Goal: Task Accomplishment & Management: Complete application form

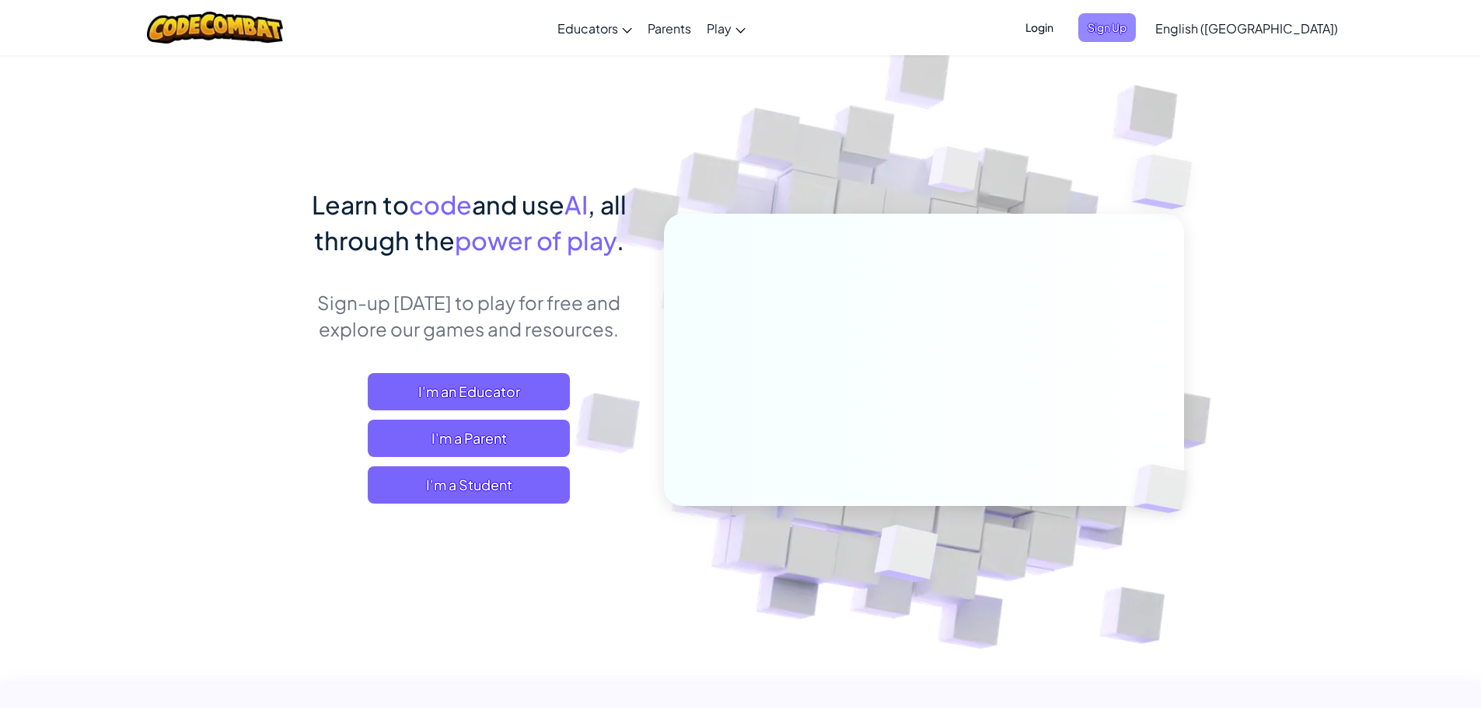
click at [1136, 22] on span "Sign Up" at bounding box center [1107, 27] width 58 height 29
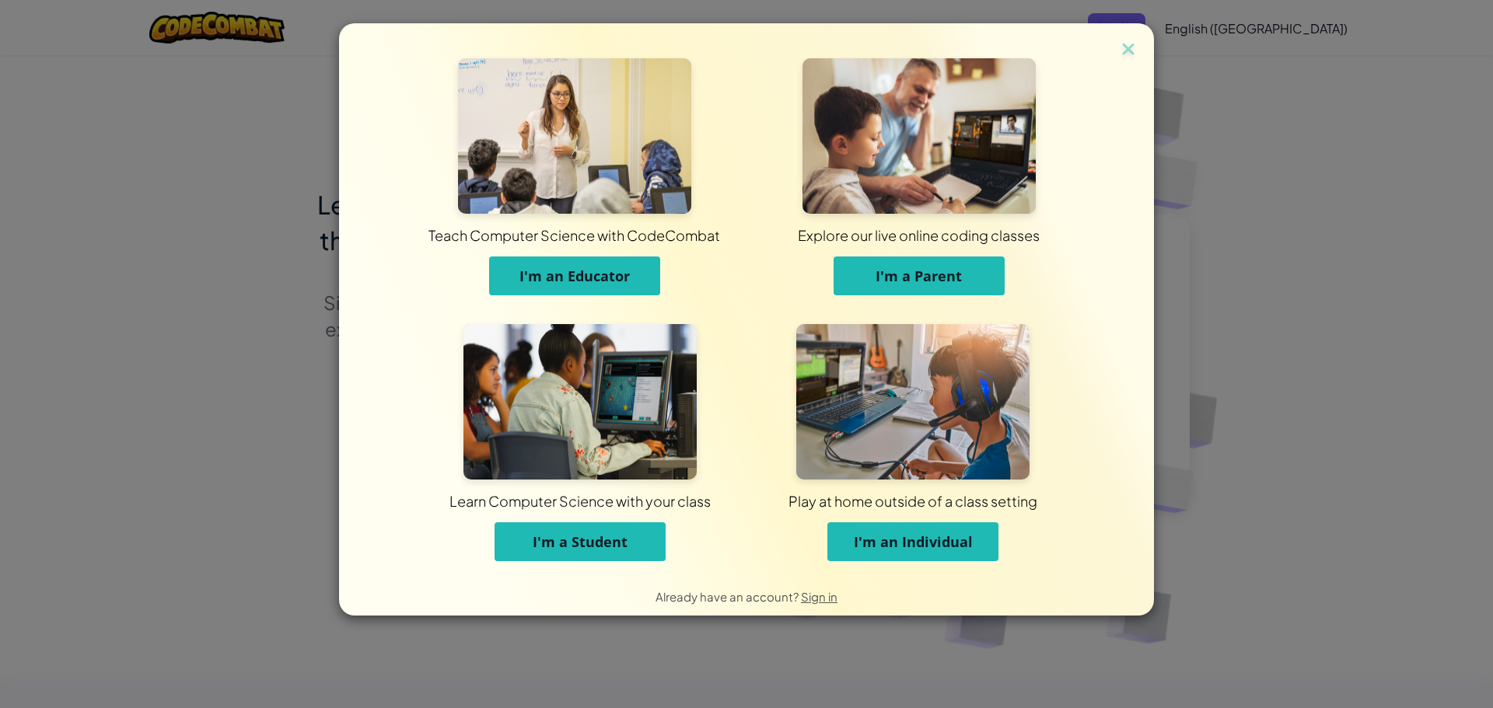
drag, startPoint x: 557, startPoint y: 536, endPoint x: 548, endPoint y: 533, distance: 9.8
click at [548, 533] on span "I'm a Student" at bounding box center [580, 542] width 95 height 19
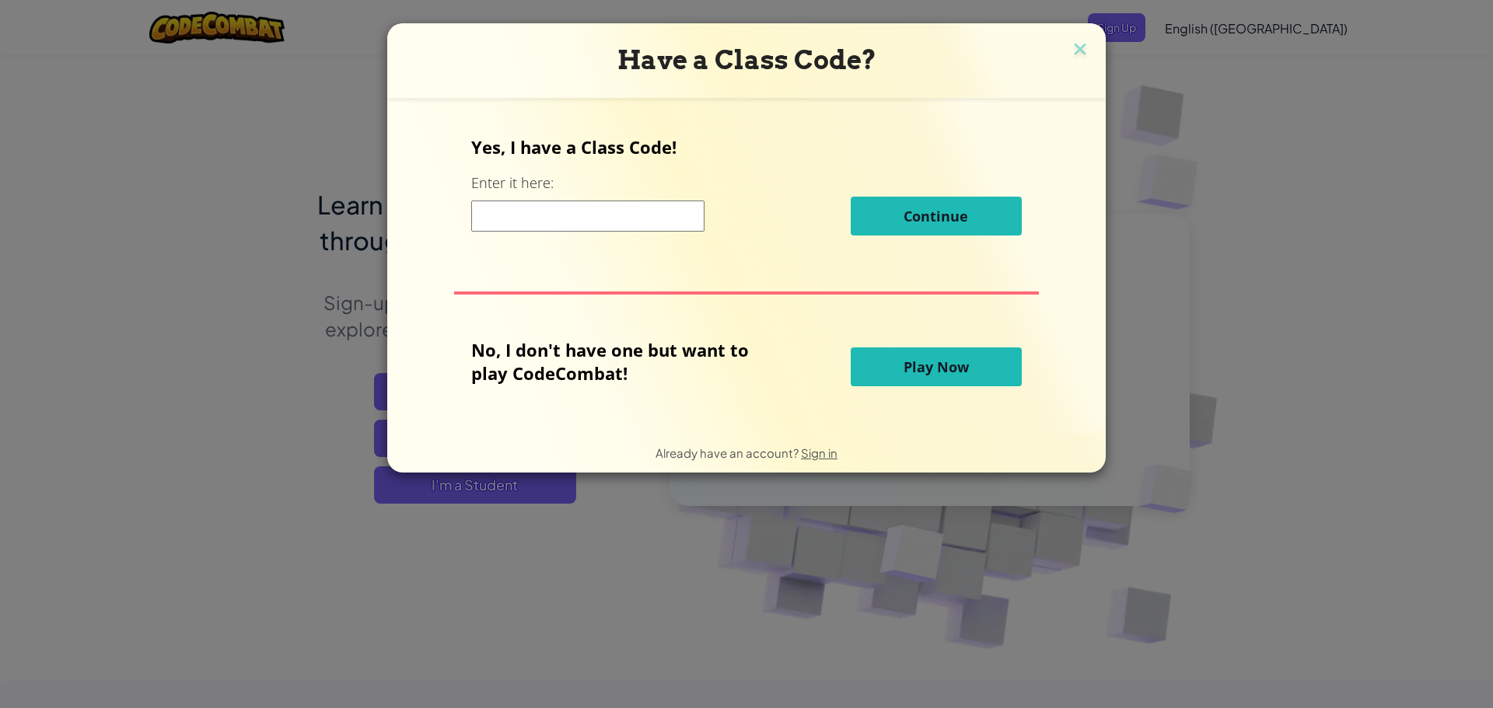
click at [578, 208] on input at bounding box center [587, 216] width 233 height 31
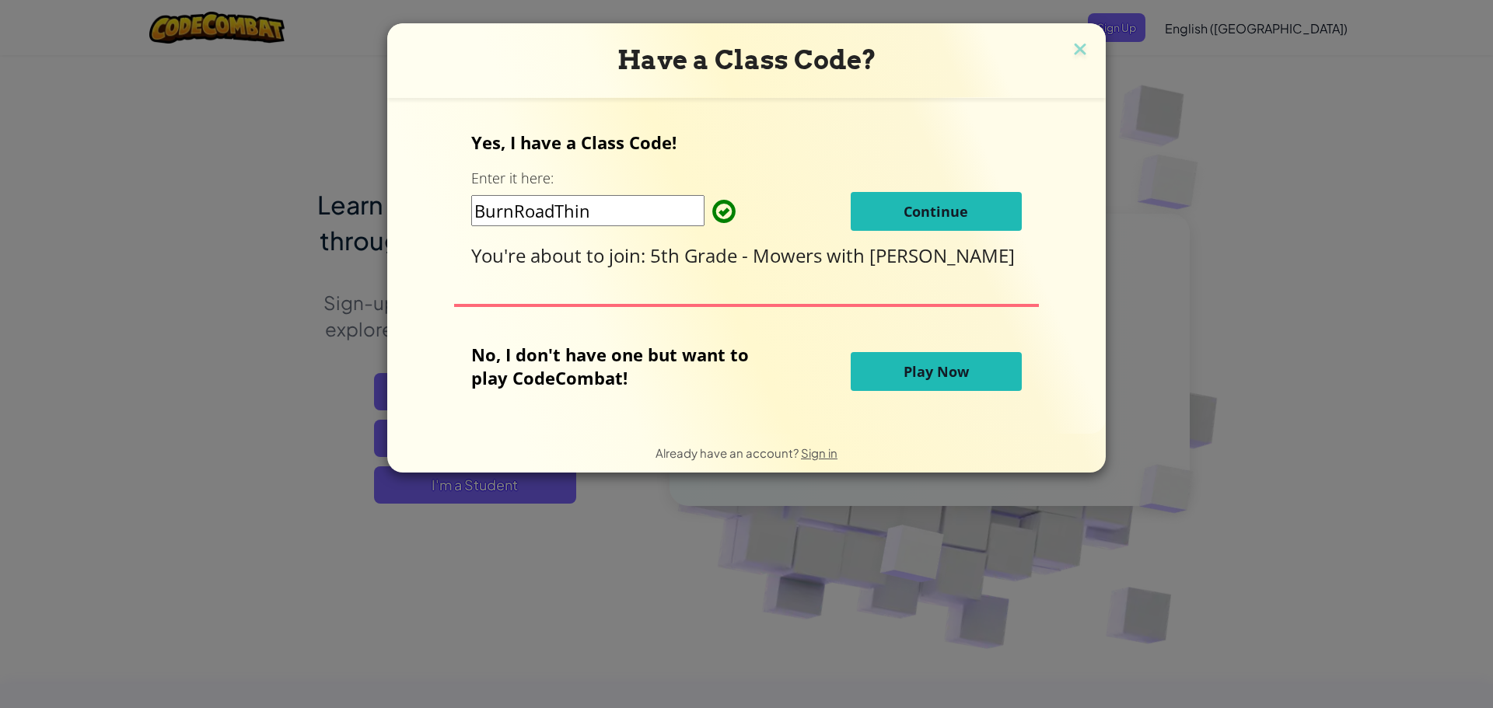
type input "BurnRoadThin"
click at [926, 202] on span "Continue" at bounding box center [935, 211] width 65 height 19
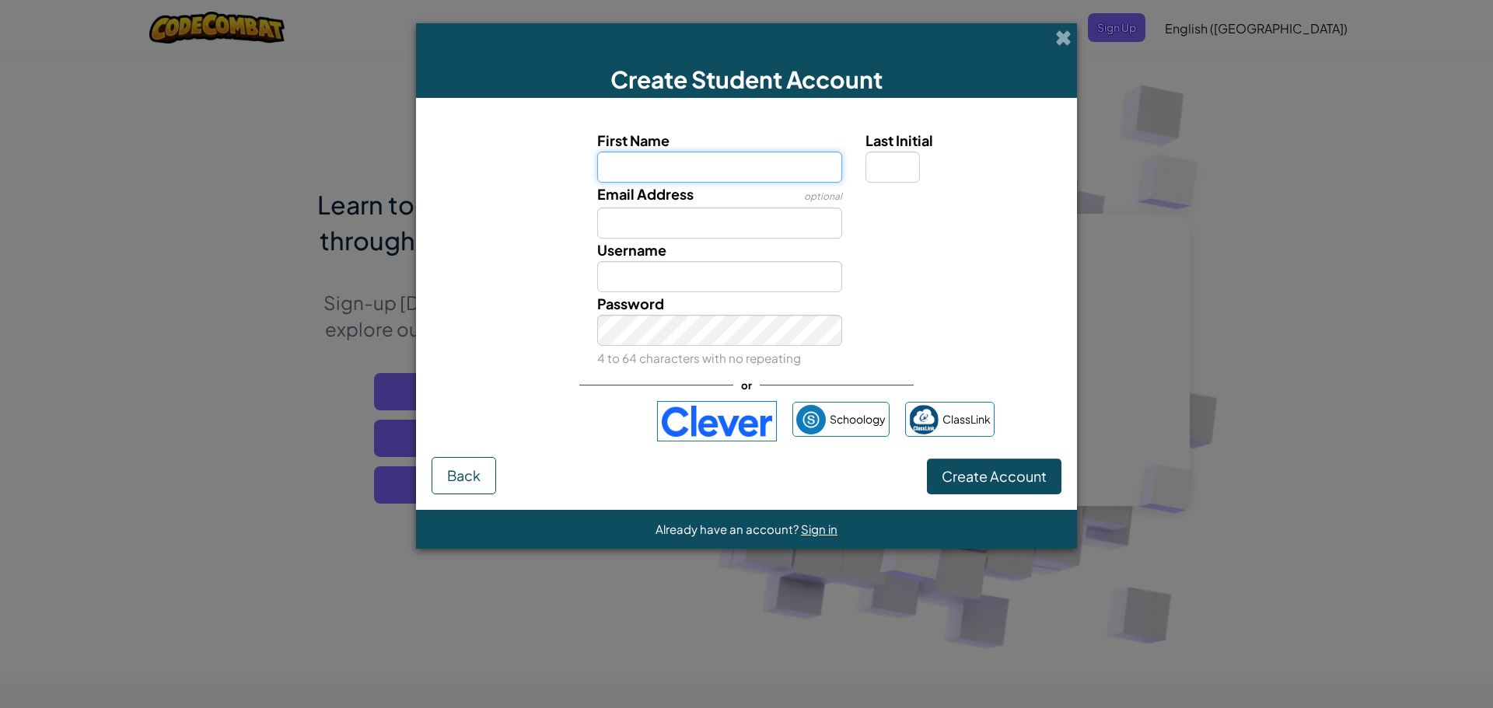
click at [653, 164] on input "First Name" at bounding box center [720, 167] width 246 height 31
click at [654, 164] on input "First Name" at bounding box center [720, 167] width 246 height 31
click at [906, 220] on div "Email Address optional" at bounding box center [746, 211] width 645 height 56
click at [922, 225] on div "Email Address optional" at bounding box center [746, 211] width 645 height 56
click at [1448, 93] on div "Create Student Account First Name Last Initial Email Address optional Username …" at bounding box center [746, 354] width 1493 height 708
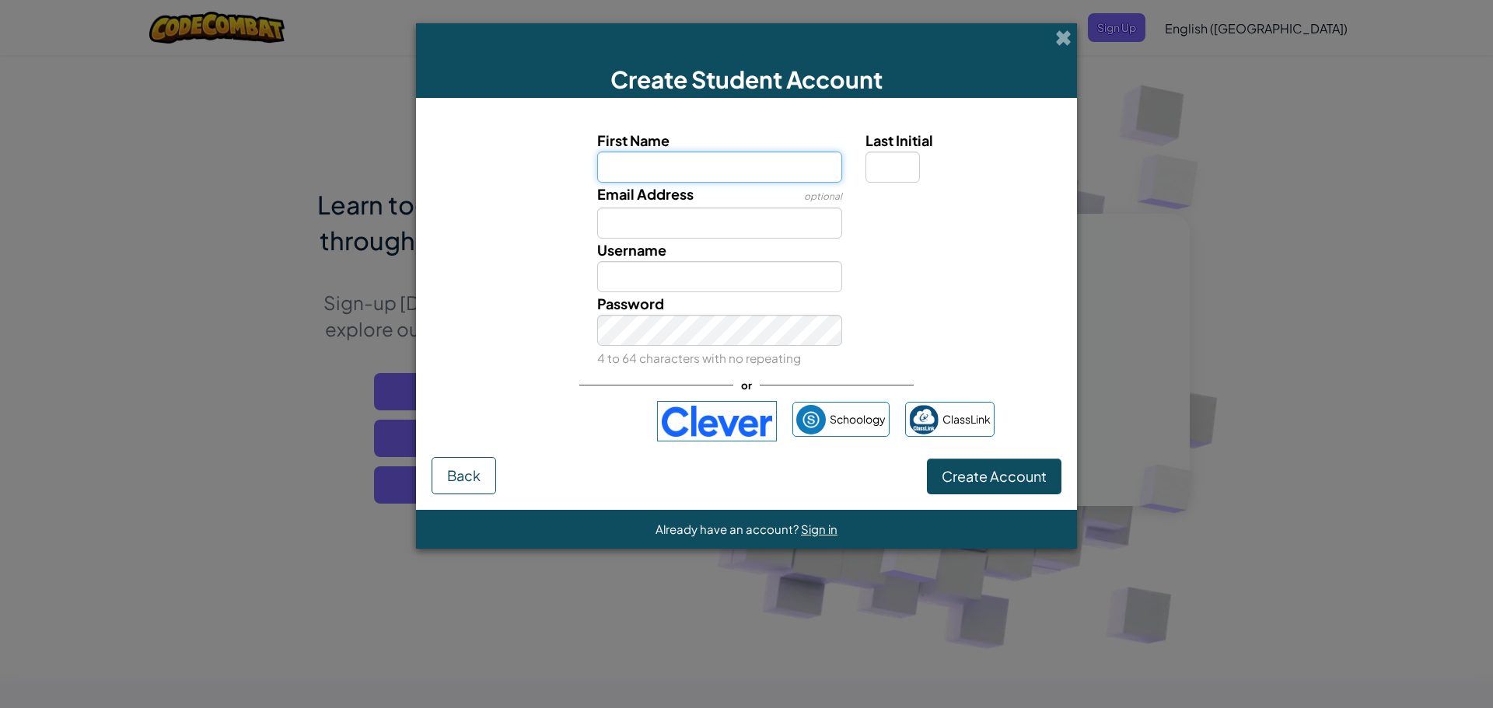
click at [673, 166] on input "First Name" at bounding box center [720, 167] width 246 height 31
click at [910, 286] on div "Username" at bounding box center [746, 266] width 645 height 54
click at [685, 156] on input "First Name" at bounding box center [720, 167] width 246 height 31
type input "Poppy"
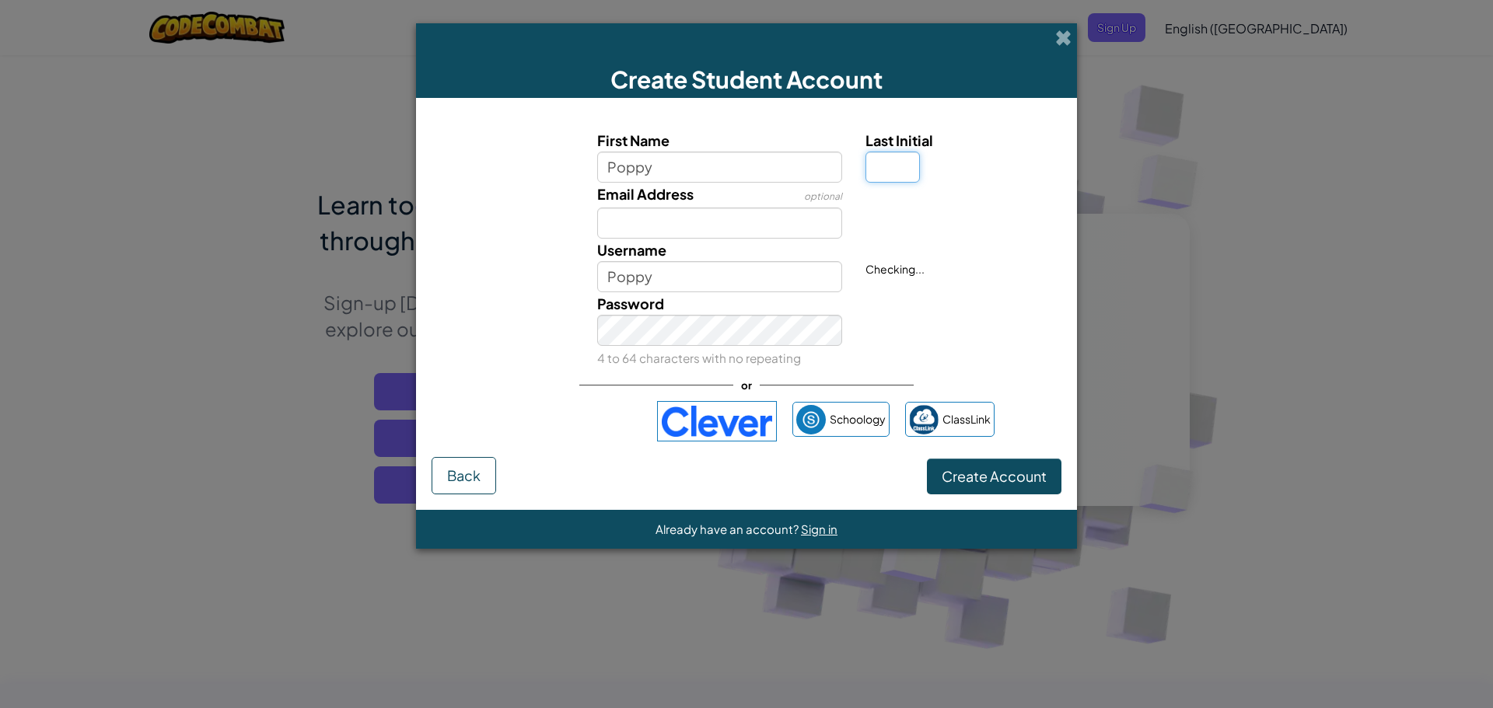
click at [889, 171] on input "Last Initial" at bounding box center [892, 167] width 54 height 31
type input "L"
type input "Poppy L"
click at [893, 229] on div "Email Address optional" at bounding box center [746, 211] width 645 height 56
click at [692, 235] on input "Email Address" at bounding box center [720, 223] width 246 height 31
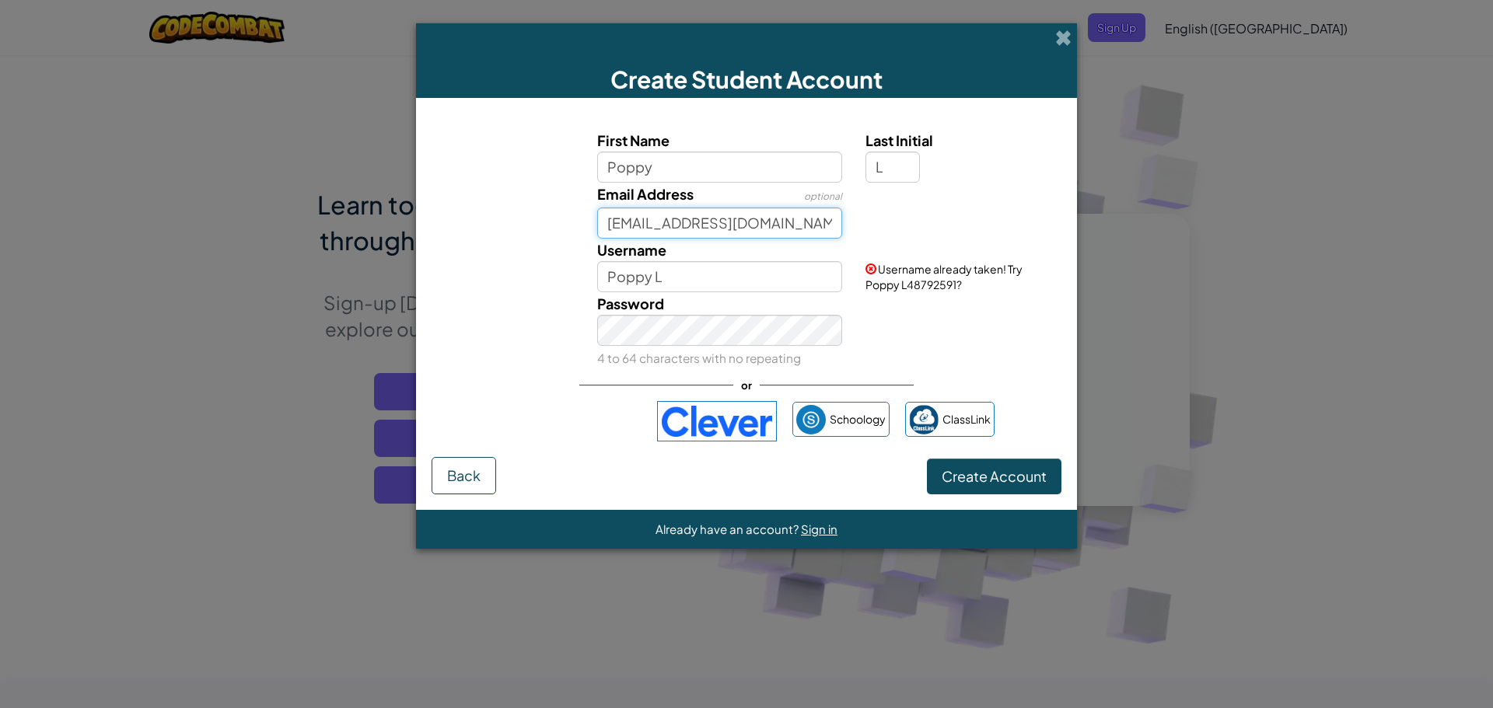
type input "poppytran@calschools.org"
click at [984, 227] on div "Email Address optional poppytran@calschools.org Checking..." at bounding box center [746, 211] width 645 height 56
click at [708, 271] on input "Poppy L" at bounding box center [720, 276] width 246 height 31
type input "Poppy L14"
click at [907, 323] on div "Password 4 to 64 characters with no repeating" at bounding box center [746, 330] width 645 height 77
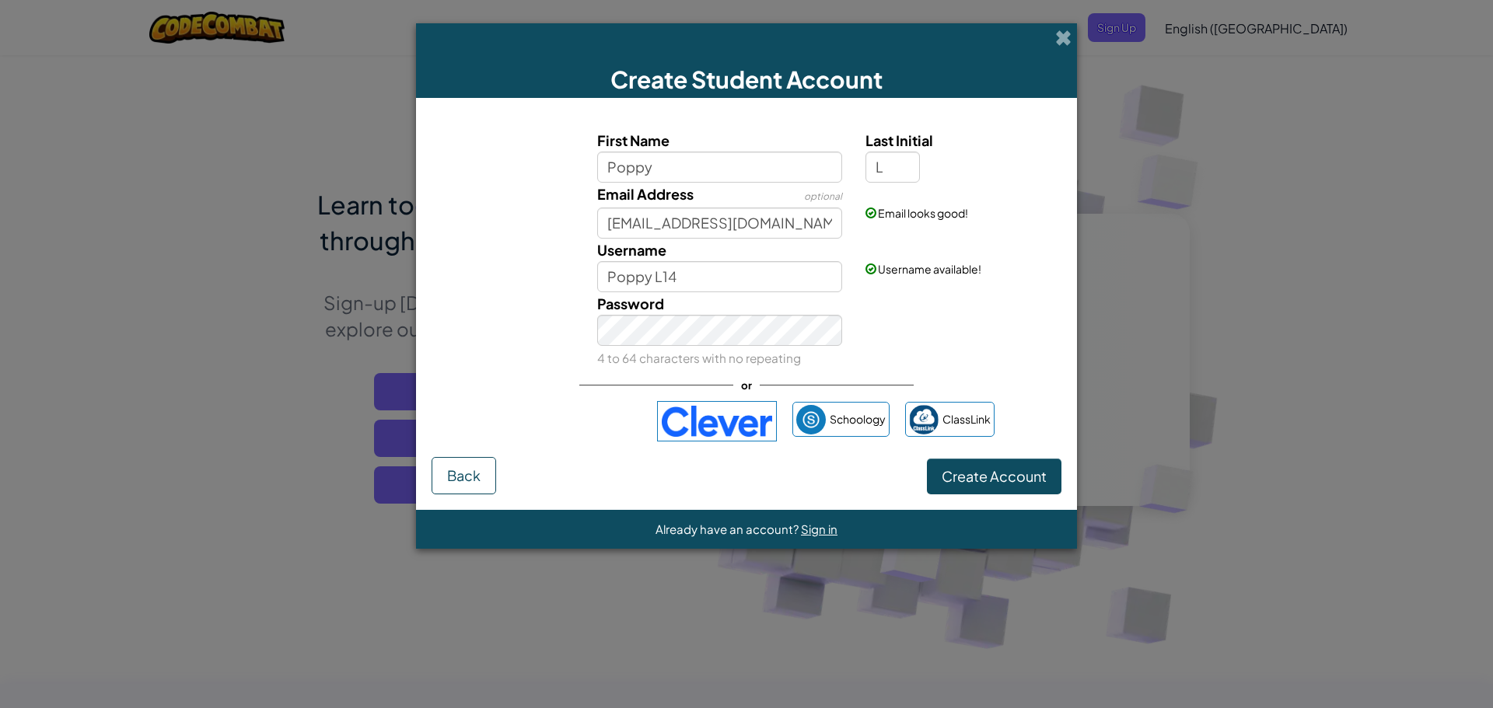
click at [931, 330] on div "Password 4 to 64 characters with no repeating" at bounding box center [746, 330] width 645 height 77
click at [931, 333] on div "Password 4 to 64 characters with no repeating" at bounding box center [746, 330] width 645 height 77
click at [999, 470] on span "Create Account" at bounding box center [994, 476] width 105 height 18
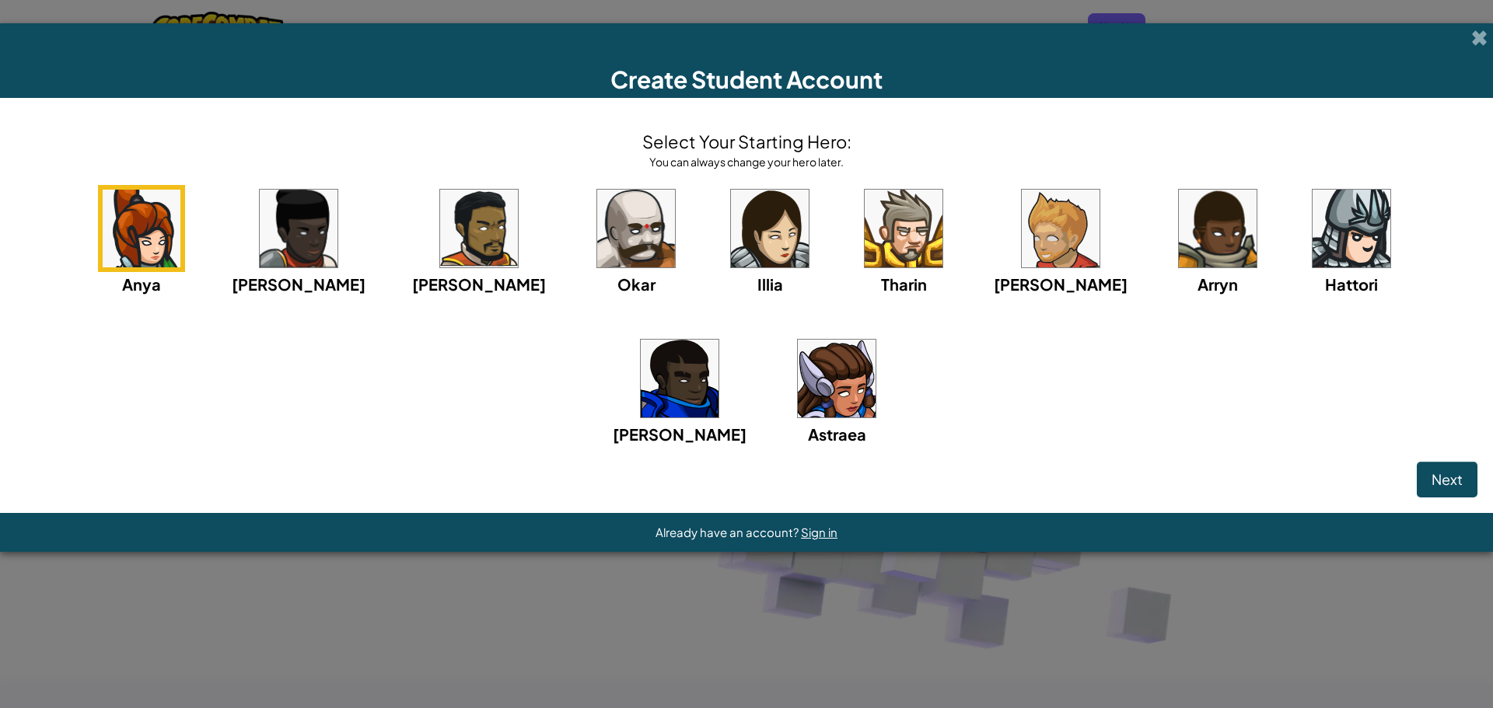
click at [726, 220] on div "Illia" at bounding box center [769, 240] width 87 height 111
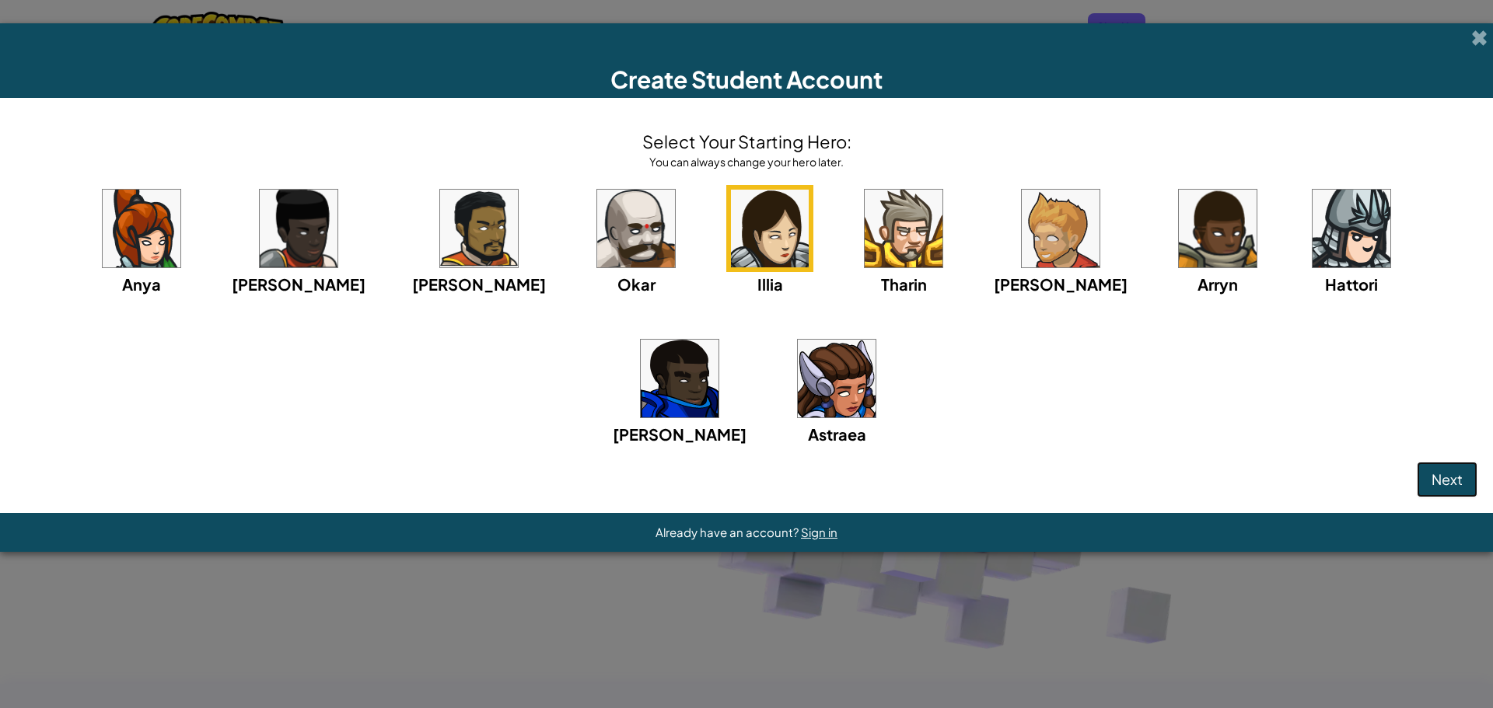
click at [1450, 480] on span "Next" at bounding box center [1446, 479] width 31 height 18
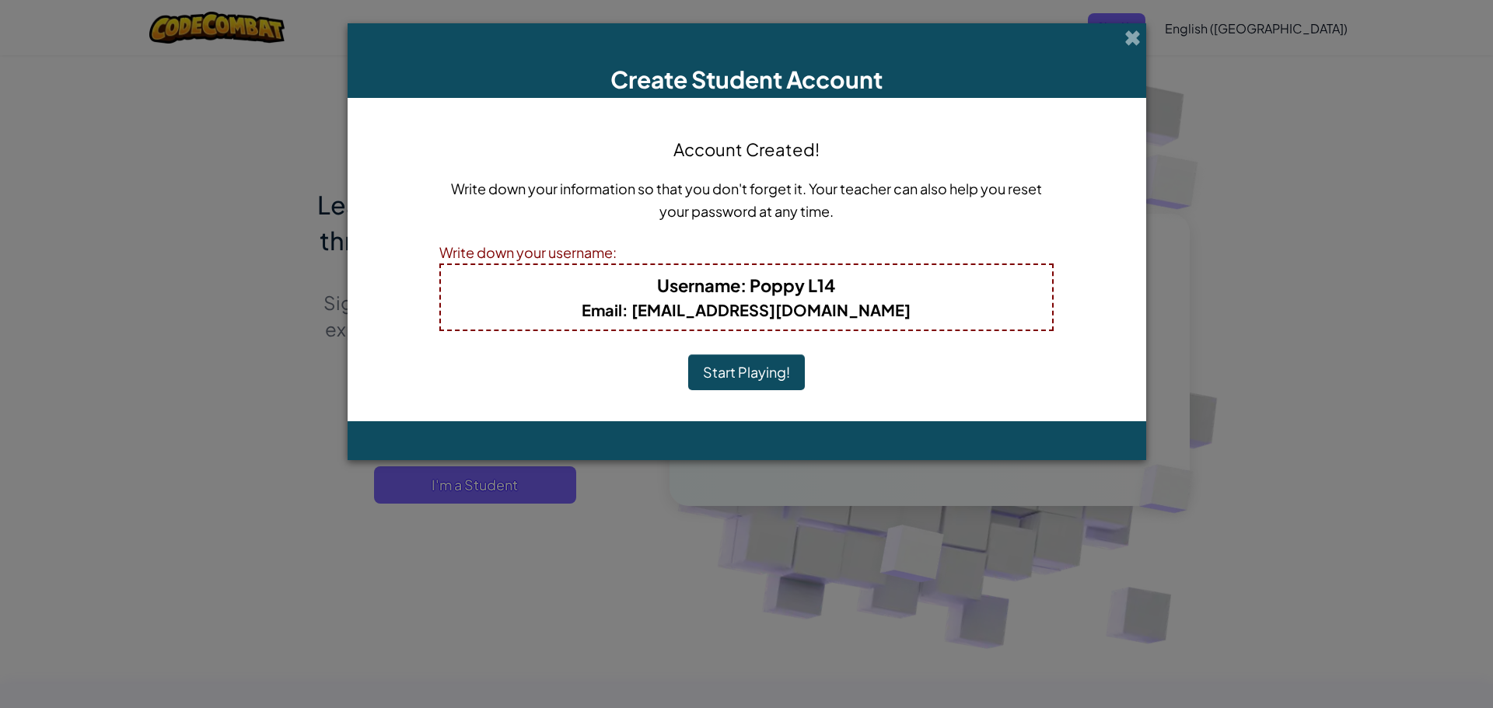
click at [728, 375] on button "Start Playing!" at bounding box center [746, 373] width 117 height 36
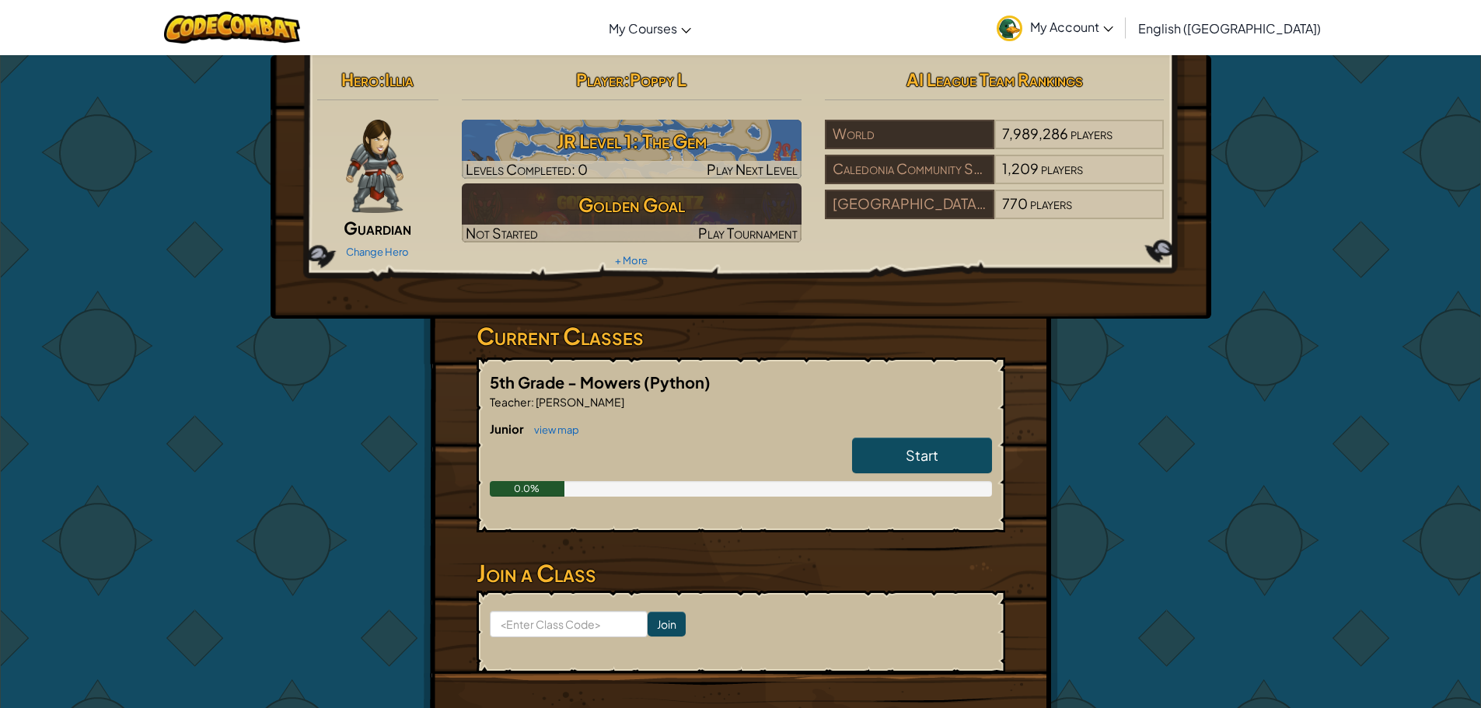
click at [932, 450] on span "Start" at bounding box center [922, 455] width 33 height 18
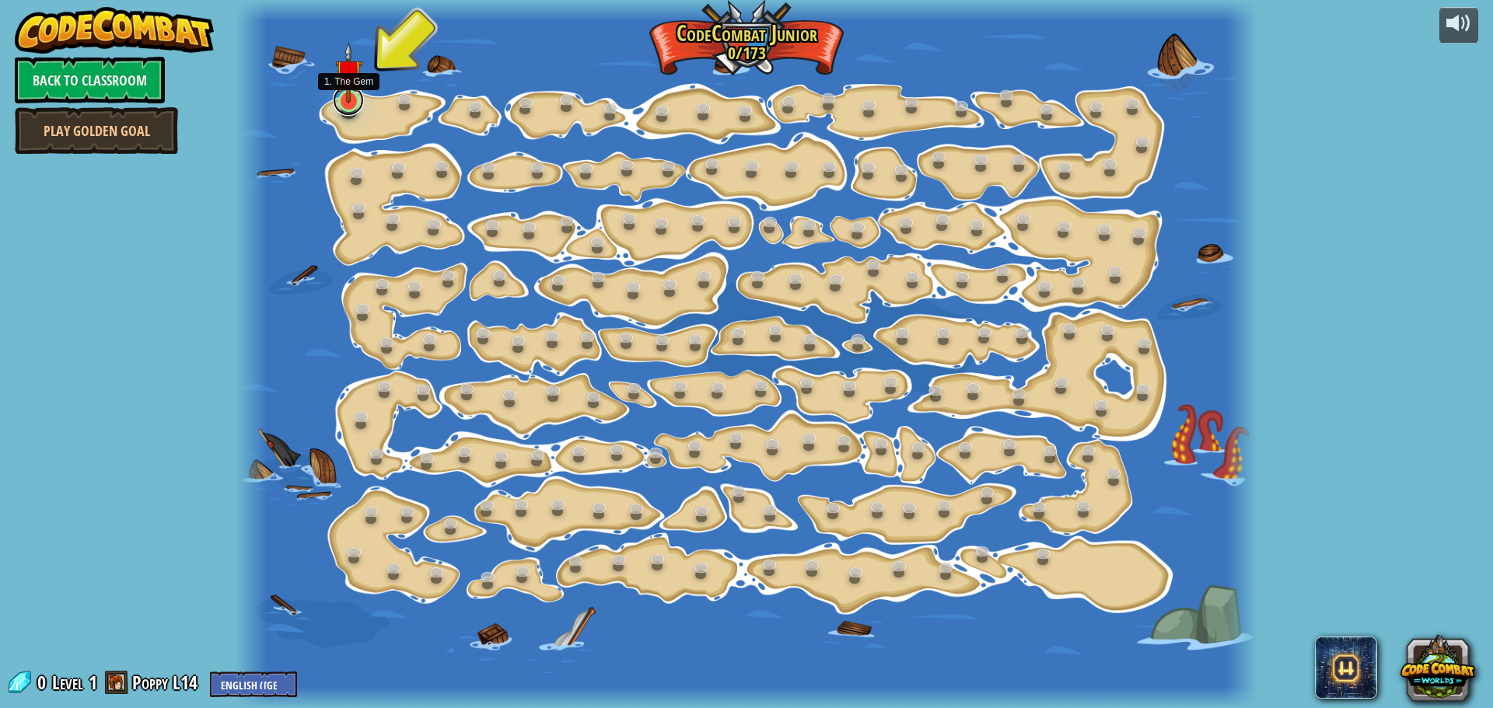
click at [346, 103] on link at bounding box center [348, 100] width 31 height 31
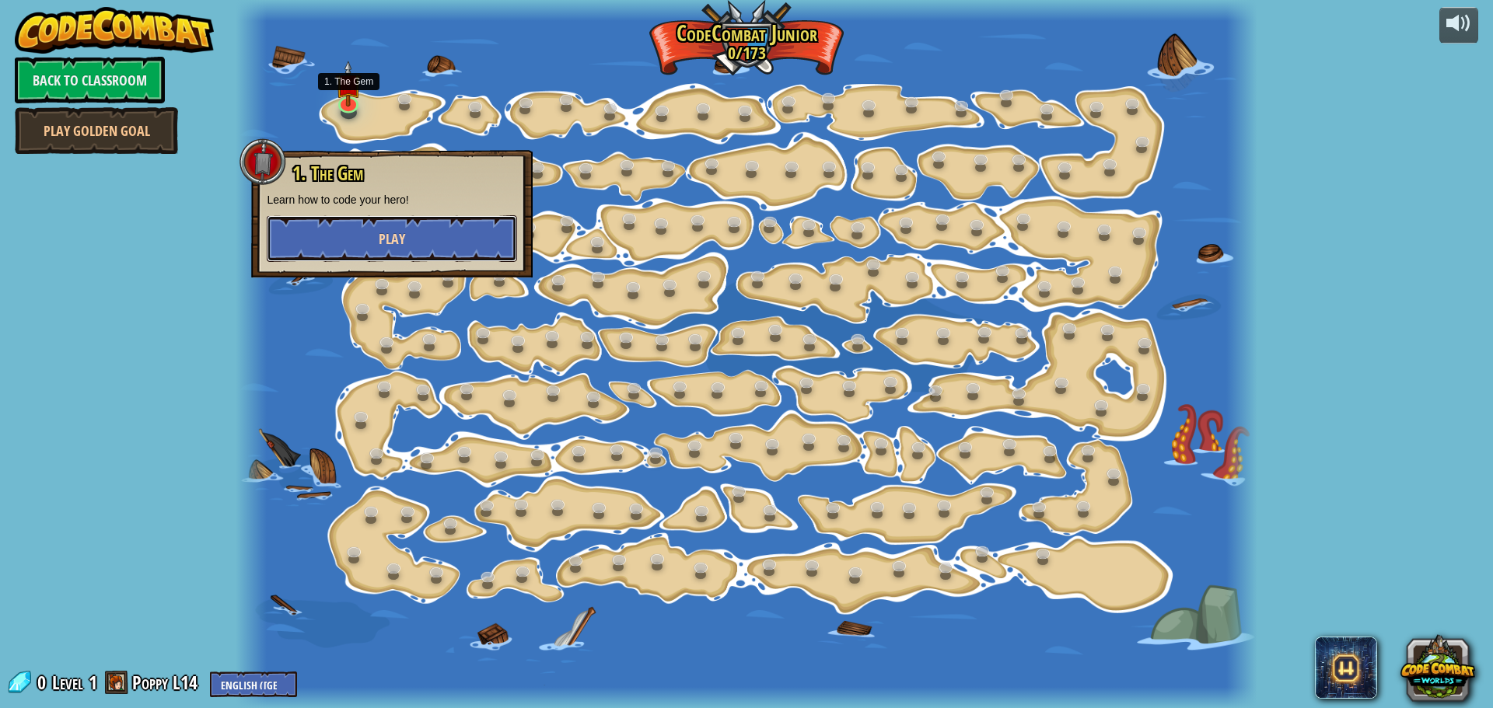
click at [323, 233] on button "Play" at bounding box center [392, 238] width 250 height 47
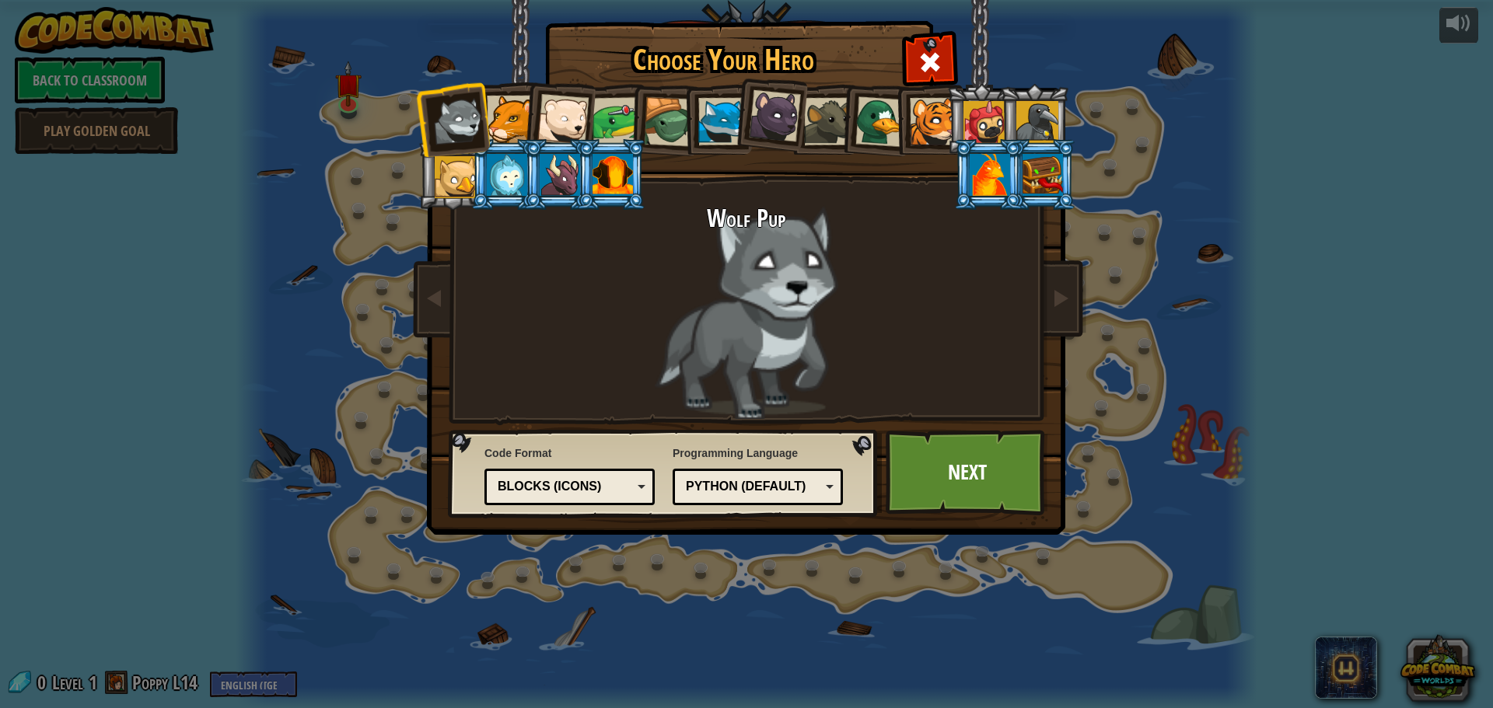
click at [868, 128] on div at bounding box center [880, 121] width 51 height 51
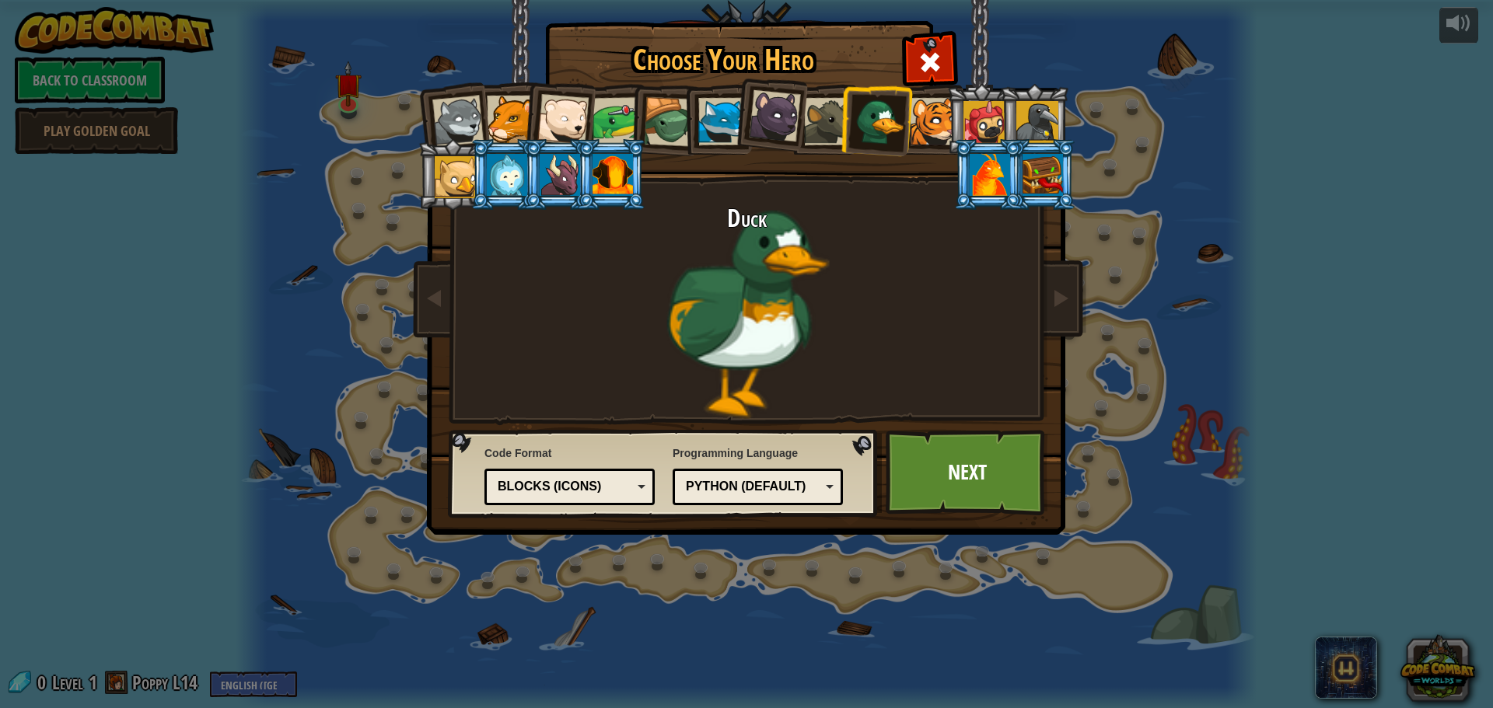
click at [944, 116] on div at bounding box center [933, 121] width 47 height 47
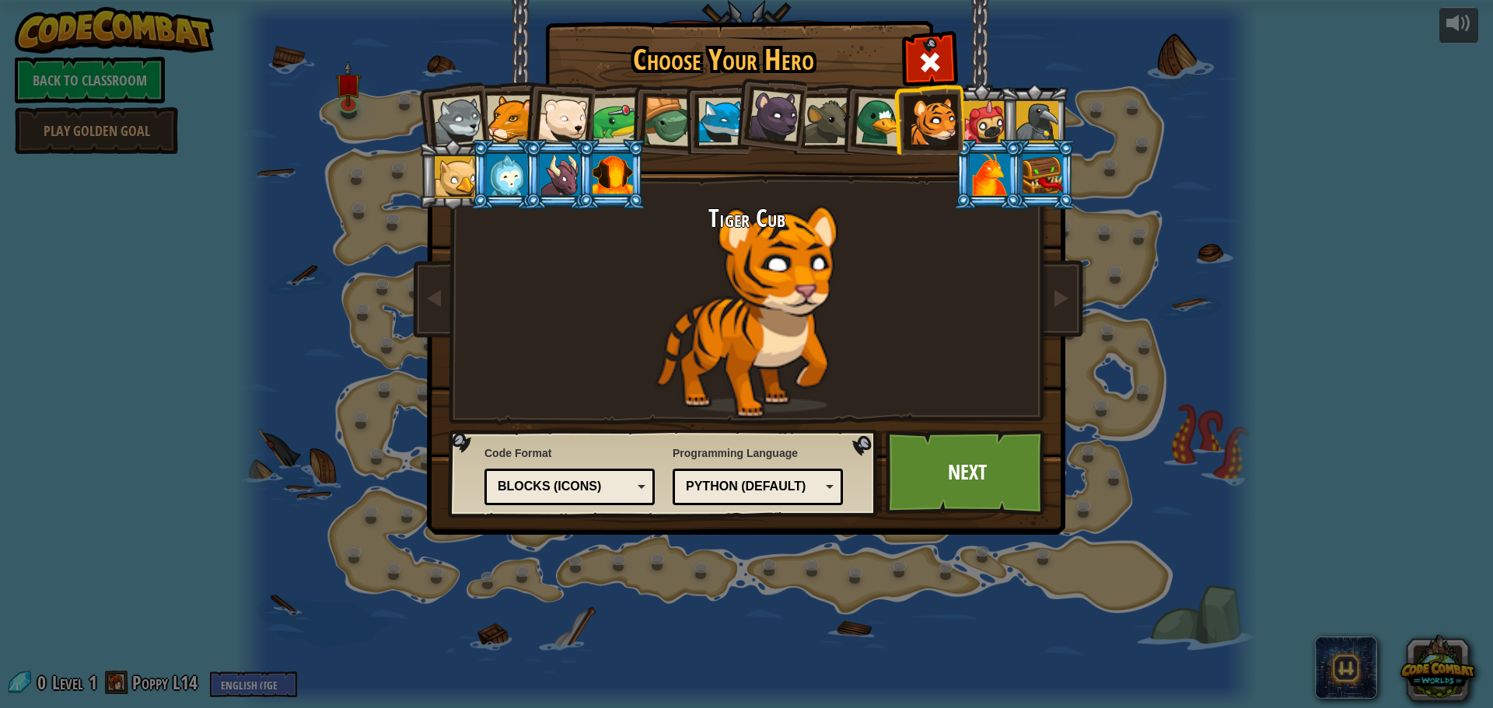
click at [860, 111] on div at bounding box center [880, 121] width 51 height 51
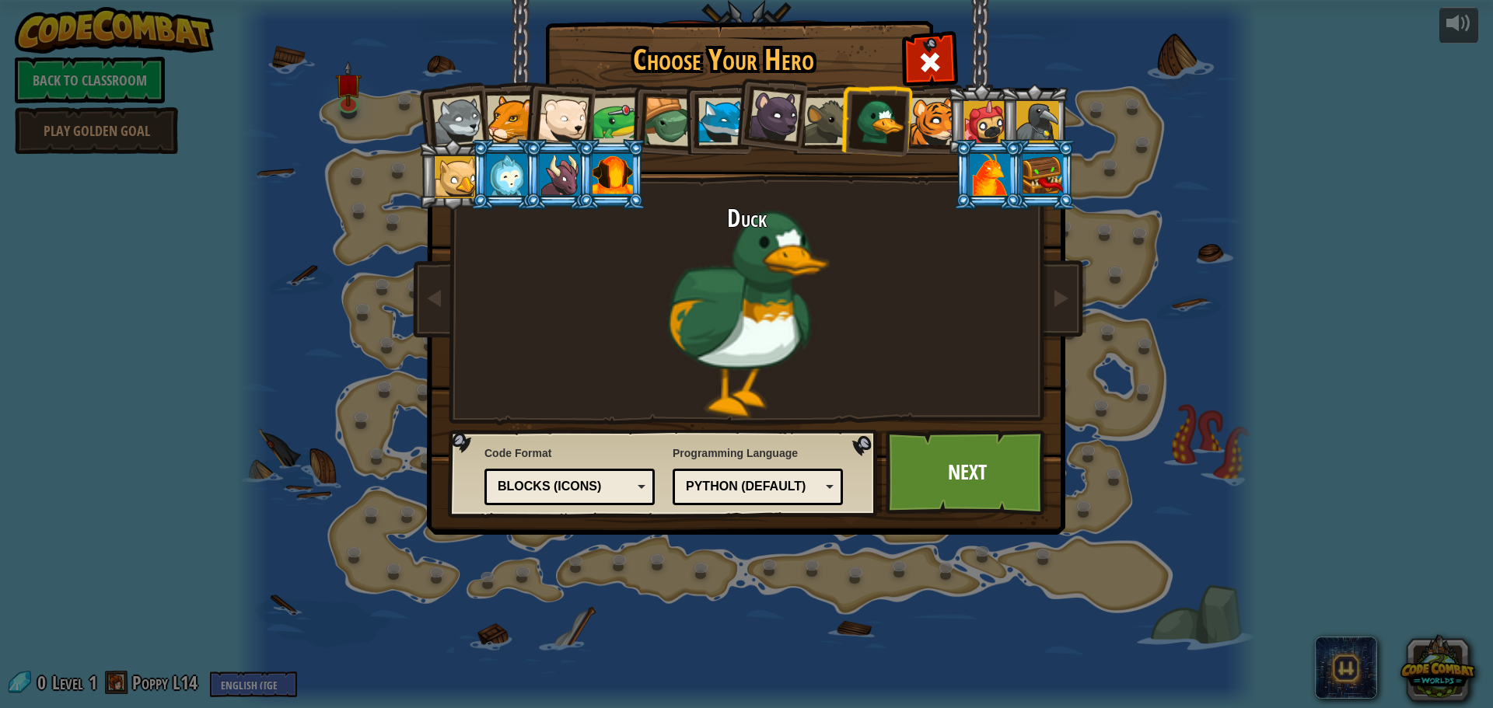
drag, startPoint x: 505, startPoint y: 183, endPoint x: 520, endPoint y: 176, distance: 17.1
click at [512, 180] on div at bounding box center [507, 175] width 40 height 42
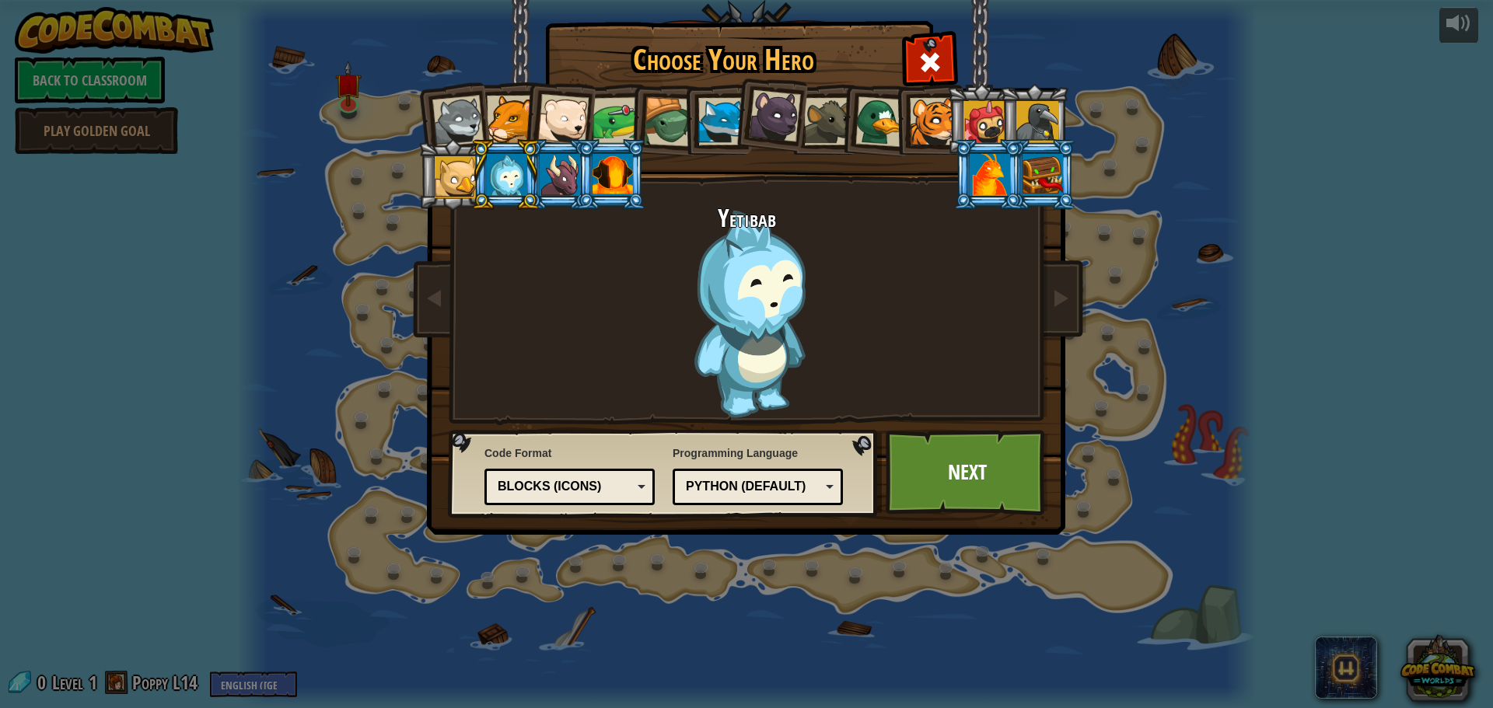
drag, startPoint x: 540, startPoint y: 184, endPoint x: 549, endPoint y: 204, distance: 22.3
click at [549, 84] on ol at bounding box center [746, 84] width 641 height 0
click at [589, 157] on li at bounding box center [611, 174] width 70 height 71
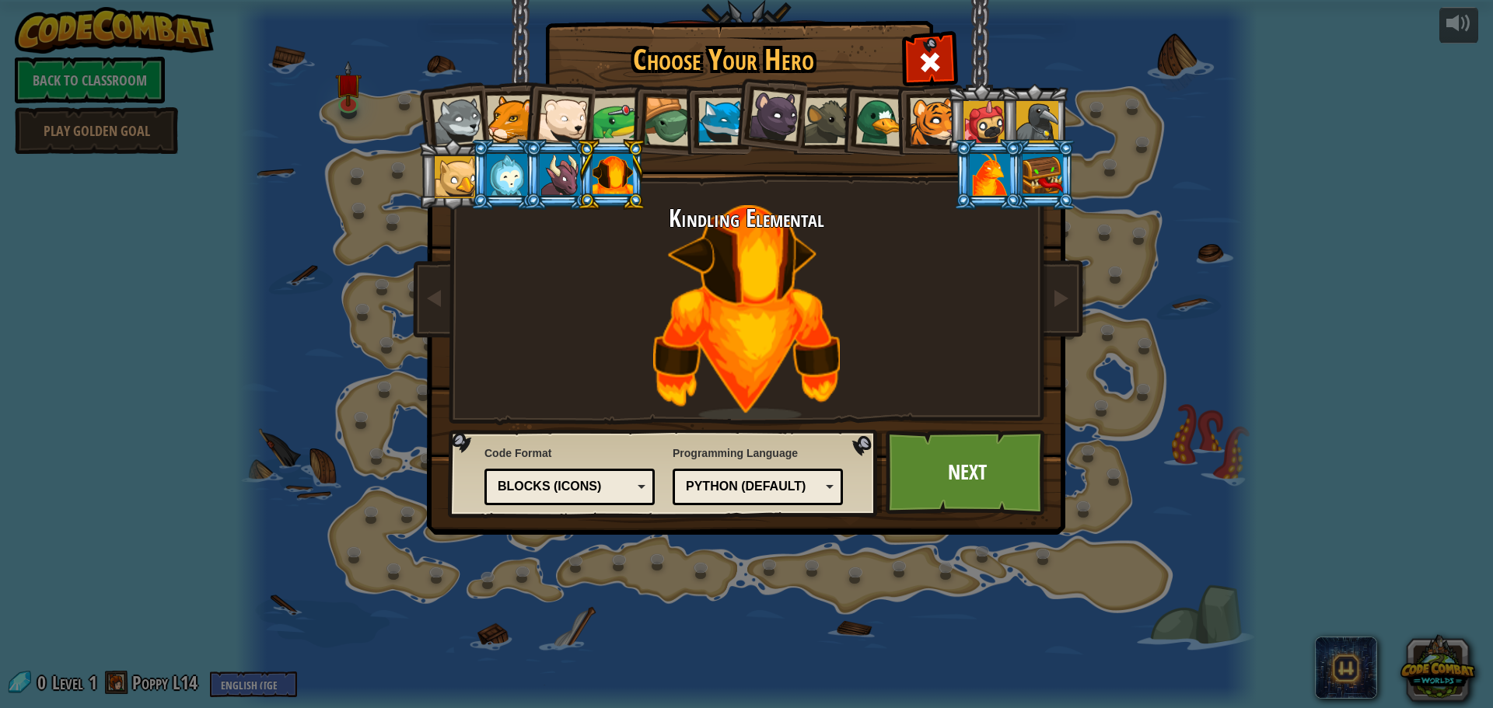
click at [560, 169] on div at bounding box center [560, 175] width 40 height 42
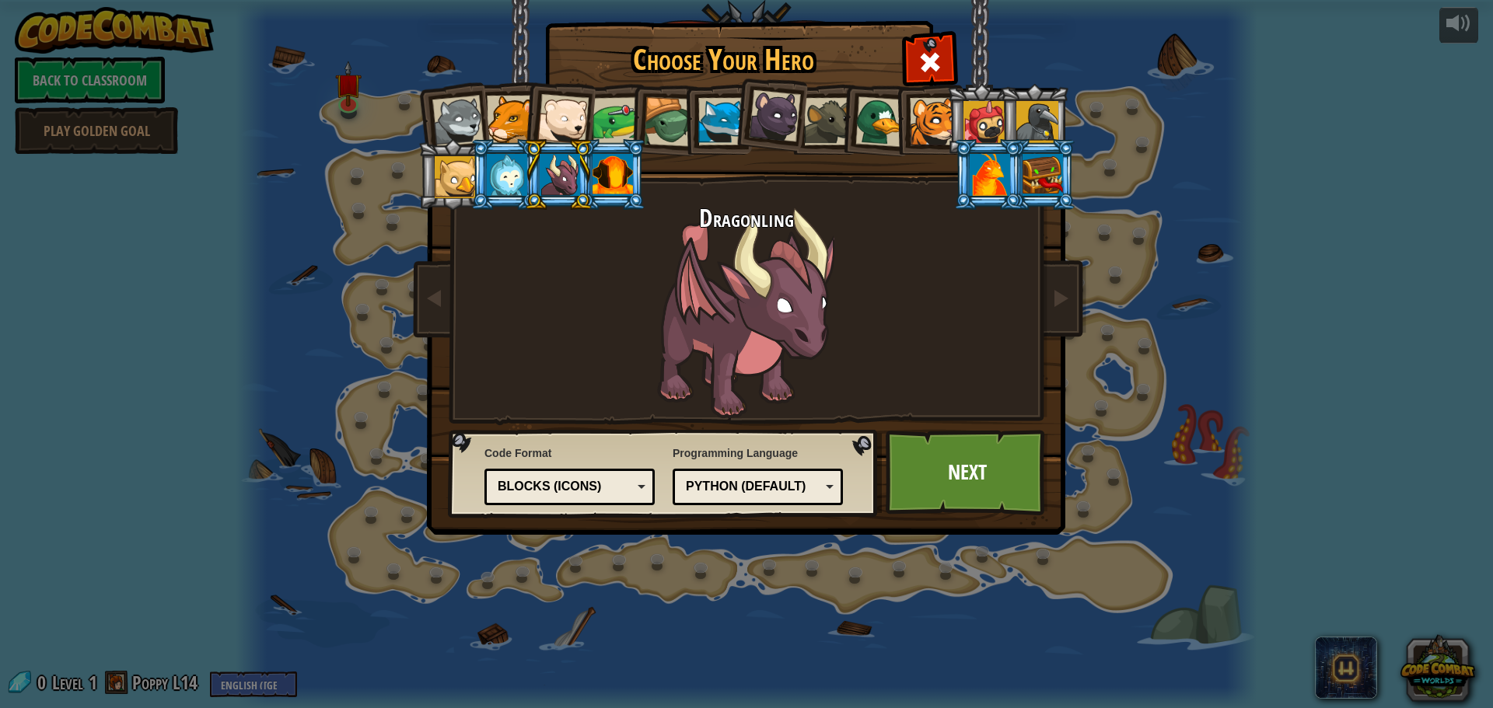
click at [597, 171] on div at bounding box center [612, 175] width 40 height 42
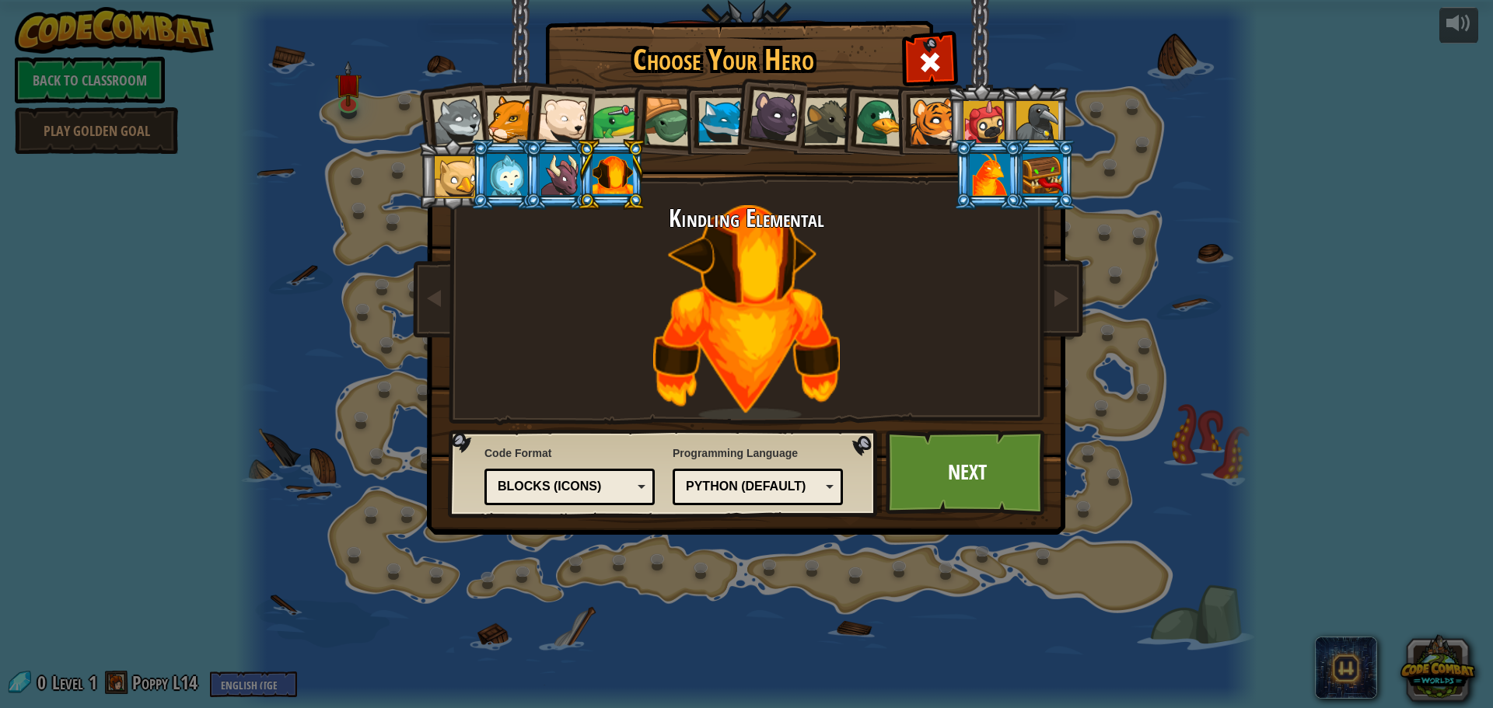
drag, startPoint x: 459, startPoint y: 183, endPoint x: 481, endPoint y: 186, distance: 21.9
click at [467, 182] on div at bounding box center [456, 177] width 42 height 42
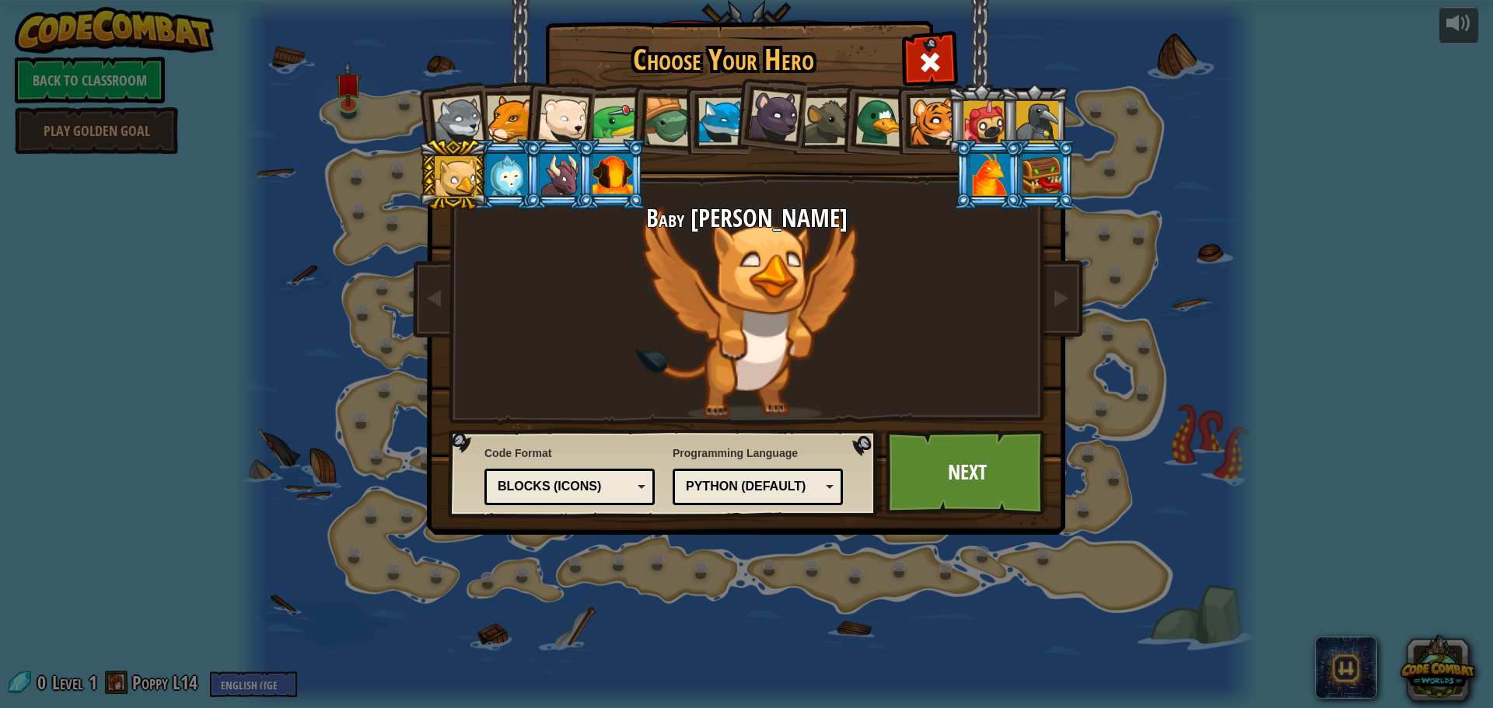
drag, startPoint x: 875, startPoint y: 117, endPoint x: 875, endPoint y: 96, distance: 21.0
click at [880, 120] on div at bounding box center [880, 121] width 51 height 51
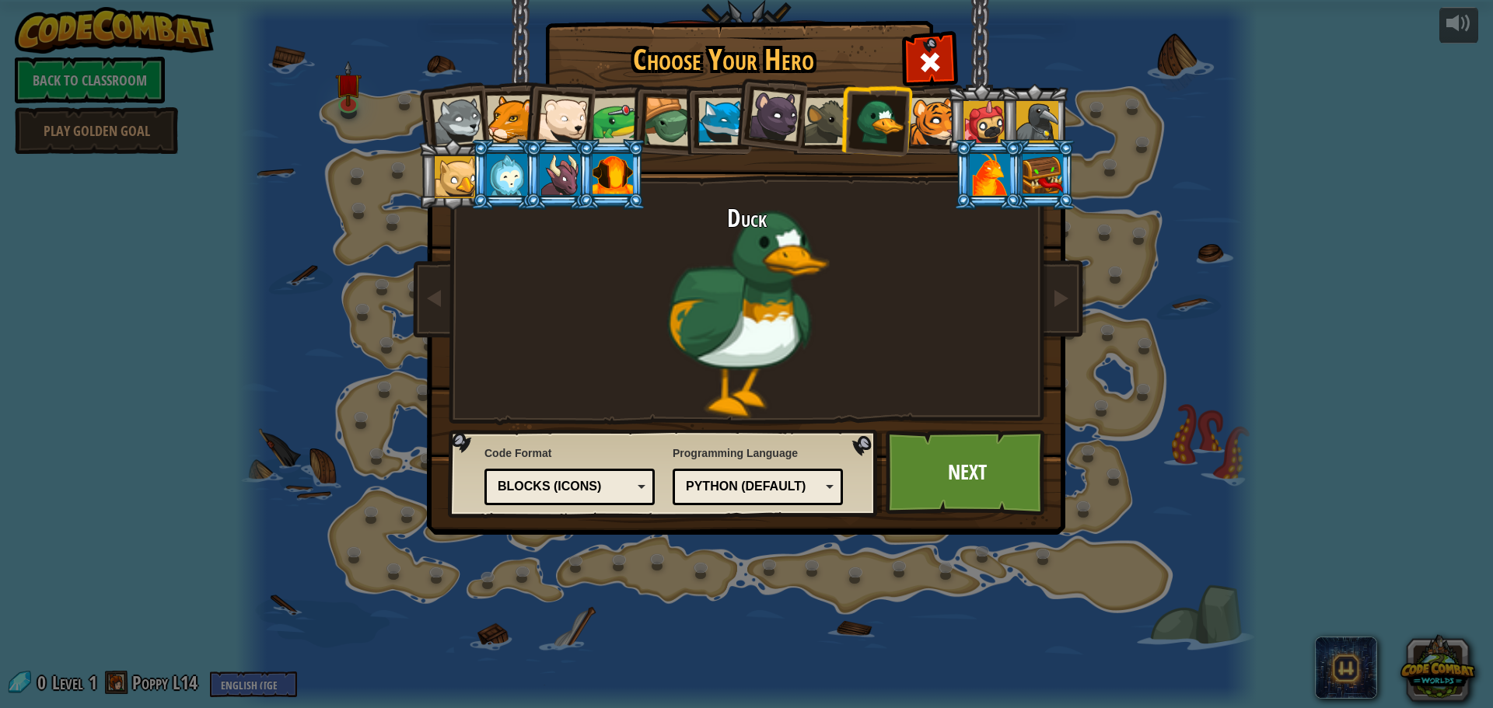
click at [995, 126] on div at bounding box center [984, 122] width 42 height 42
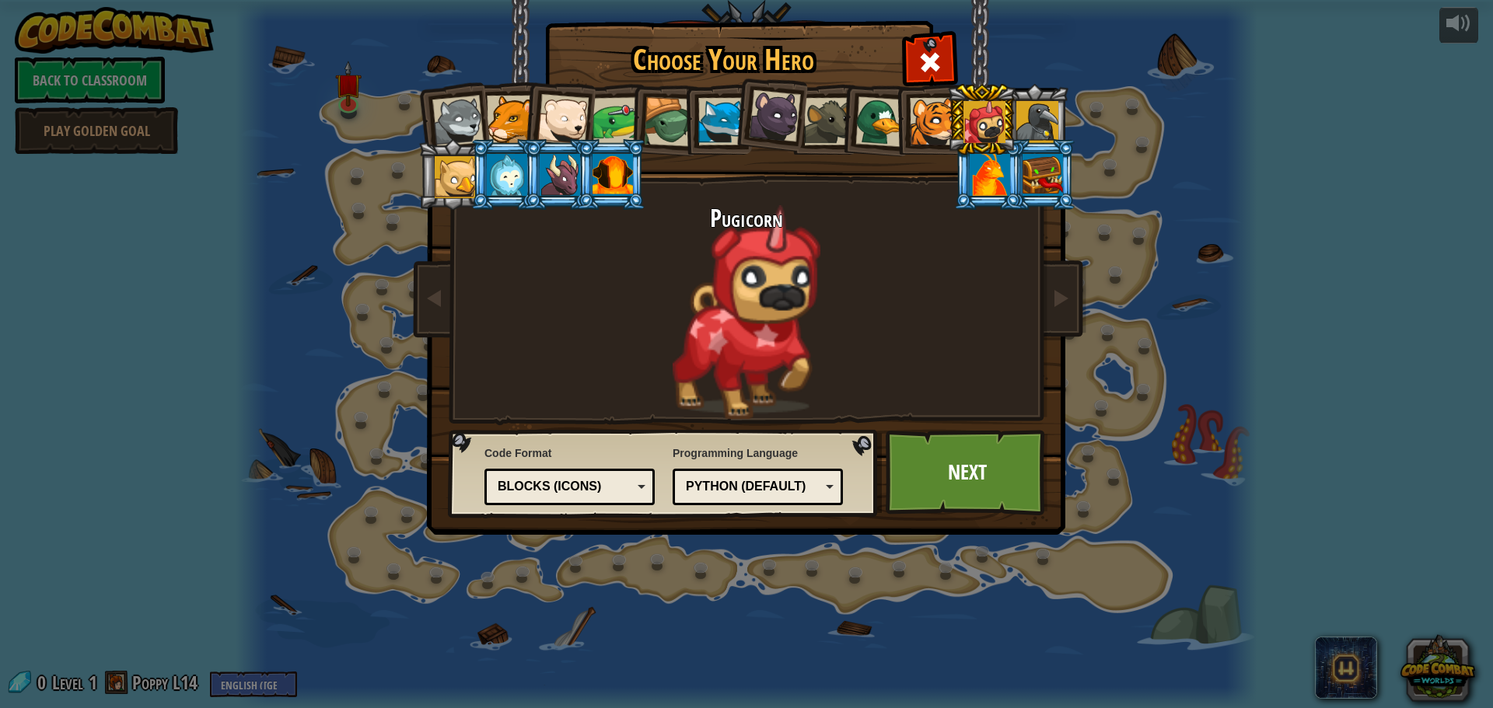
drag, startPoint x: 988, startPoint y: 164, endPoint x: 1008, endPoint y: 157, distance: 20.7
click at [1006, 157] on div at bounding box center [990, 175] width 40 height 42
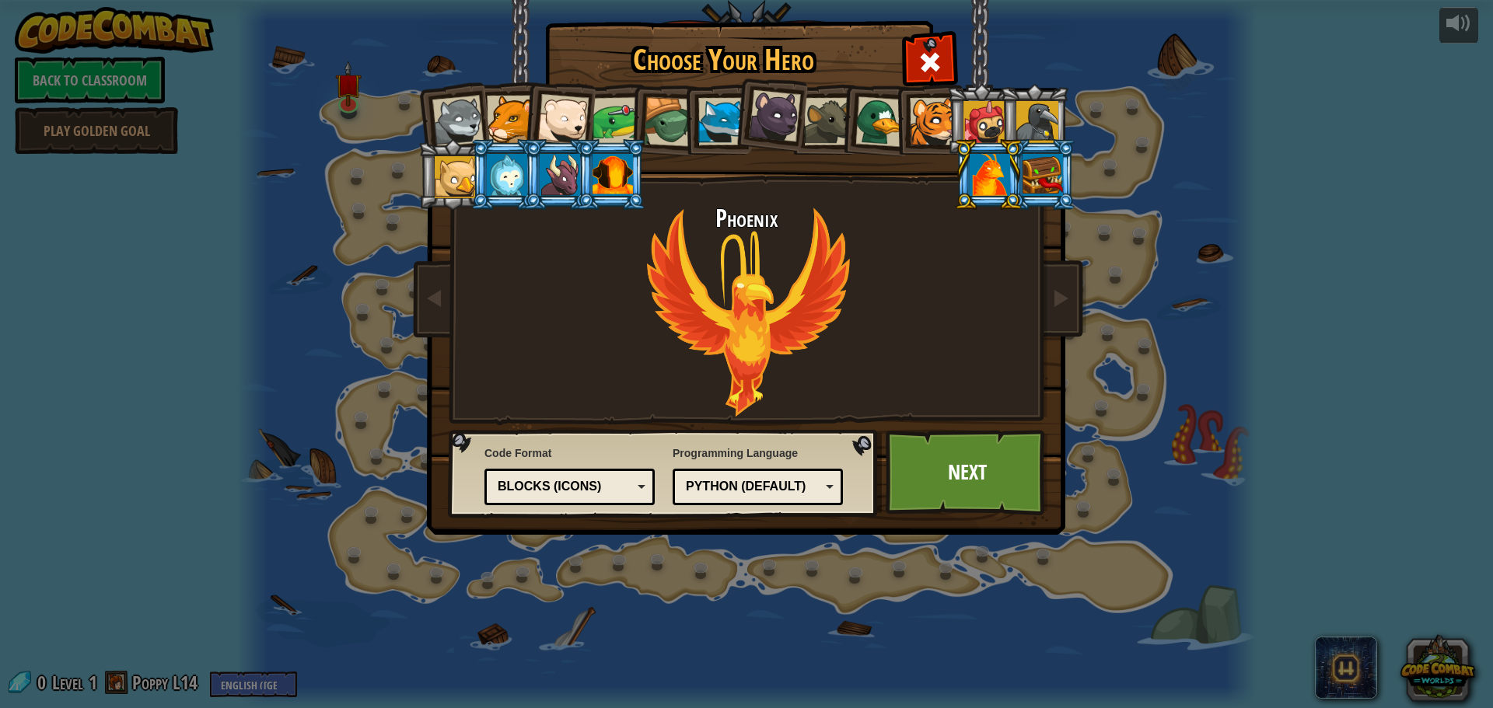
click at [1019, 173] on li at bounding box center [988, 174] width 70 height 71
click at [1050, 173] on div at bounding box center [1042, 175] width 40 height 42
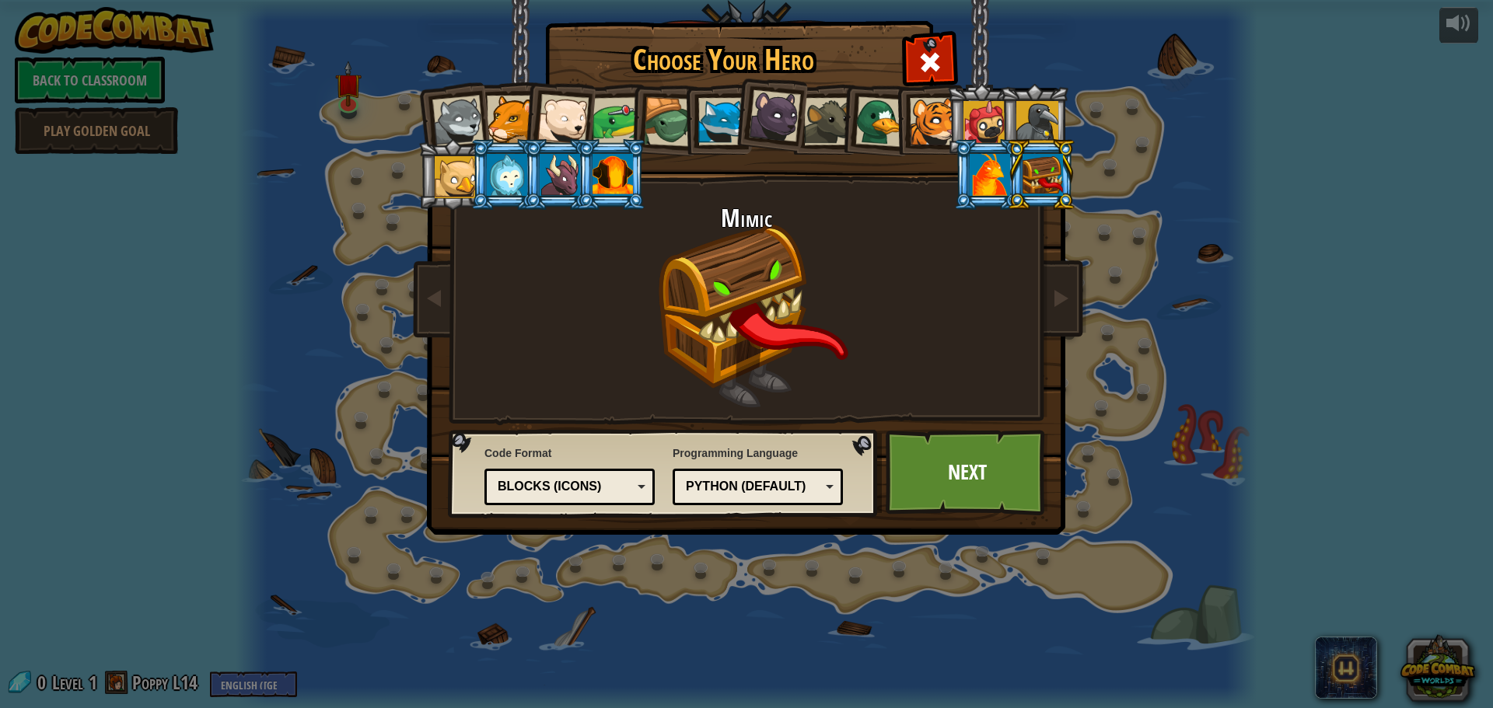
click at [1045, 135] on div at bounding box center [1037, 122] width 42 height 42
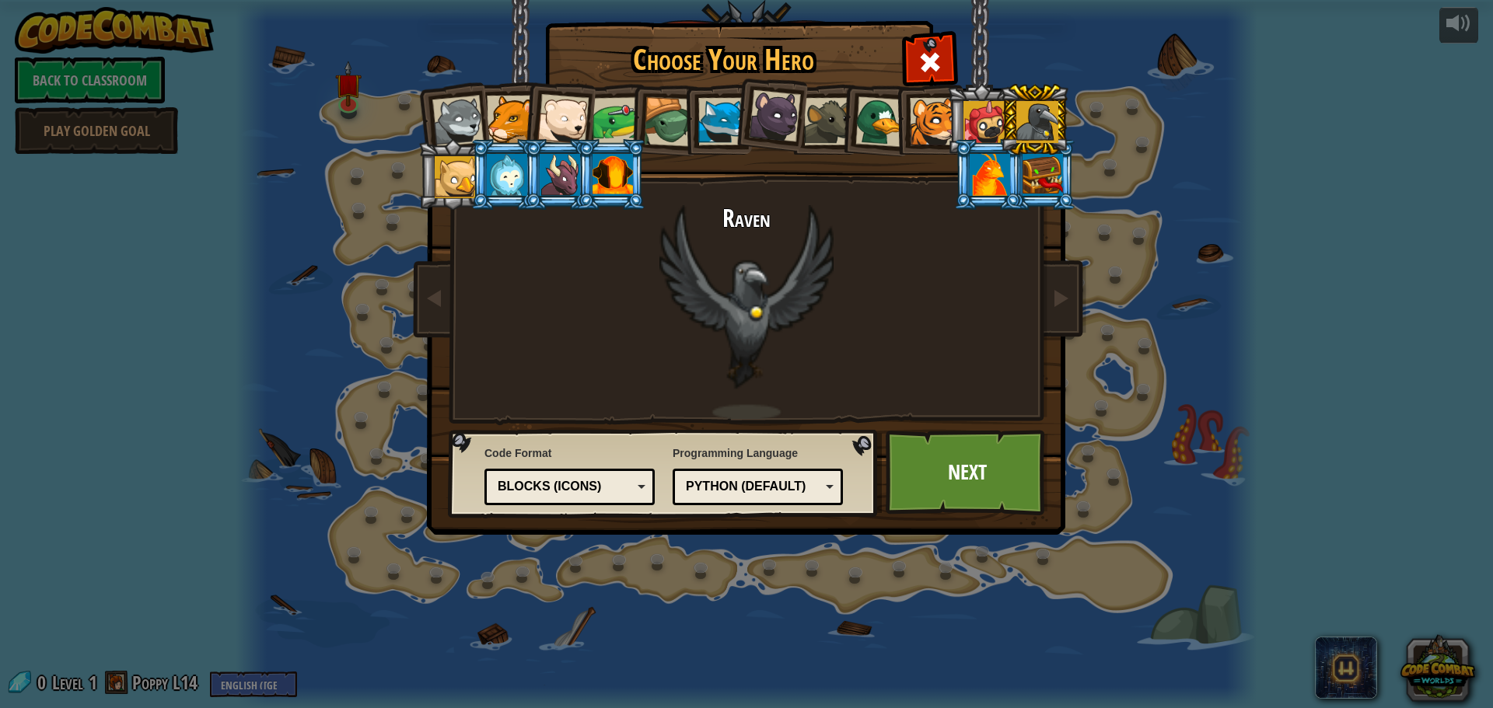
click at [872, 124] on div at bounding box center [880, 121] width 51 height 51
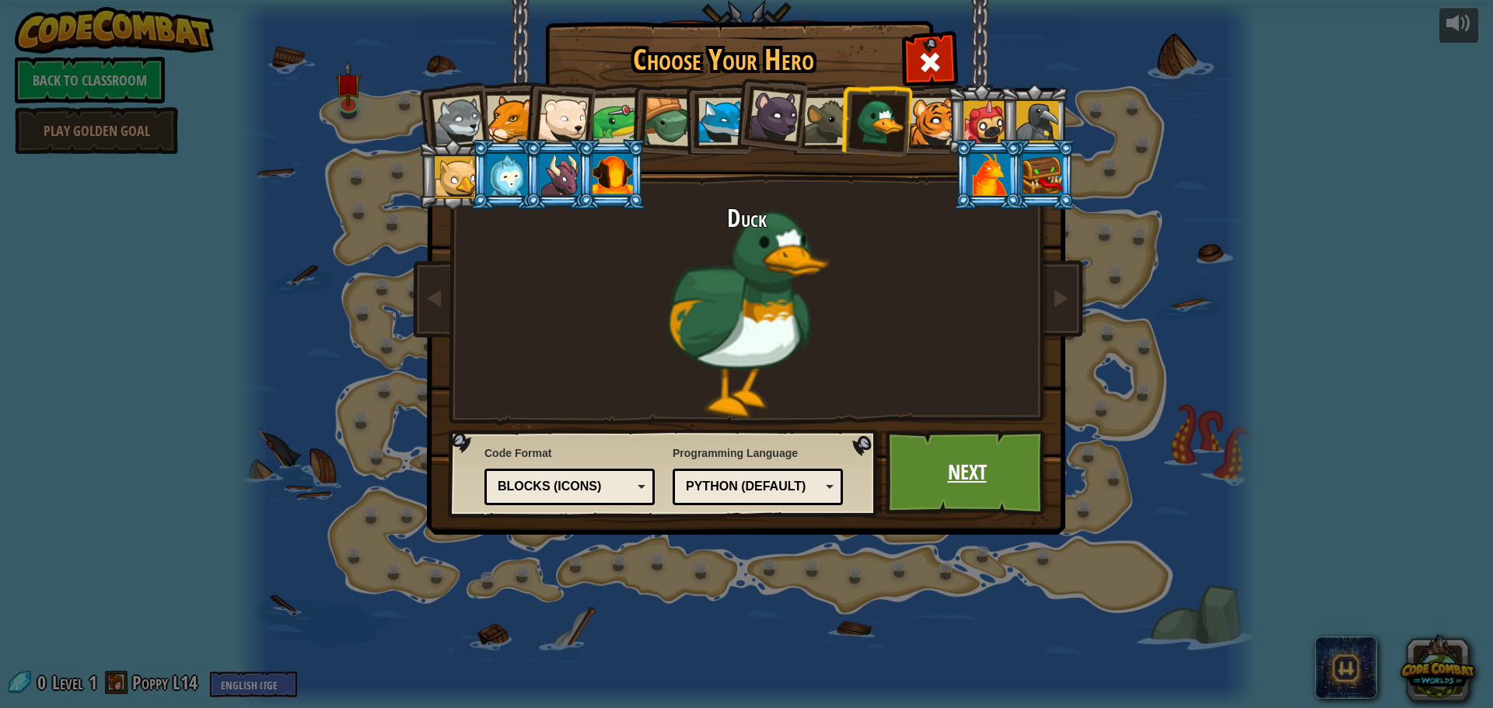
click at [973, 473] on link "Next" at bounding box center [967, 473] width 162 height 86
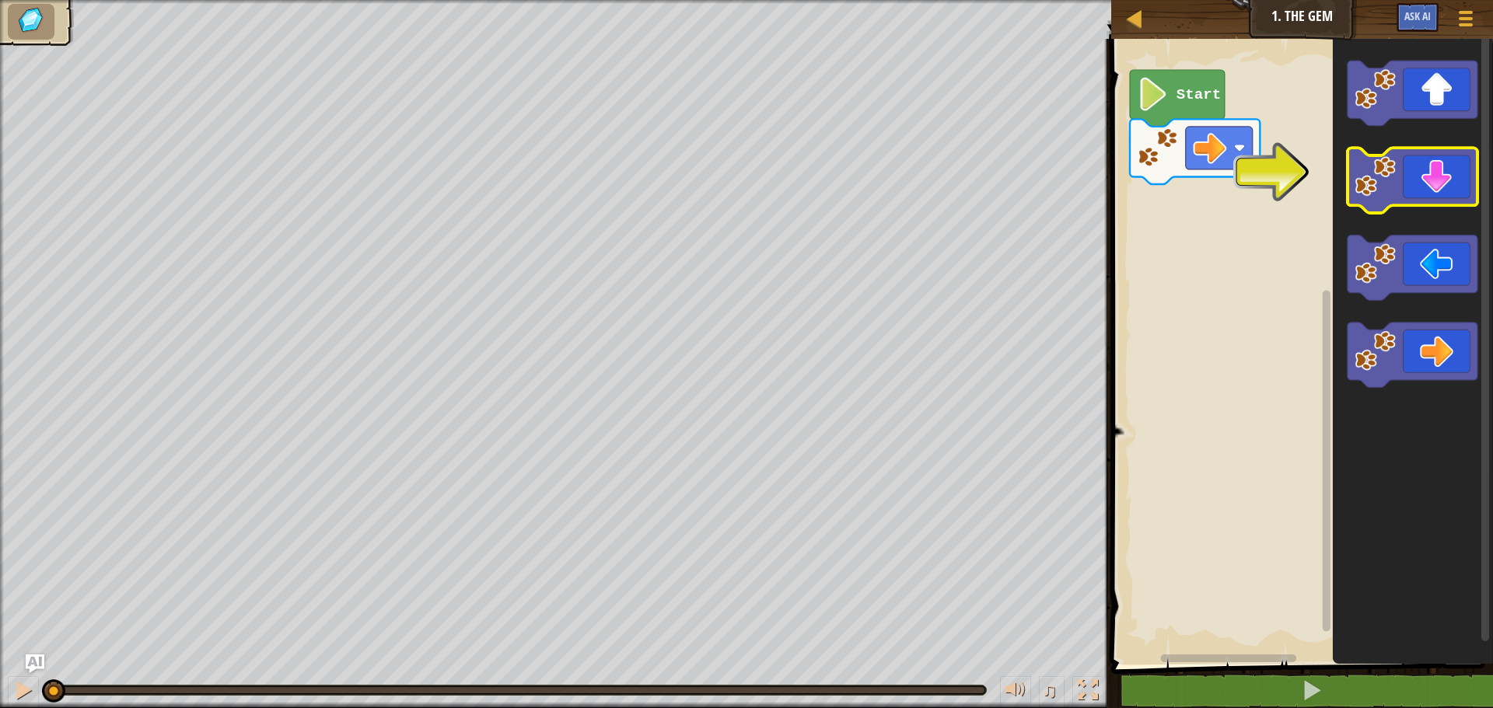
click at [1433, 182] on icon "Blockly Workspace" at bounding box center [1412, 180] width 130 height 65
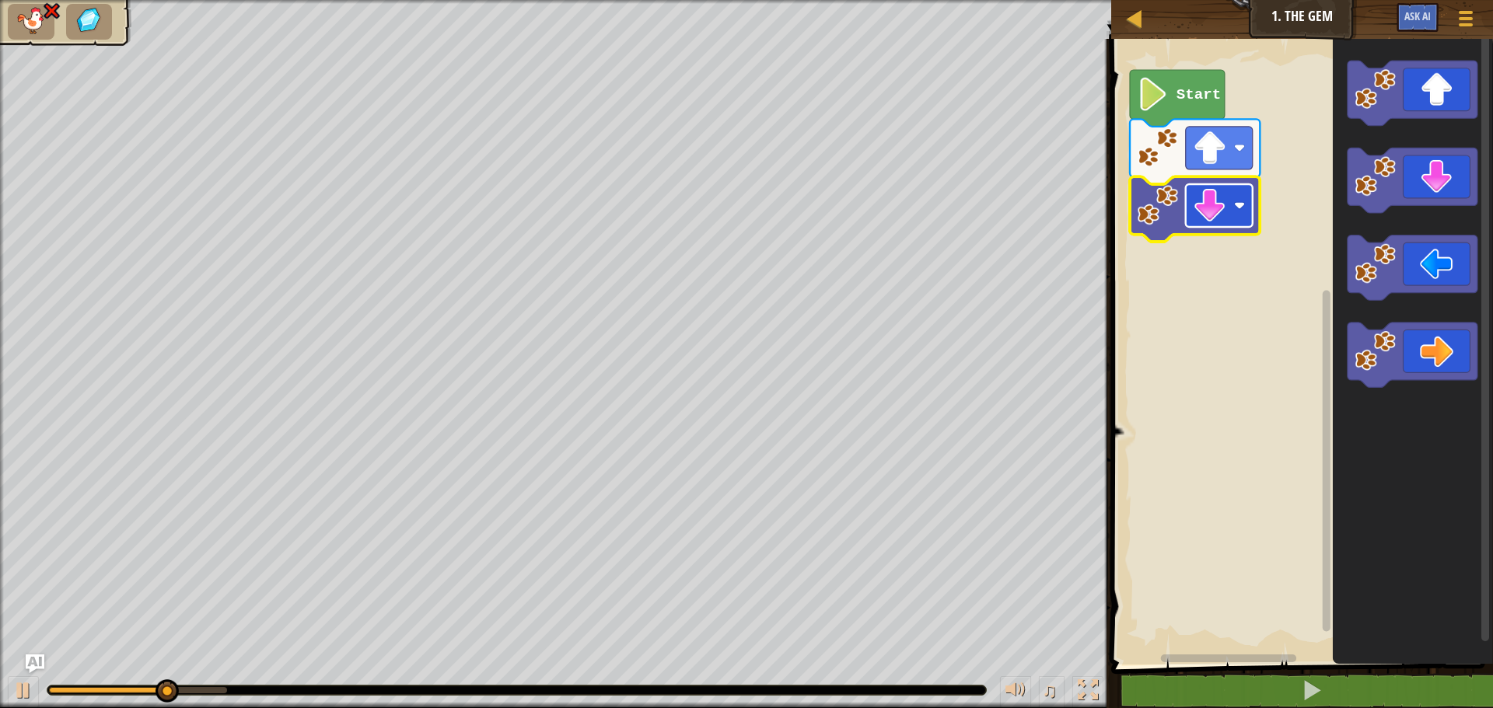
click at [1211, 204] on image "Blockly Workspace" at bounding box center [1209, 205] width 33 height 33
click at [1218, 214] on image "Blockly Workspace" at bounding box center [1209, 205] width 33 height 33
click at [1237, 168] on rect "Blockly Workspace" at bounding box center [1219, 148] width 67 height 43
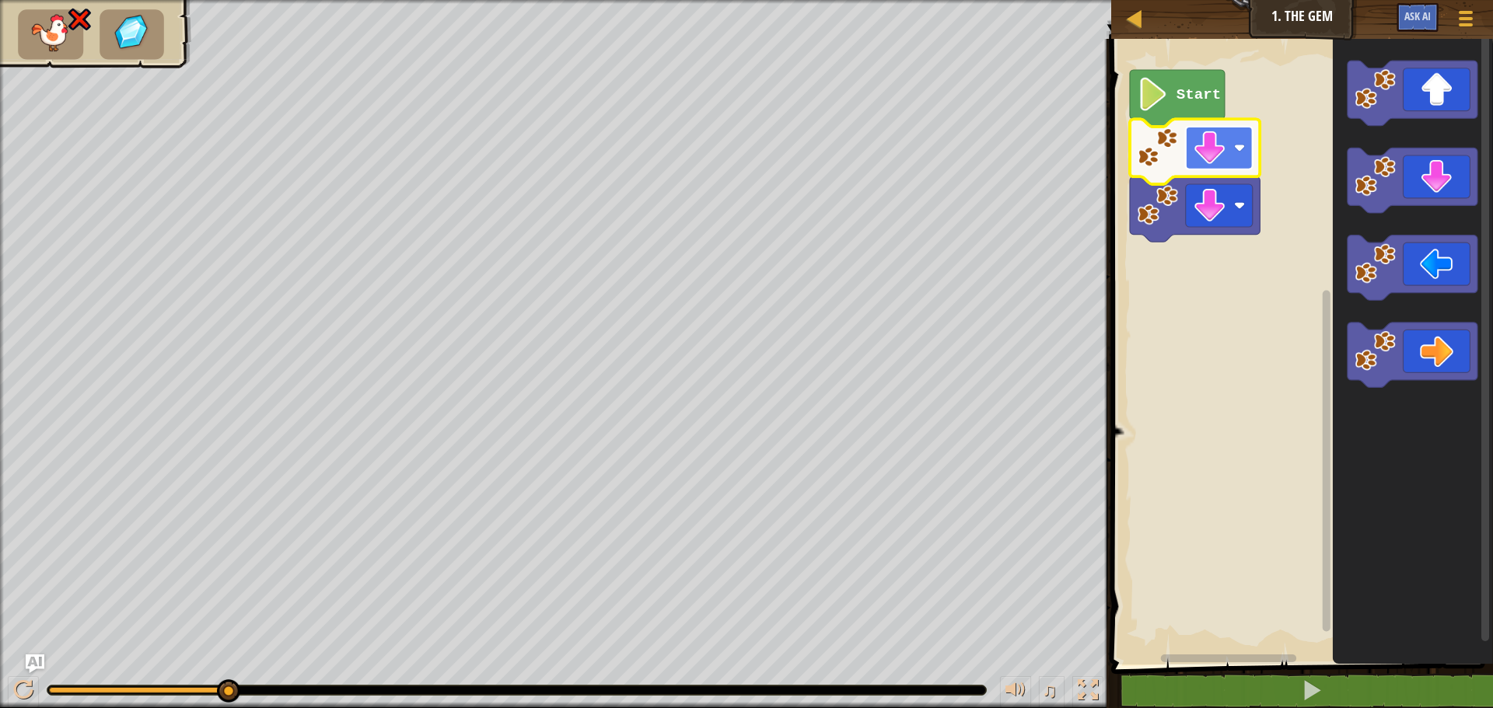
click at [1218, 155] on image "Blockly Workspace" at bounding box center [1209, 147] width 33 height 33
click at [1226, 146] on image "Blockly Workspace" at bounding box center [1209, 147] width 33 height 33
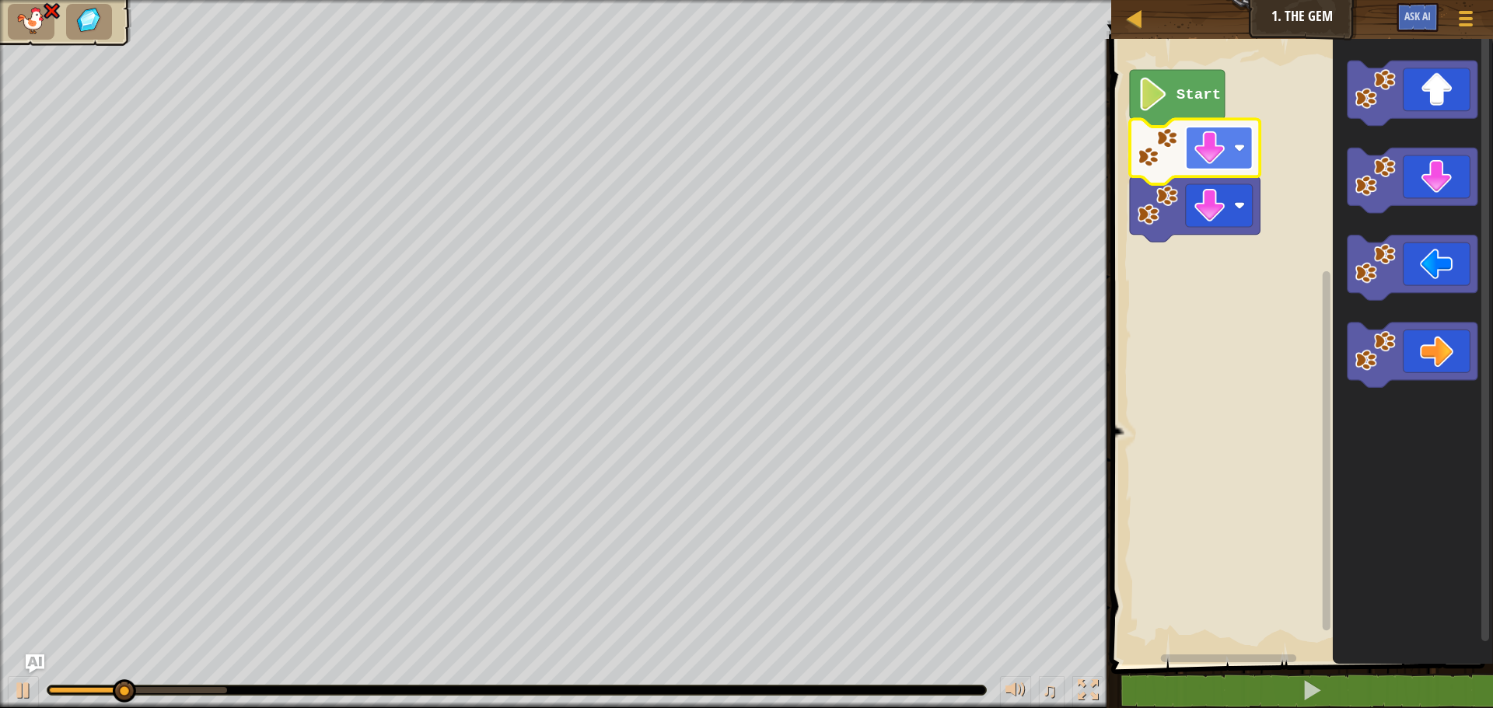
click at [1230, 165] on rect "Blockly Workspace" at bounding box center [1219, 148] width 67 height 43
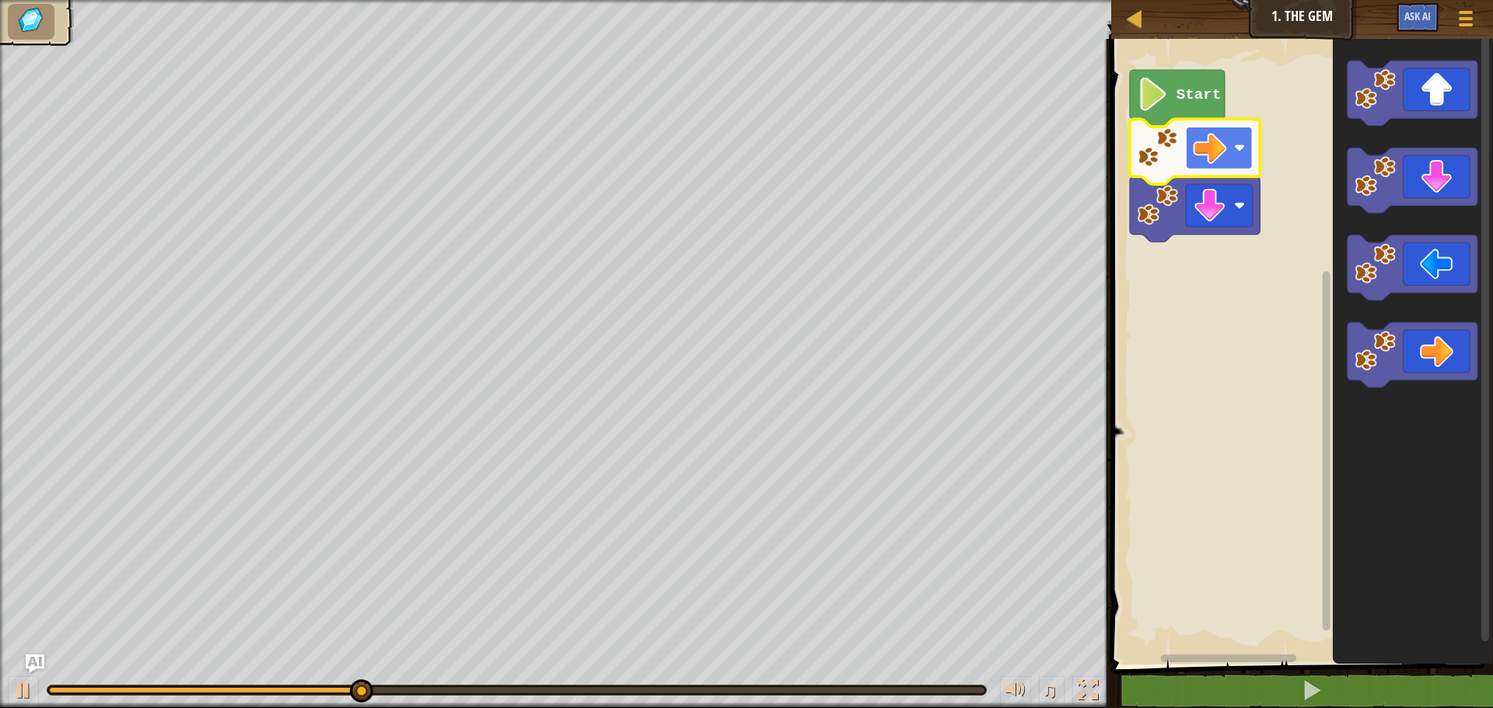
click at [1218, 169] on rect "Blockly Workspace" at bounding box center [1219, 148] width 67 height 43
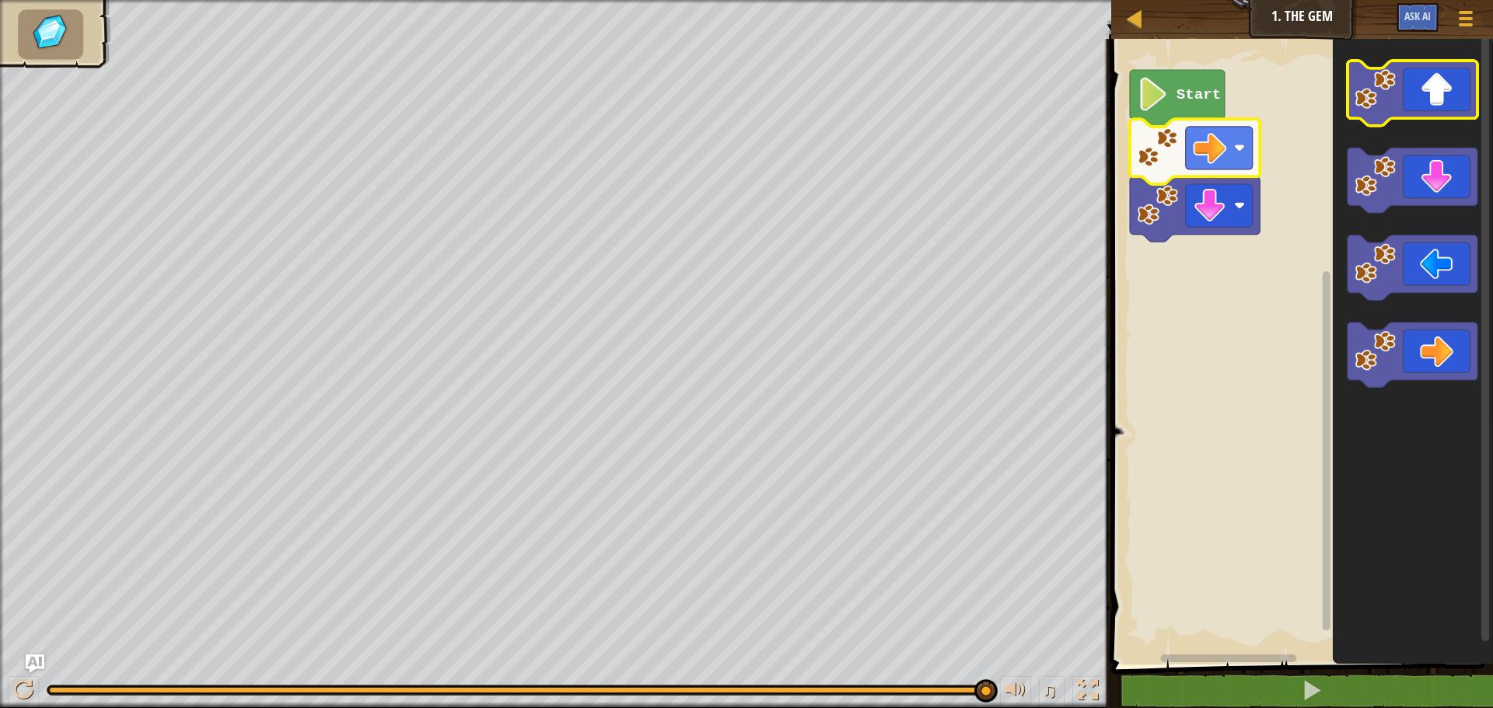
click at [1403, 104] on icon "Blockly Workspace" at bounding box center [1412, 93] width 130 height 65
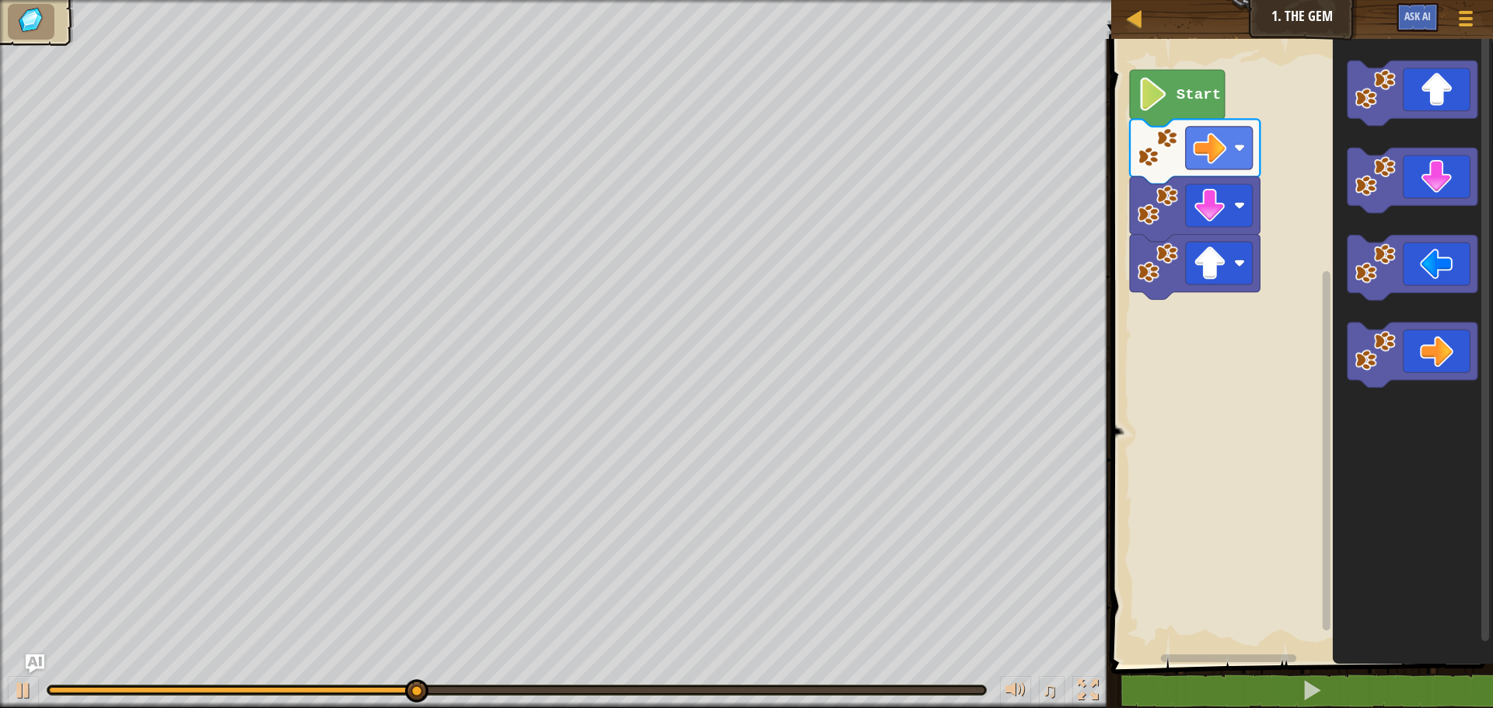
click at [1416, 214] on icon "Blockly Workspace" at bounding box center [1413, 348] width 160 height 634
click at [1438, 198] on icon "Blockly Workspace" at bounding box center [1412, 180] width 130 height 65
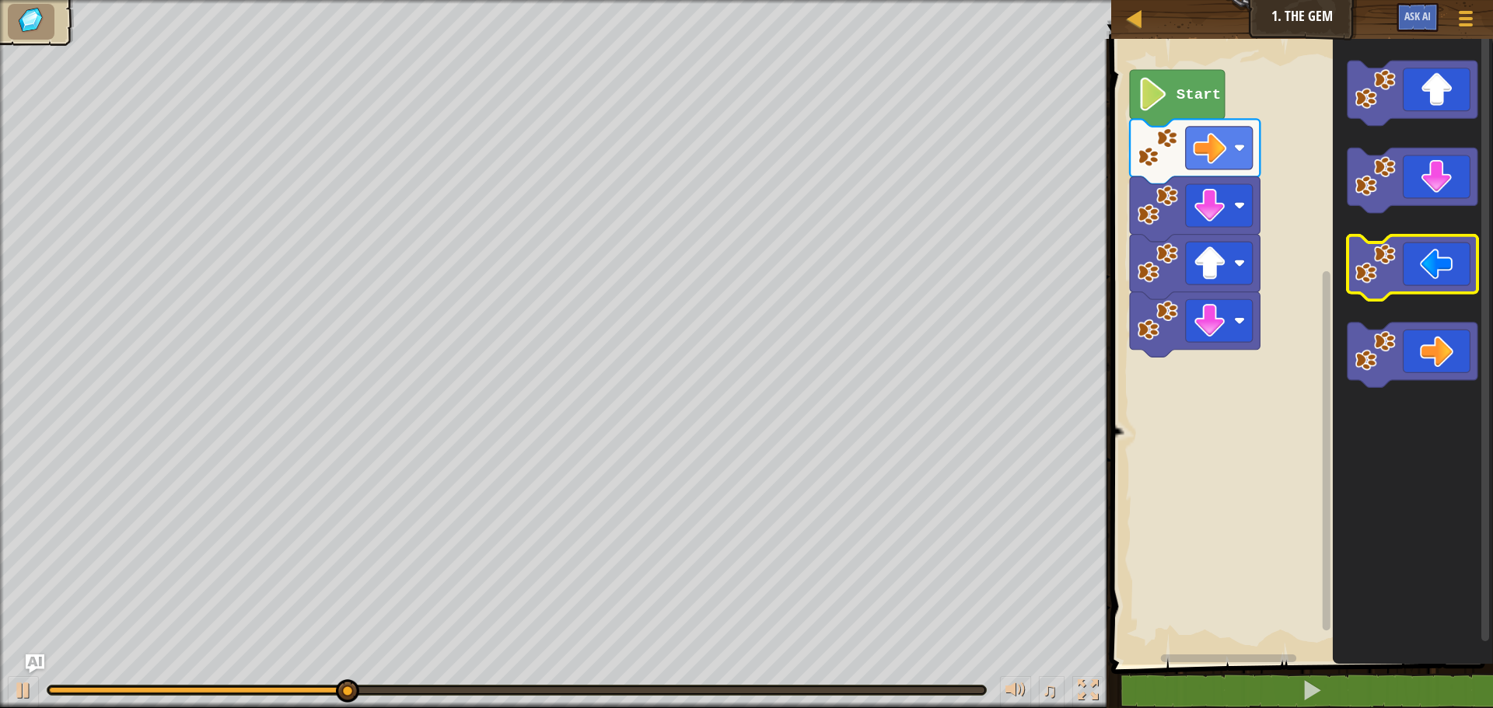
click at [1424, 288] on icon "Blockly Workspace" at bounding box center [1412, 268] width 130 height 65
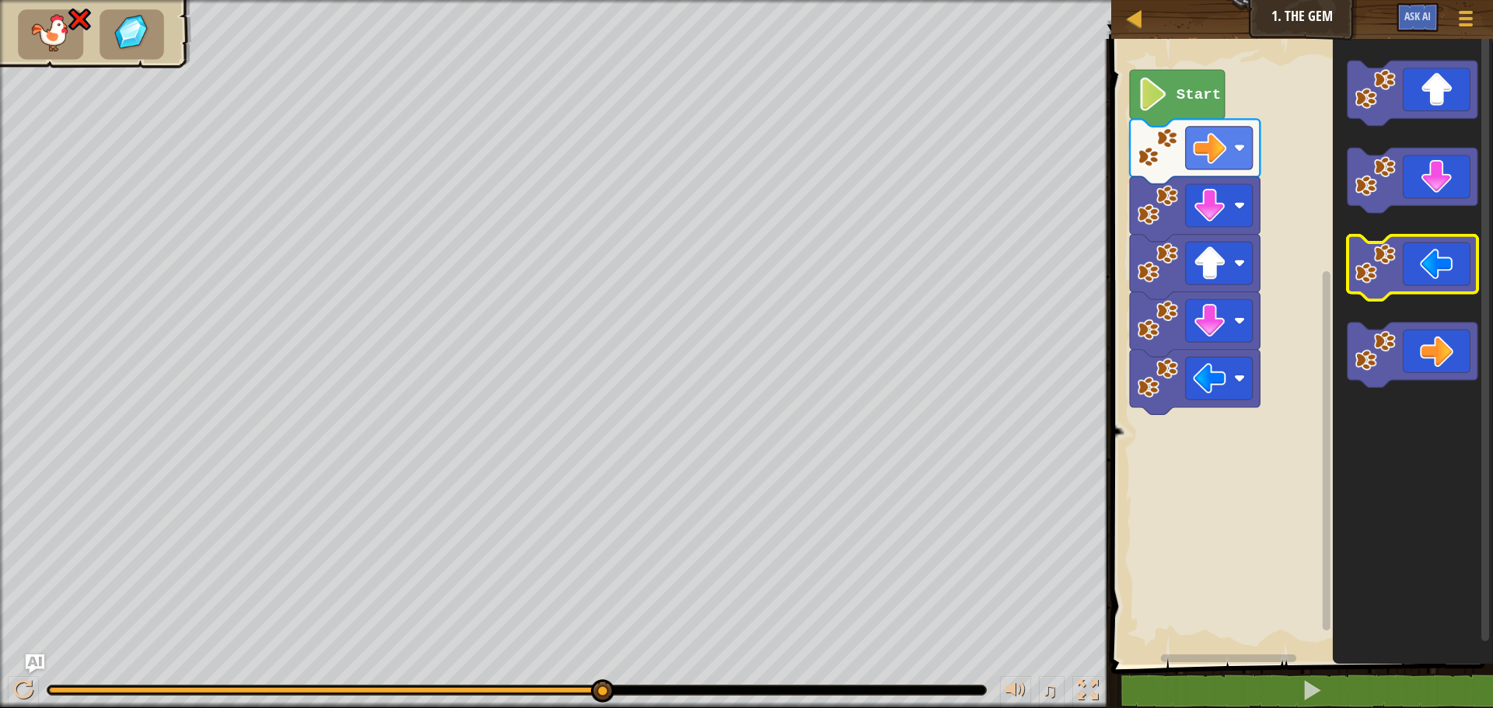
click at [1459, 285] on icon "Blockly Workspace" at bounding box center [1412, 268] width 130 height 65
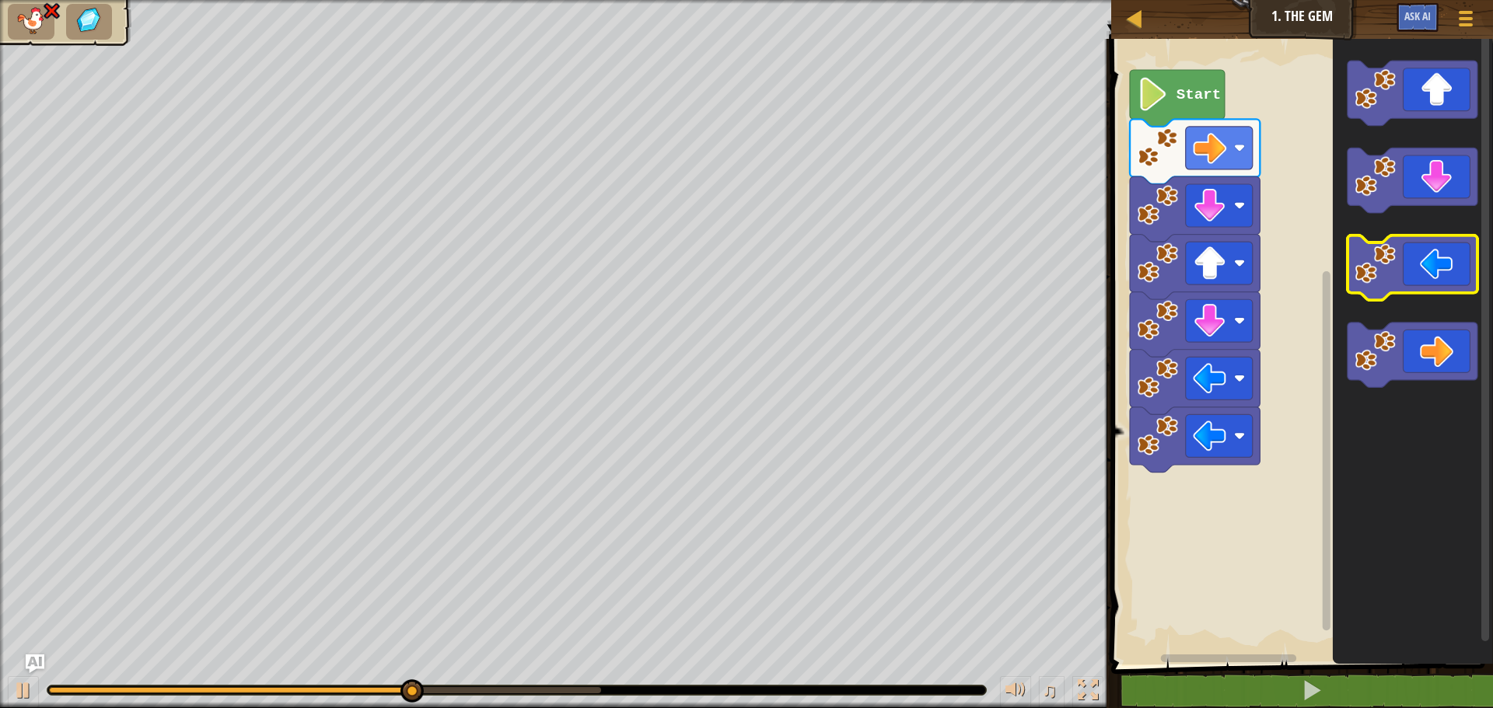
click at [1457, 283] on icon "Blockly Workspace" at bounding box center [1412, 268] width 130 height 65
click at [1454, 279] on icon "Blockly Workspace" at bounding box center [1412, 268] width 130 height 65
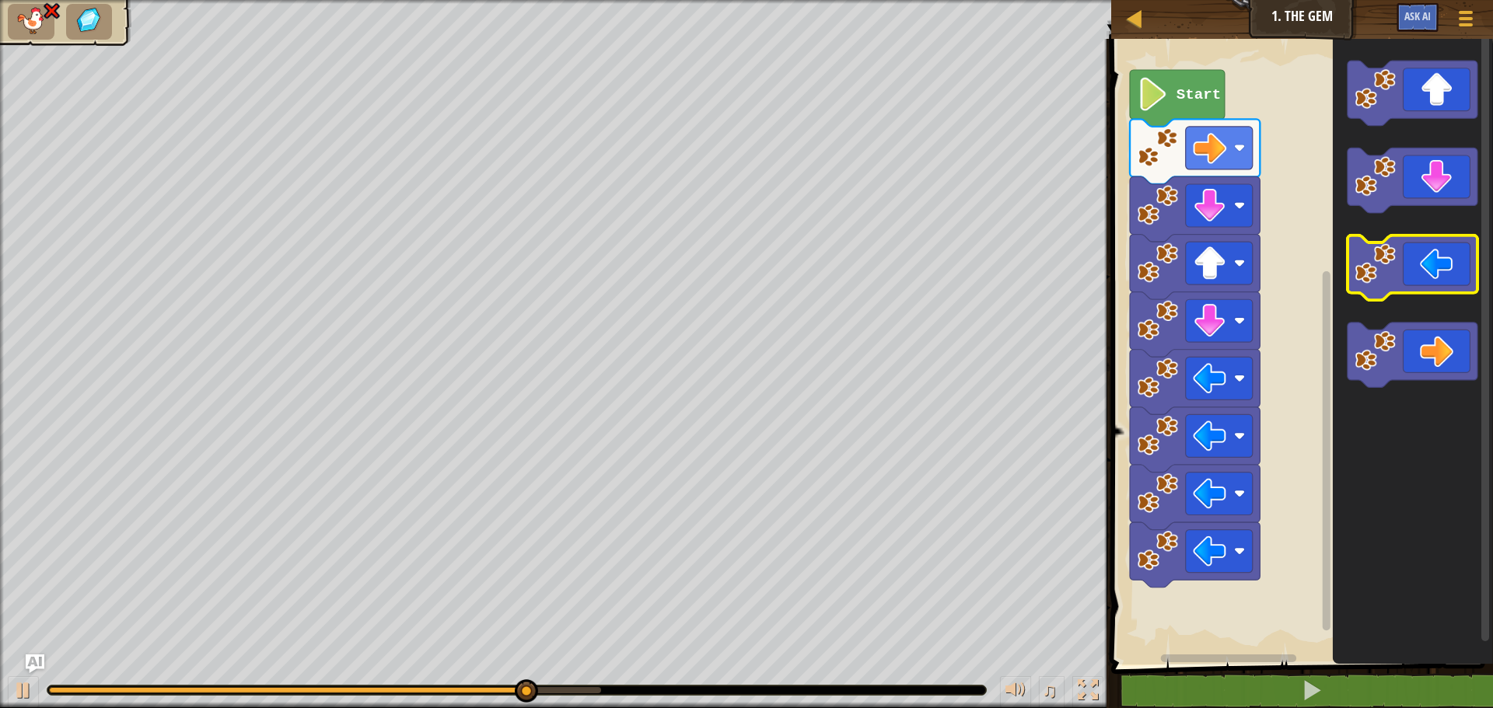
click at [1460, 279] on icon "Blockly Workspace" at bounding box center [1412, 268] width 130 height 65
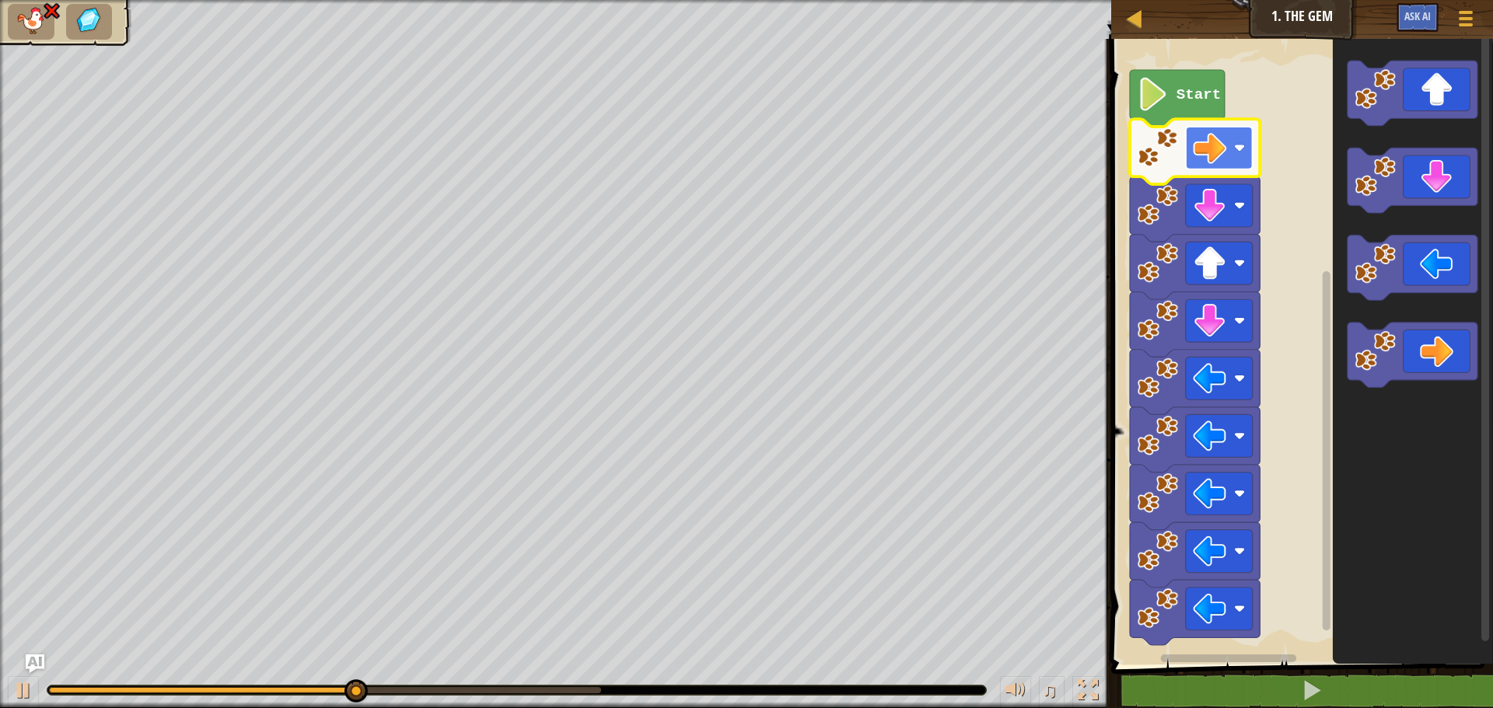
click at [1216, 156] on image "Blockly Workspace" at bounding box center [1209, 147] width 33 height 33
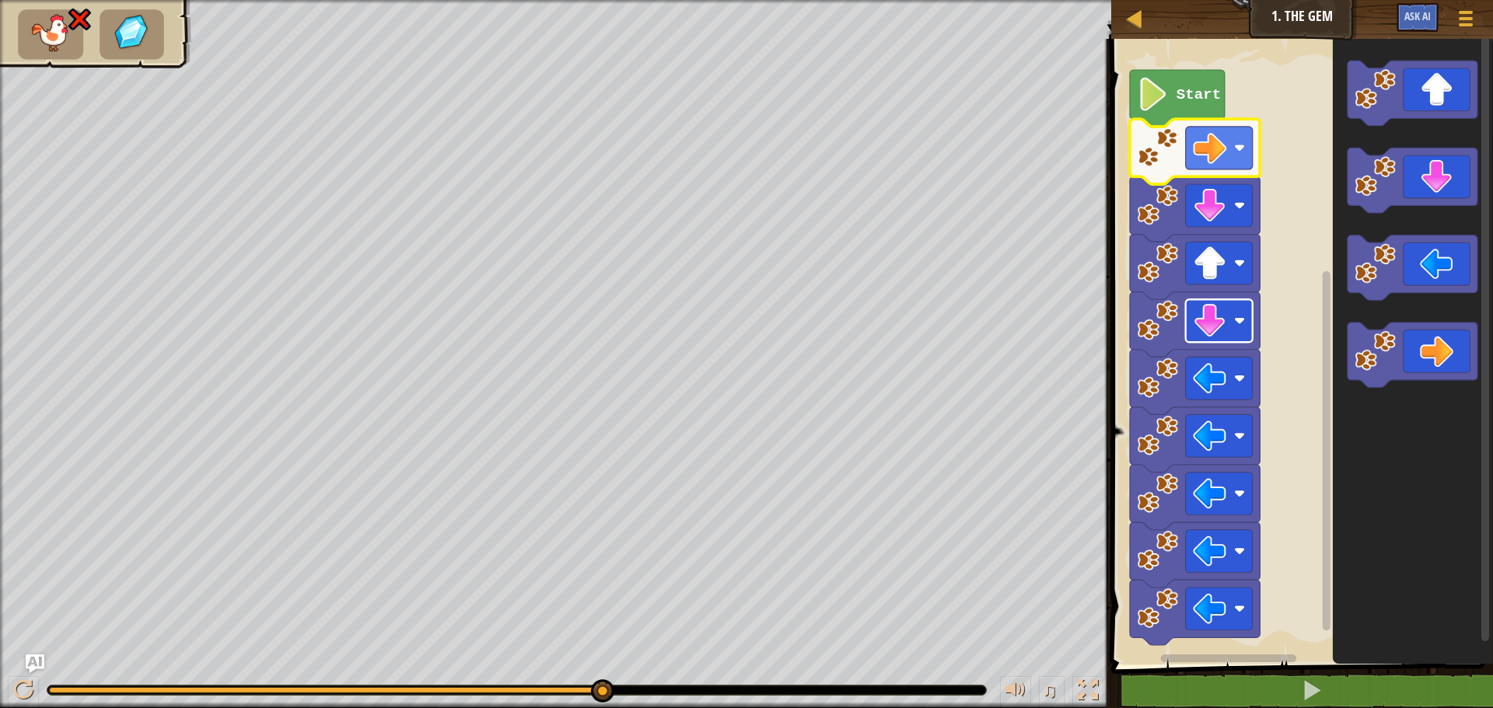
click at [1196, 302] on g "Blockly Workspace" at bounding box center [1219, 320] width 67 height 43
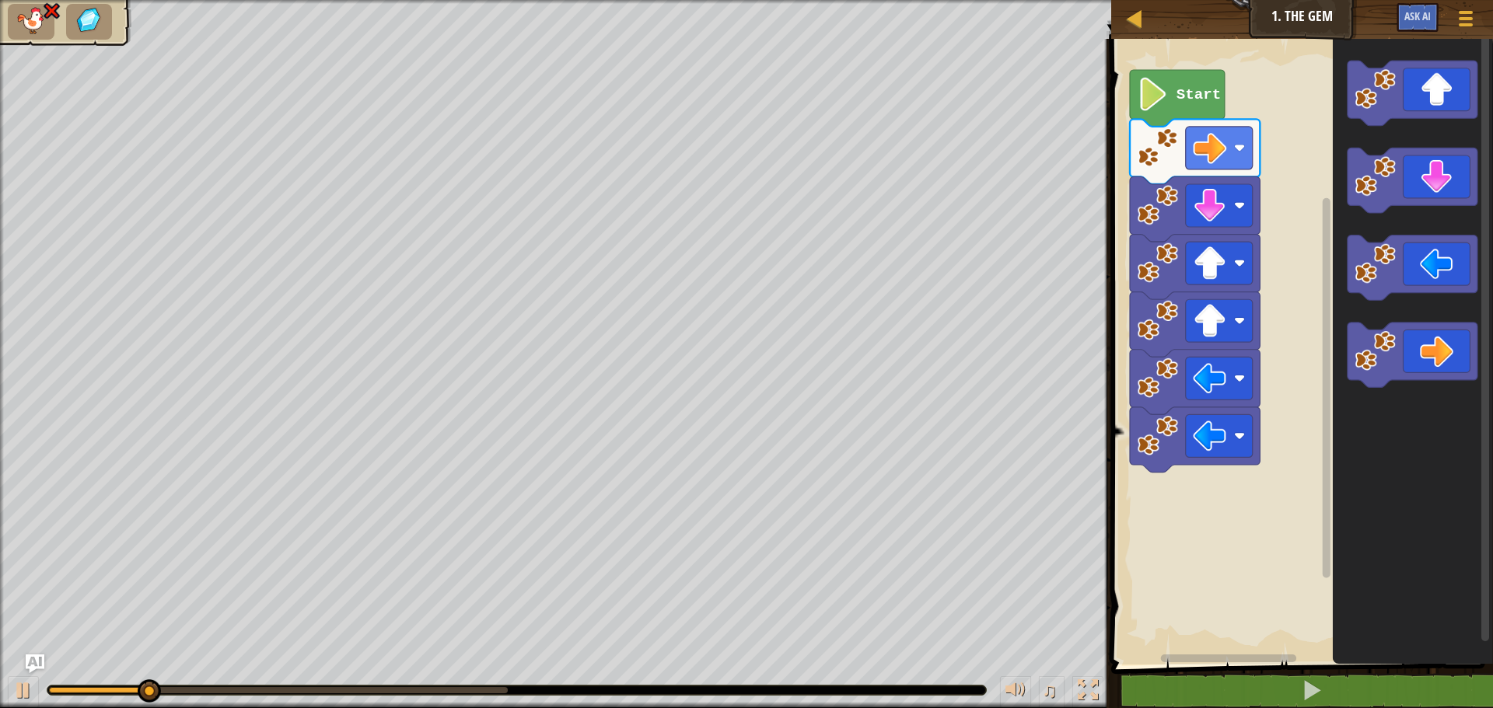
click at [1234, 312] on rect "Blockly Workspace" at bounding box center [1299, 348] width 386 height 634
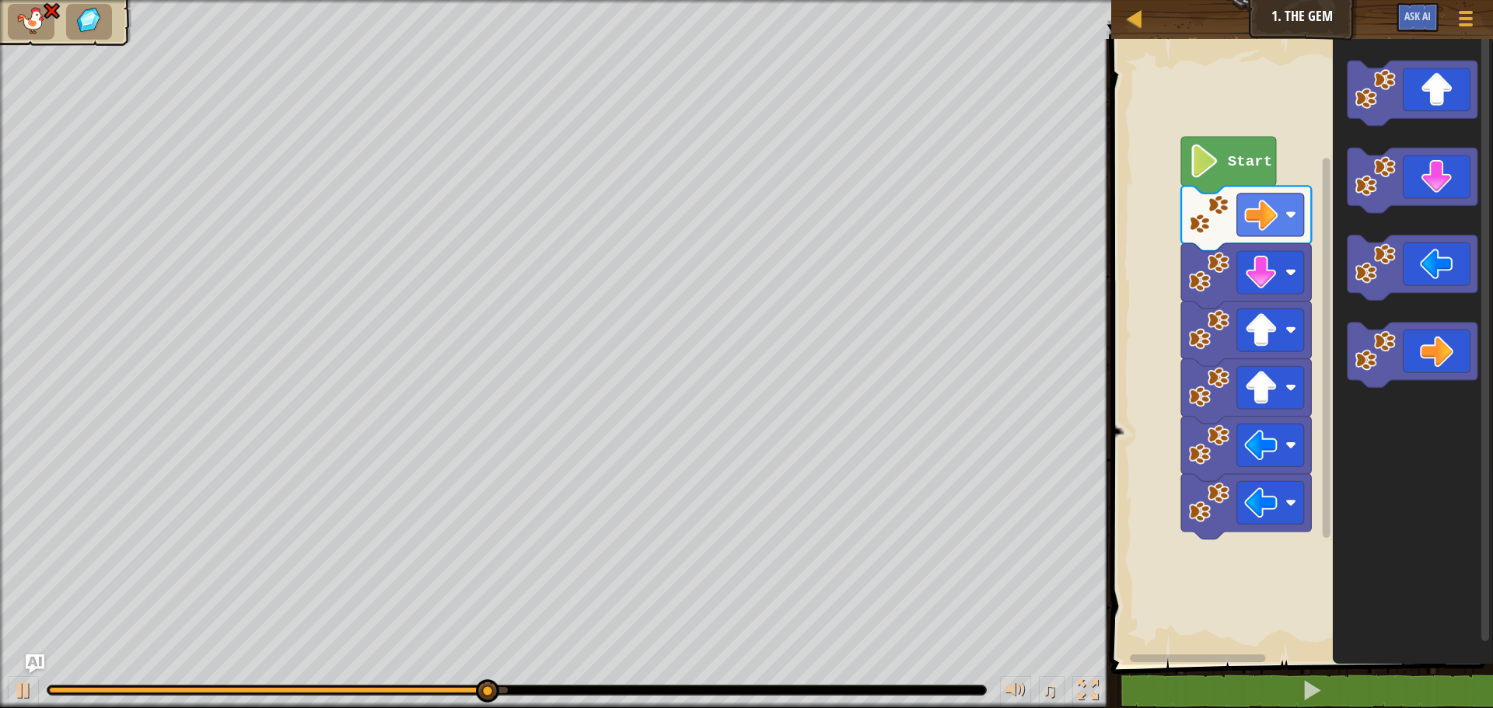
click at [1303, 360] on rect "Blockly Workspace" at bounding box center [1299, 348] width 386 height 634
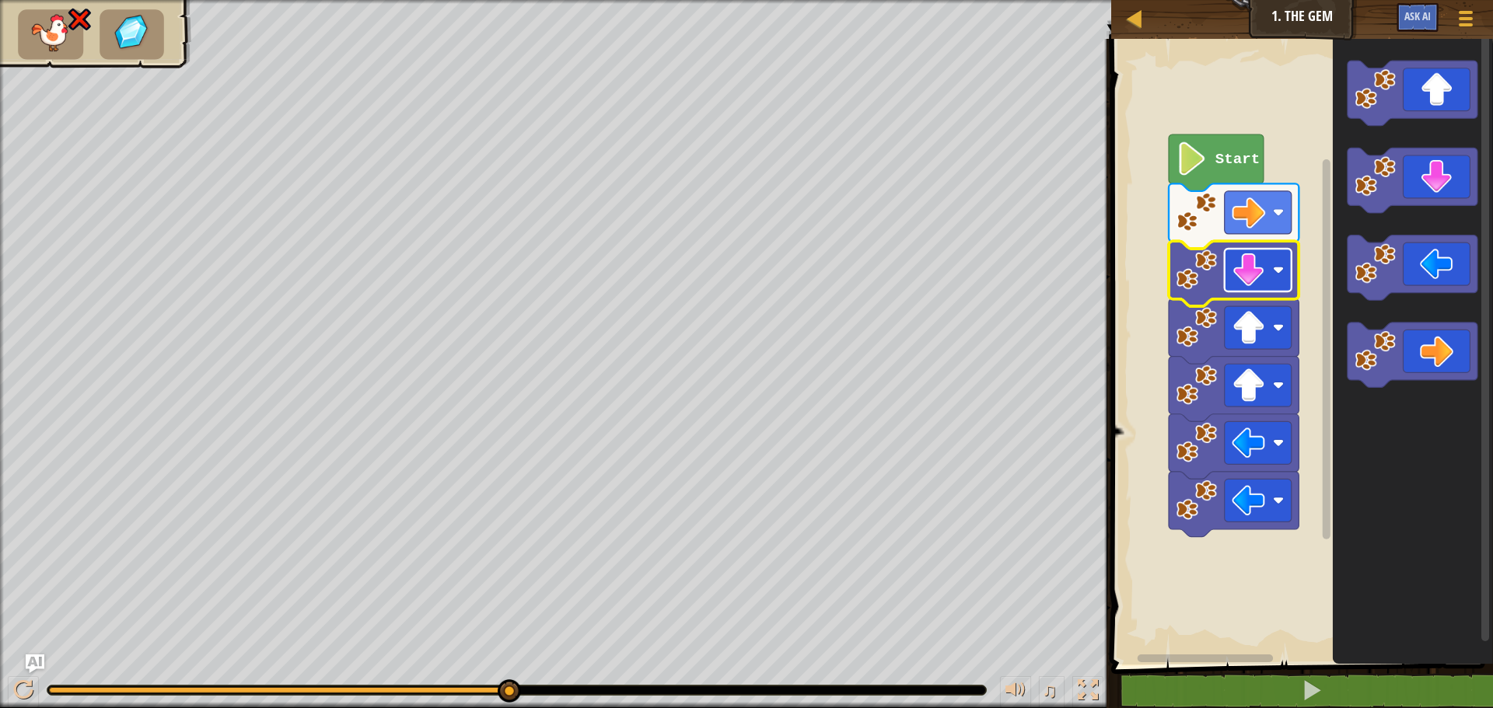
click at [1256, 271] on image "Blockly Workspace" at bounding box center [1248, 269] width 33 height 33
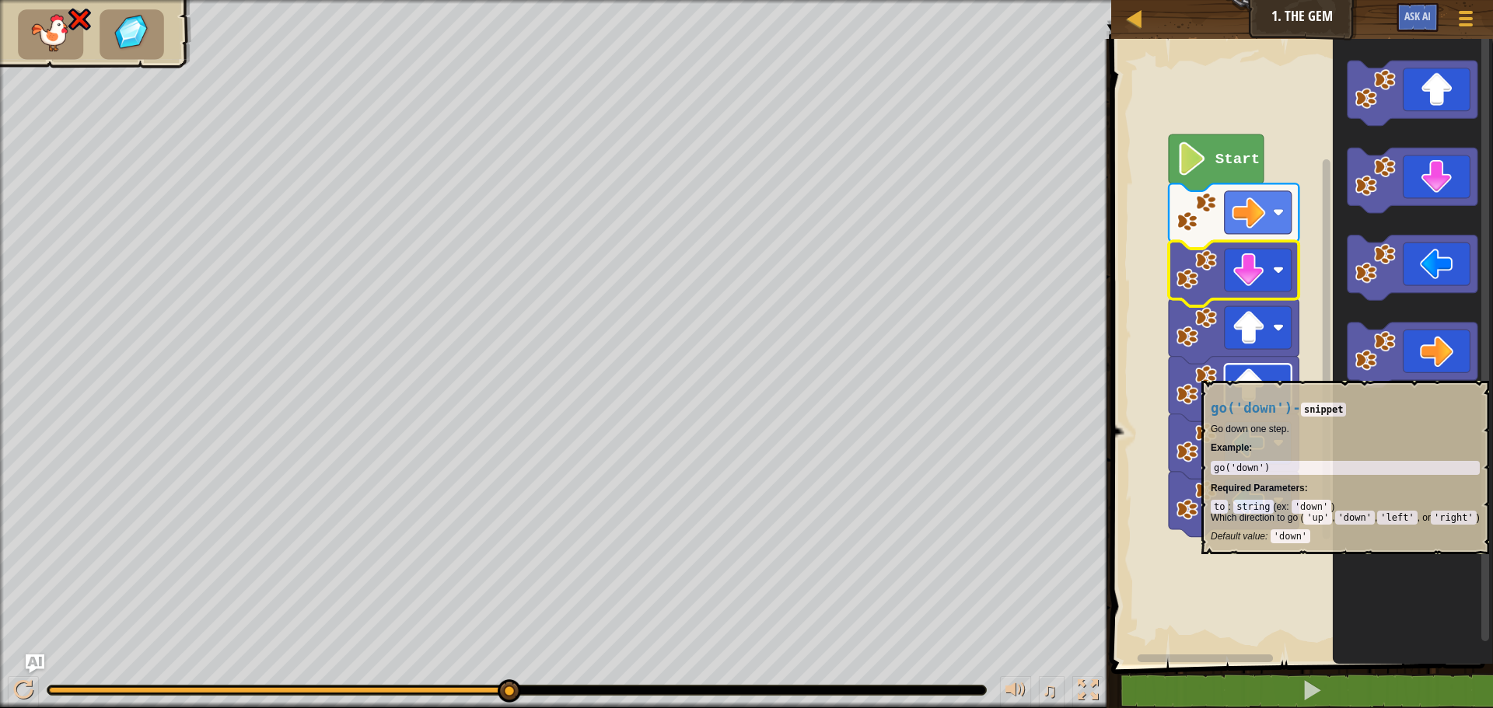
click at [1264, 373] on image "Blockly Workspace" at bounding box center [1248, 385] width 33 height 33
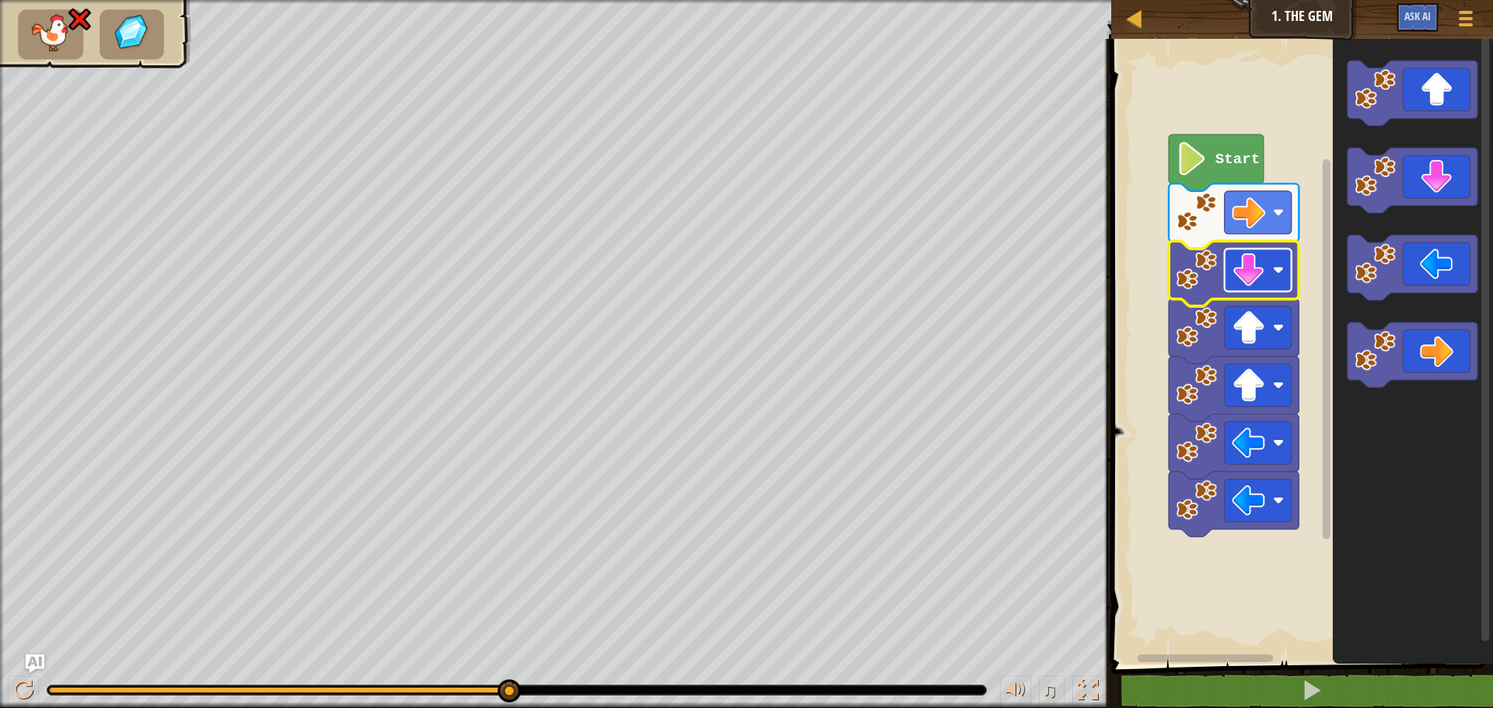
click at [1262, 280] on image "Blockly Workspace" at bounding box center [1248, 269] width 33 height 33
click at [1262, 278] on image "Blockly Workspace" at bounding box center [1248, 269] width 33 height 33
click at [1271, 288] on rect "Blockly Workspace" at bounding box center [1258, 270] width 67 height 43
click at [1197, 277] on image "Blockly Workspace" at bounding box center [1196, 270] width 41 height 41
click at [1256, 282] on image "Blockly Workspace" at bounding box center [1248, 269] width 33 height 33
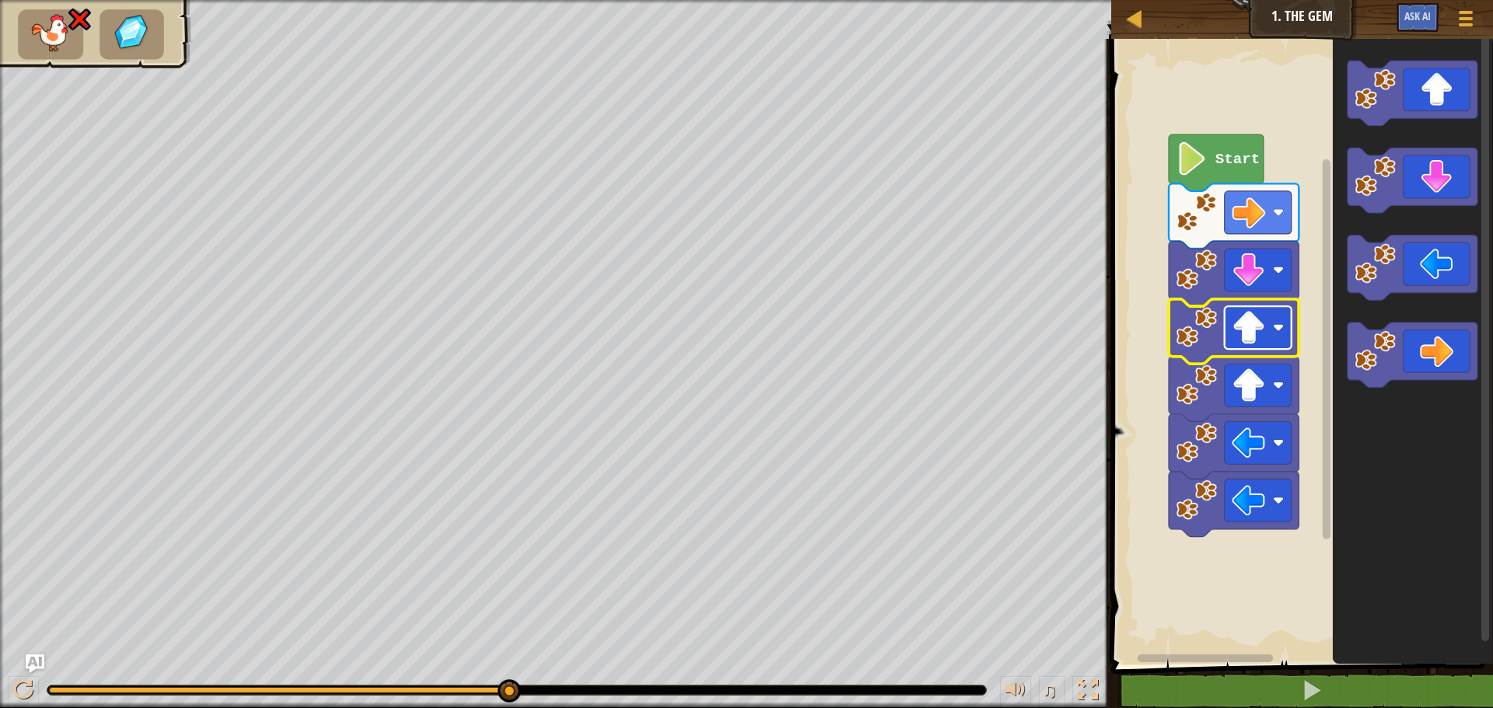
click at [1274, 340] on rect "Blockly Workspace" at bounding box center [1258, 327] width 67 height 43
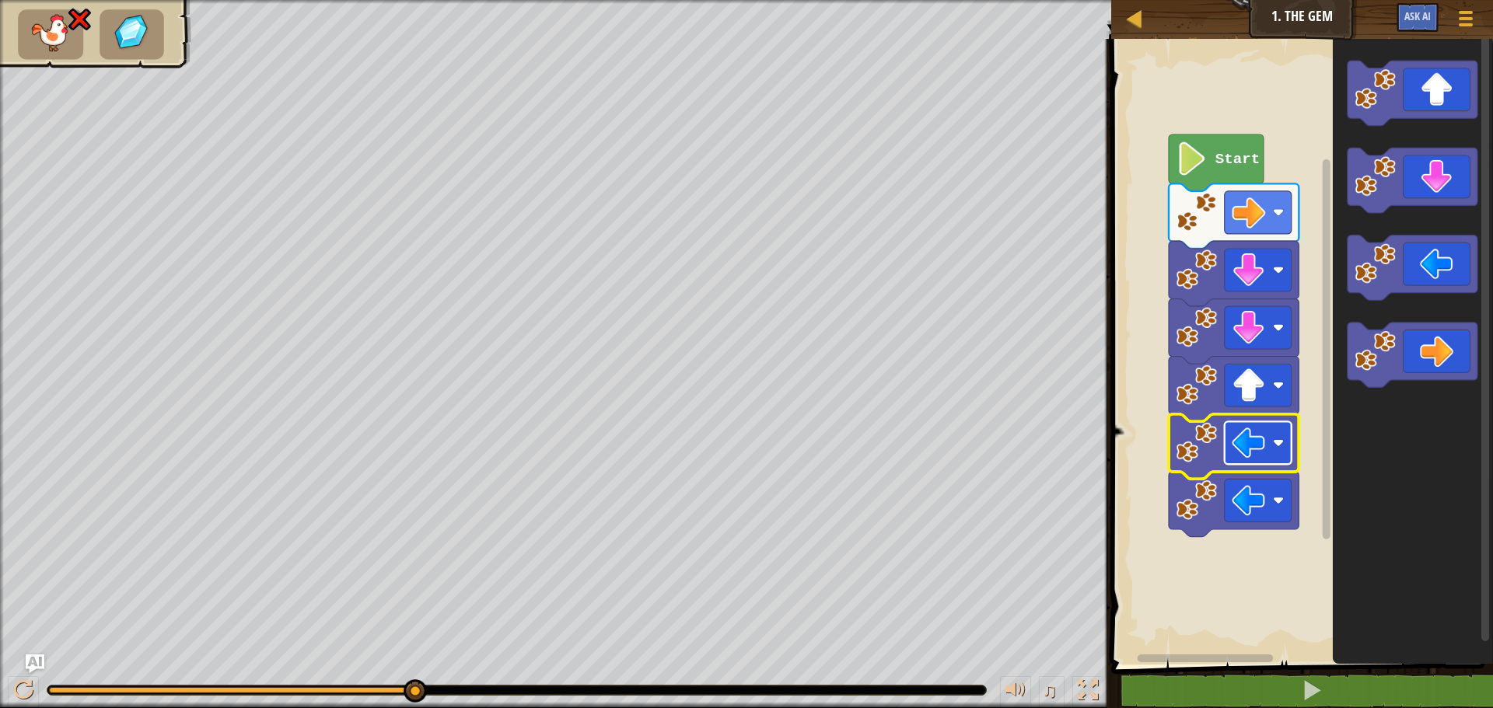
click at [1262, 439] on image "Blockly Workspace" at bounding box center [1248, 442] width 33 height 33
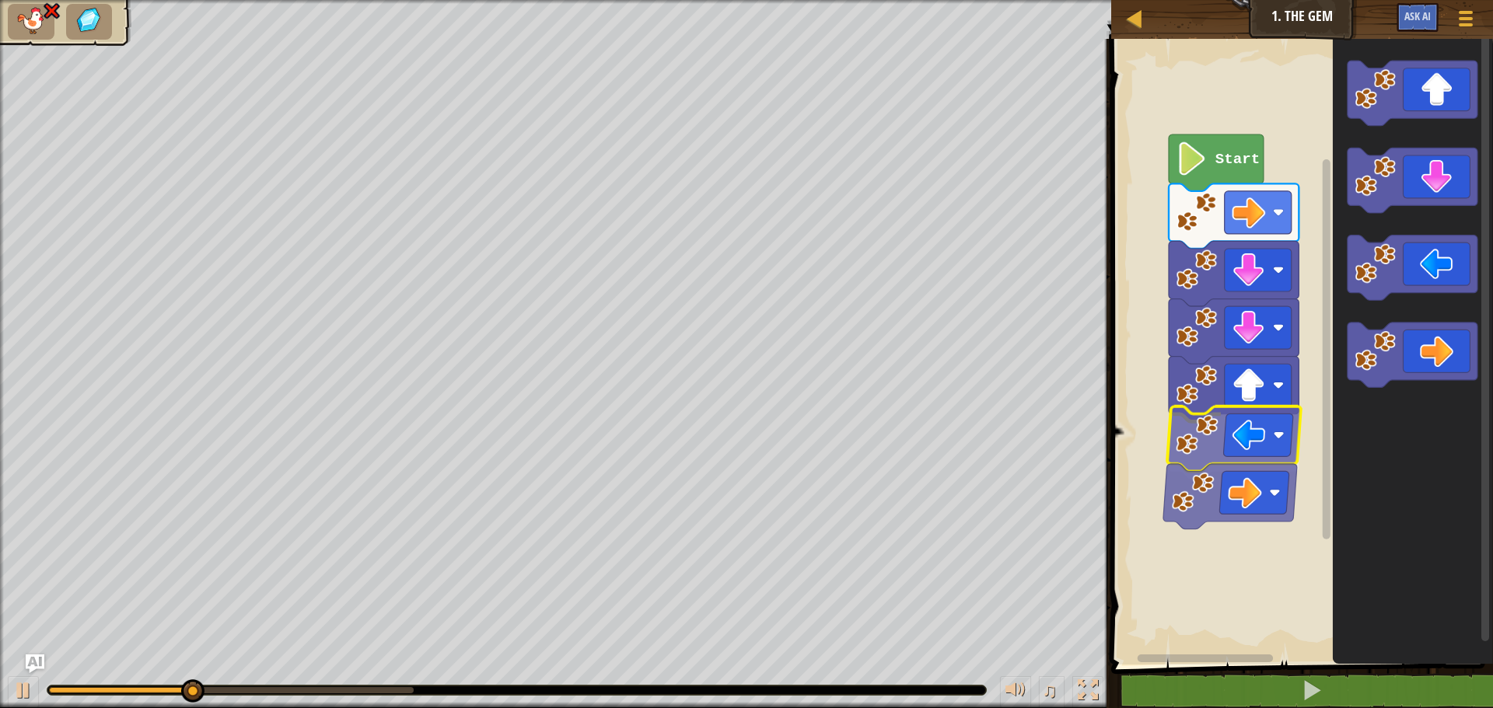
click at [1294, 429] on icon "Blockly Workspace" at bounding box center [1233, 439] width 135 height 65
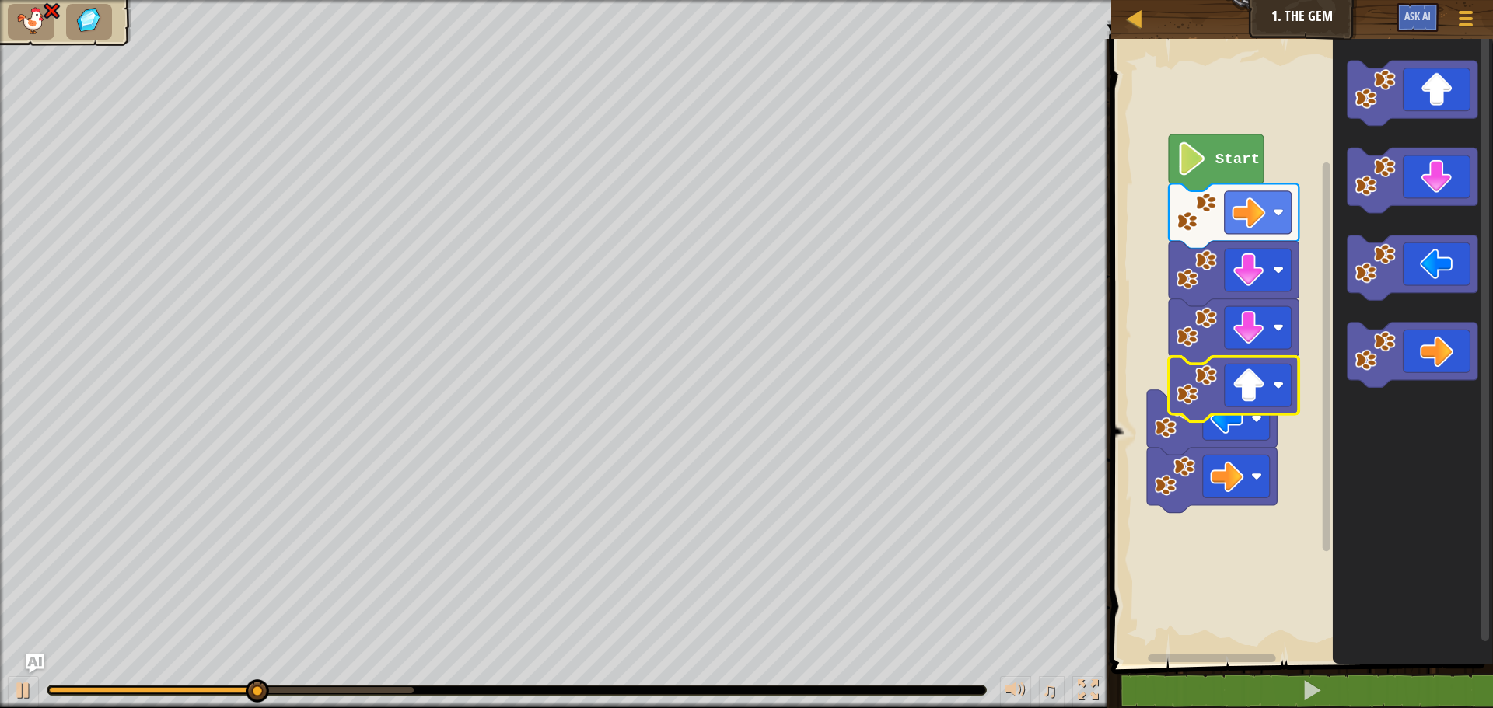
click at [1263, 386] on image "Blockly Workspace" at bounding box center [1248, 385] width 33 height 33
click at [1266, 383] on rect "Blockly Workspace" at bounding box center [1258, 385] width 67 height 43
click at [1252, 402] on g "Blockly Workspace" at bounding box center [1258, 385] width 67 height 43
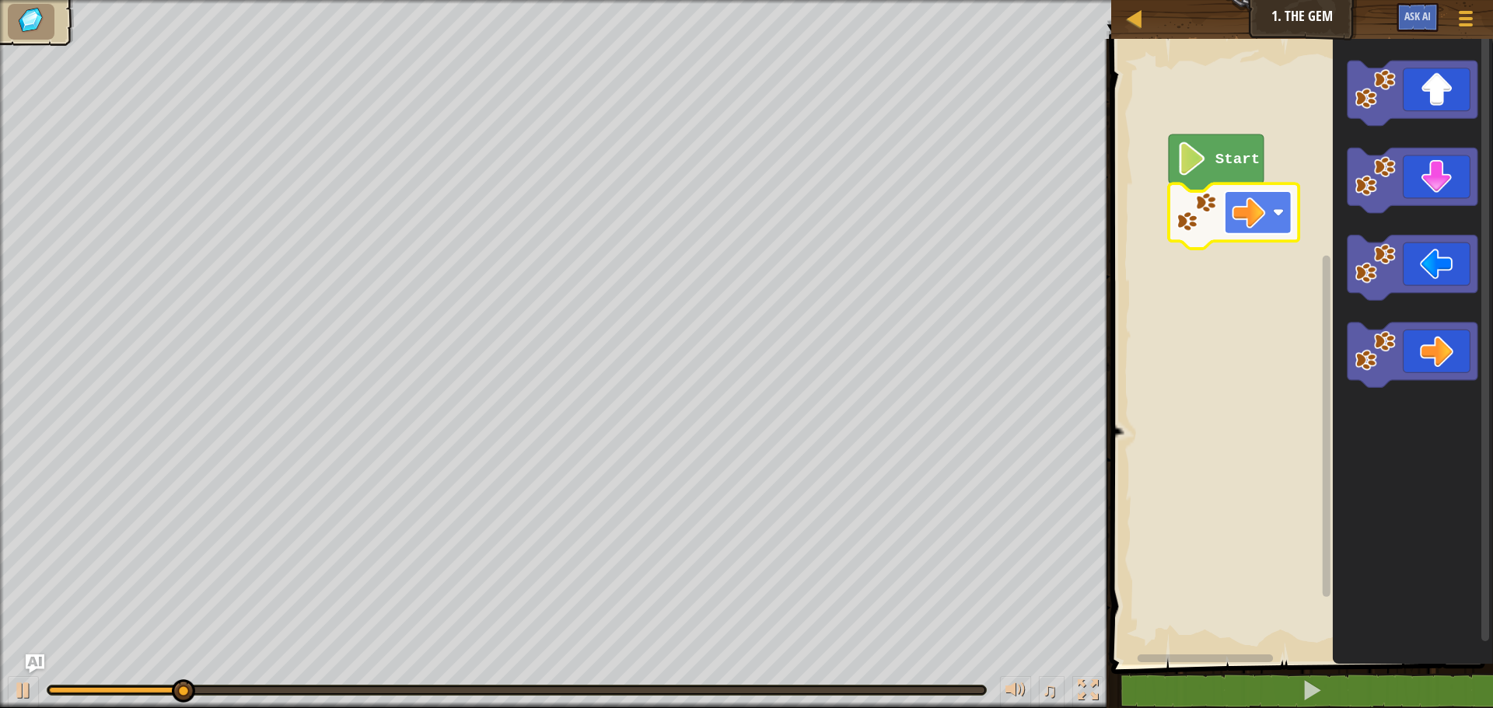
click at [1245, 201] on image "Blockly Workspace" at bounding box center [1248, 212] width 33 height 33
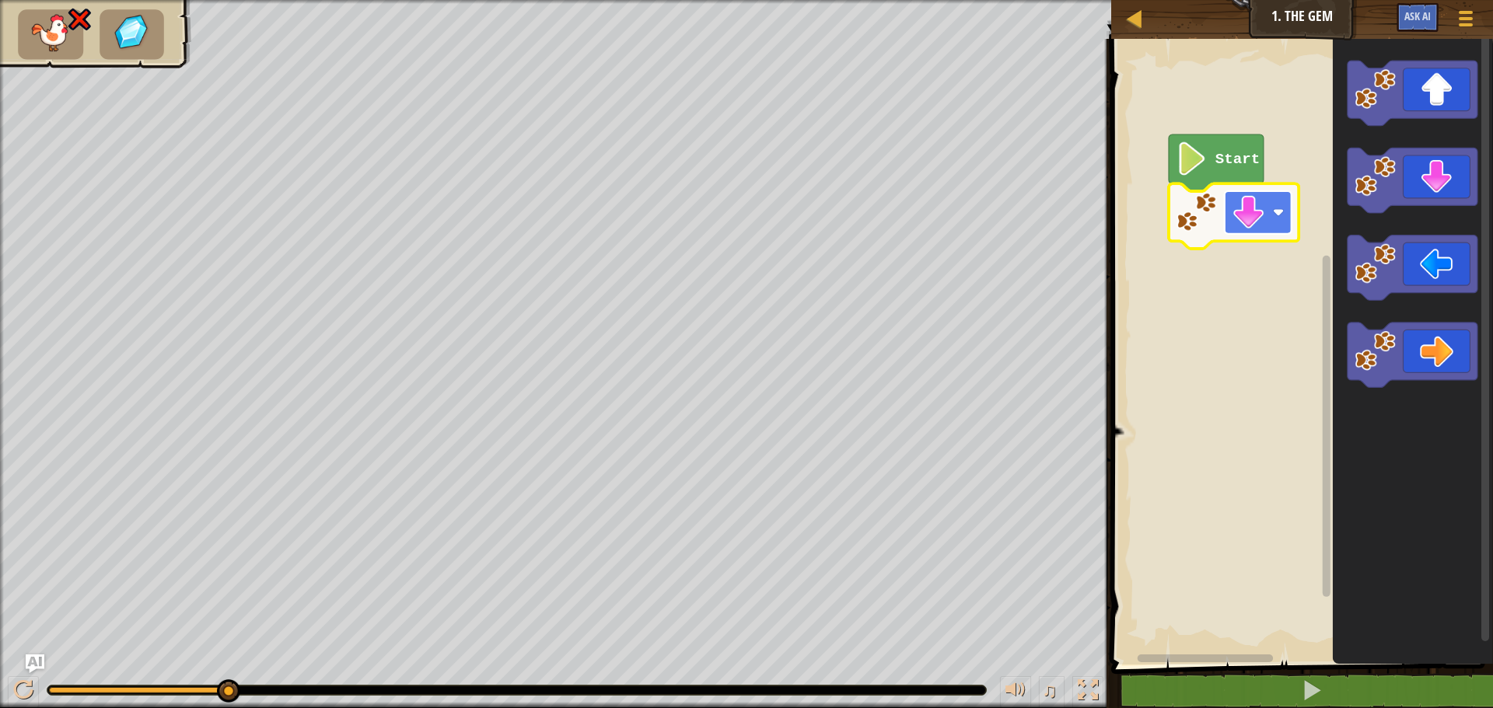
click at [1250, 208] on image "Blockly Workspace" at bounding box center [1248, 212] width 33 height 33
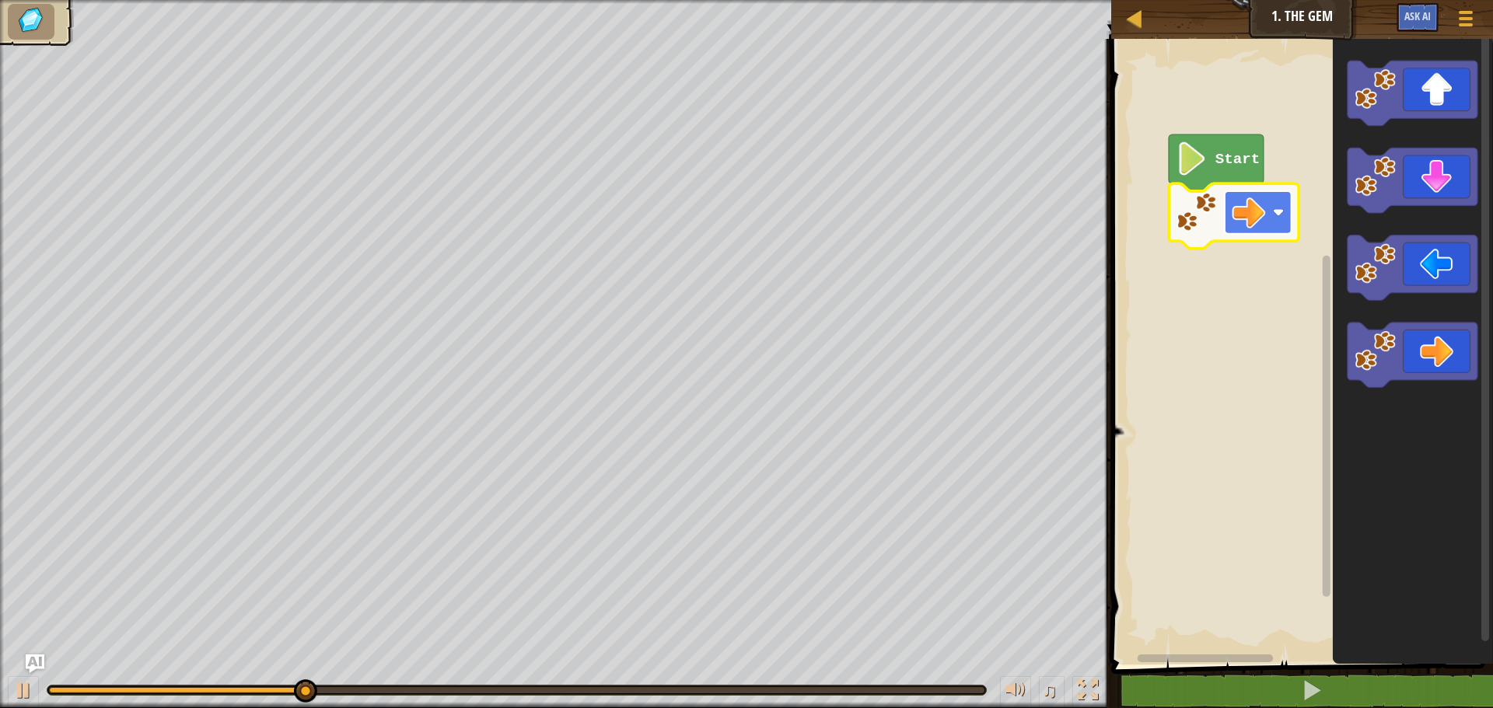
click at [1253, 230] on rect "Blockly Workspace" at bounding box center [1258, 212] width 67 height 43
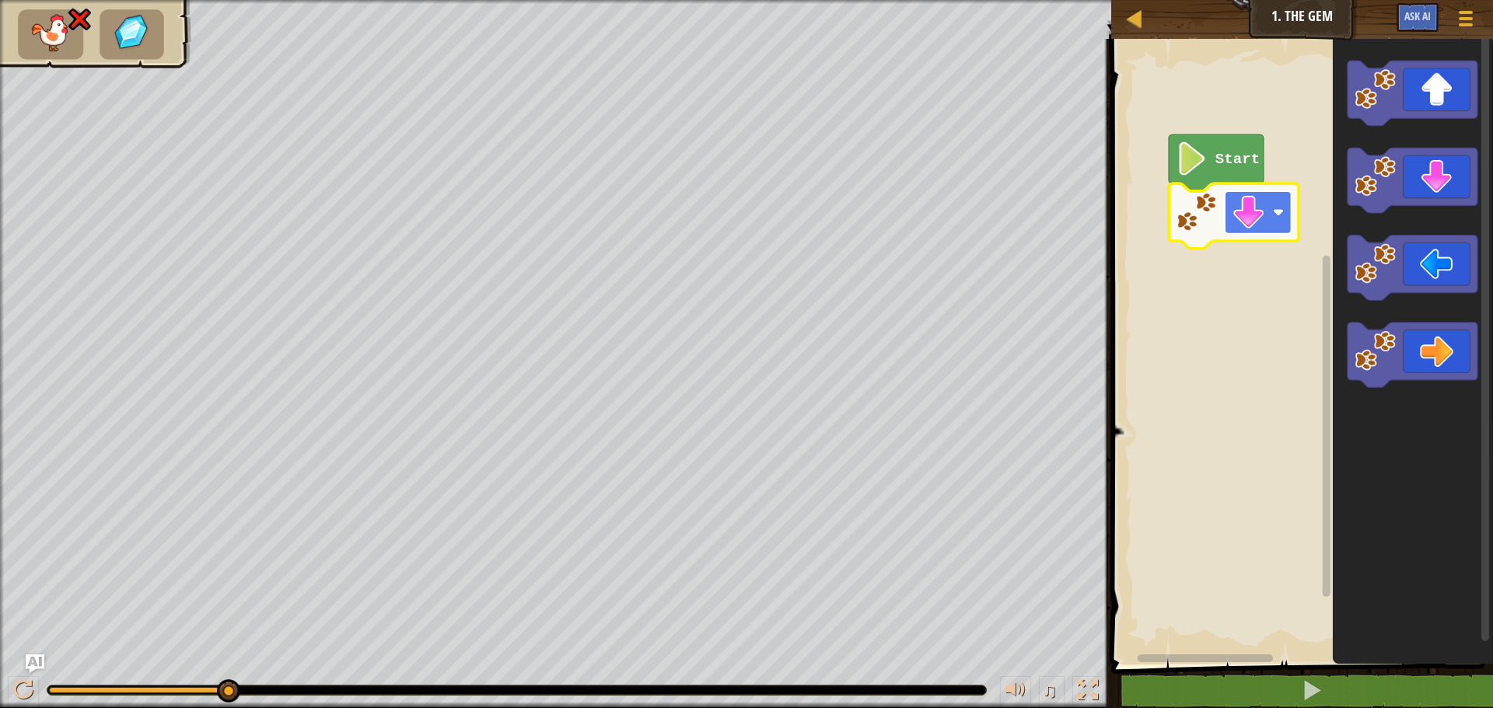
click at [1235, 223] on image "Blockly Workspace" at bounding box center [1248, 212] width 33 height 33
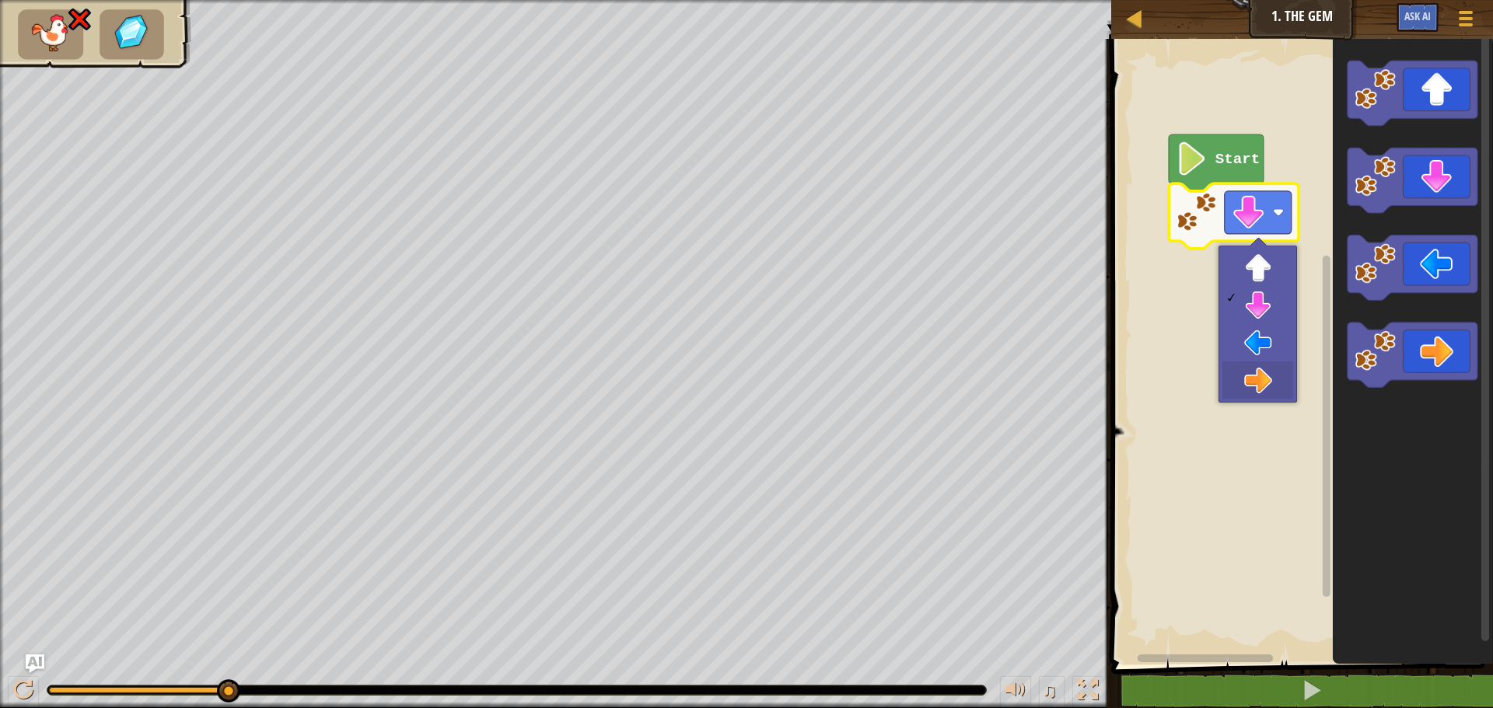
drag, startPoint x: 1249, startPoint y: 376, endPoint x: 1256, endPoint y: 372, distance: 8.0
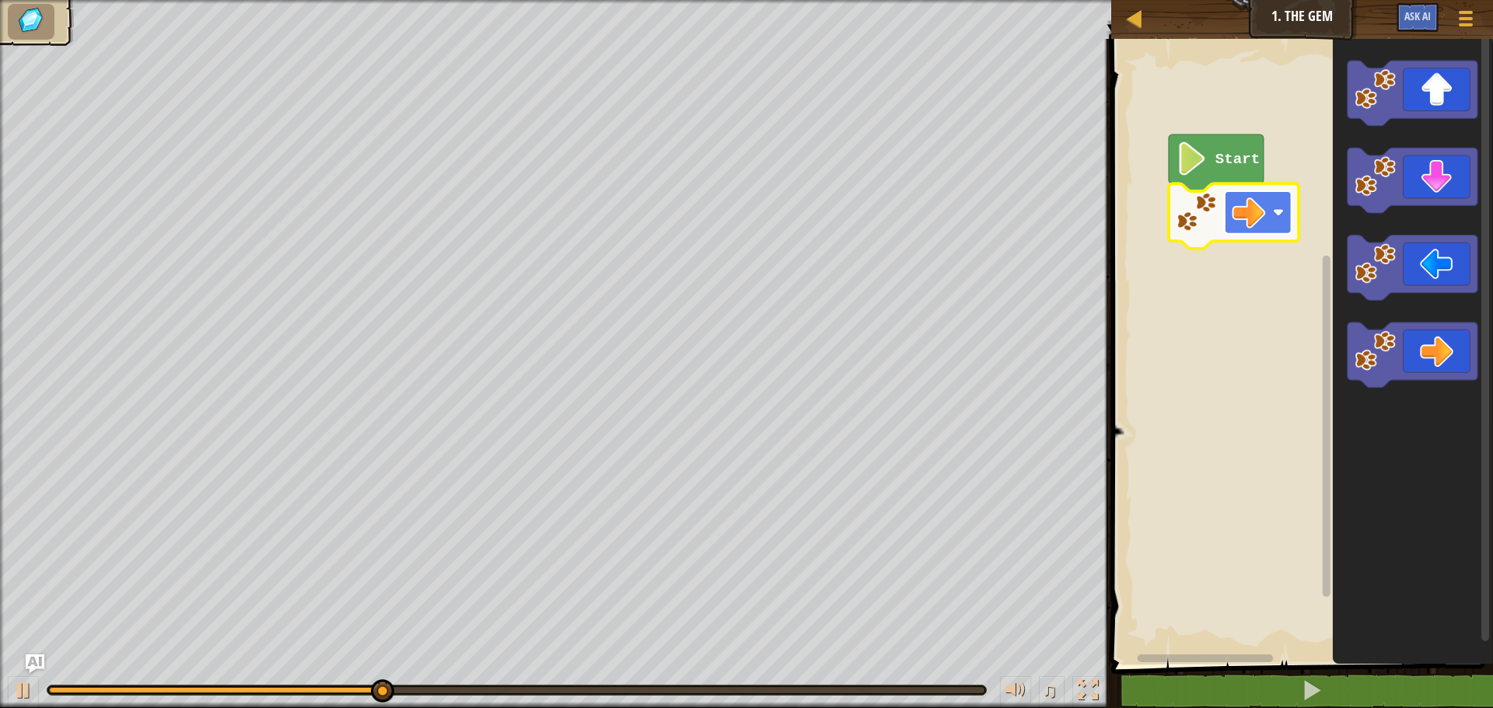
click at [1273, 215] on rect "Blockly Workspace" at bounding box center [1258, 212] width 67 height 43
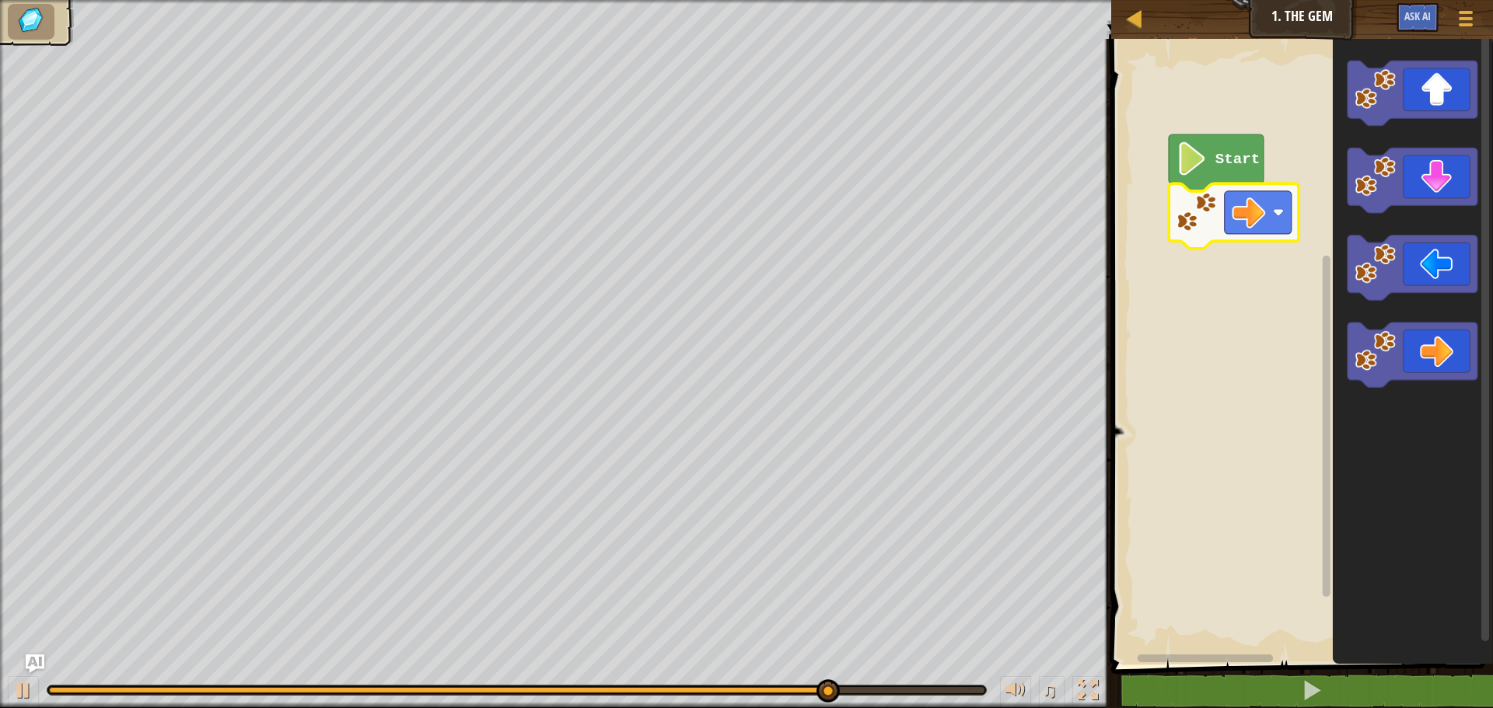
click at [1208, 204] on image "Blockly Workspace" at bounding box center [1196, 212] width 41 height 41
click at [1245, 231] on rect "Blockly Workspace" at bounding box center [1258, 212] width 67 height 43
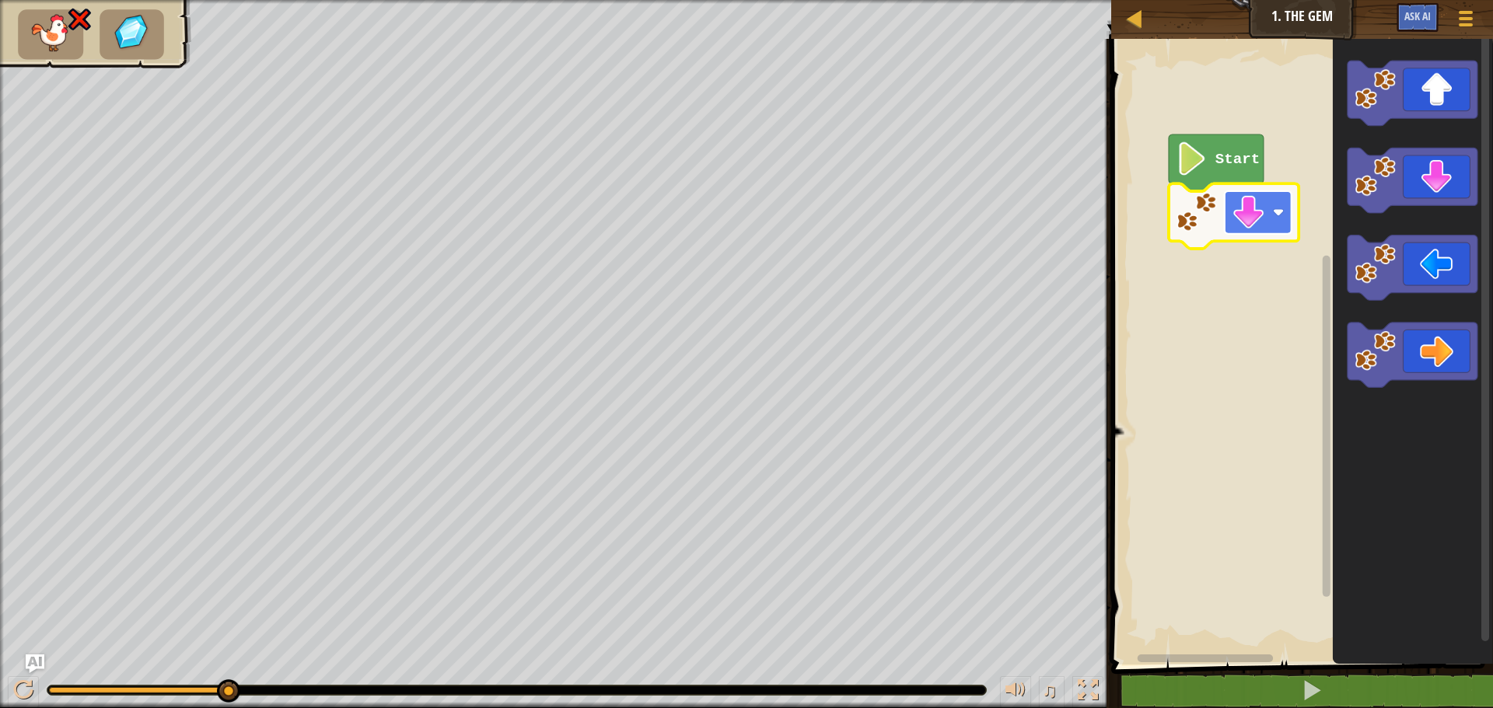
click at [1270, 226] on rect "Blockly Workspace" at bounding box center [1258, 212] width 67 height 43
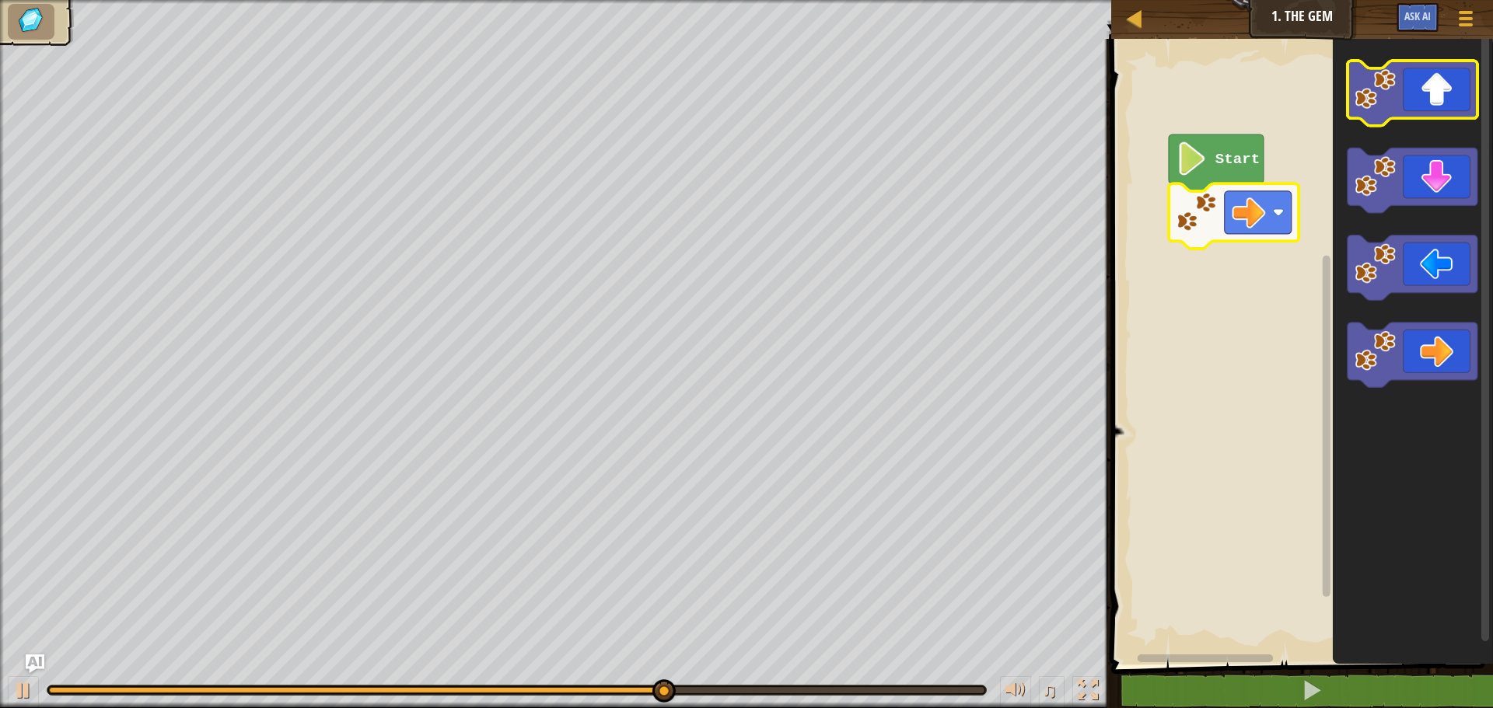
click at [1480, 215] on icon "Blockly Workspace" at bounding box center [1413, 348] width 160 height 634
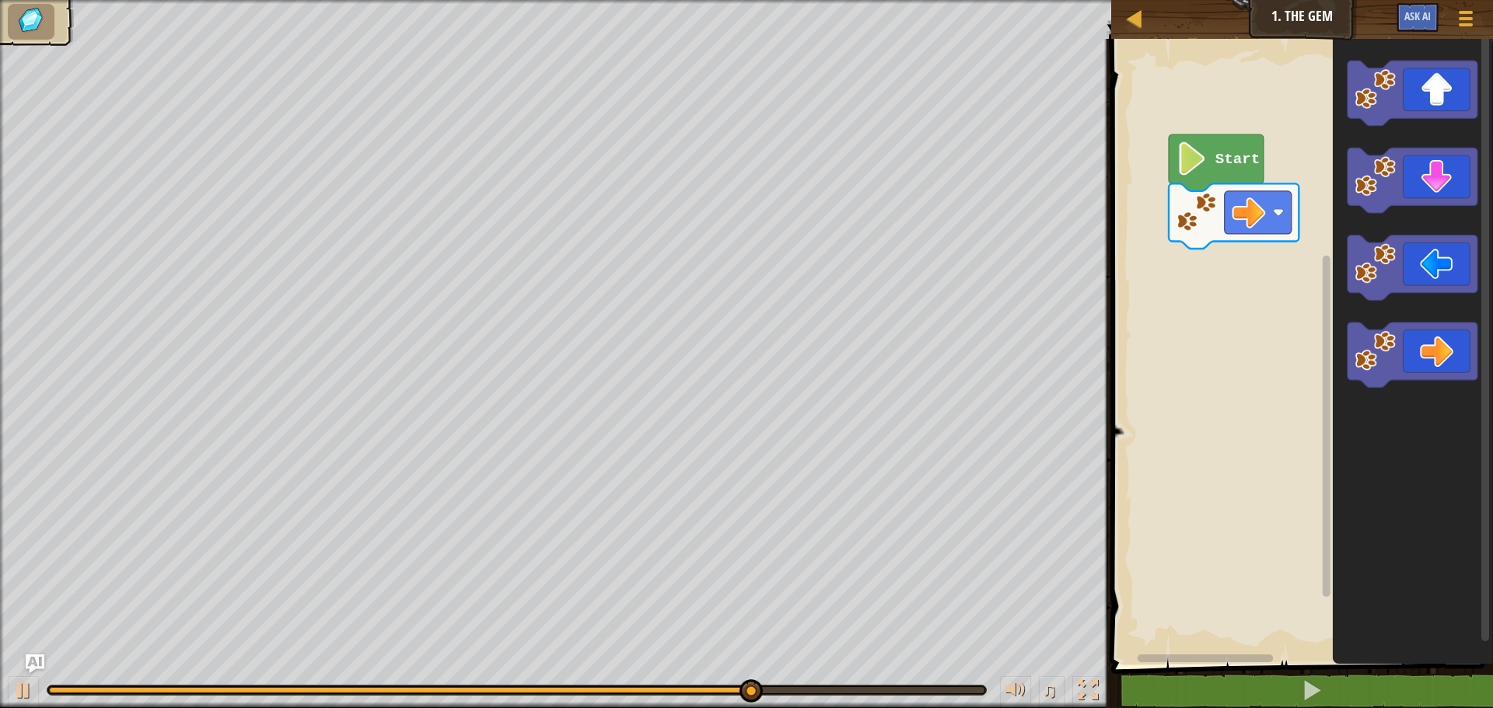
click at [1249, 243] on rect "Blockly Workspace" at bounding box center [1299, 348] width 386 height 634
click at [1252, 211] on image "Blockly Workspace" at bounding box center [1248, 212] width 33 height 33
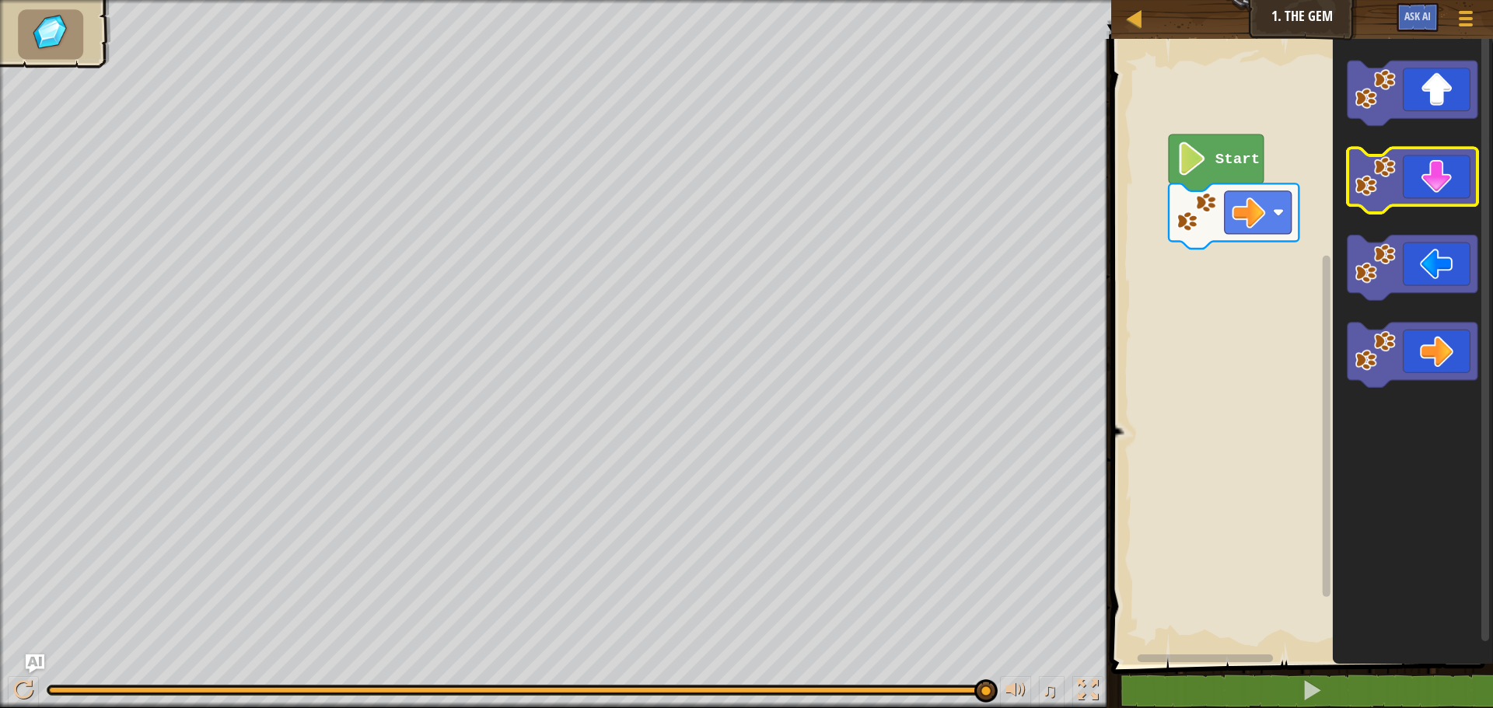
click at [1405, 189] on icon "Blockly Workspace" at bounding box center [1412, 180] width 130 height 65
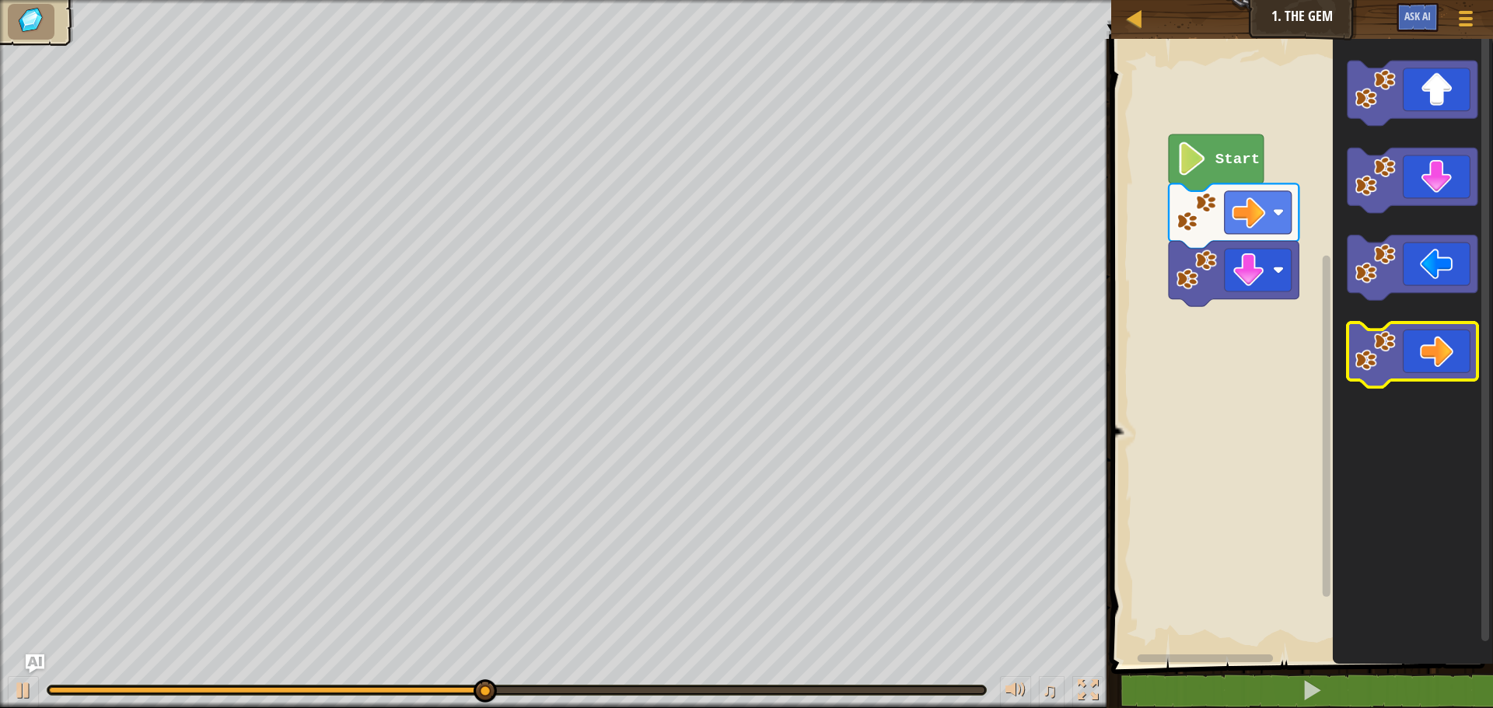
click at [1424, 366] on icon "Blockly Workspace" at bounding box center [1412, 355] width 130 height 65
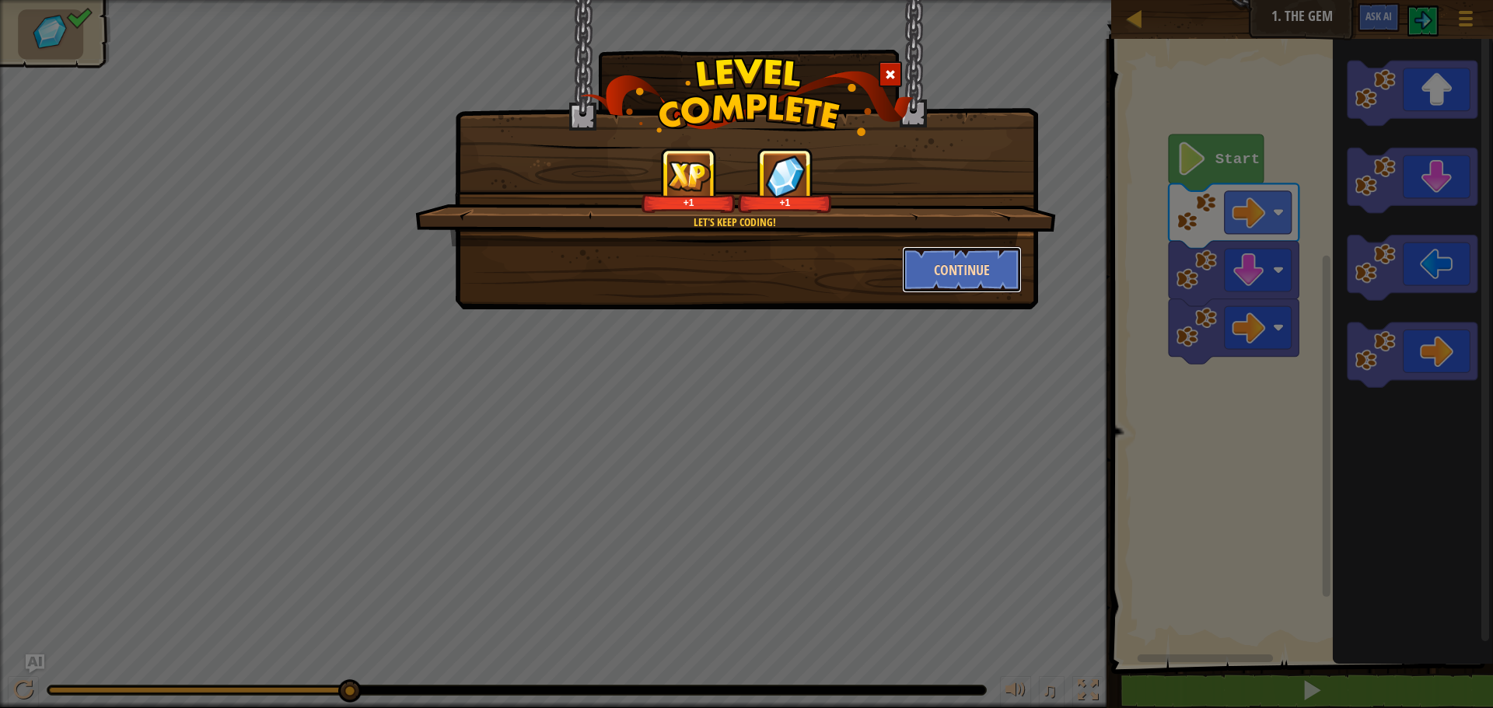
drag, startPoint x: 950, startPoint y: 276, endPoint x: 957, endPoint y: 281, distance: 8.9
click at [957, 281] on button "Continue" at bounding box center [962, 269] width 121 height 47
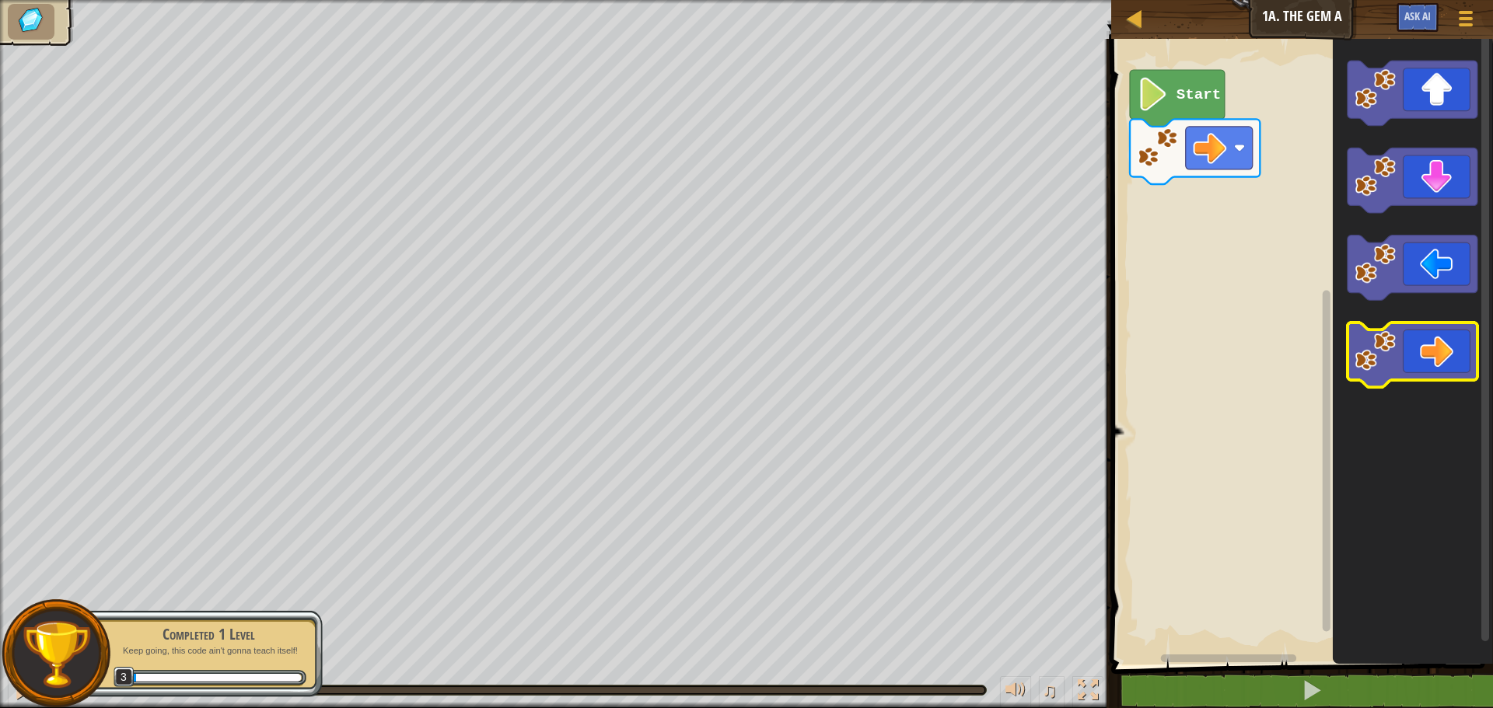
click at [1414, 342] on icon "Blockly Workspace" at bounding box center [1412, 355] width 130 height 65
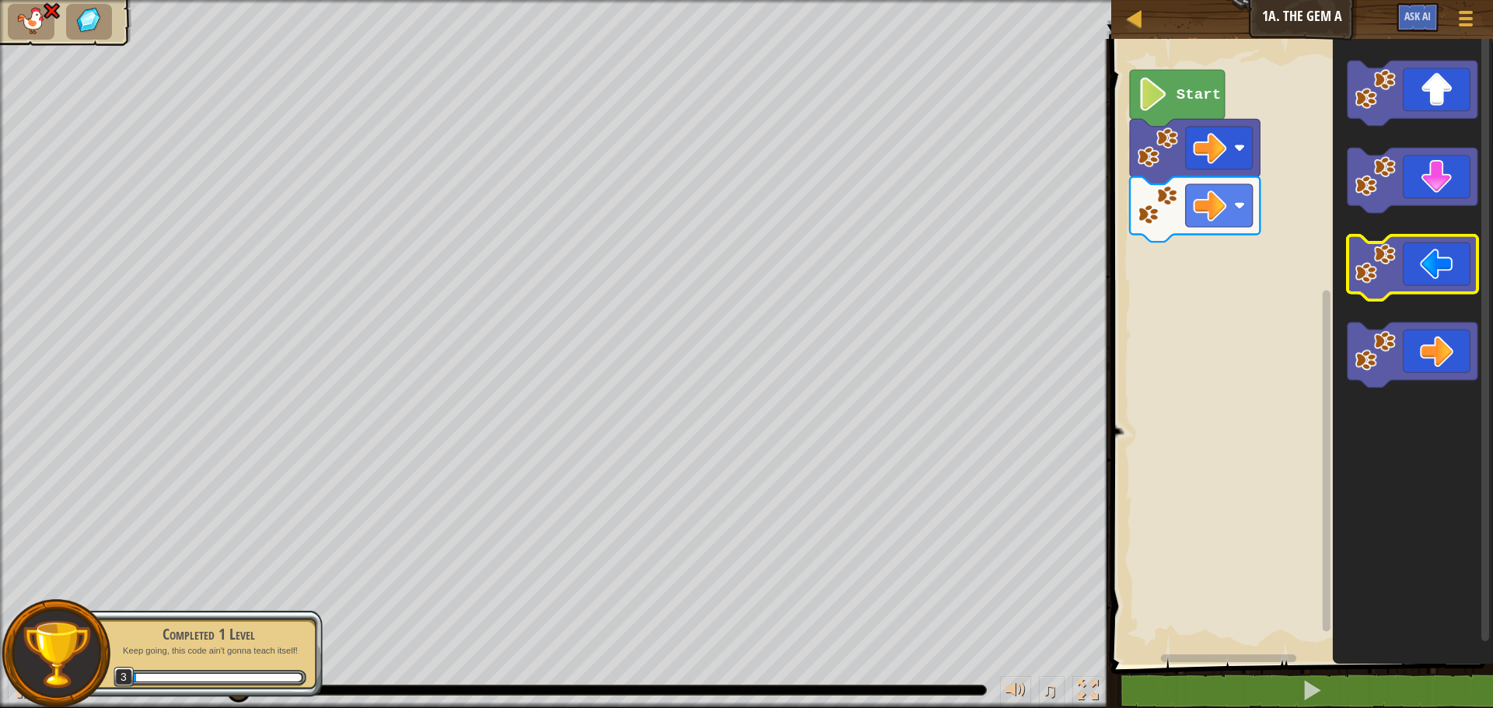
click at [1461, 283] on icon "Blockly Workspace" at bounding box center [1412, 268] width 130 height 65
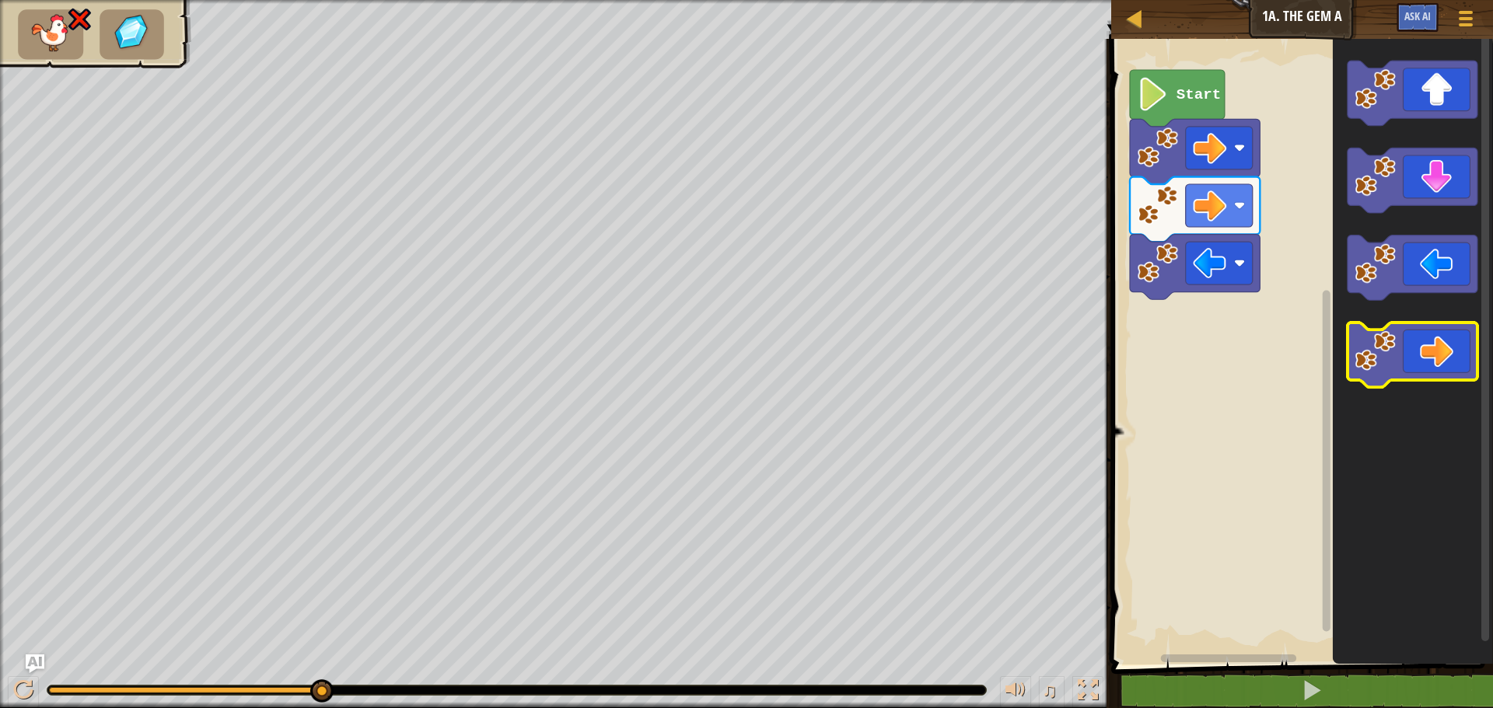
click at [1452, 358] on icon "Blockly Workspace" at bounding box center [1412, 355] width 130 height 65
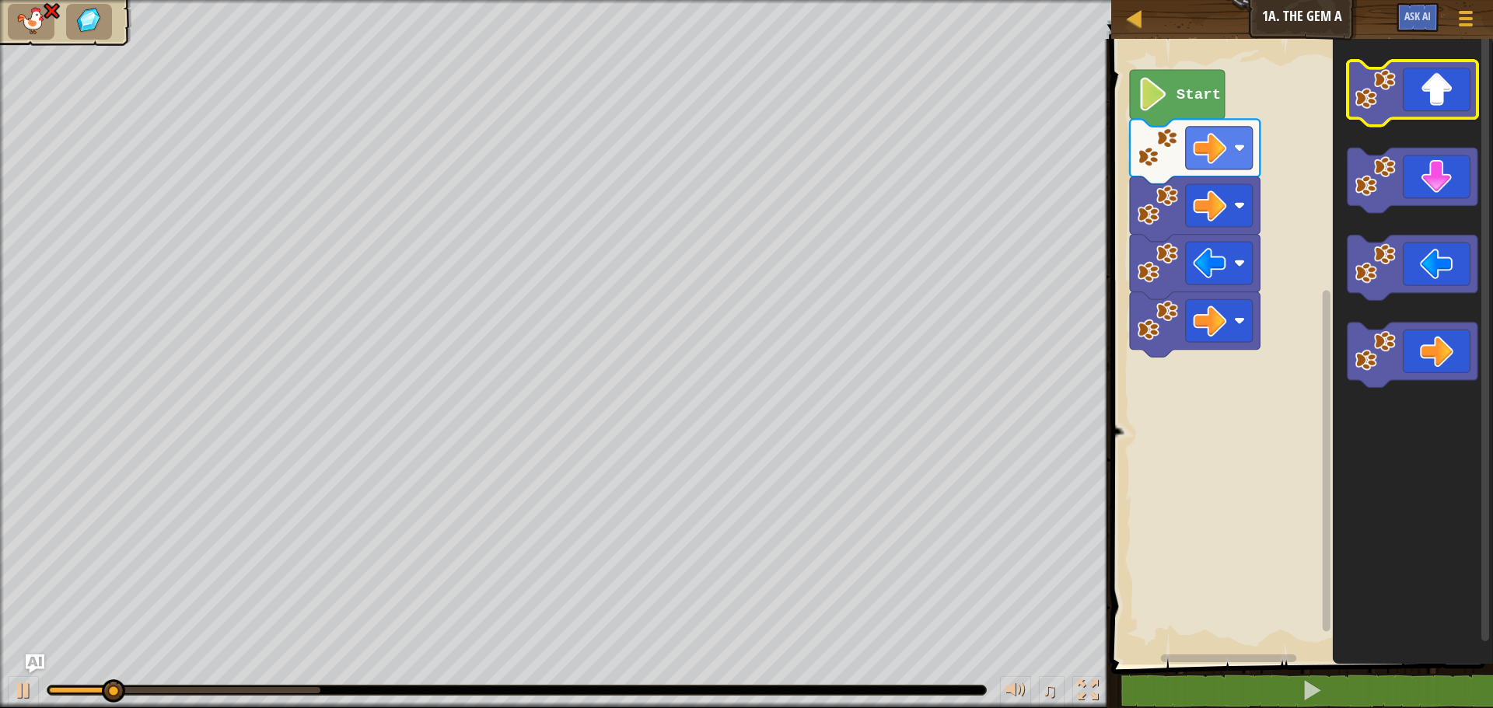
click at [1442, 82] on icon "Blockly Workspace" at bounding box center [1412, 93] width 130 height 65
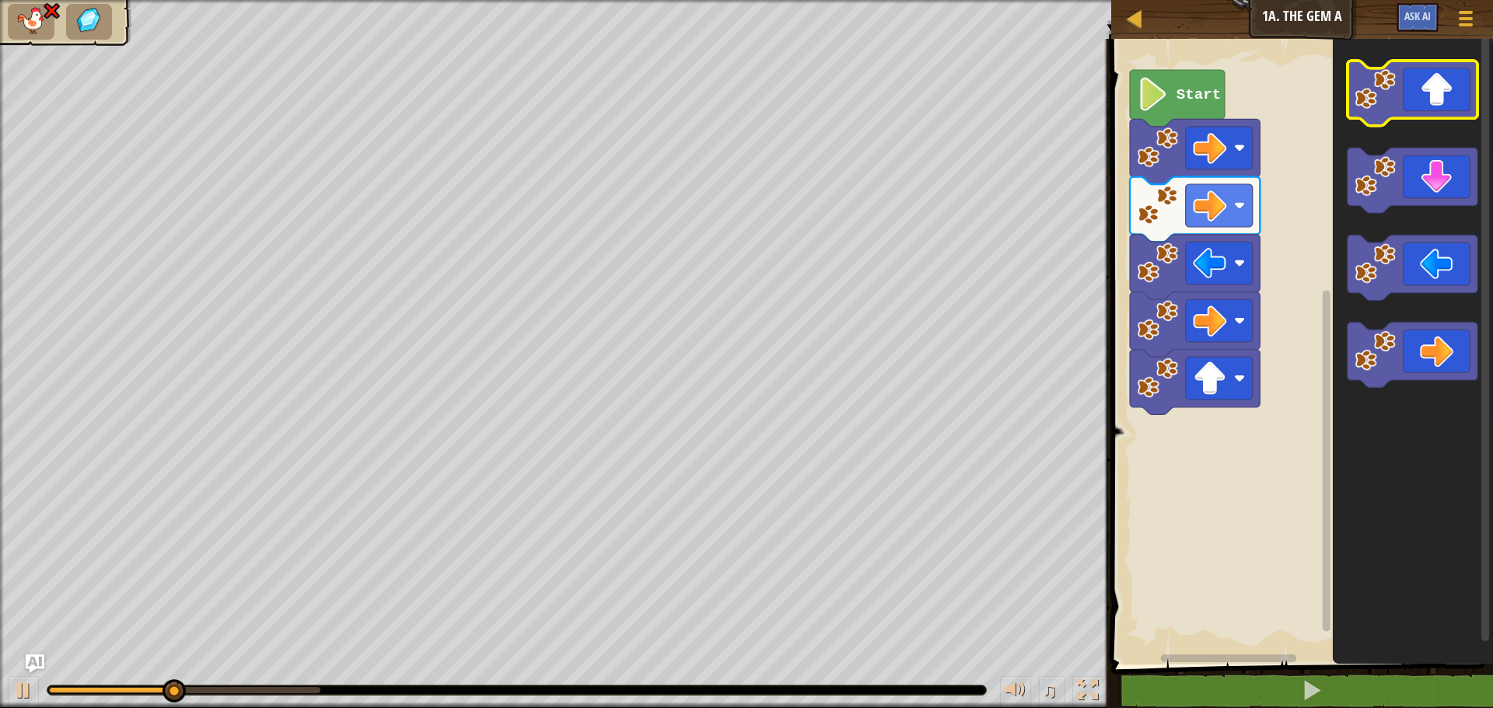
click at [1443, 93] on icon "Blockly Workspace" at bounding box center [1412, 93] width 130 height 65
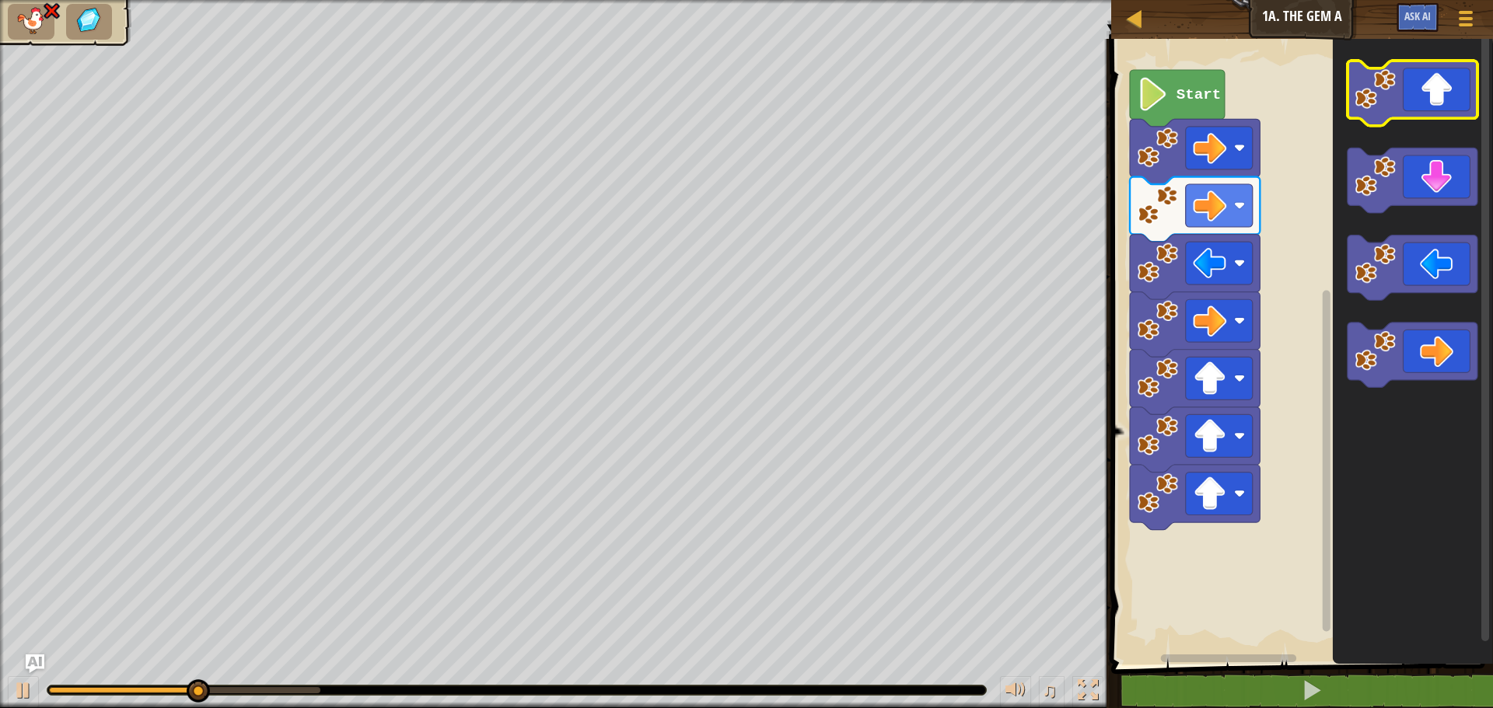
click at [1443, 93] on icon "Blockly Workspace" at bounding box center [1412, 93] width 130 height 65
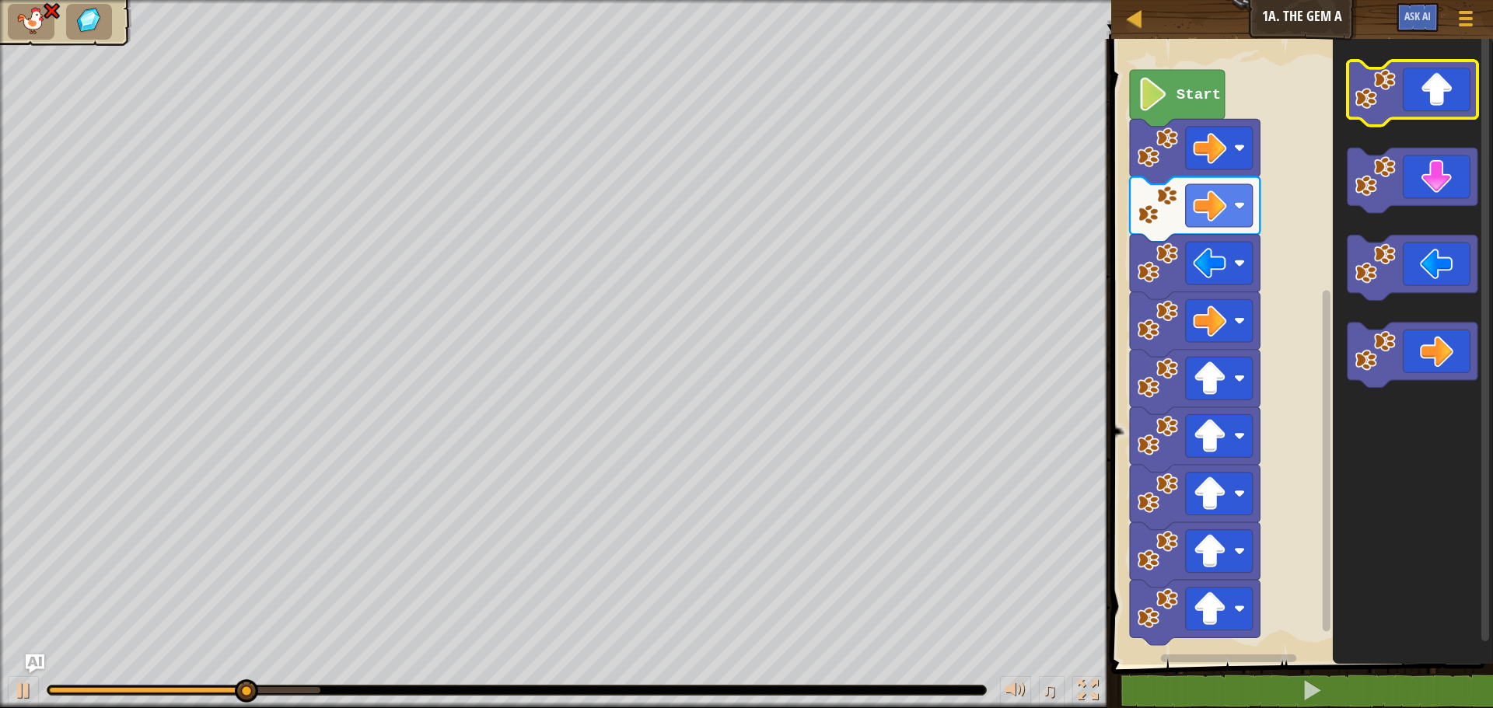
click at [1445, 99] on icon "Blockly Workspace" at bounding box center [1412, 93] width 130 height 65
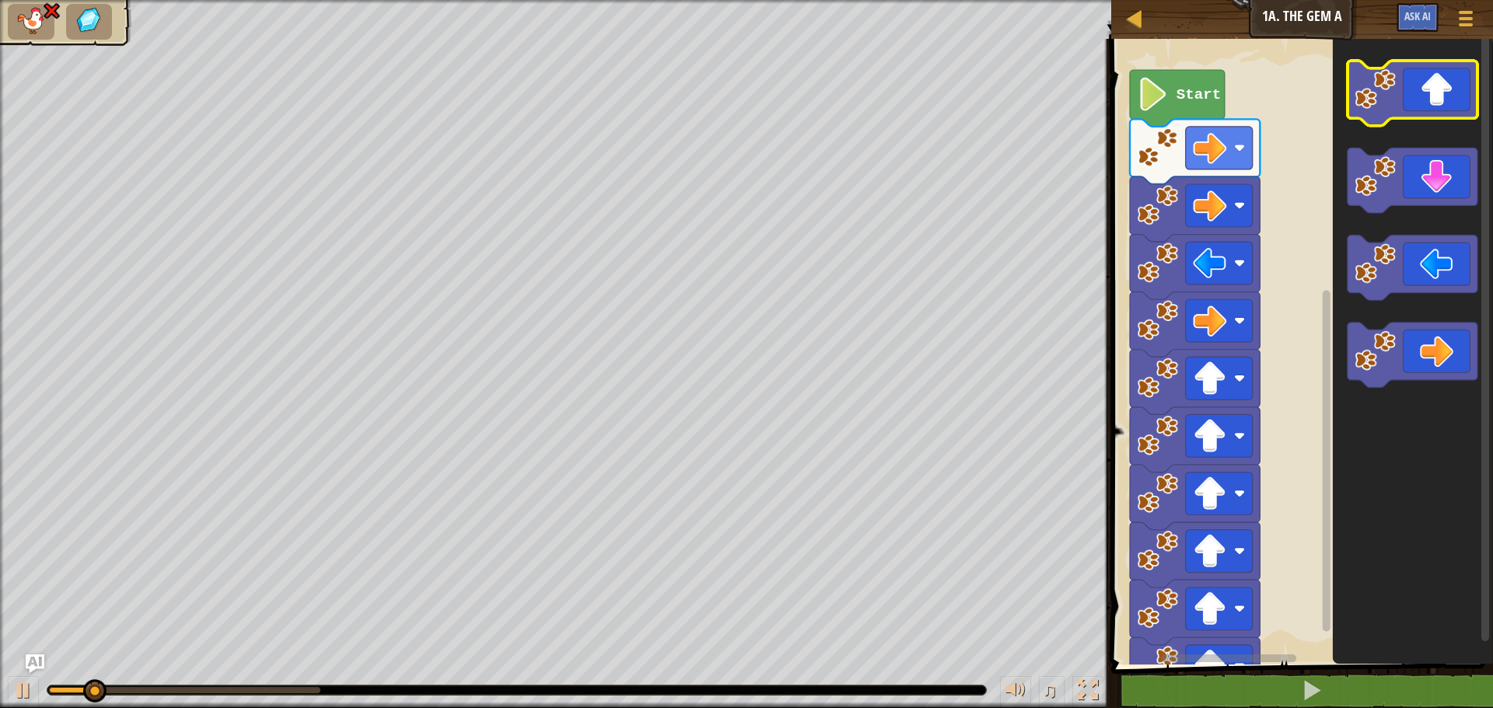
click at [1444, 104] on icon "Blockly Workspace" at bounding box center [1412, 93] width 130 height 65
click at [1441, 106] on icon "Blockly Workspace" at bounding box center [1412, 93] width 130 height 65
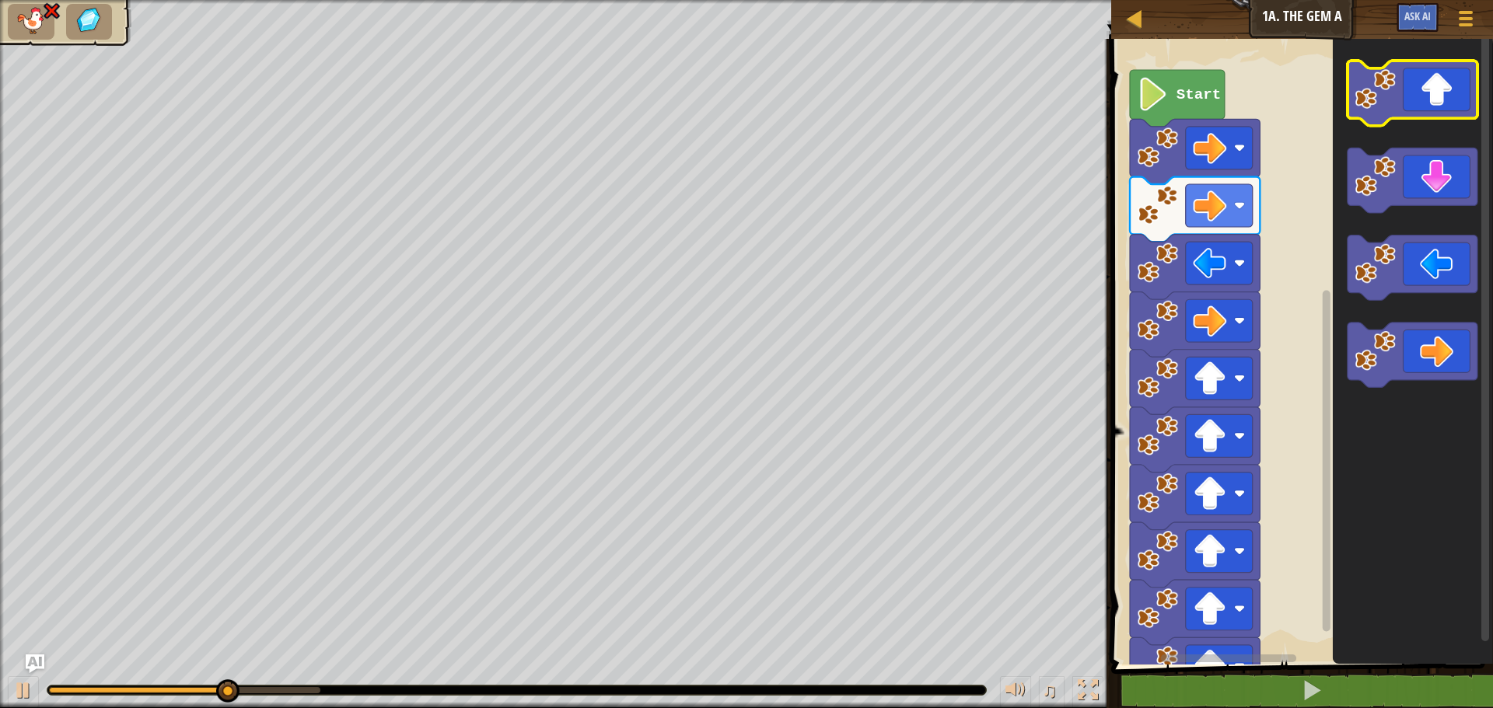
click at [1444, 107] on icon "Blockly Workspace" at bounding box center [1412, 93] width 130 height 65
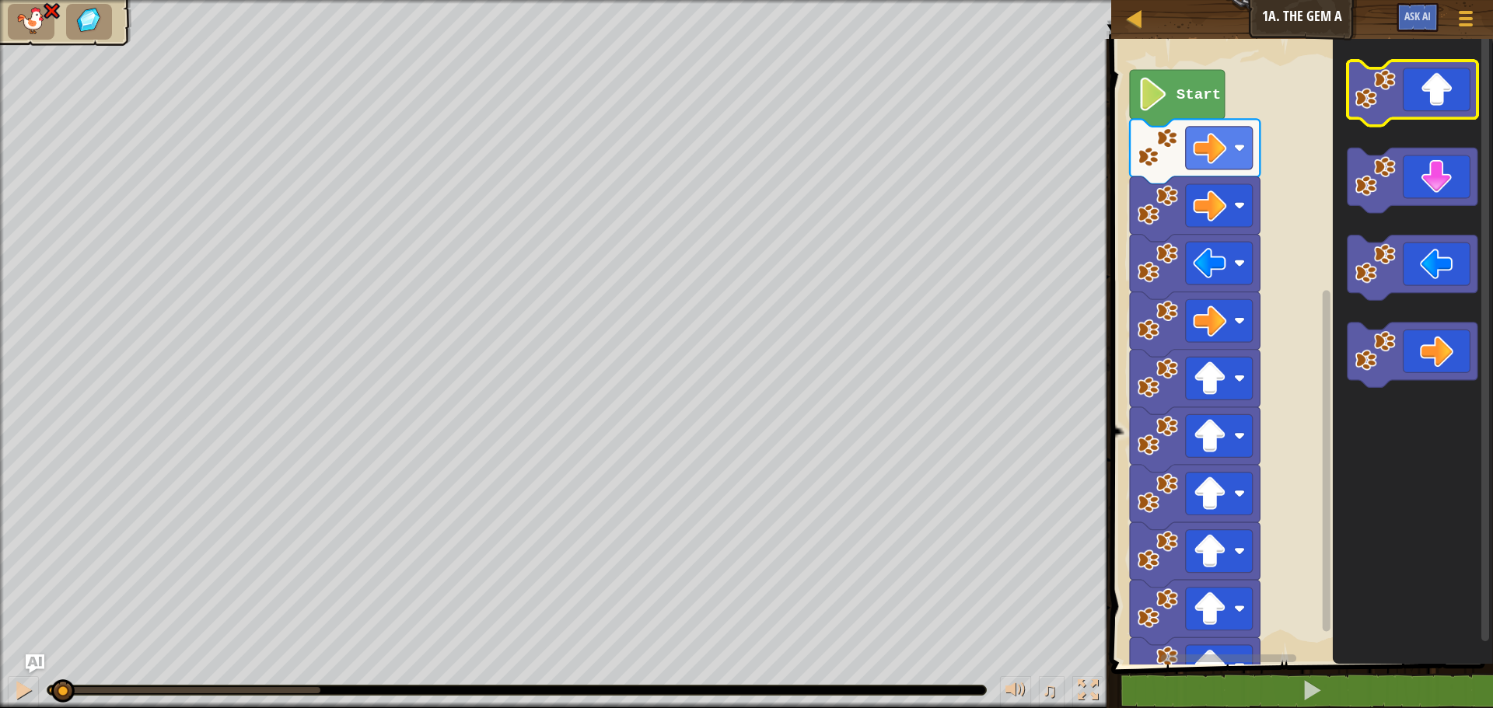
click at [1444, 107] on icon "Blockly Workspace" at bounding box center [1412, 93] width 130 height 65
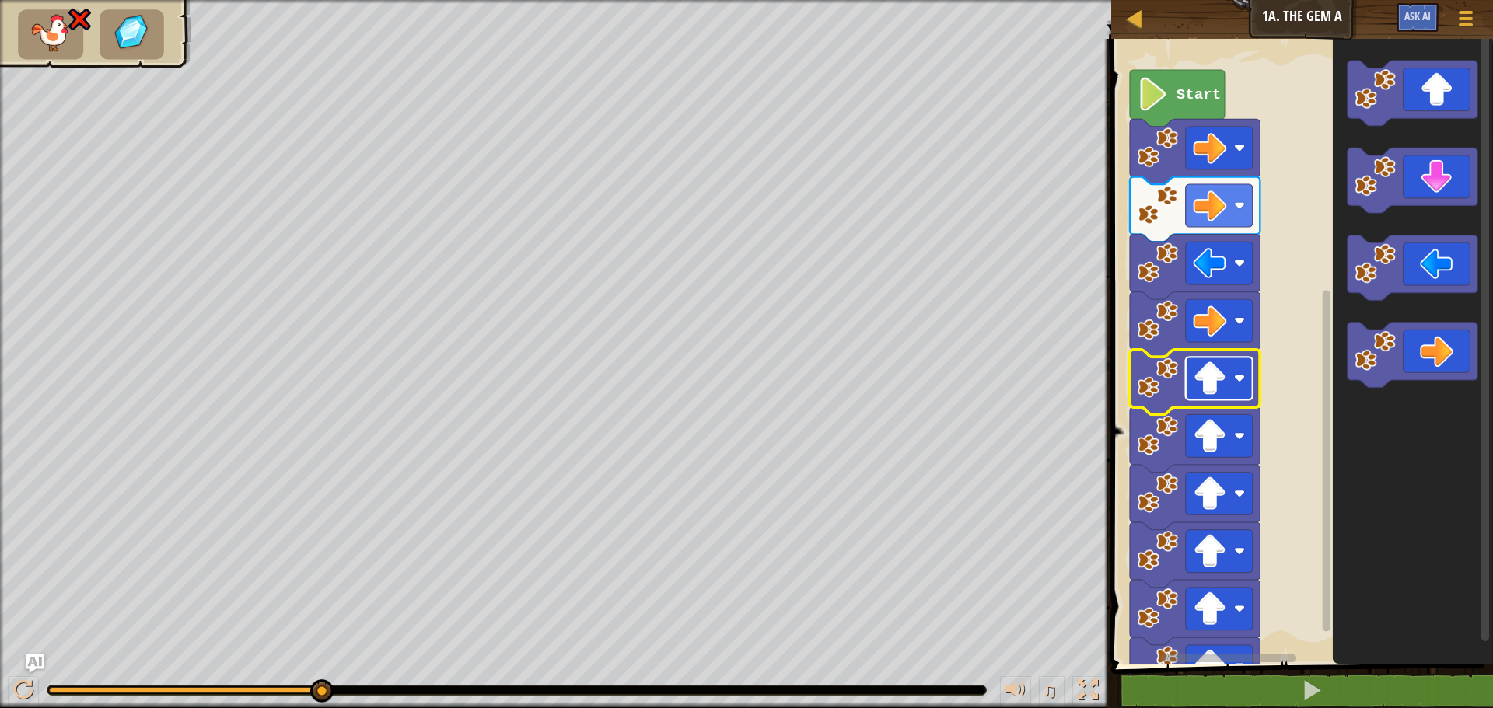
click at [1197, 367] on image "Blockly Workspace" at bounding box center [1209, 378] width 33 height 33
click at [1197, 362] on image "Blockly Workspace" at bounding box center [1209, 378] width 33 height 33
click at [1211, 442] on image "Blockly Workspace" at bounding box center [1209, 435] width 33 height 33
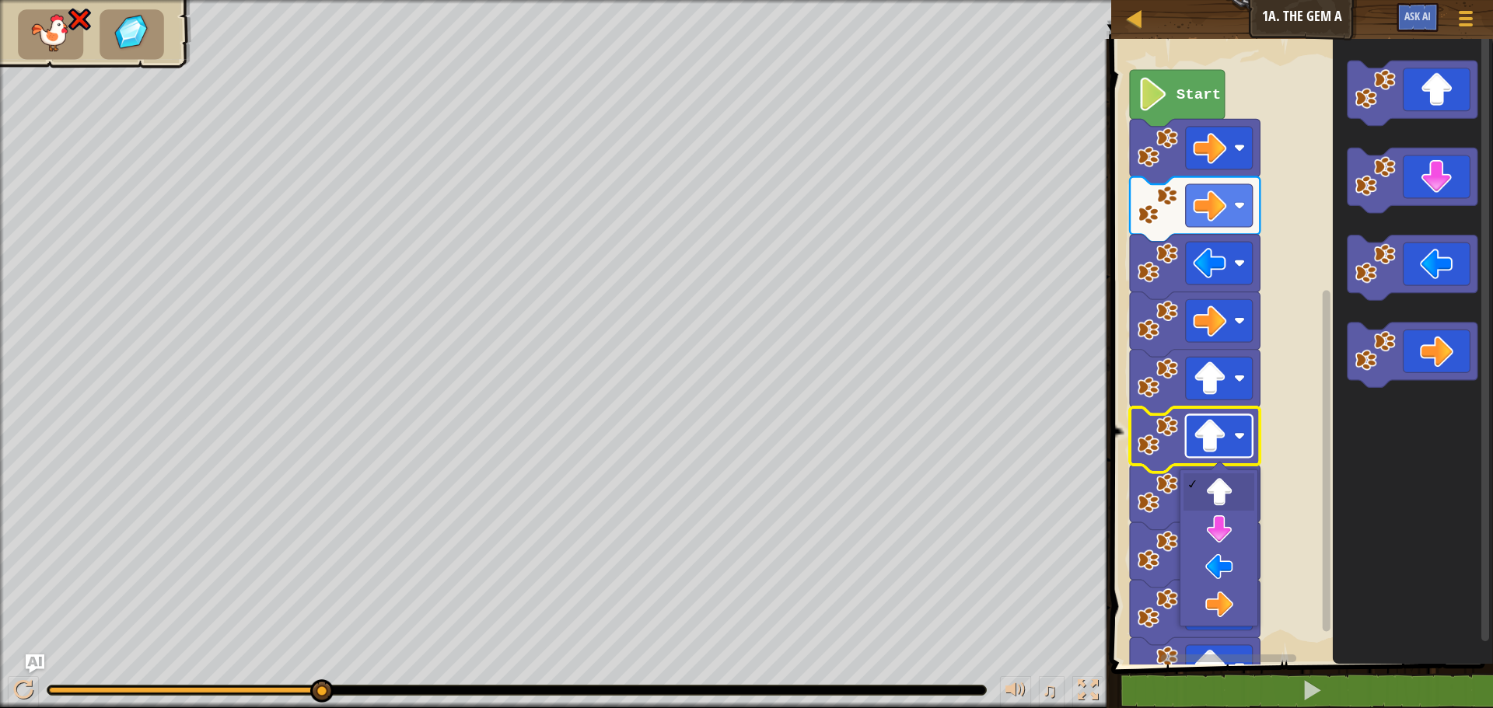
click at [1212, 438] on image "Blockly Workspace" at bounding box center [1209, 435] width 33 height 33
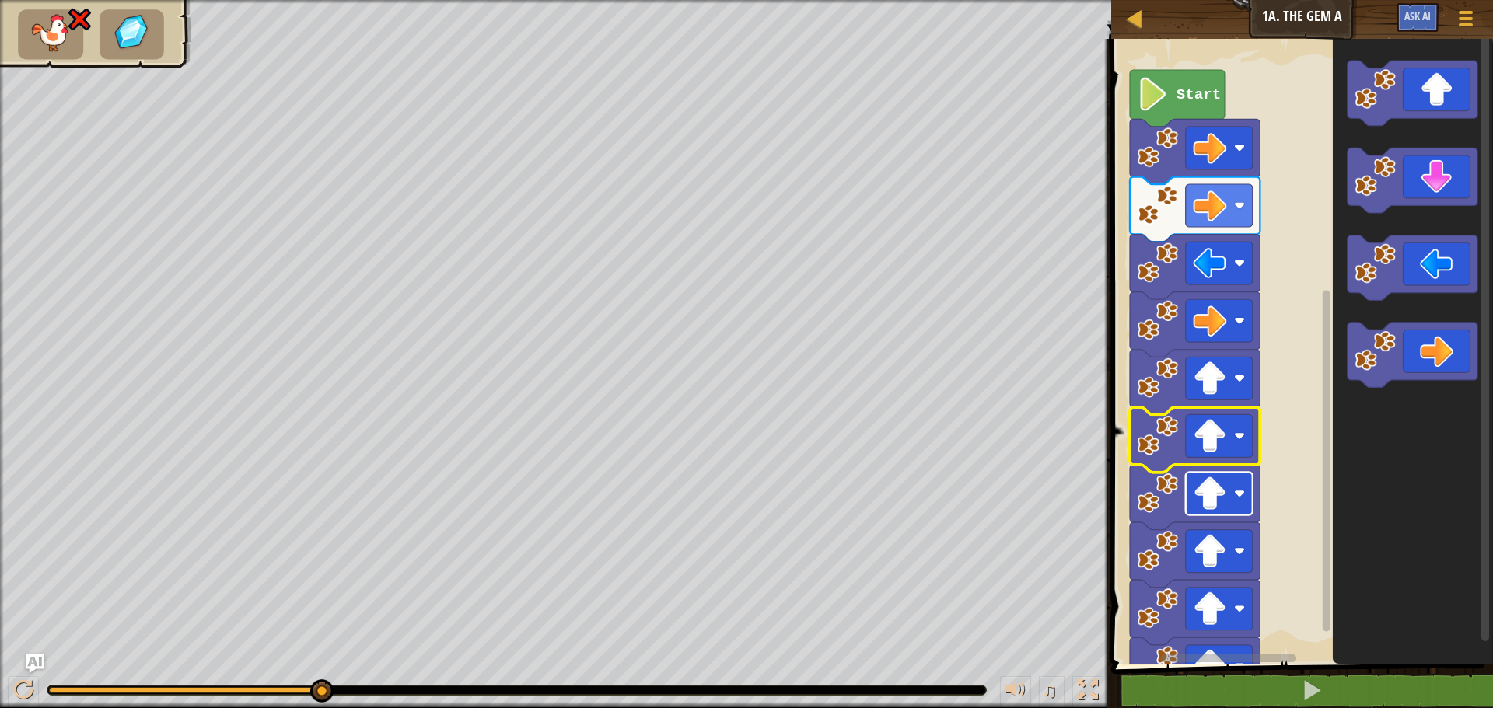
click at [1211, 491] on image "Blockly Workspace" at bounding box center [1209, 493] width 33 height 33
click at [1211, 487] on image "Blockly Workspace" at bounding box center [1209, 493] width 33 height 33
click at [1204, 485] on image "Blockly Workspace" at bounding box center [1209, 493] width 33 height 33
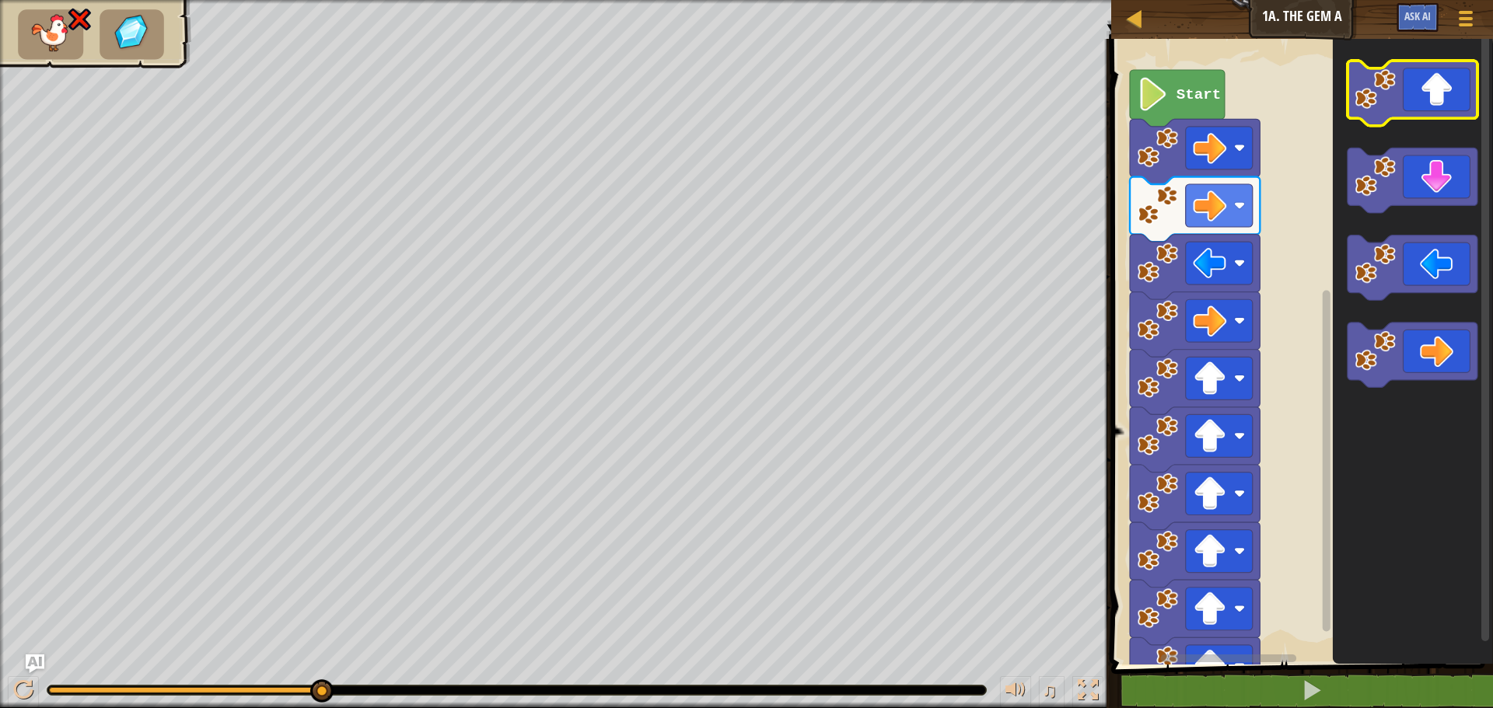
click at [1435, 92] on icon "Blockly Workspace" at bounding box center [1412, 93] width 130 height 65
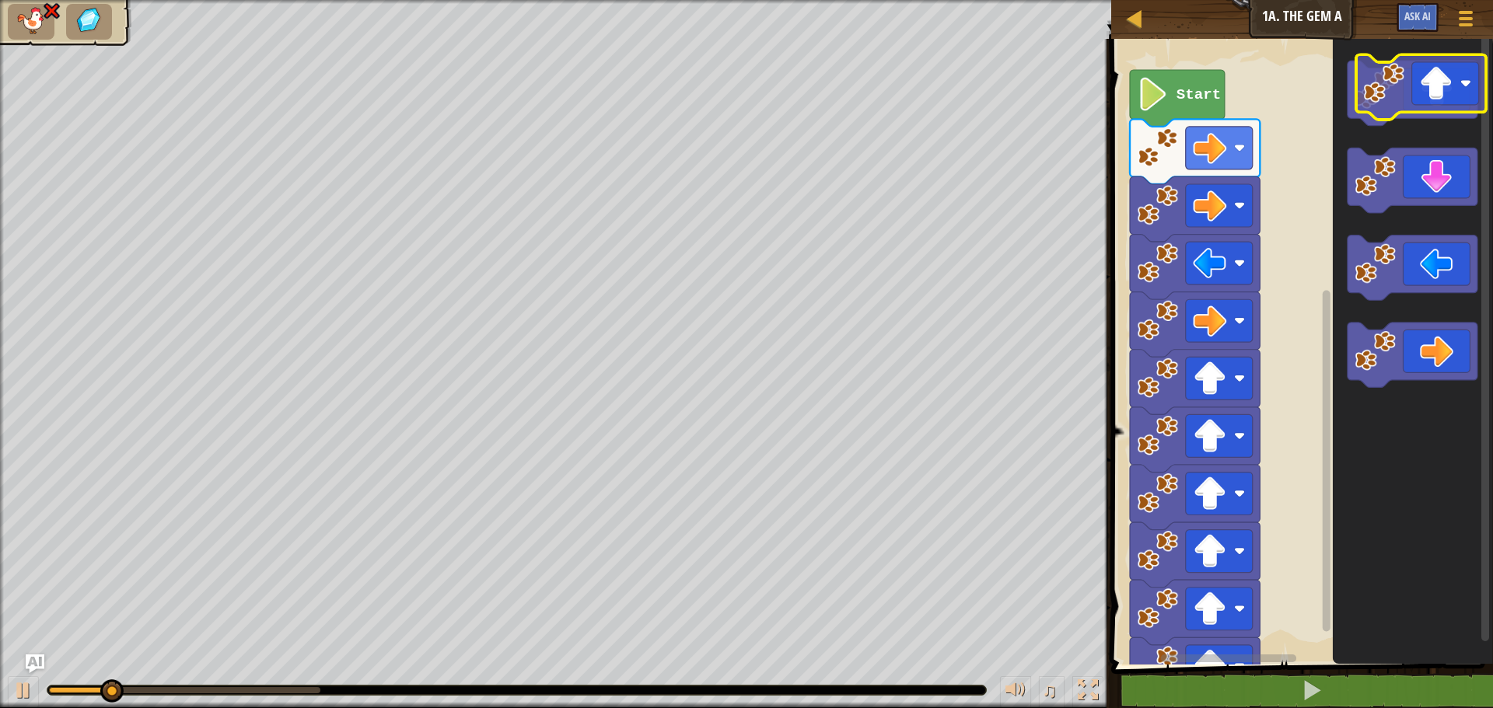
click at [1428, 104] on icon "Blockly Workspace" at bounding box center [1412, 93] width 130 height 65
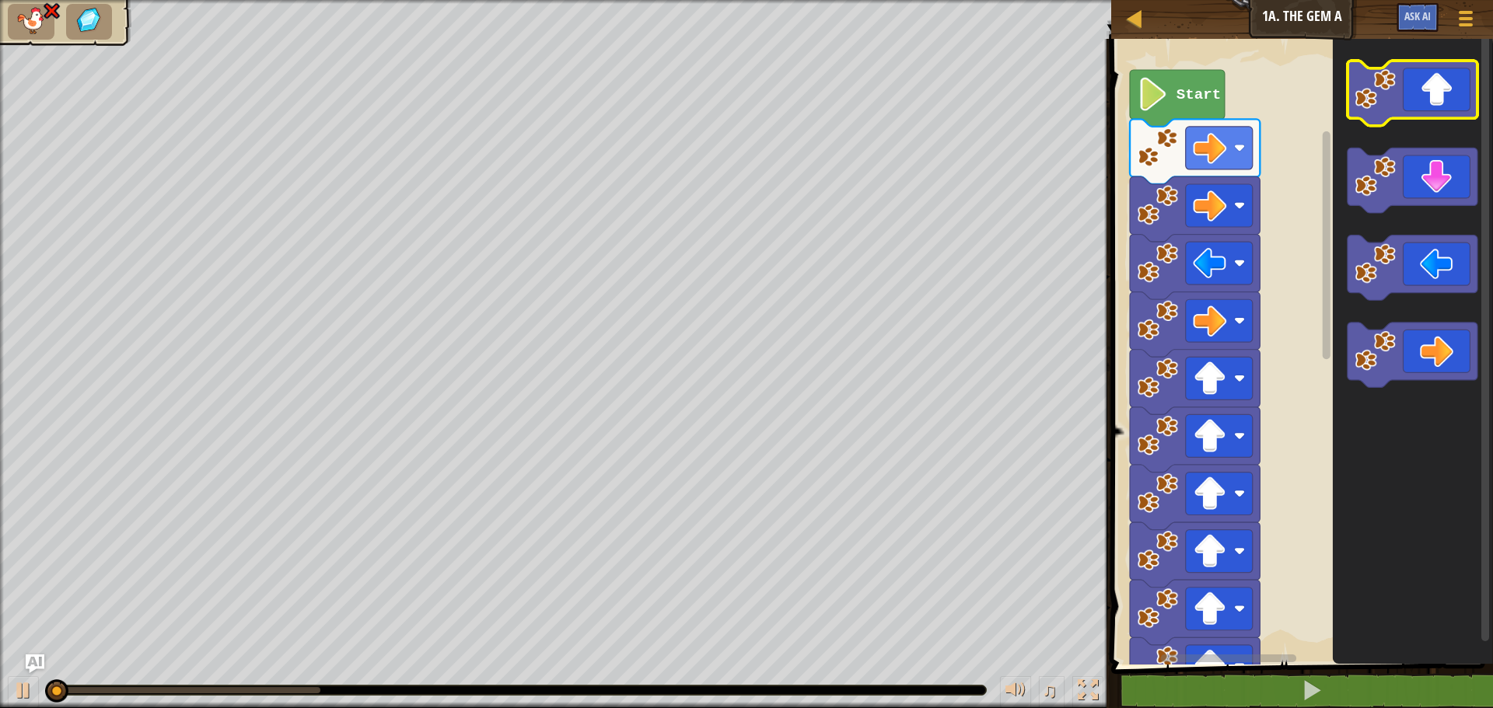
click at [1430, 94] on icon "Blockly Workspace" at bounding box center [1412, 93] width 130 height 65
click at [1427, 98] on icon "Blockly Workspace" at bounding box center [1412, 93] width 130 height 65
click at [1426, 106] on icon "Blockly Workspace" at bounding box center [1412, 93] width 130 height 65
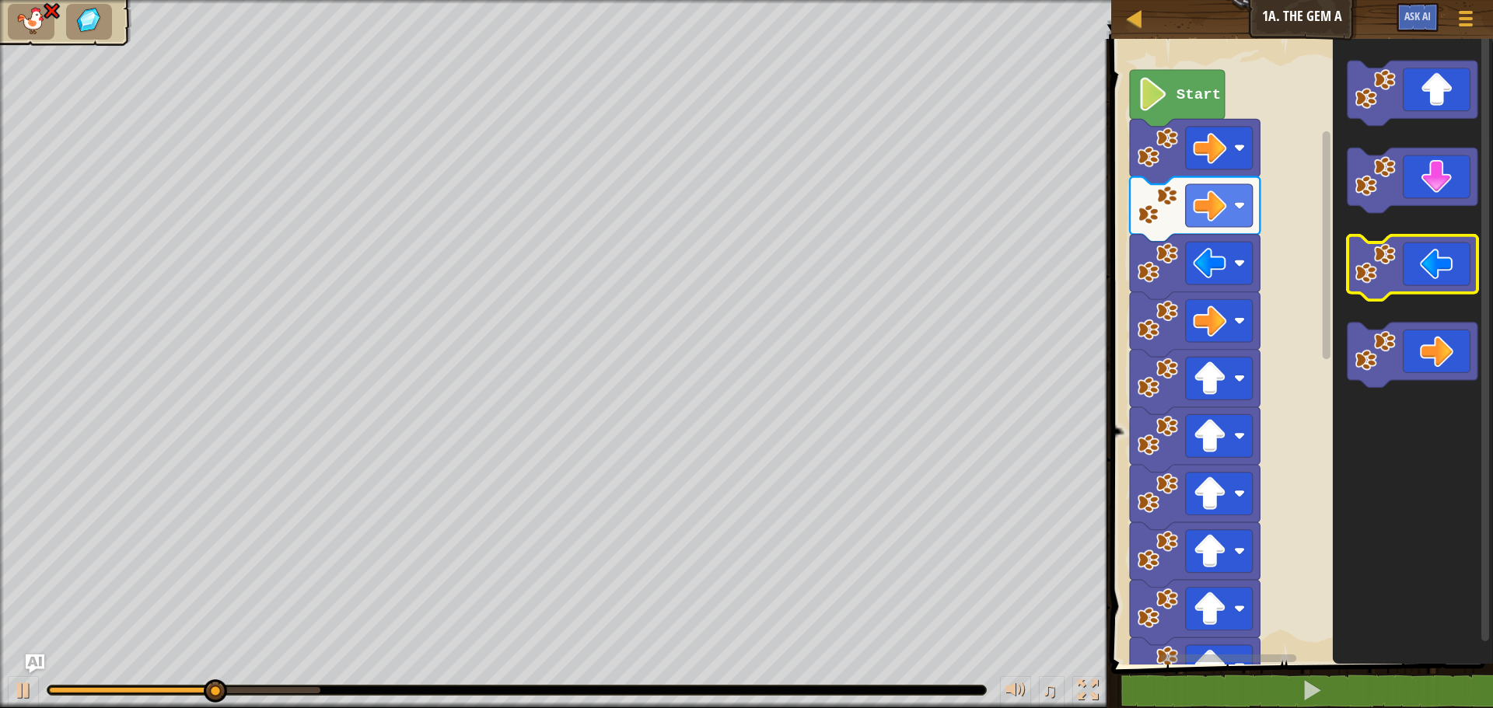
click at [1410, 261] on icon "Blockly Workspace" at bounding box center [1412, 268] width 130 height 65
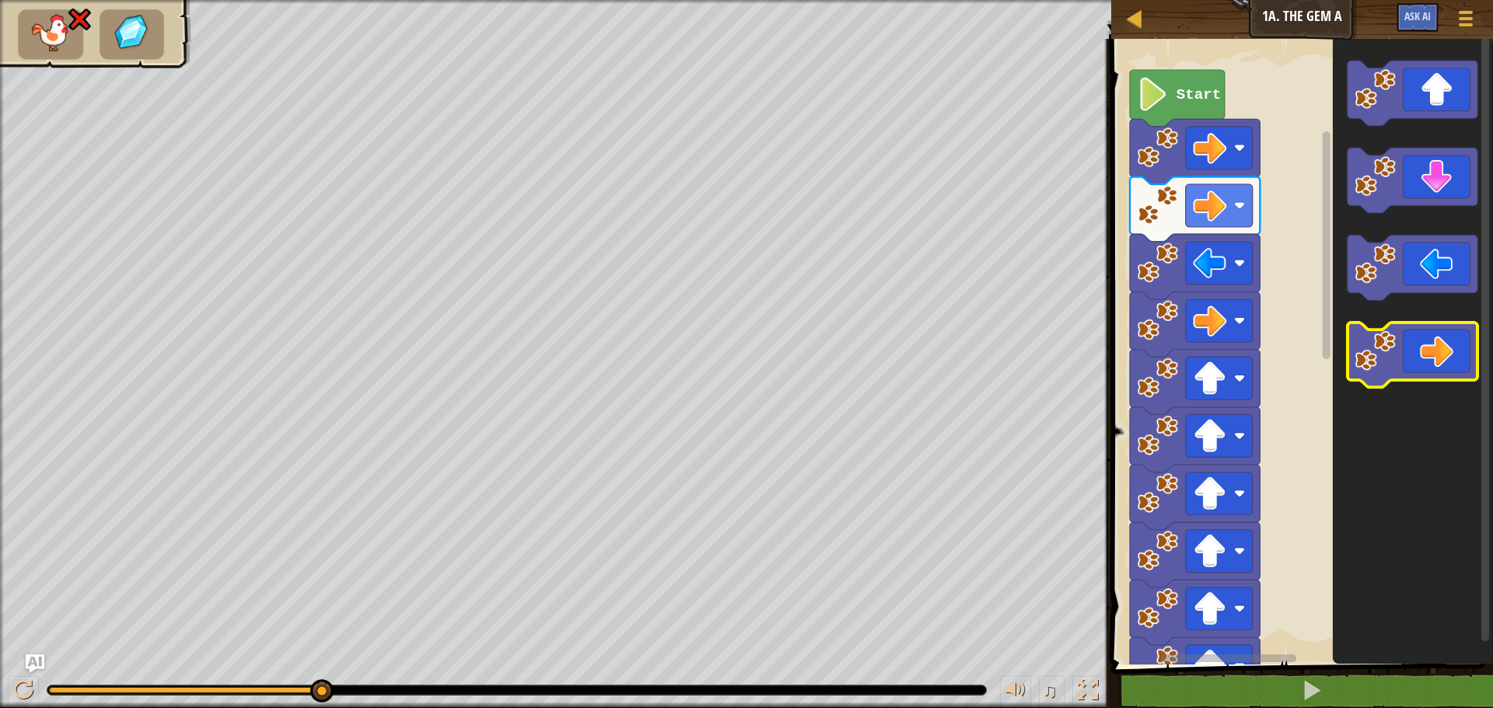
click at [1417, 347] on icon "Blockly Workspace" at bounding box center [1412, 355] width 130 height 65
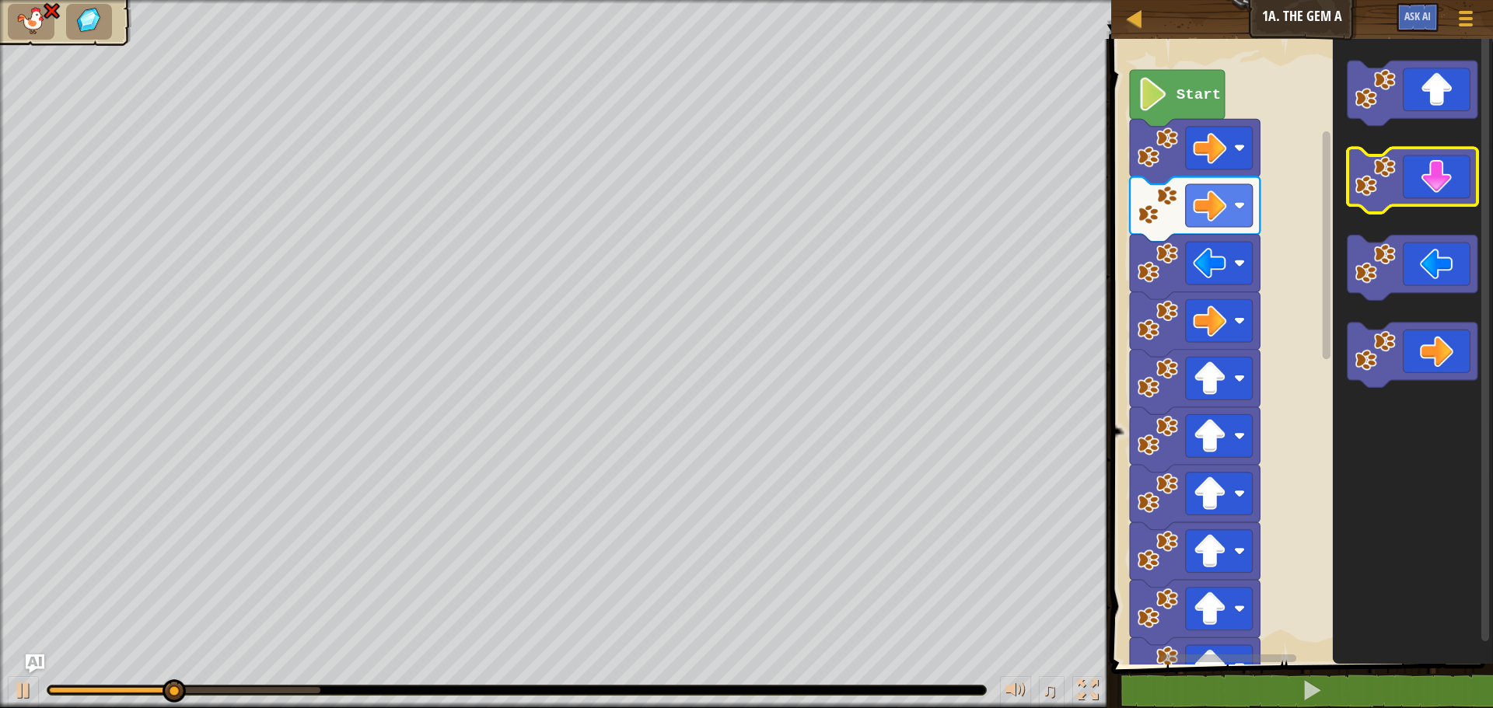
click at [1440, 184] on icon "Blockly Workspace" at bounding box center [1412, 180] width 130 height 65
click at [1454, 146] on icon "Blockly Workspace" at bounding box center [1413, 348] width 160 height 634
click at [1456, 127] on icon "Blockly Workspace" at bounding box center [1413, 348] width 160 height 634
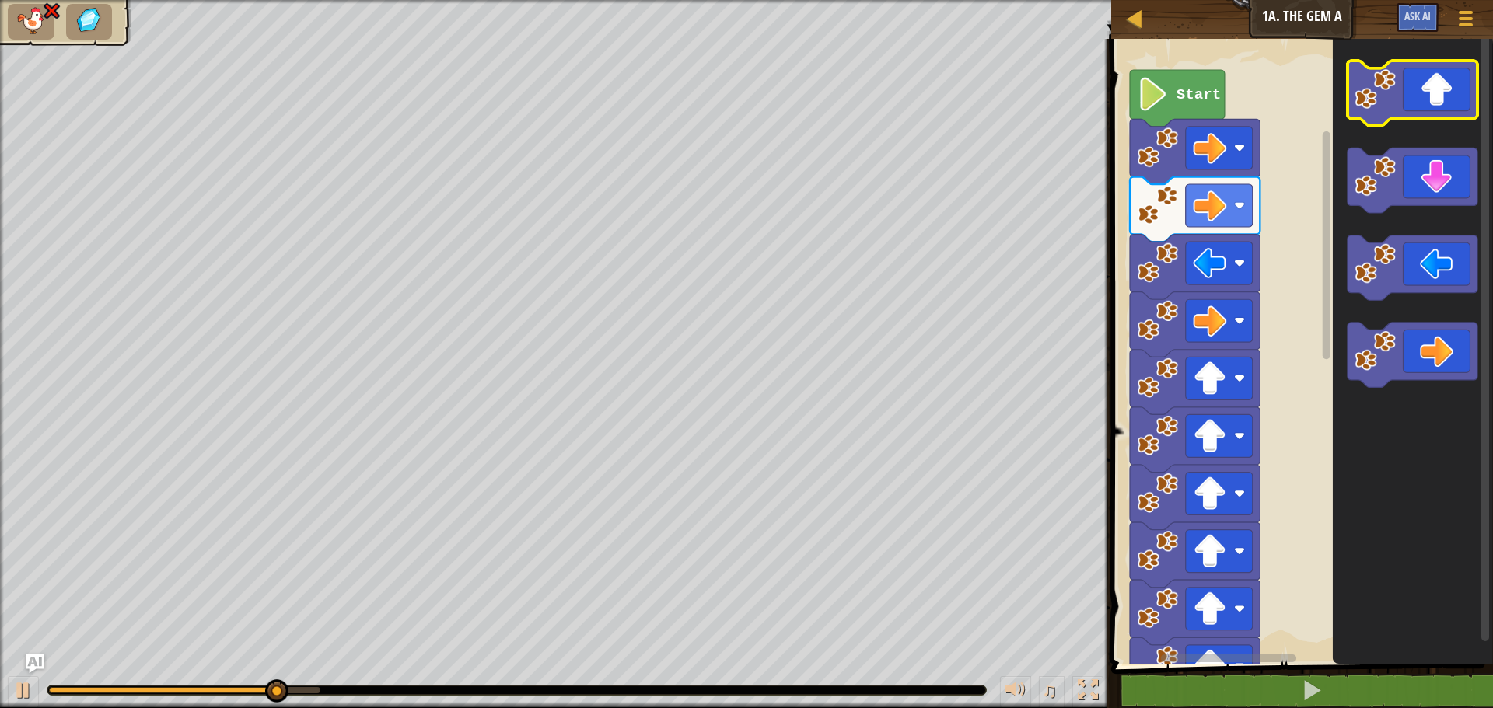
click at [1458, 117] on icon "Blockly Workspace" at bounding box center [1412, 93] width 130 height 65
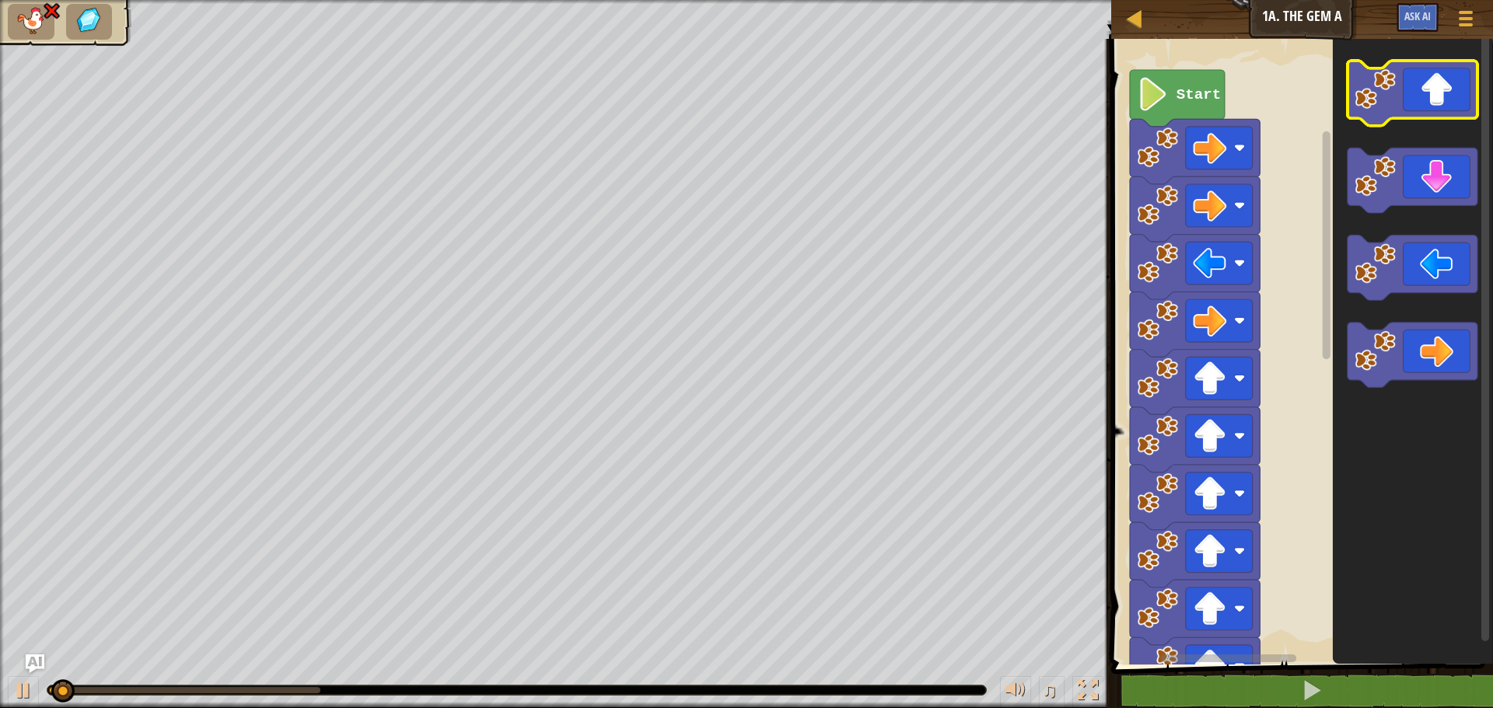
click at [1458, 117] on icon "Blockly Workspace" at bounding box center [1412, 93] width 130 height 65
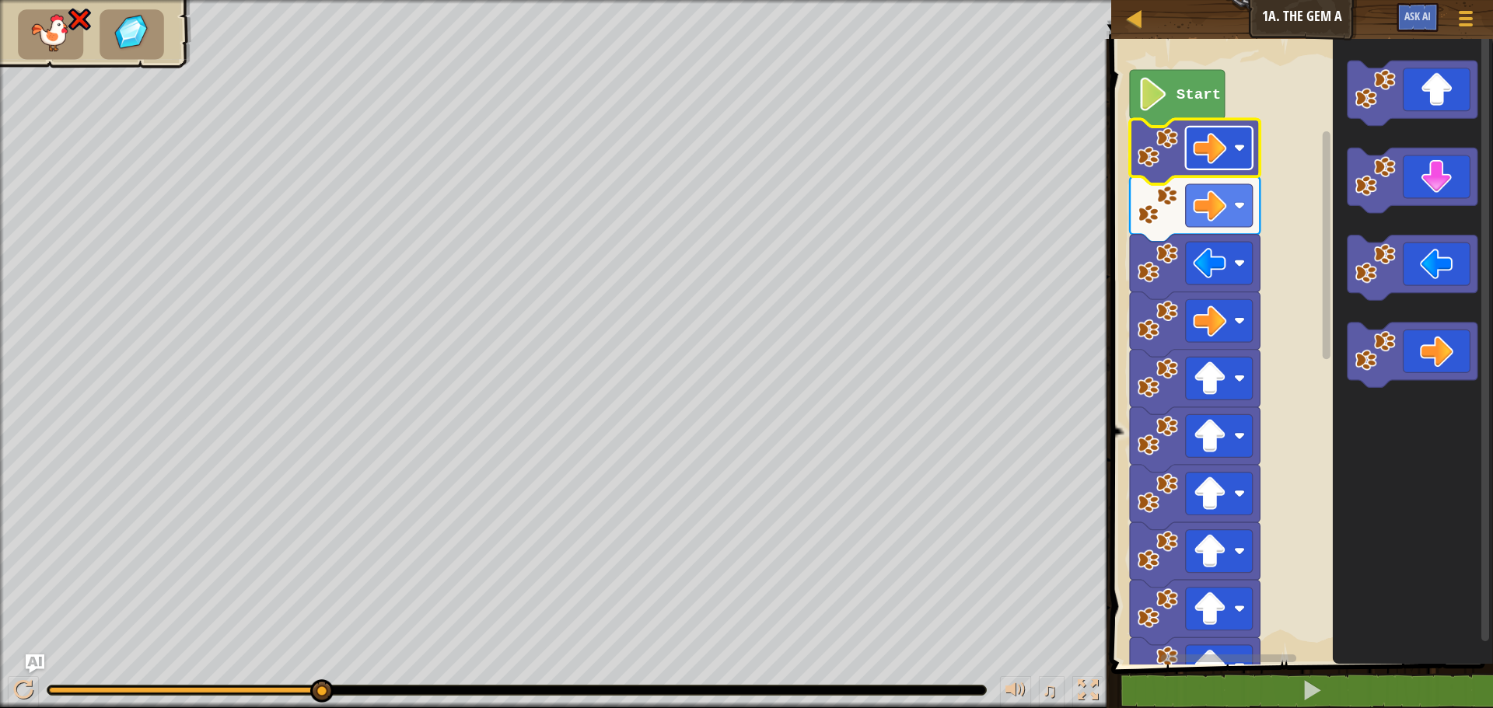
click at [1245, 147] on image "Blockly Workspace" at bounding box center [1239, 147] width 11 height 11
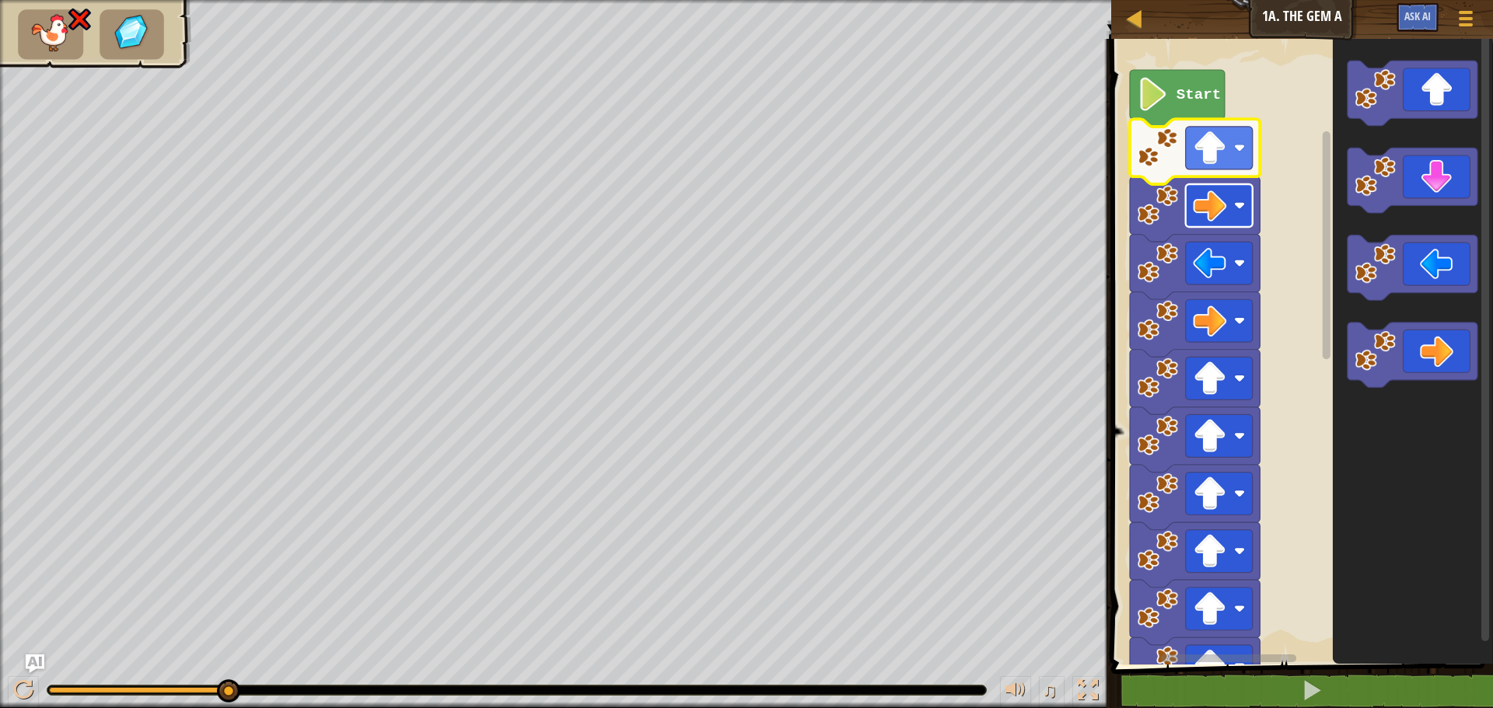
click at [1218, 216] on image "Blockly Workspace" at bounding box center [1209, 205] width 33 height 33
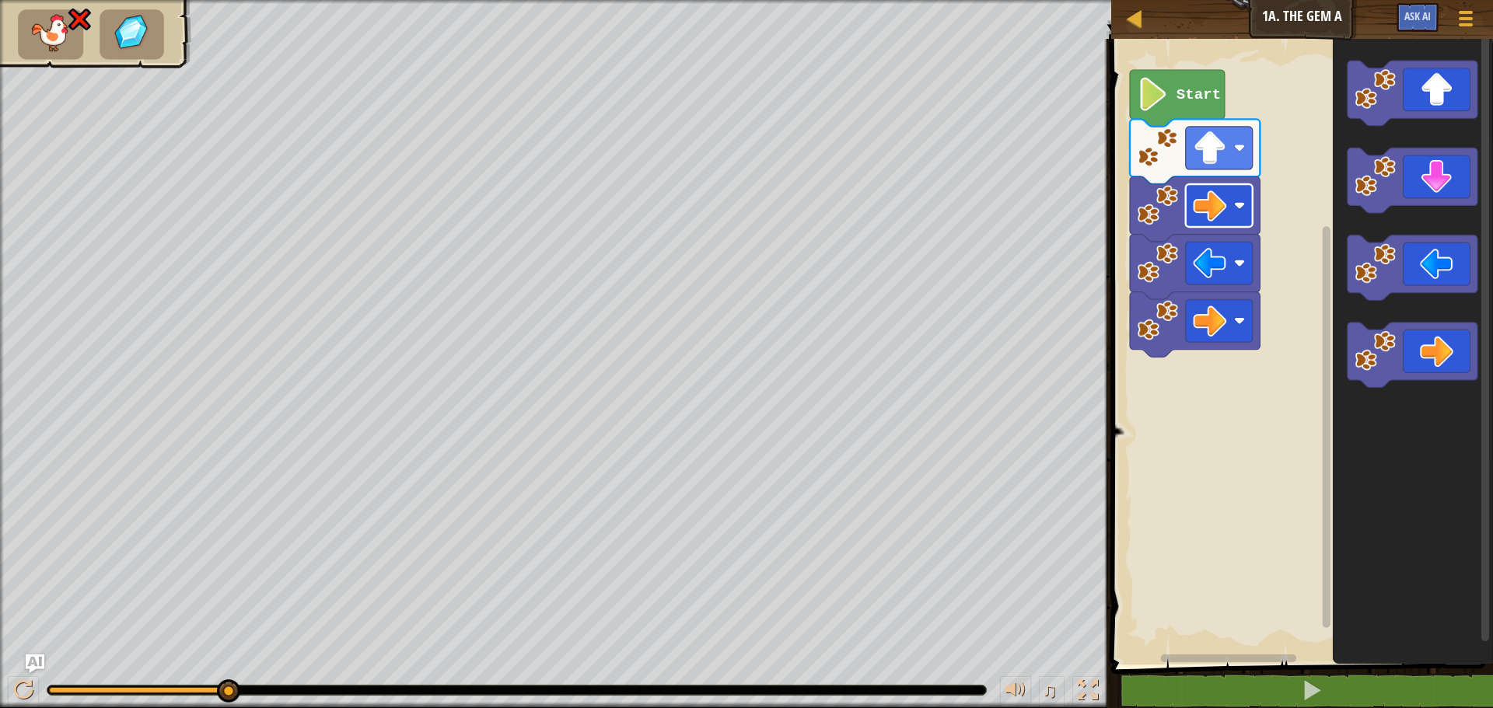
click at [1241, 223] on rect "Blockly Workspace" at bounding box center [1219, 205] width 67 height 43
click at [1216, 140] on image "Blockly Workspace" at bounding box center [1209, 147] width 33 height 33
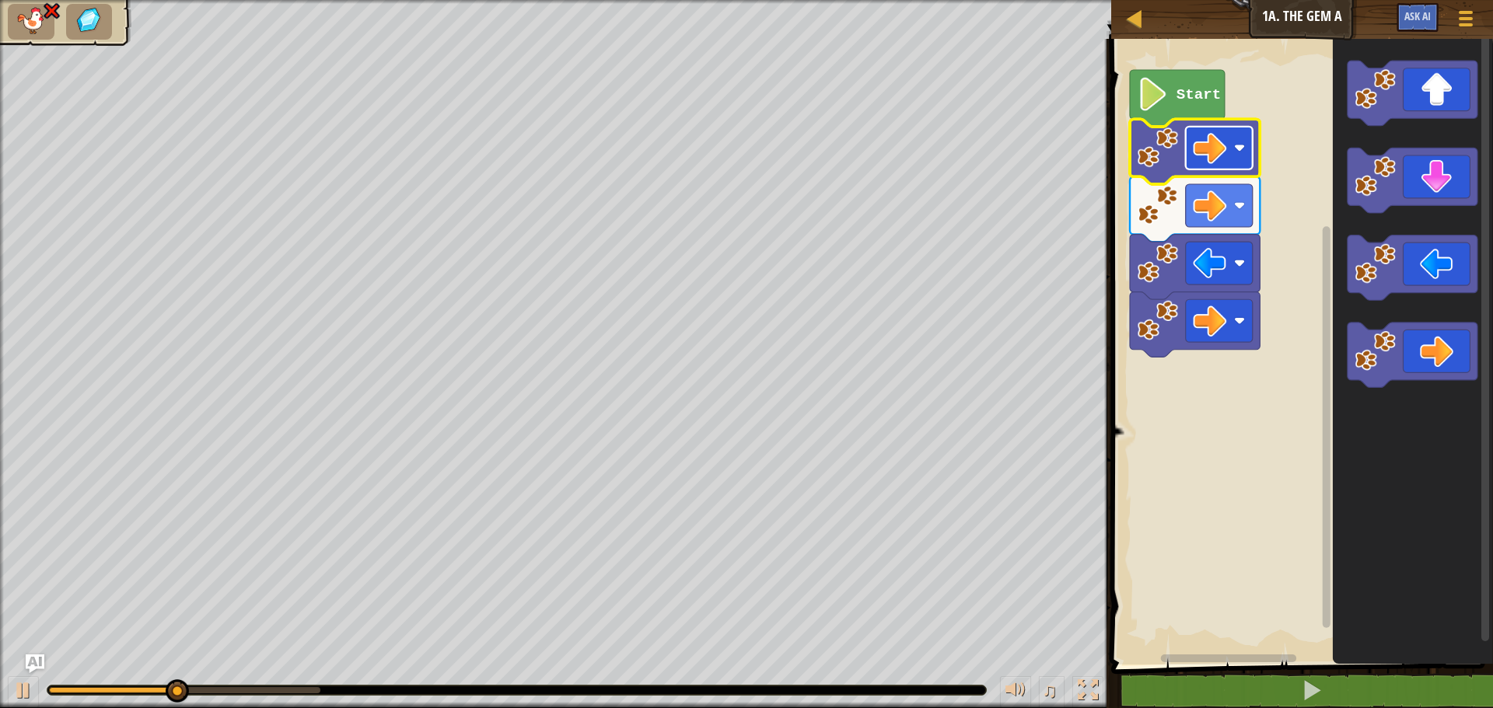
click at [1206, 165] on rect "Blockly Workspace" at bounding box center [1219, 148] width 67 height 43
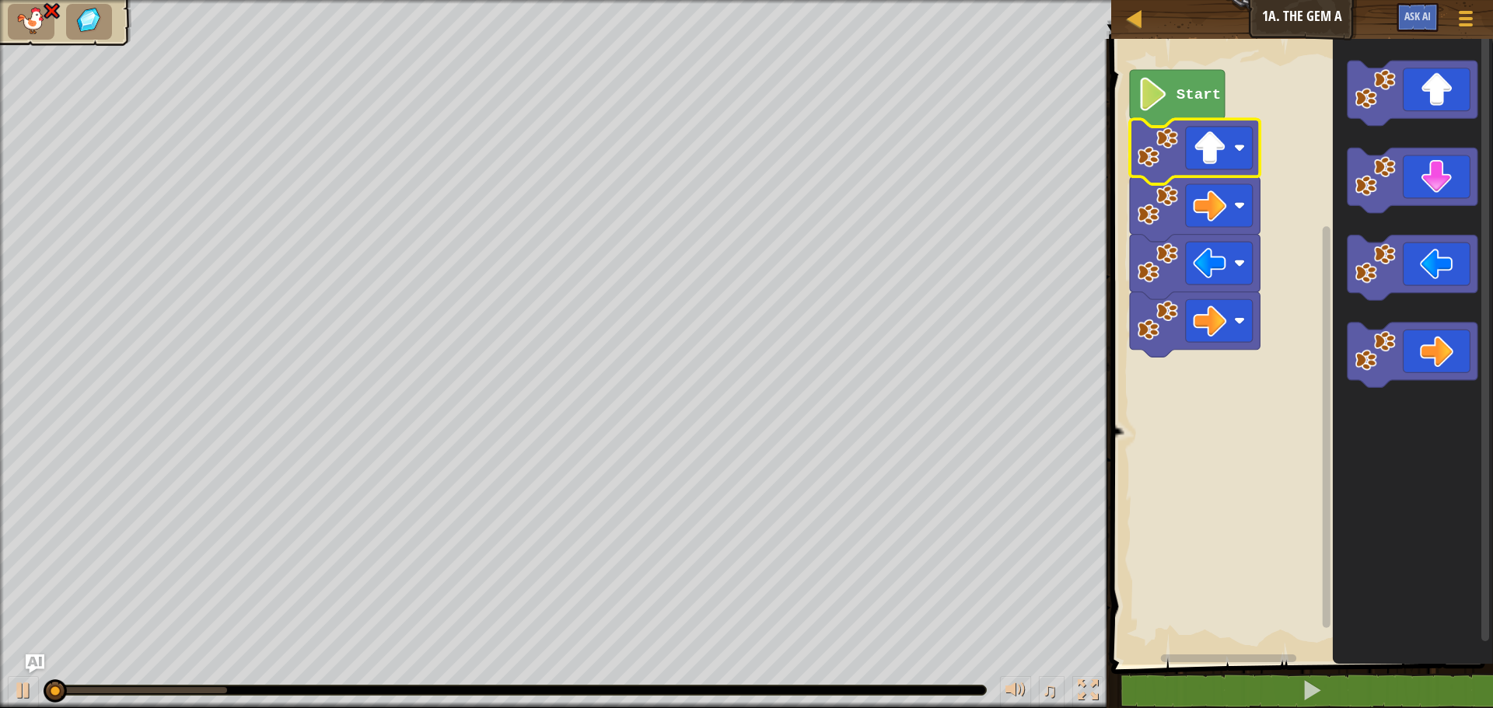
click at [1235, 204] on image "Blockly Workspace" at bounding box center [1239, 205] width 11 height 11
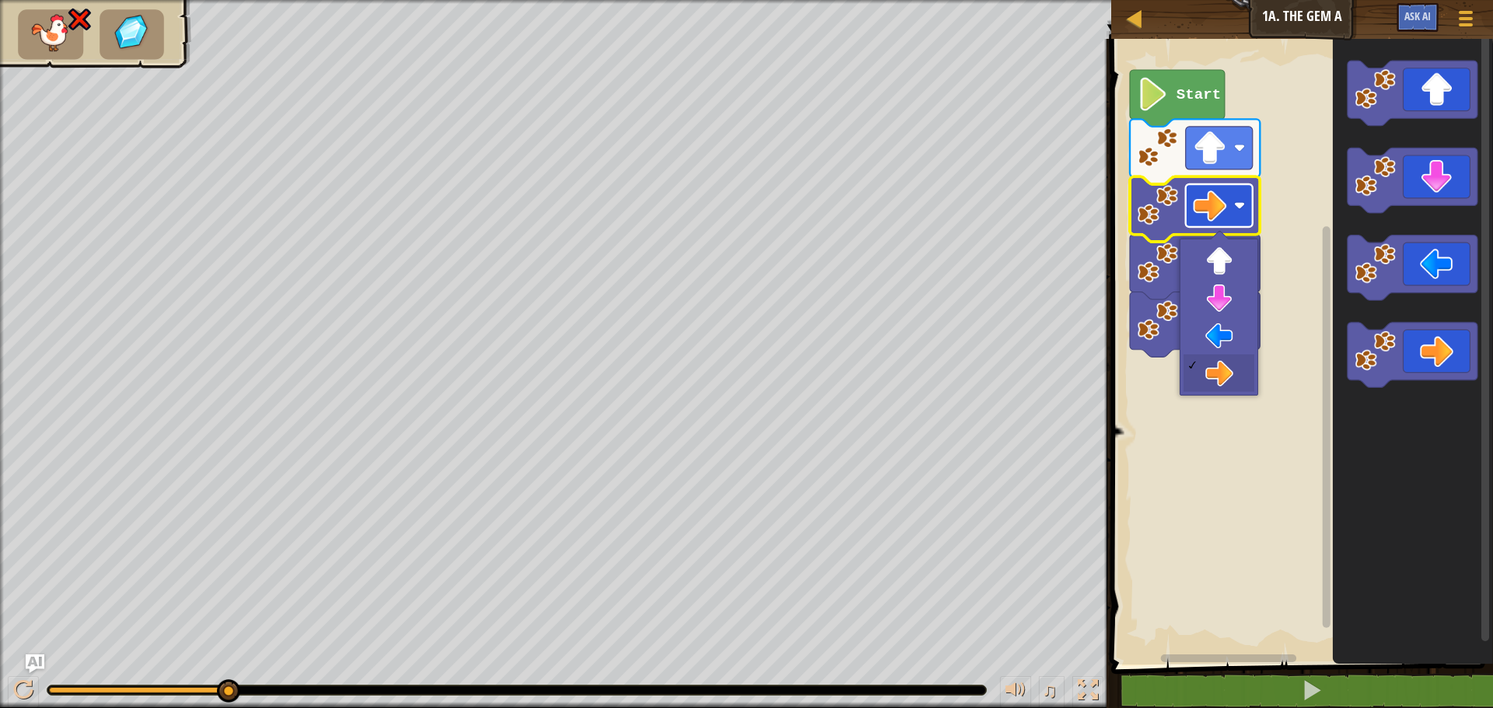
click at [1205, 211] on image "Blockly Workspace" at bounding box center [1209, 205] width 33 height 33
click at [1235, 204] on image "Blockly Workspace" at bounding box center [1239, 205] width 11 height 11
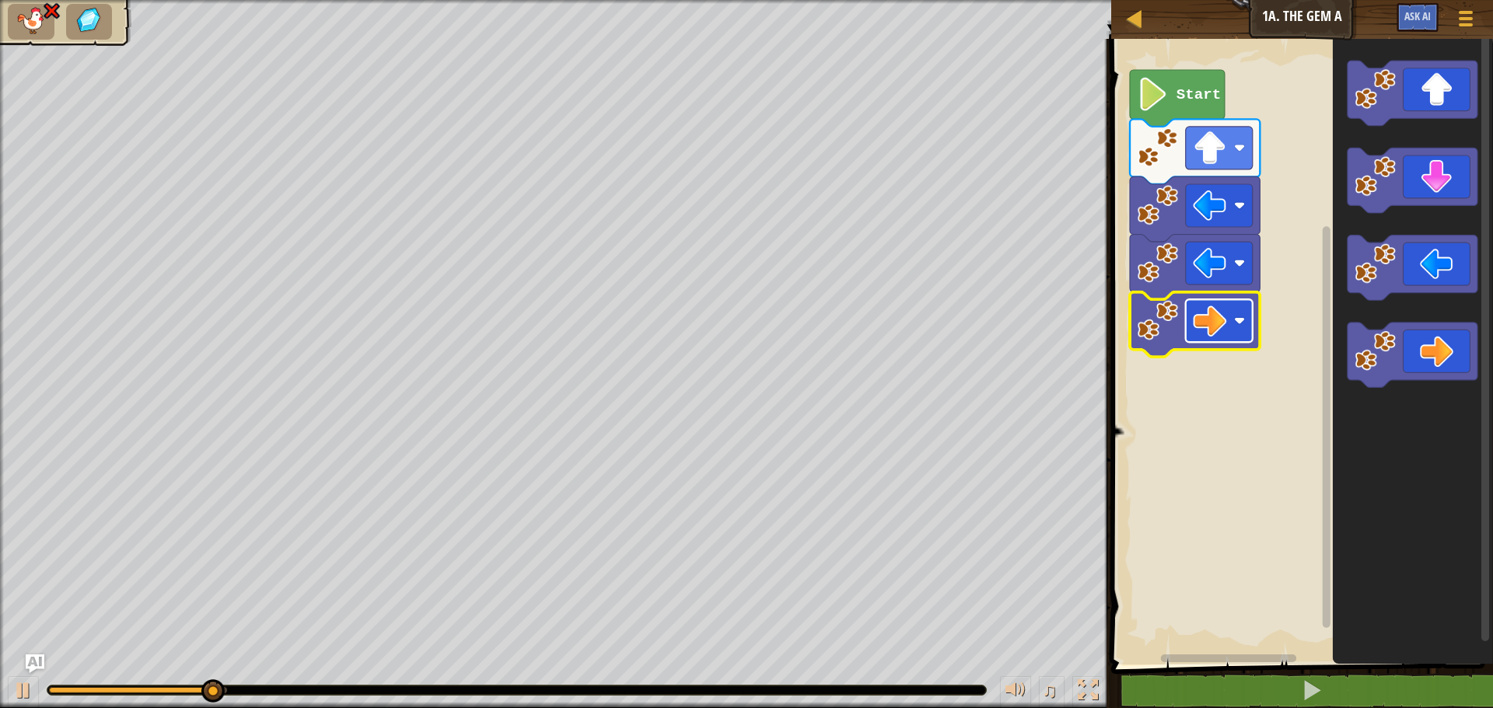
click at [1218, 302] on rect "Blockly Workspace" at bounding box center [1219, 320] width 67 height 43
click at [1213, 271] on image "Blockly Workspace" at bounding box center [1209, 262] width 33 height 33
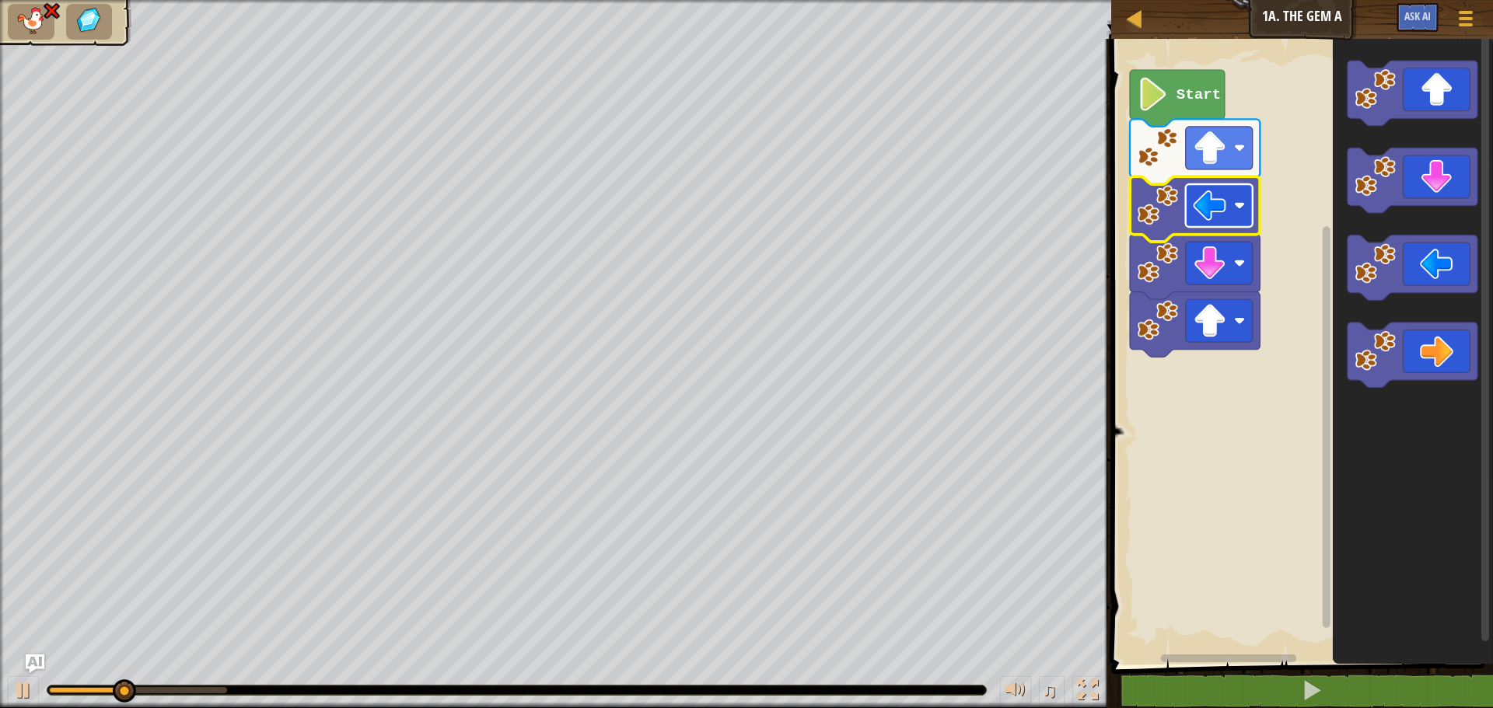
click at [1213, 212] on image "Blockly Workspace" at bounding box center [1209, 205] width 33 height 33
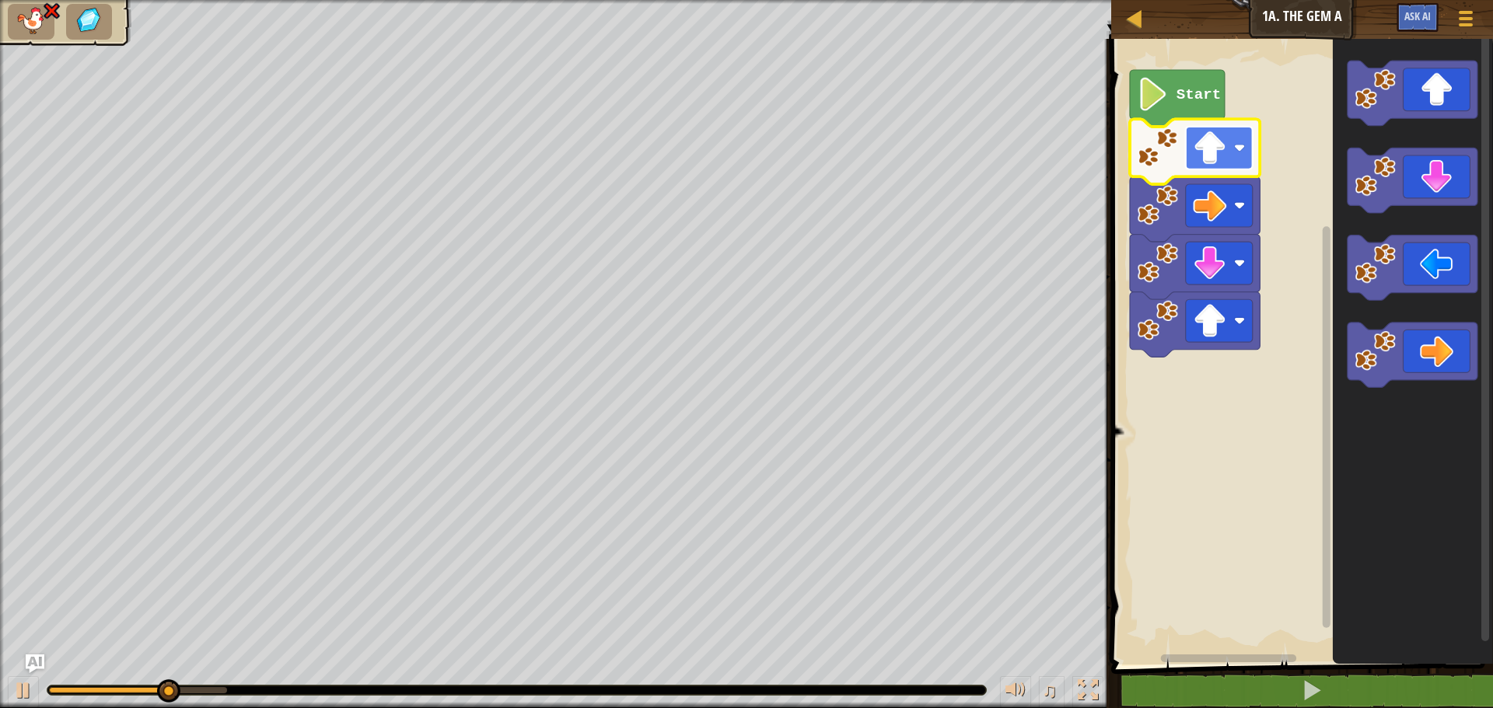
click at [1234, 149] on rect "Blockly Workspace" at bounding box center [1219, 148] width 67 height 43
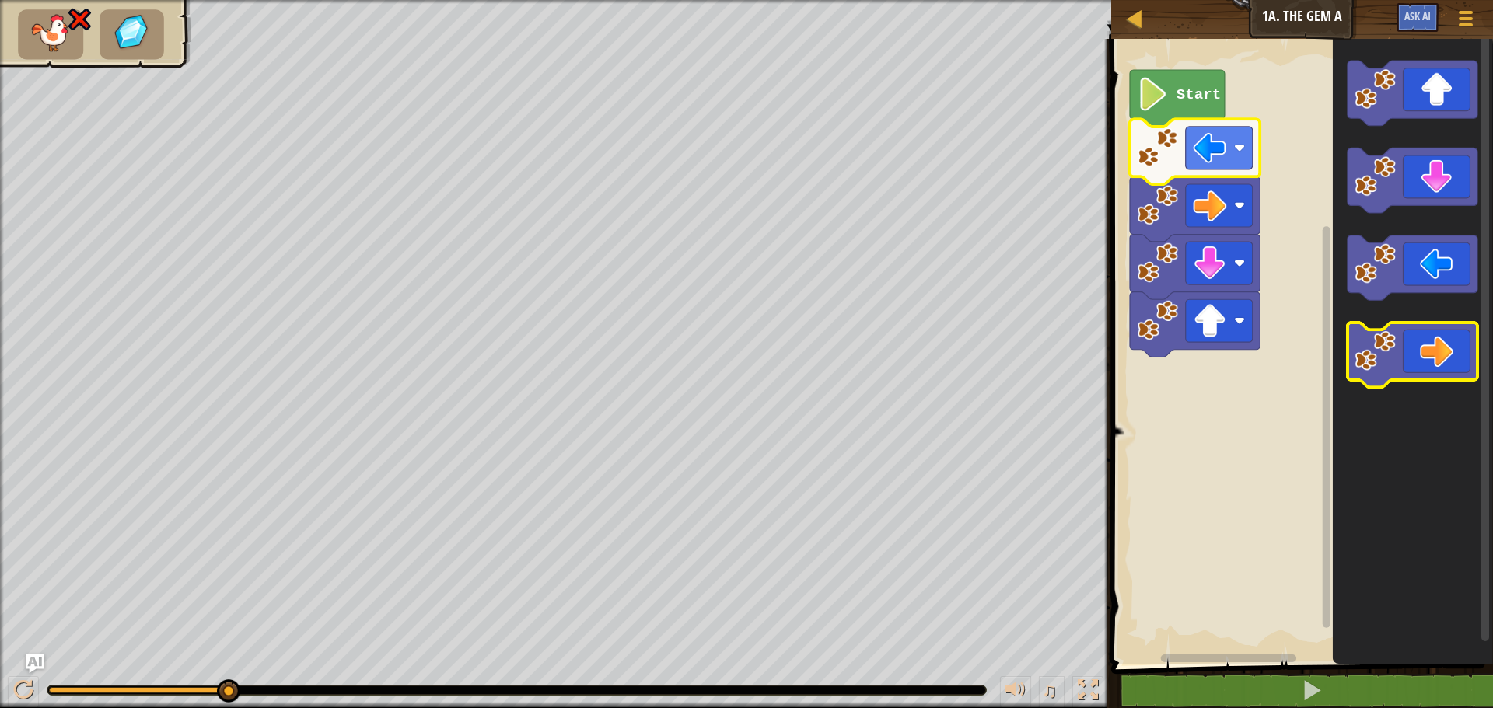
click at [1423, 350] on icon "Blockly Workspace" at bounding box center [1412, 355] width 130 height 65
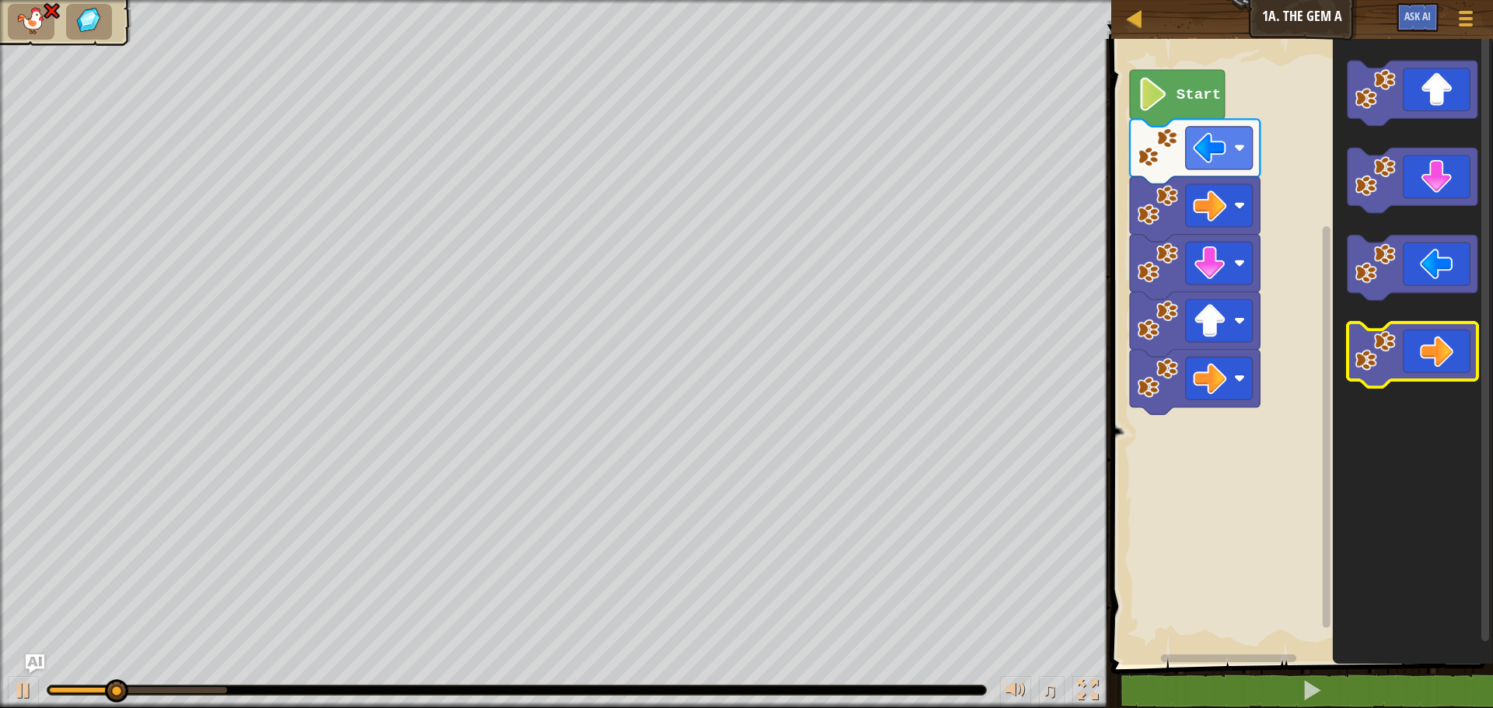
click at [1441, 362] on icon "Blockly Workspace" at bounding box center [1412, 355] width 130 height 65
click at [1442, 361] on icon "Blockly Workspace" at bounding box center [1412, 355] width 130 height 65
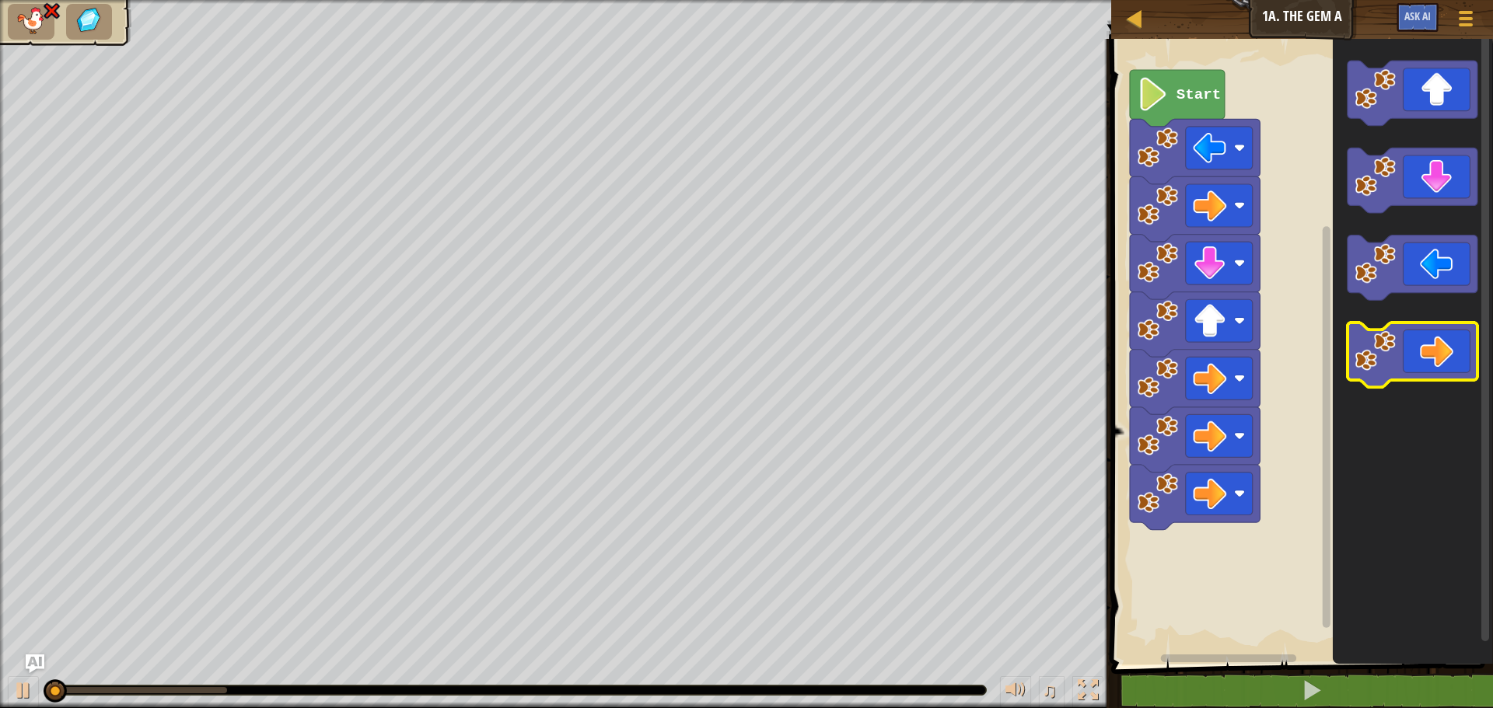
click at [1442, 361] on icon "Blockly Workspace" at bounding box center [1412, 355] width 130 height 65
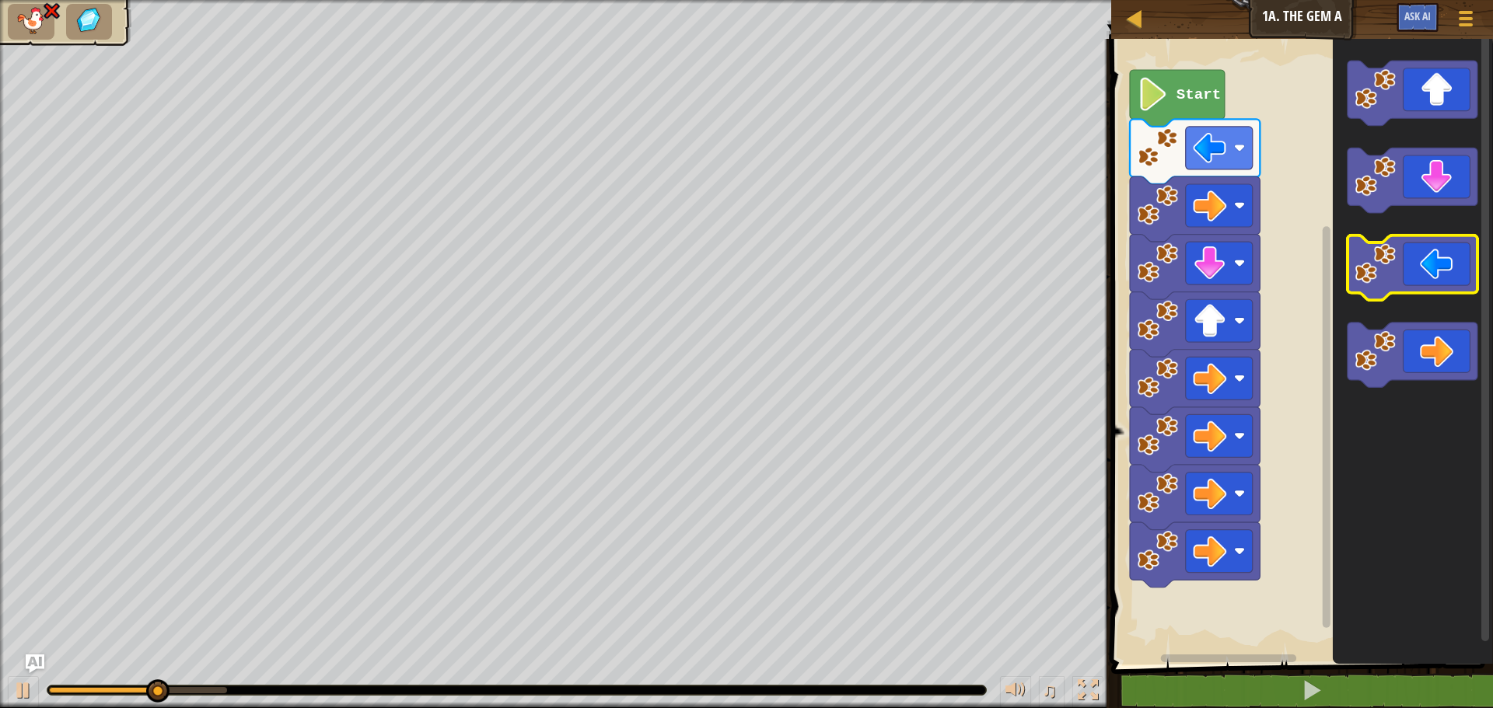
click at [1450, 279] on icon "Blockly Workspace" at bounding box center [1412, 268] width 130 height 65
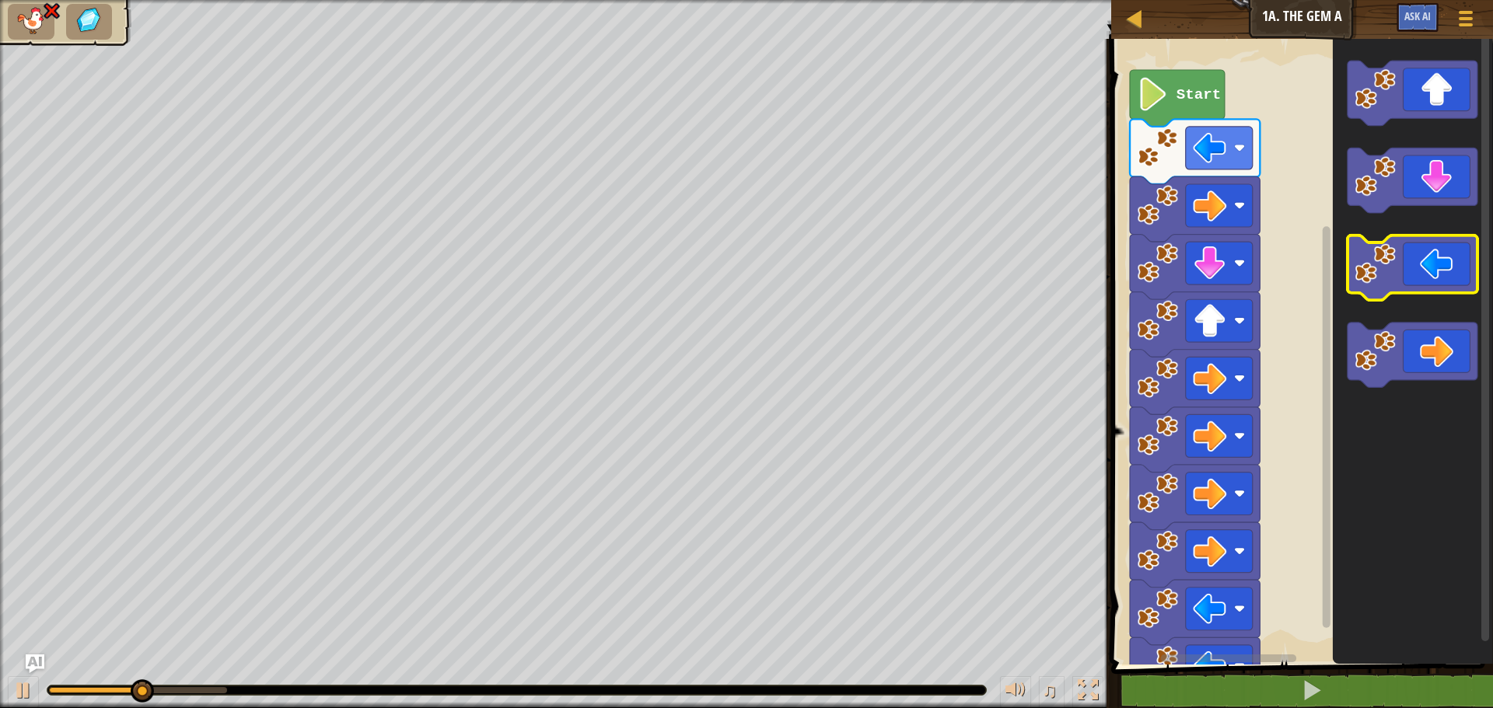
click at [1450, 279] on icon "Blockly Workspace" at bounding box center [1412, 268] width 130 height 65
click at [1452, 285] on icon "Blockly Workspace" at bounding box center [1412, 268] width 130 height 65
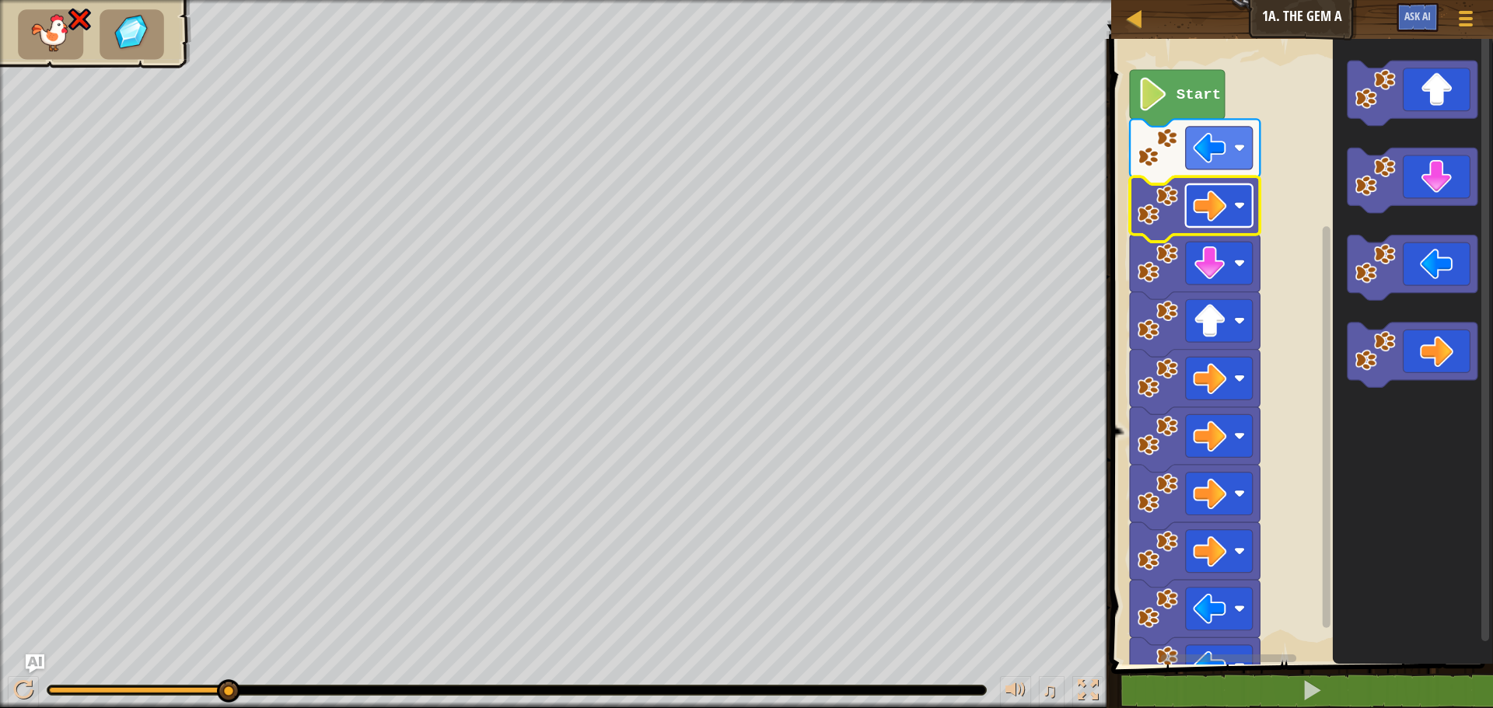
click at [1231, 223] on rect "Blockly Workspace" at bounding box center [1219, 205] width 67 height 43
click at [1219, 204] on image "Blockly Workspace" at bounding box center [1209, 205] width 33 height 33
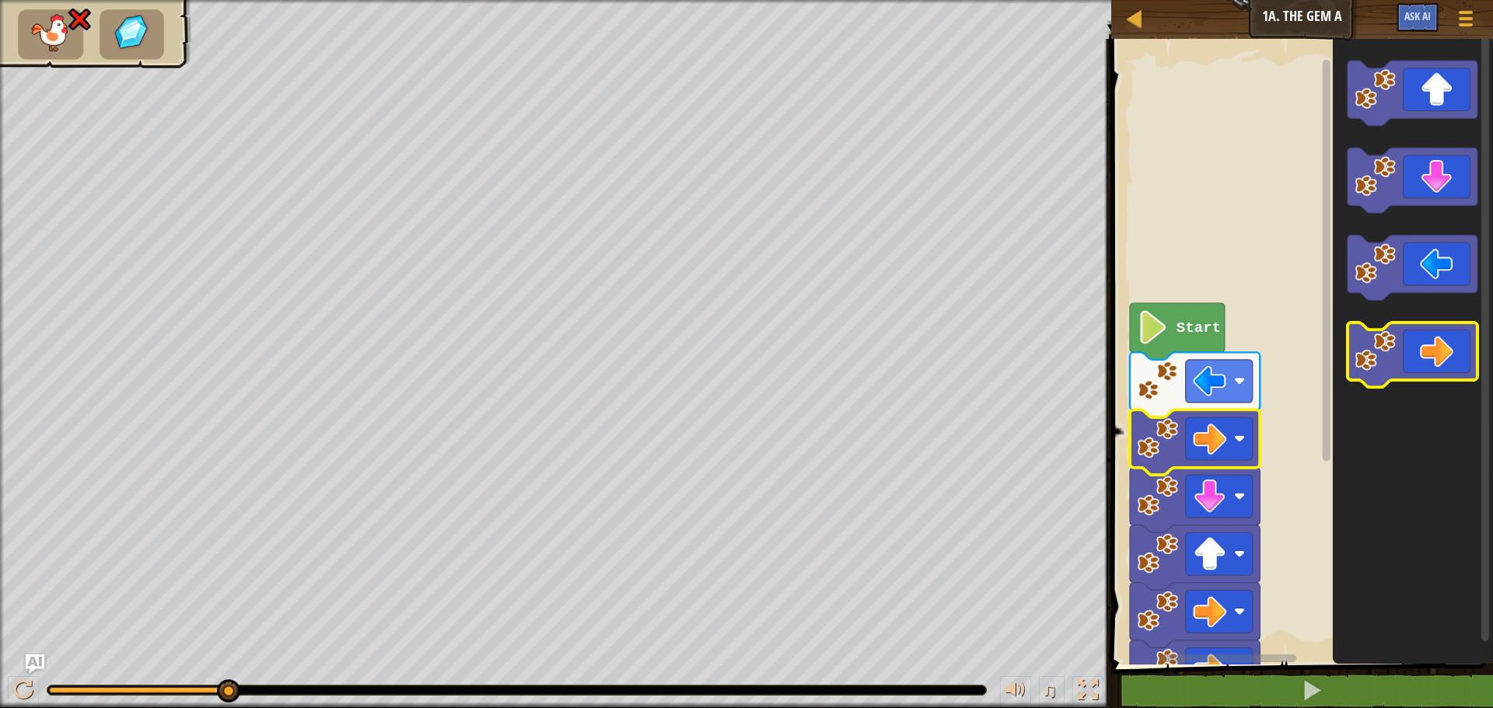
click at [1425, 379] on icon "Blockly Workspace" at bounding box center [1412, 355] width 130 height 65
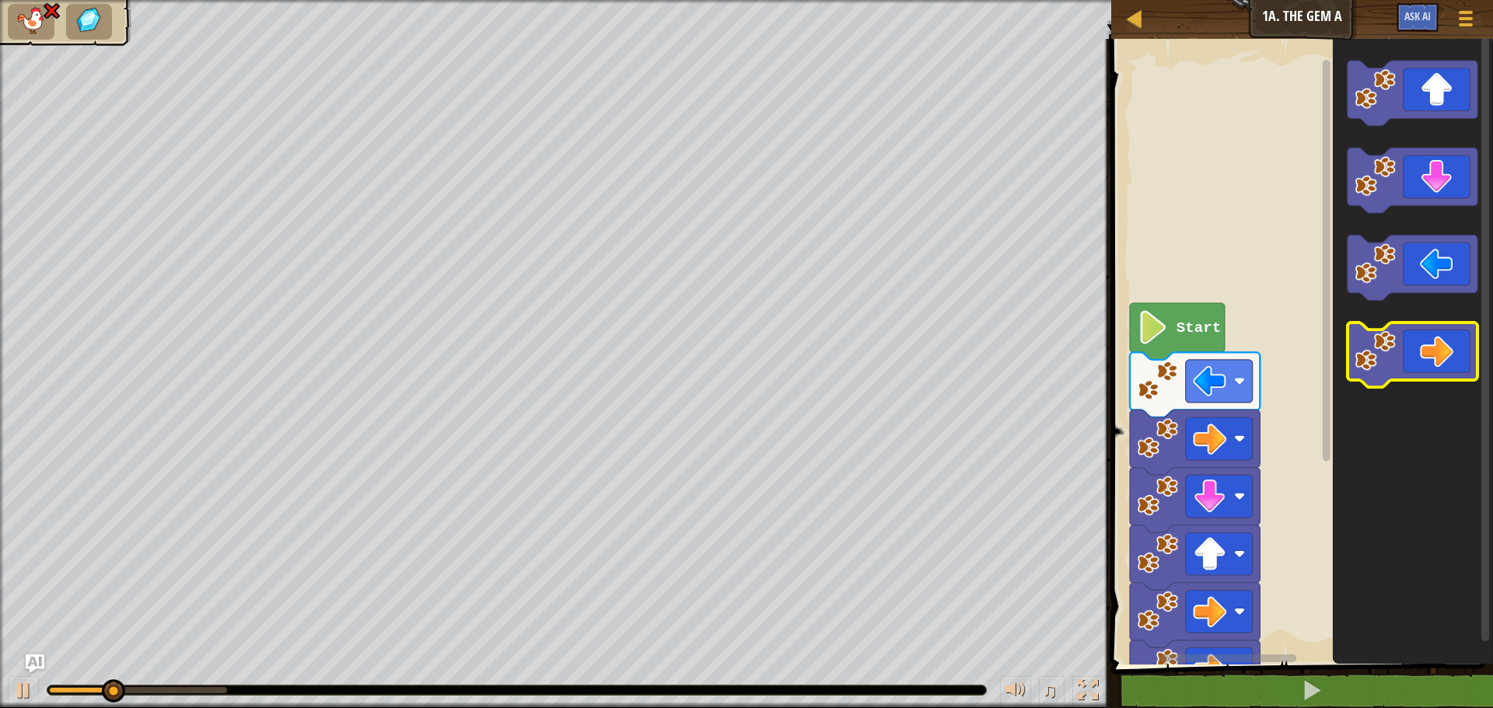
click at [1421, 376] on icon "Blockly Workspace" at bounding box center [1412, 355] width 130 height 65
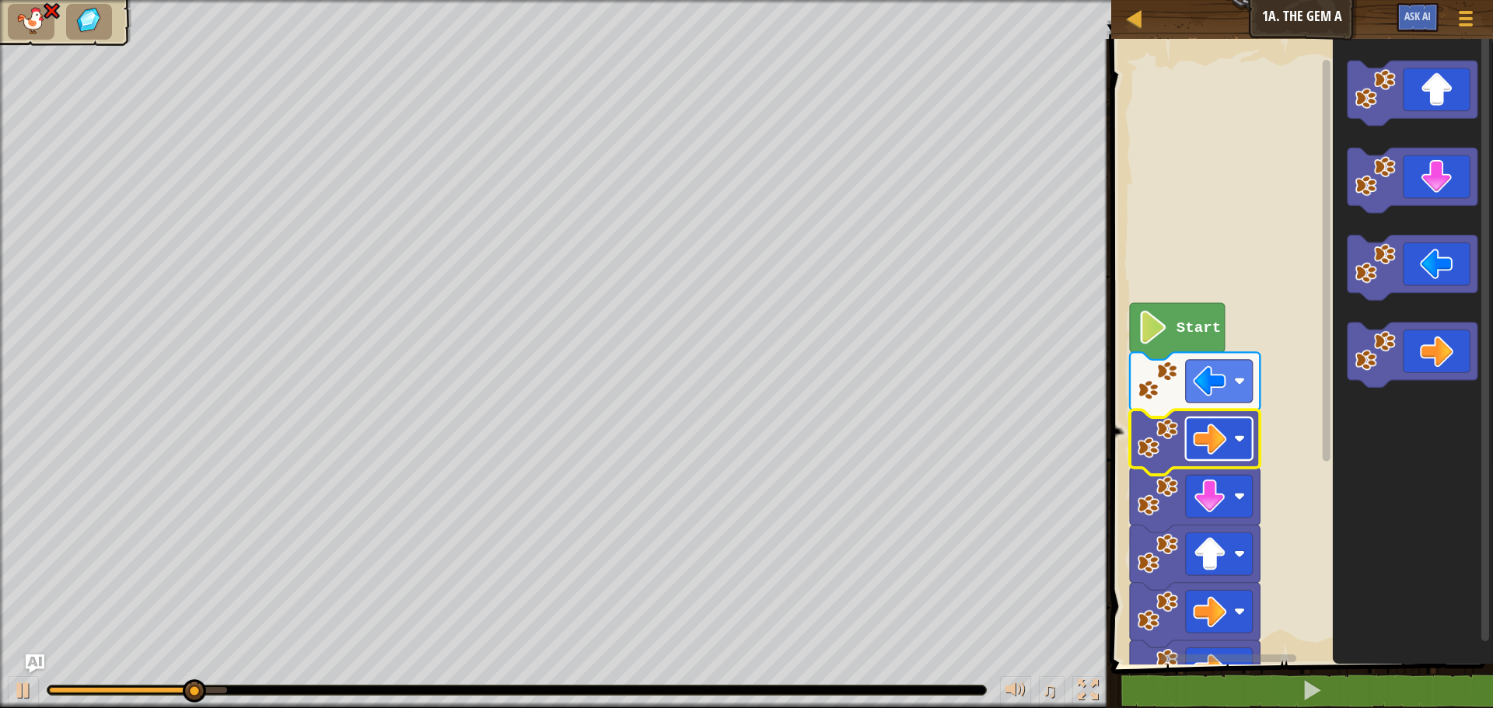
click at [1221, 438] on image "Blockly Workspace" at bounding box center [1209, 438] width 33 height 33
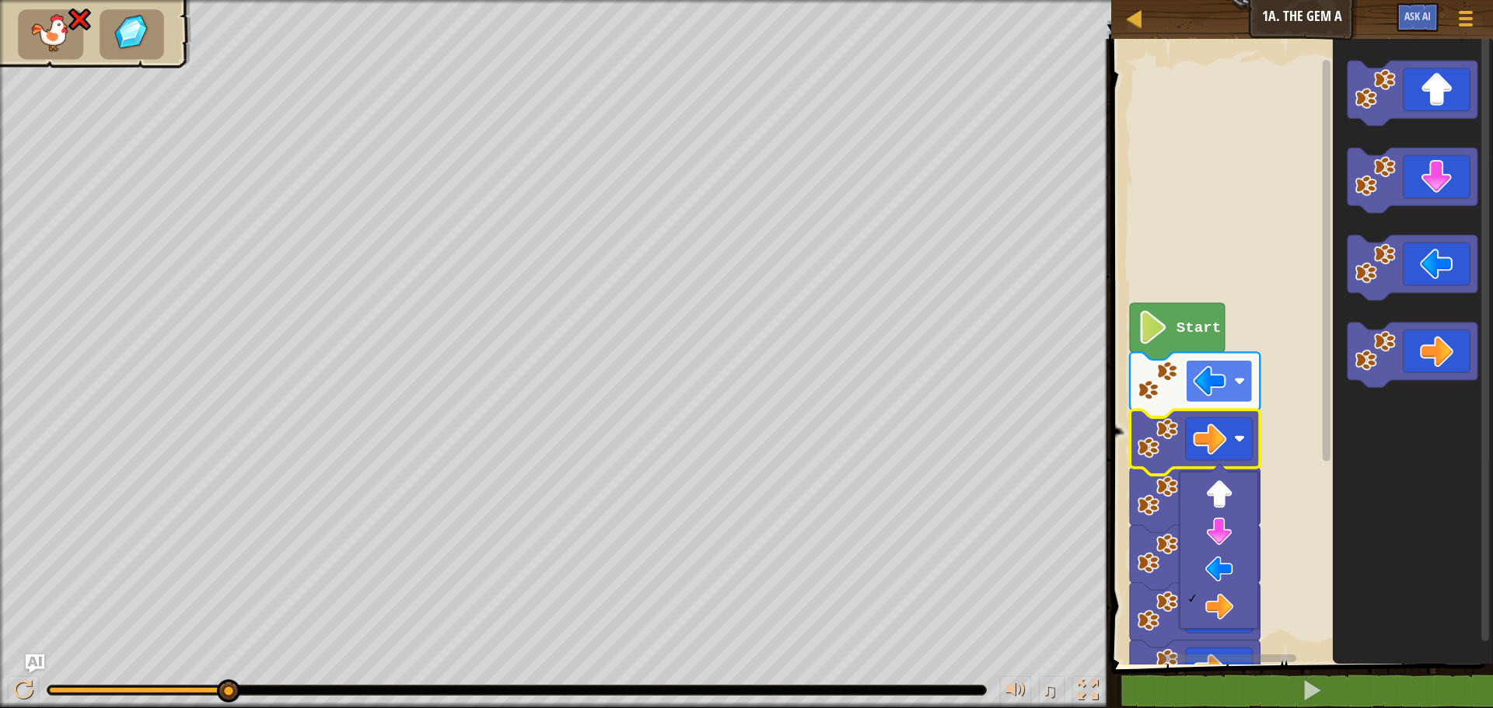
click at [1197, 364] on rect "Blockly Workspace" at bounding box center [1219, 381] width 67 height 43
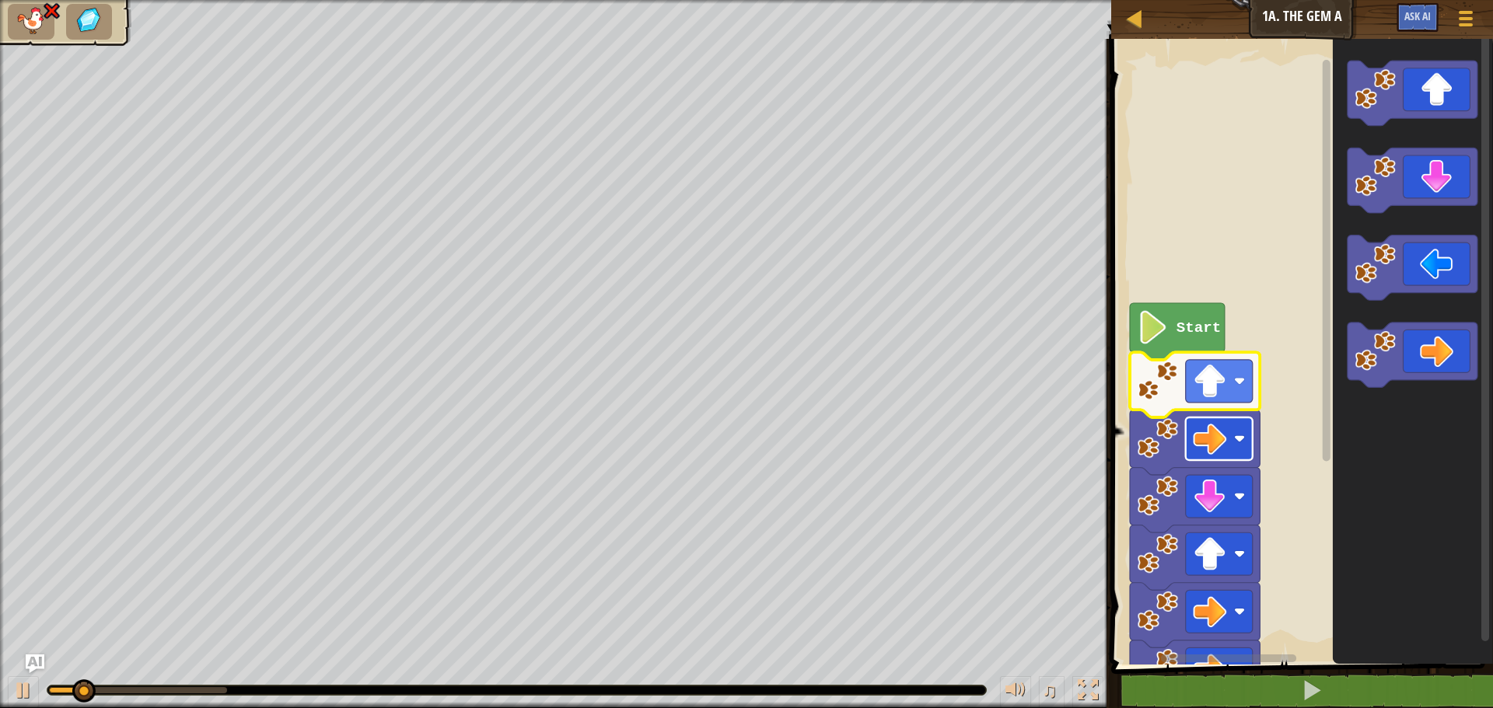
click at [1218, 440] on image "Blockly Workspace" at bounding box center [1209, 438] width 33 height 33
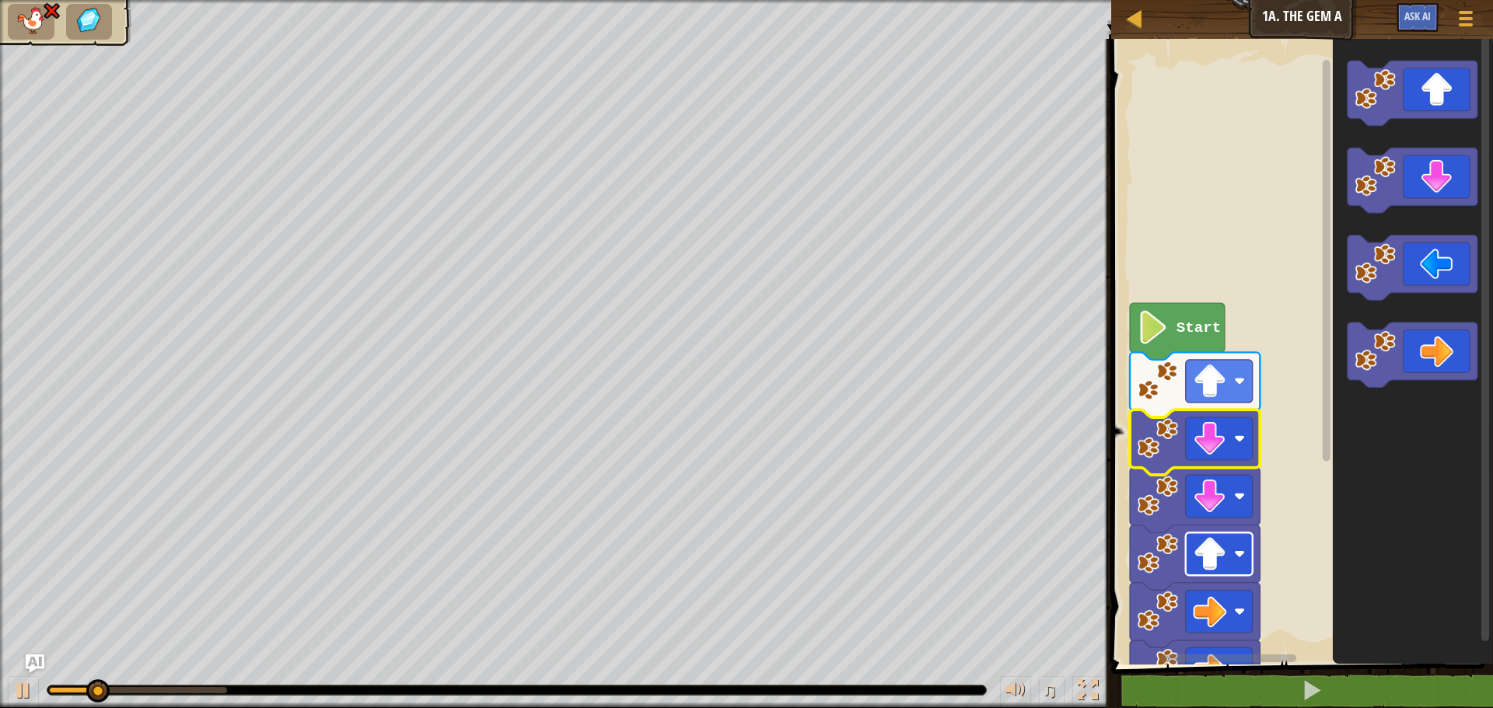
click at [1213, 561] on image "Blockly Workspace" at bounding box center [1209, 553] width 33 height 33
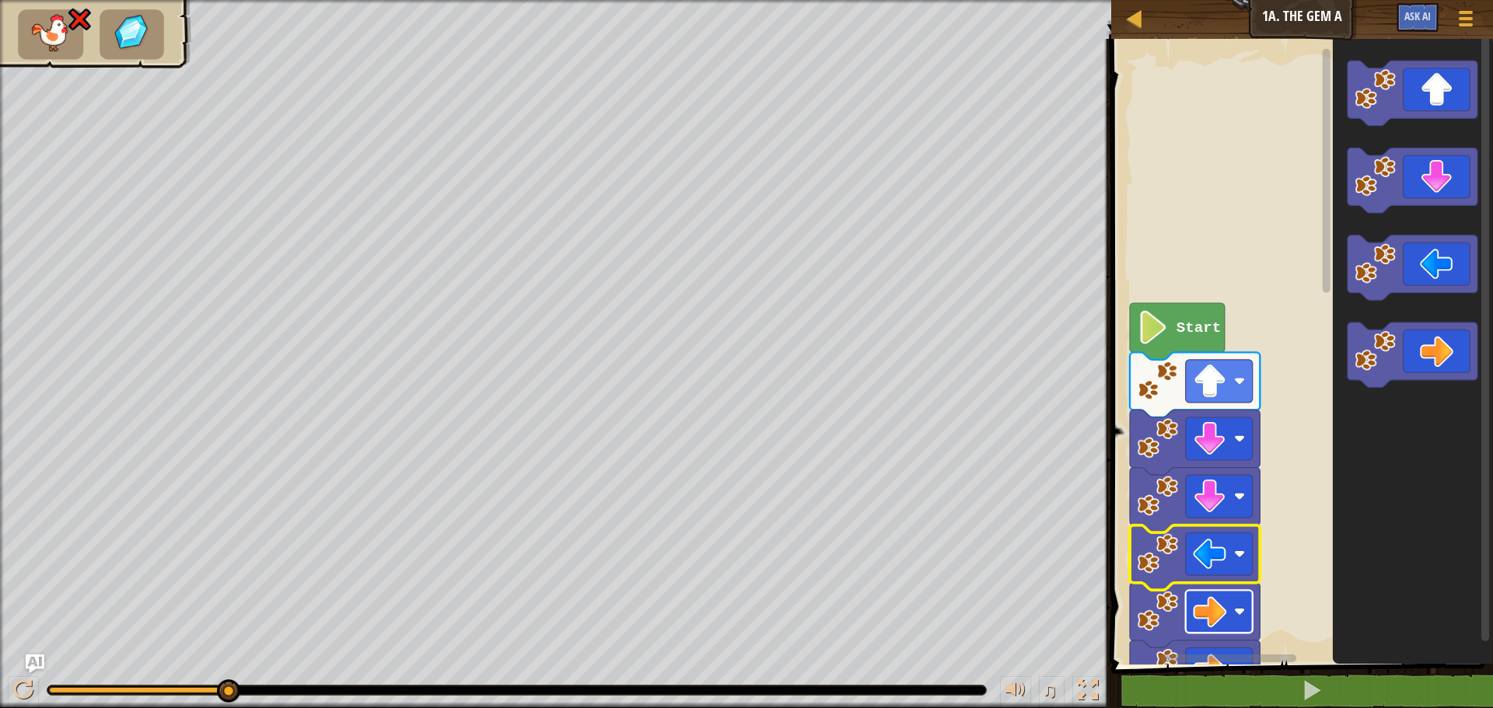
click at [1229, 594] on rect "Blockly Workspace" at bounding box center [1219, 611] width 67 height 43
click at [1295, 442] on rect "Blockly Workspace" at bounding box center [1299, 348] width 386 height 634
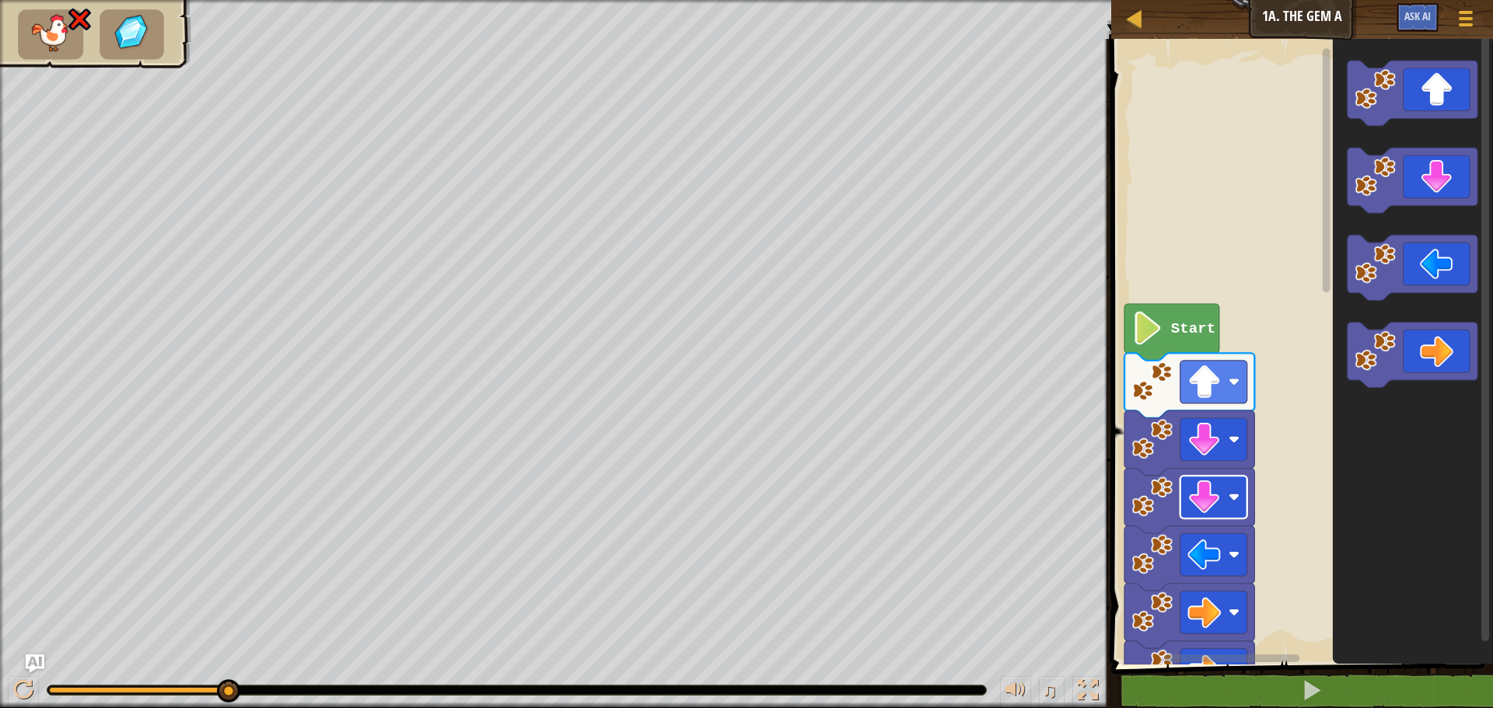
click at [1232, 497] on image "Blockly Workspace" at bounding box center [1233, 496] width 11 height 11
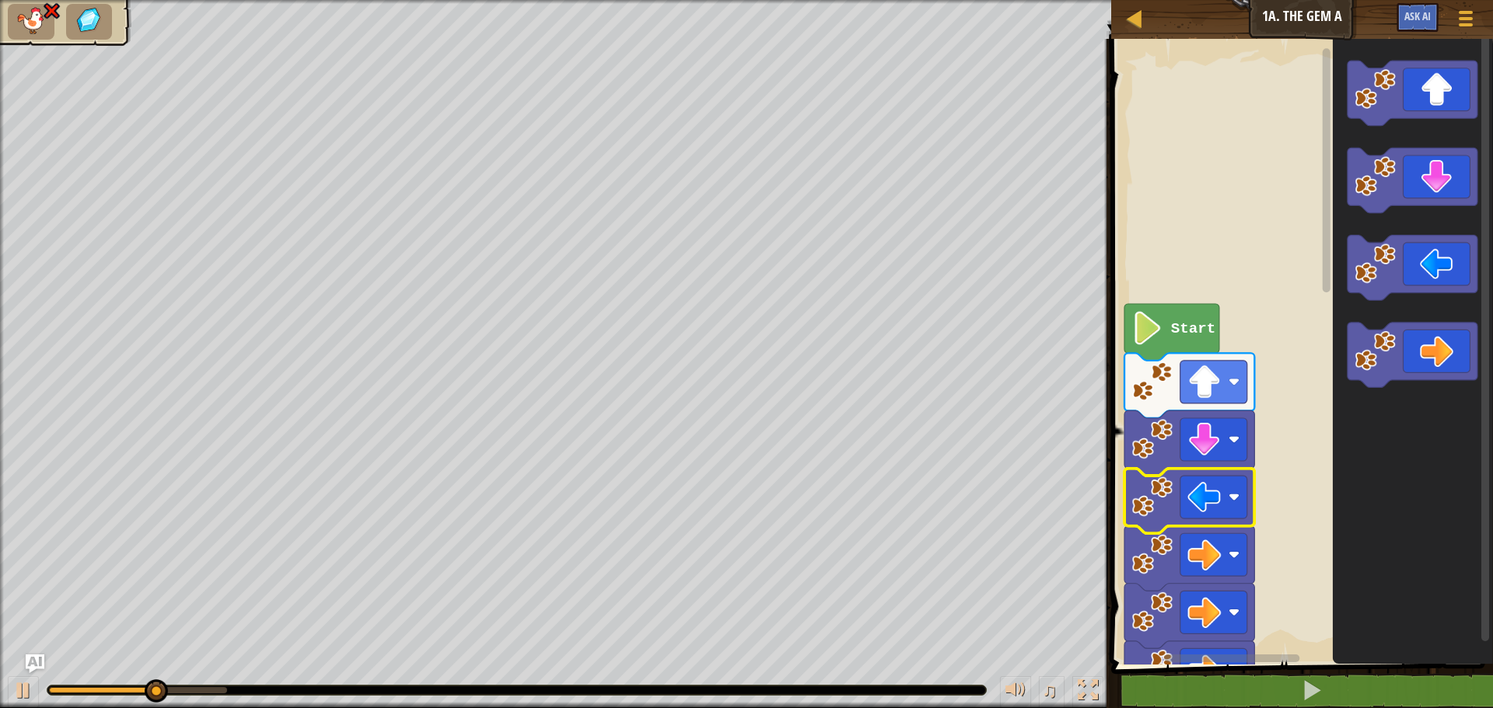
click at [1220, 522] on icon "Blockly Workspace" at bounding box center [1189, 501] width 130 height 65
click at [1221, 554] on image "Blockly Workspace" at bounding box center [1203, 554] width 33 height 33
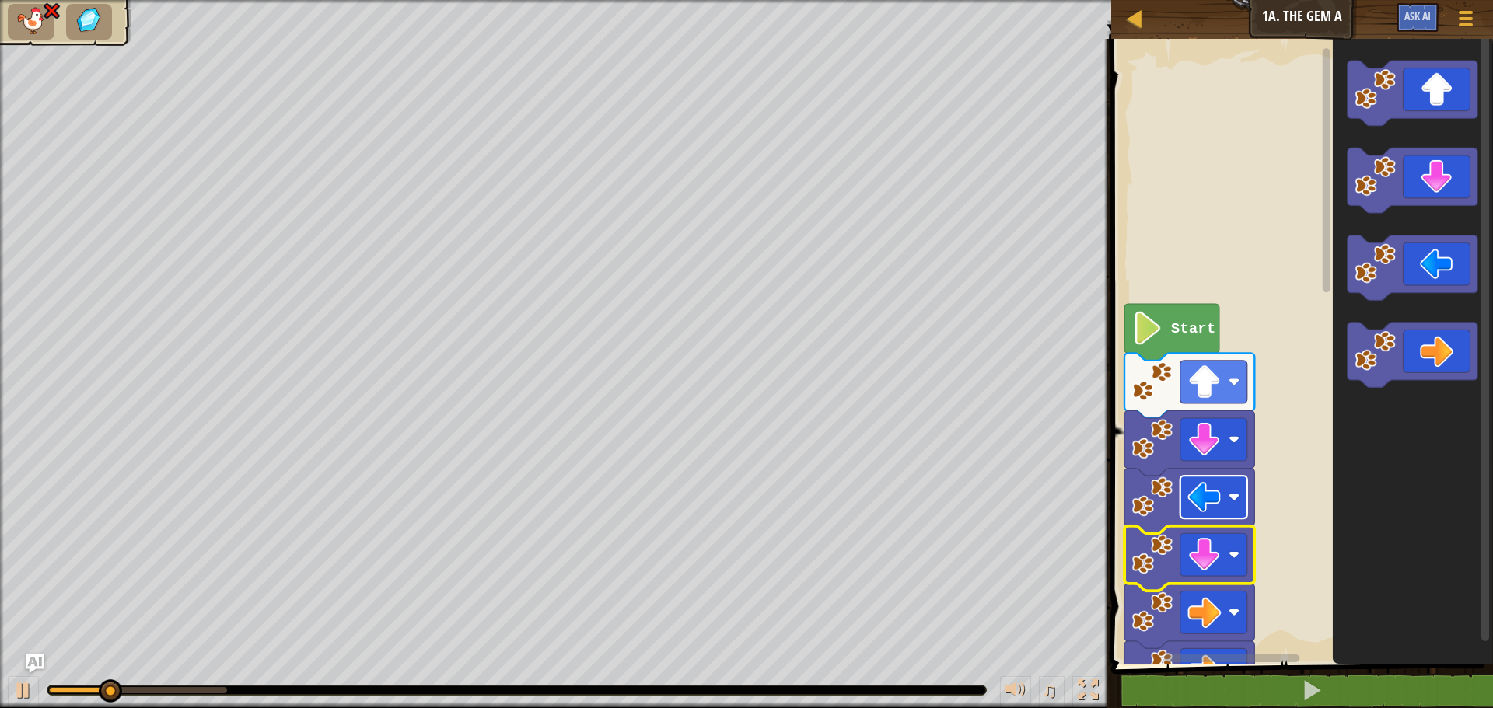
click at [1222, 491] on rect "Blockly Workspace" at bounding box center [1213, 497] width 67 height 43
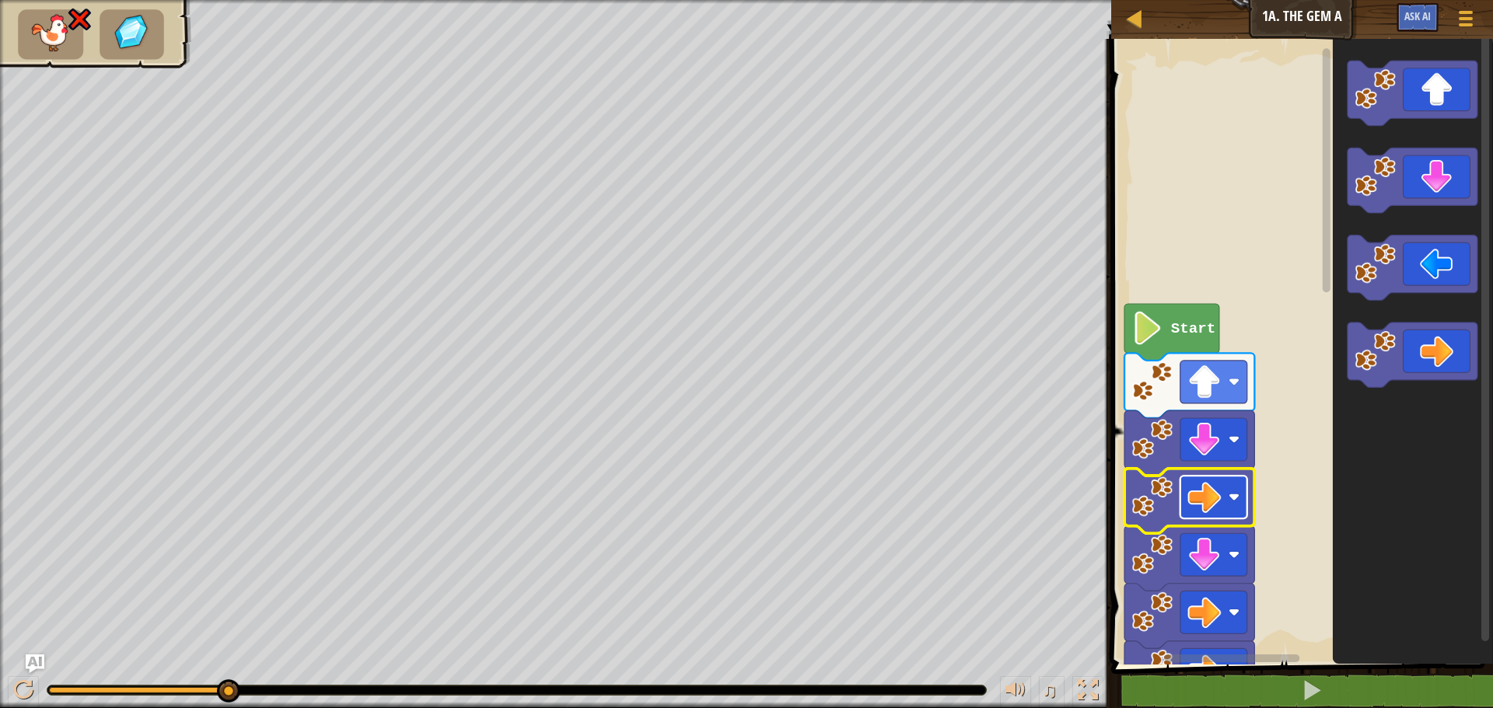
click at [1231, 484] on rect "Blockly Workspace" at bounding box center [1213, 497] width 67 height 43
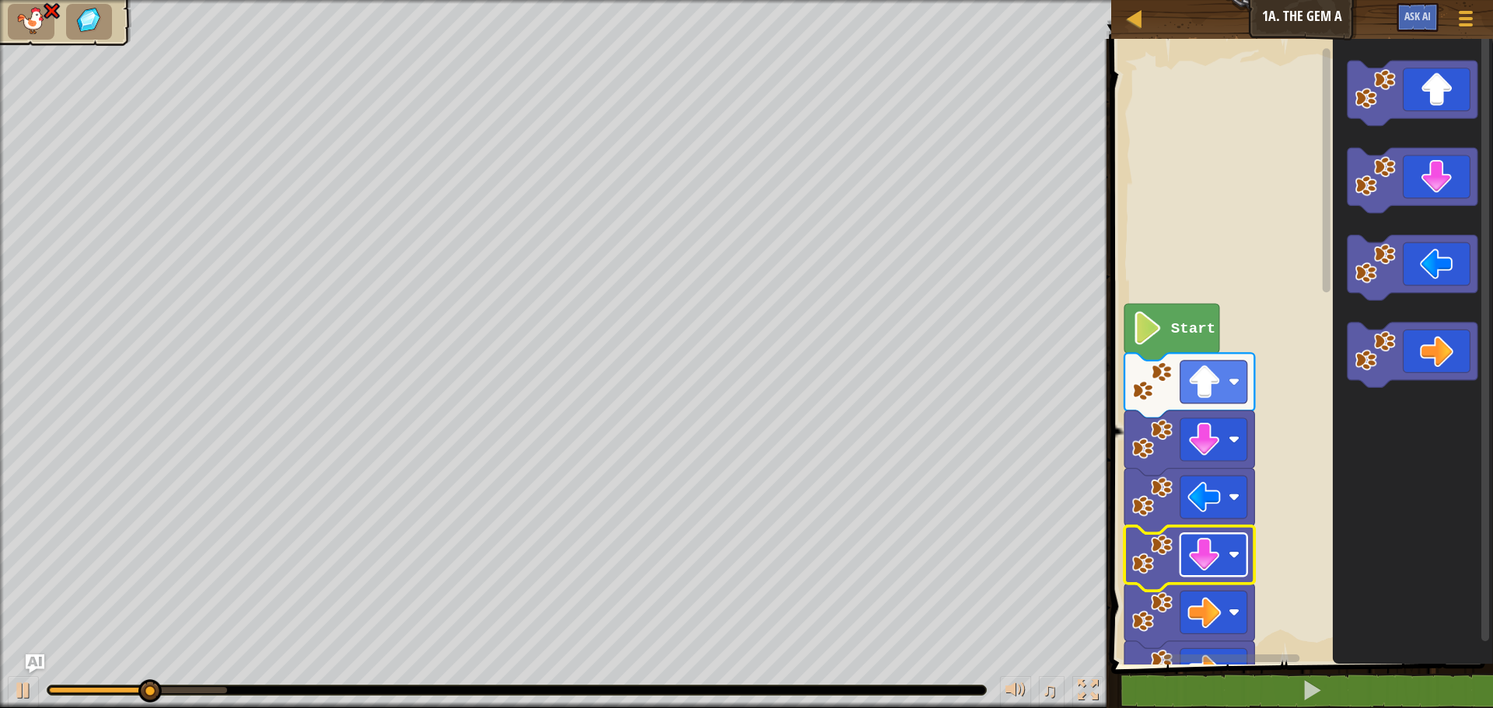
click at [1221, 553] on rect "Blockly Workspace" at bounding box center [1213, 554] width 67 height 43
click at [1453, 257] on icon "Blockly Workspace" at bounding box center [1412, 268] width 130 height 65
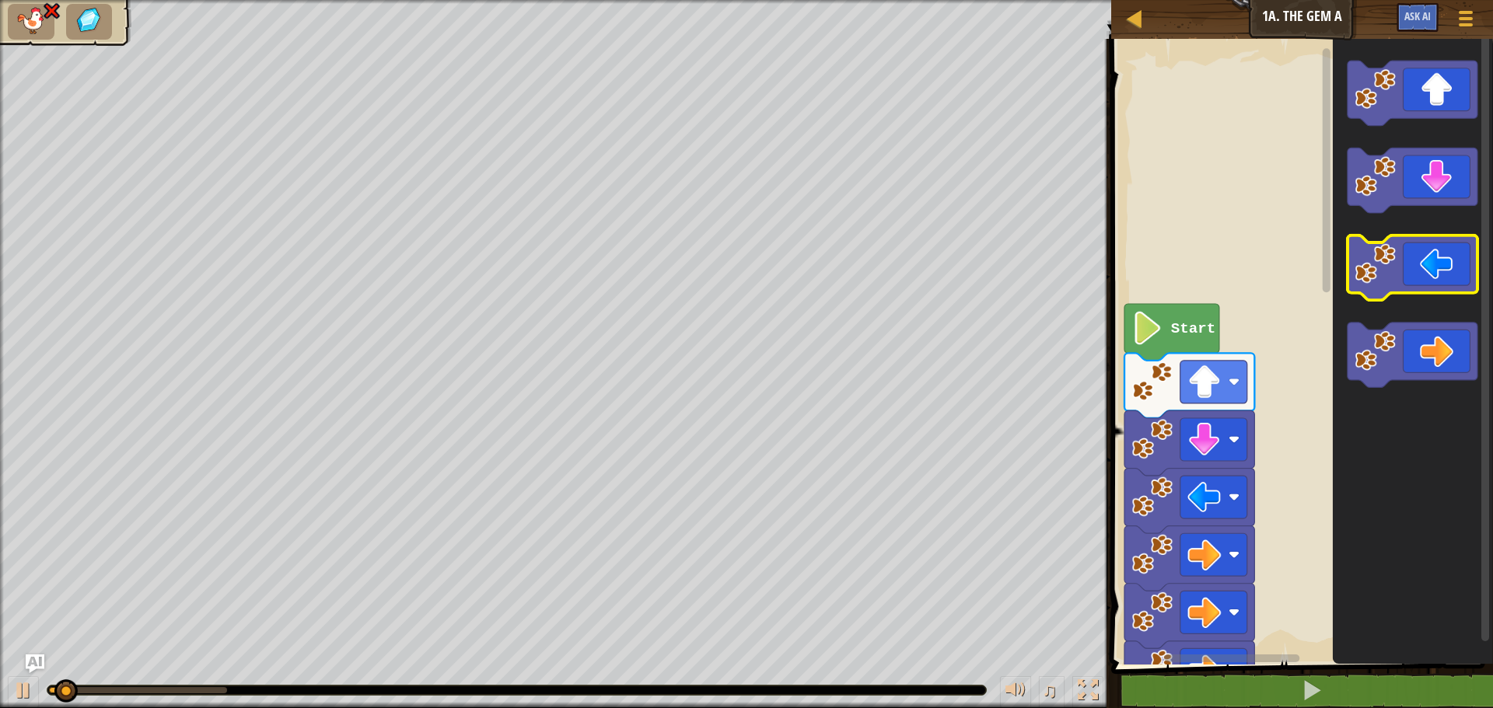
click at [1453, 263] on icon "Blockly Workspace" at bounding box center [1412, 268] width 130 height 65
click at [1431, 317] on icon "Blockly Workspace" at bounding box center [1413, 348] width 160 height 634
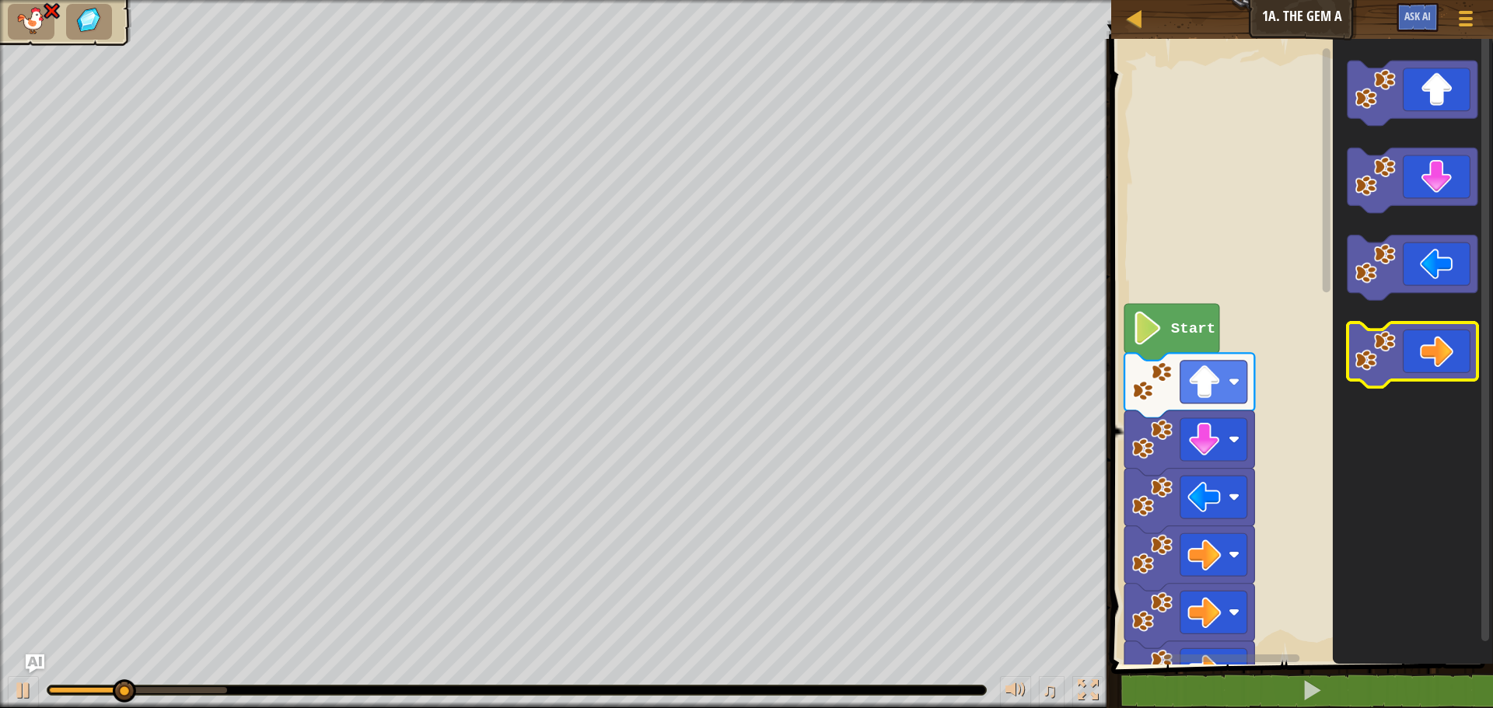
click at [1434, 334] on icon "Blockly Workspace" at bounding box center [1412, 355] width 130 height 65
click at [1441, 340] on icon "Blockly Workspace" at bounding box center [1412, 355] width 130 height 65
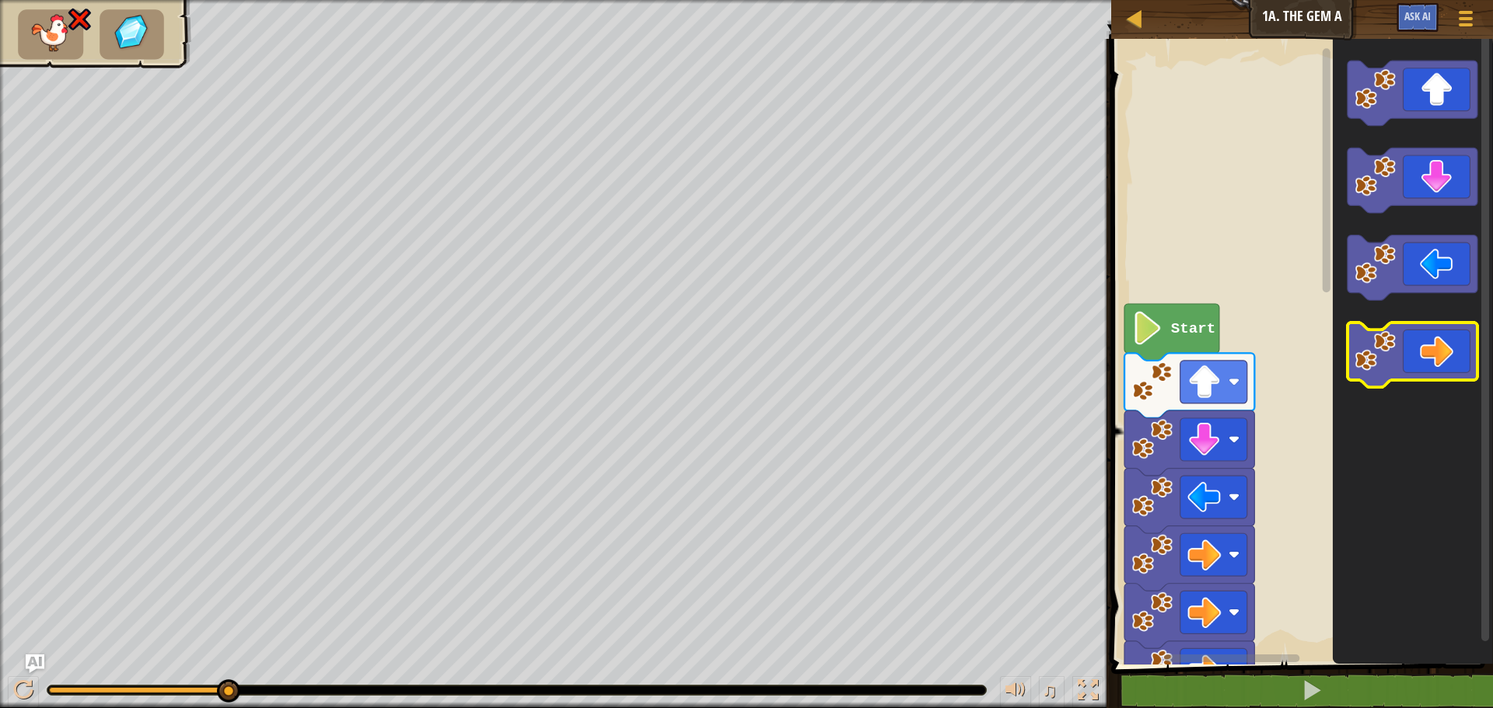
click at [1393, 343] on g "Blockly Workspace" at bounding box center [1412, 355] width 130 height 65
click at [1381, 355] on image "Blockly Workspace" at bounding box center [1375, 350] width 41 height 41
click at [1381, 356] on image "Blockly Workspace" at bounding box center [1375, 350] width 41 height 41
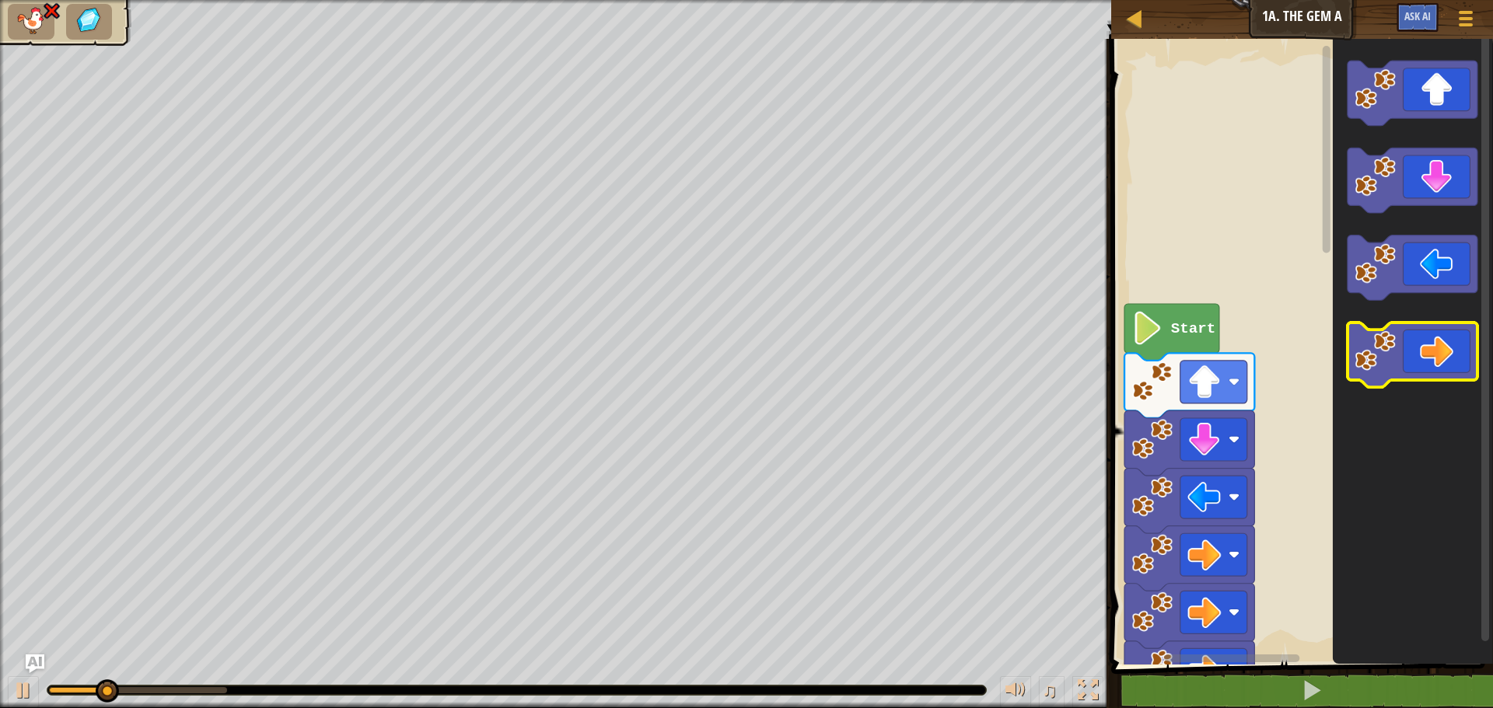
click at [1402, 359] on g "Blockly Workspace" at bounding box center [1412, 355] width 130 height 65
click at [1410, 359] on icon "Blockly Workspace" at bounding box center [1412, 355] width 130 height 65
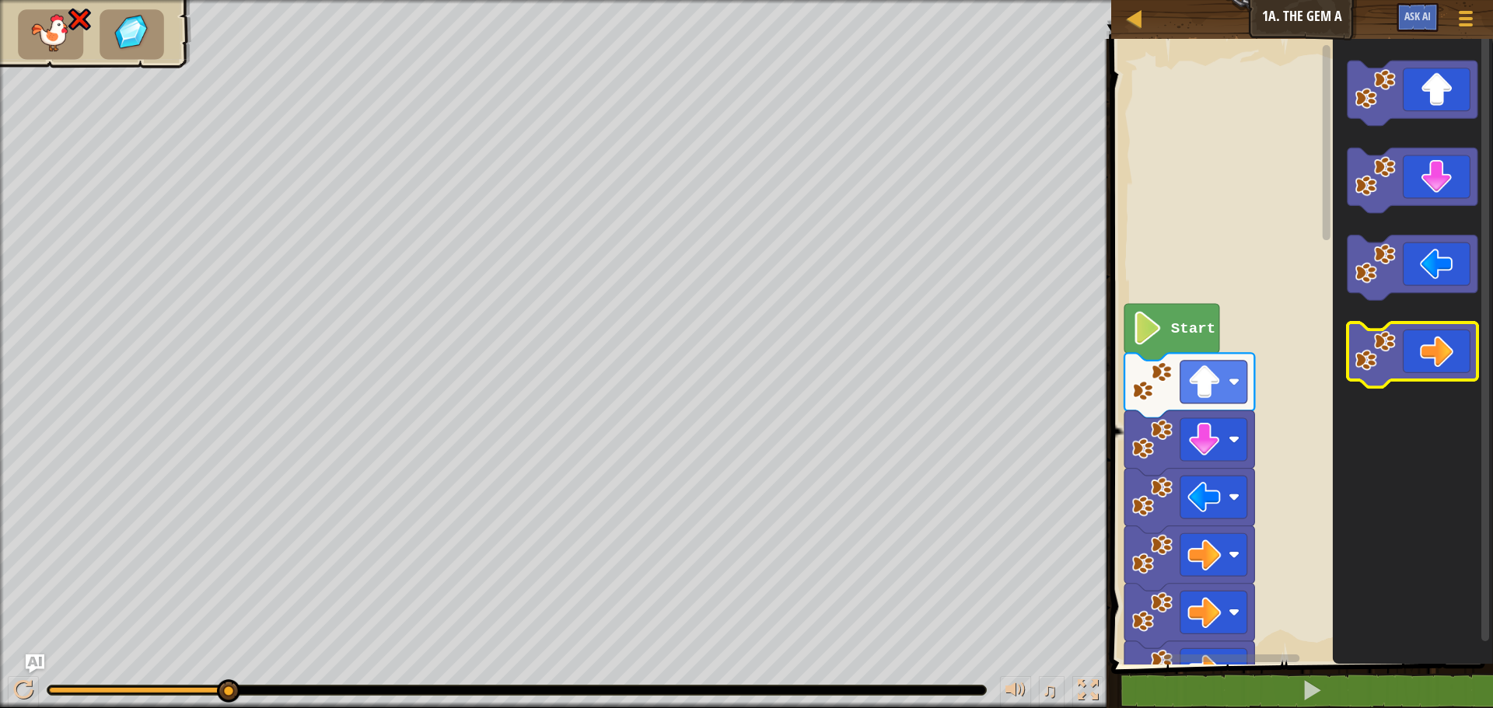
click at [1462, 346] on icon "Blockly Workspace" at bounding box center [1412, 355] width 130 height 65
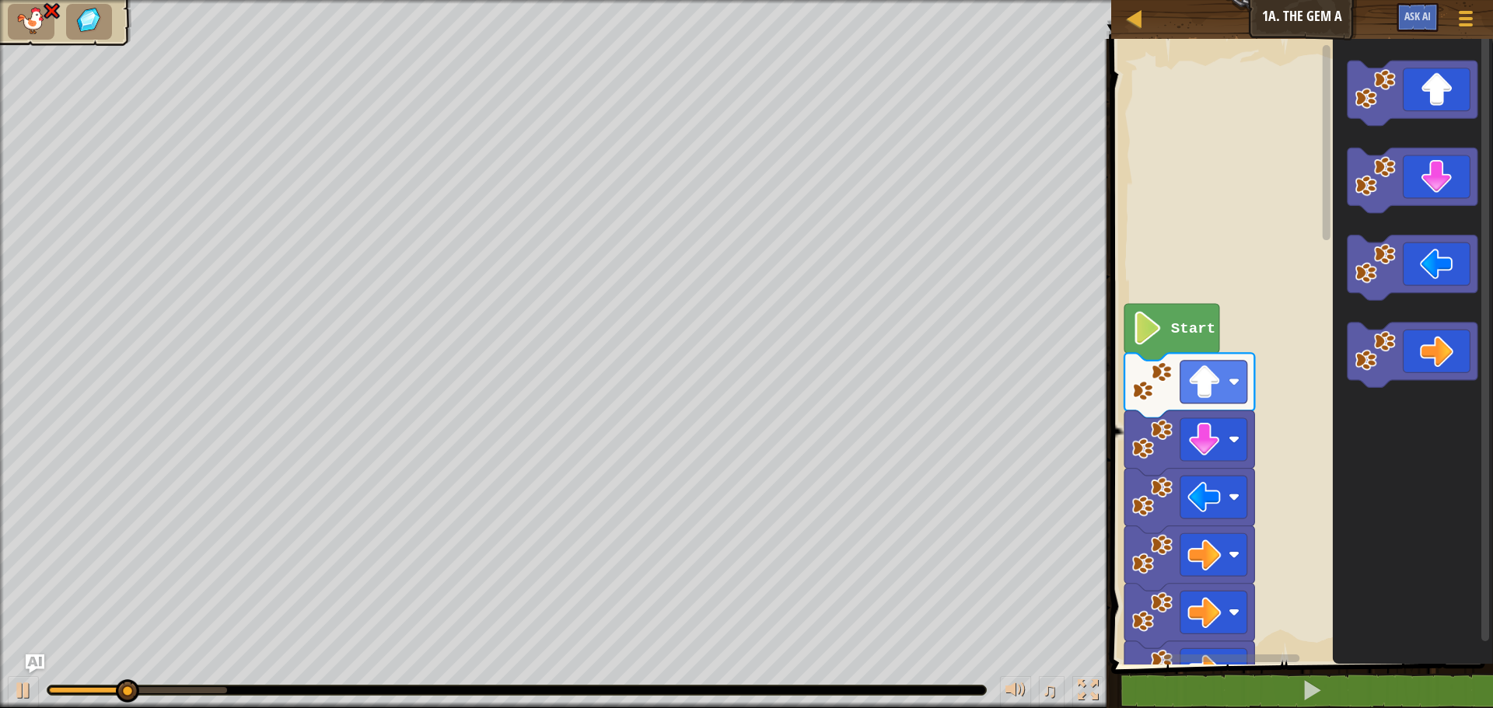
click at [1459, 363] on icon "Blockly Workspace" at bounding box center [1412, 355] width 130 height 65
click at [1461, 363] on icon "Blockly Workspace" at bounding box center [1412, 355] width 130 height 65
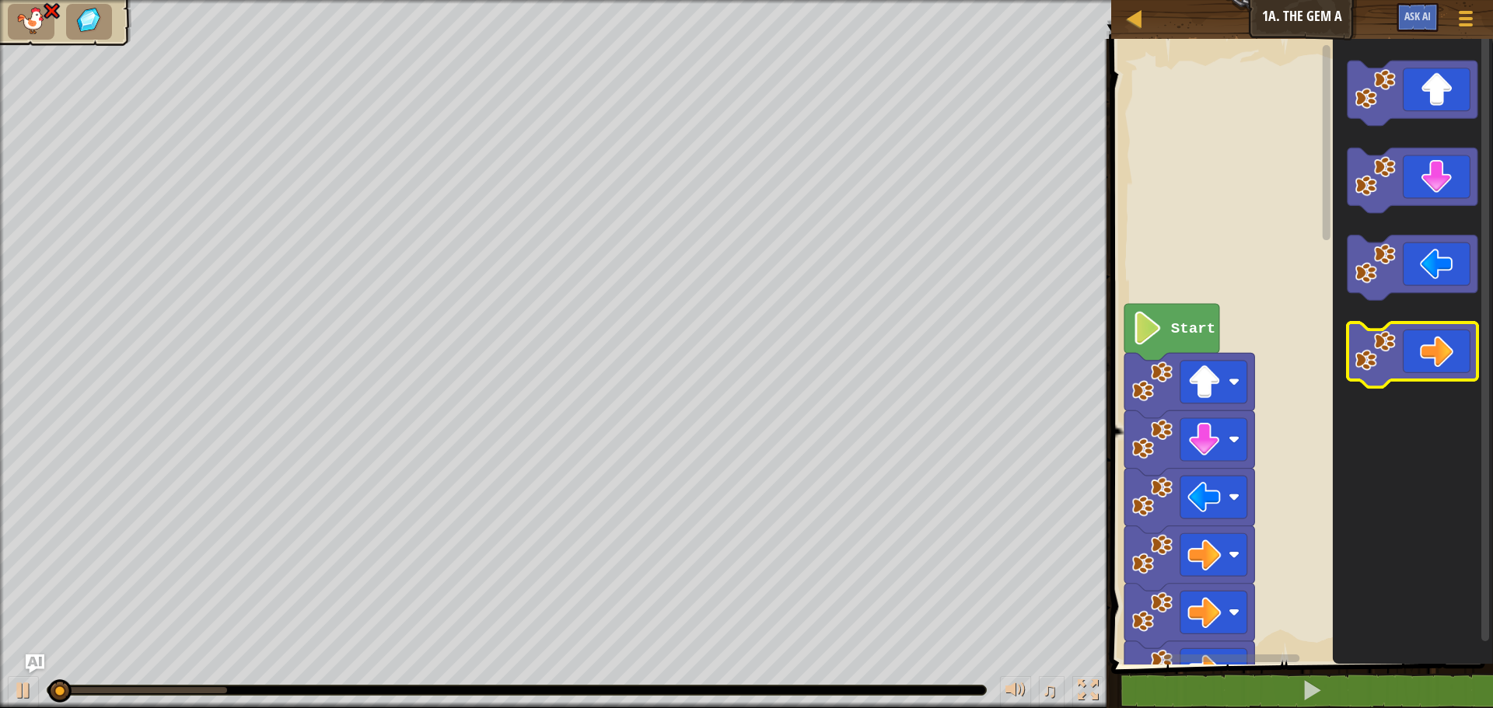
click at [1461, 363] on icon "Blockly Workspace" at bounding box center [1412, 355] width 130 height 65
click at [1468, 362] on icon "Blockly Workspace" at bounding box center [1412, 355] width 130 height 65
click at [1473, 361] on icon "Blockly Workspace" at bounding box center [1412, 355] width 130 height 65
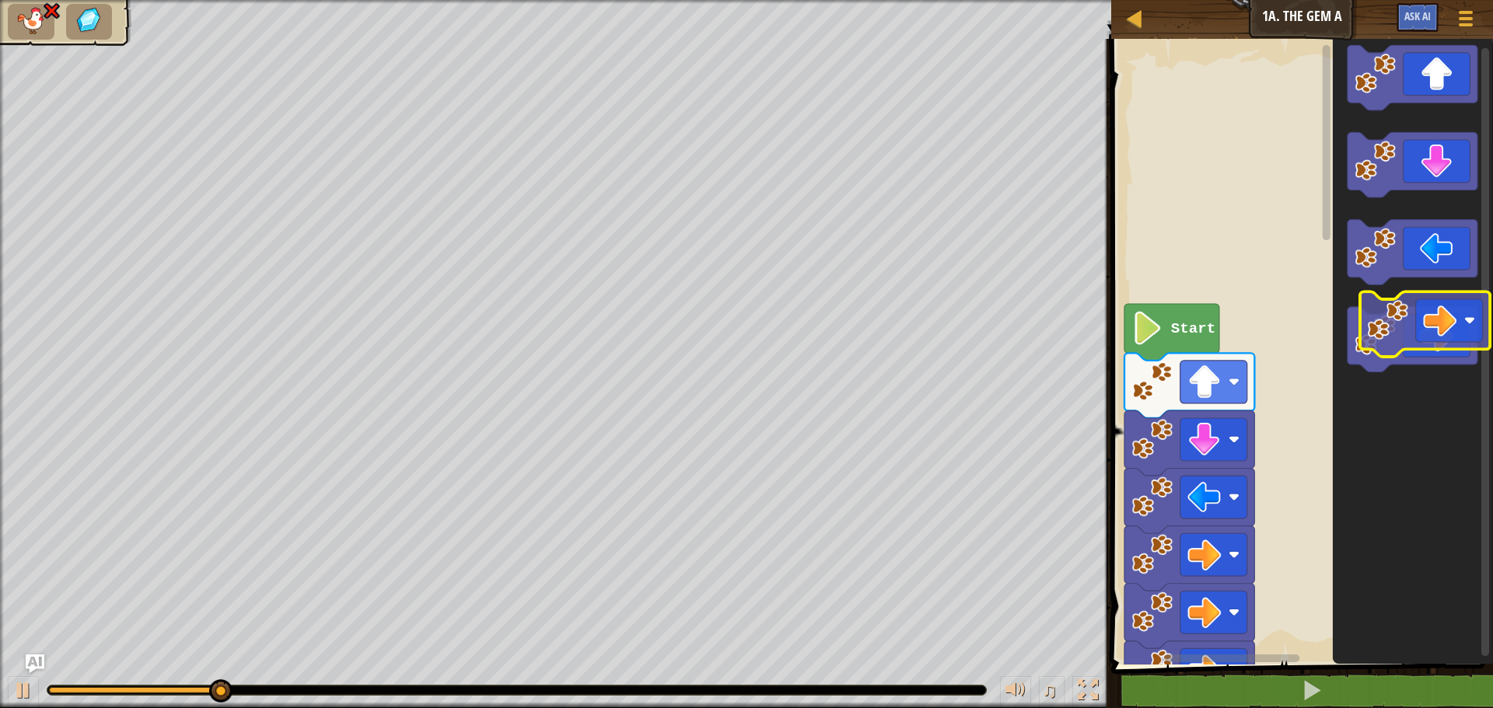
click at [1480, 333] on icon "Blockly Workspace" at bounding box center [1413, 348] width 160 height 634
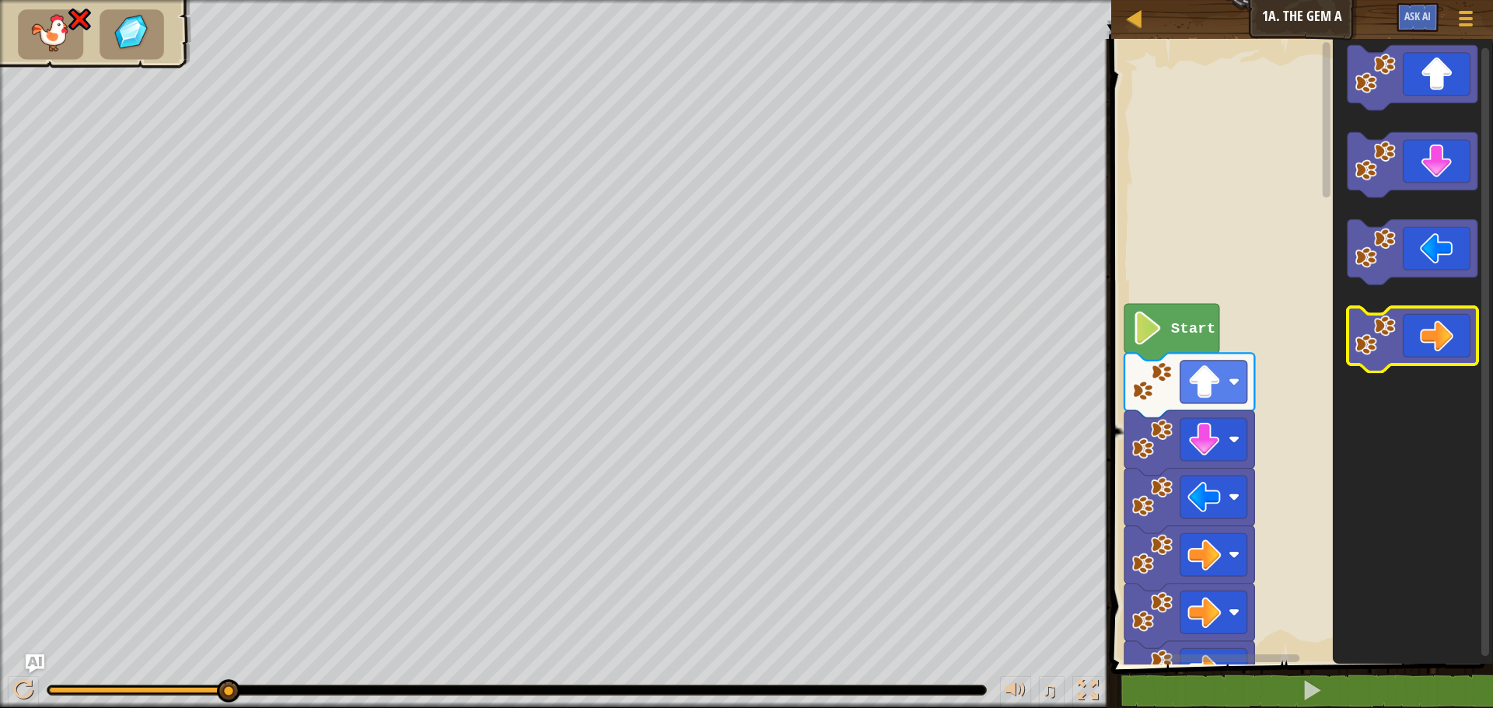
click at [1458, 339] on icon "Blockly Workspace" at bounding box center [1412, 339] width 130 height 65
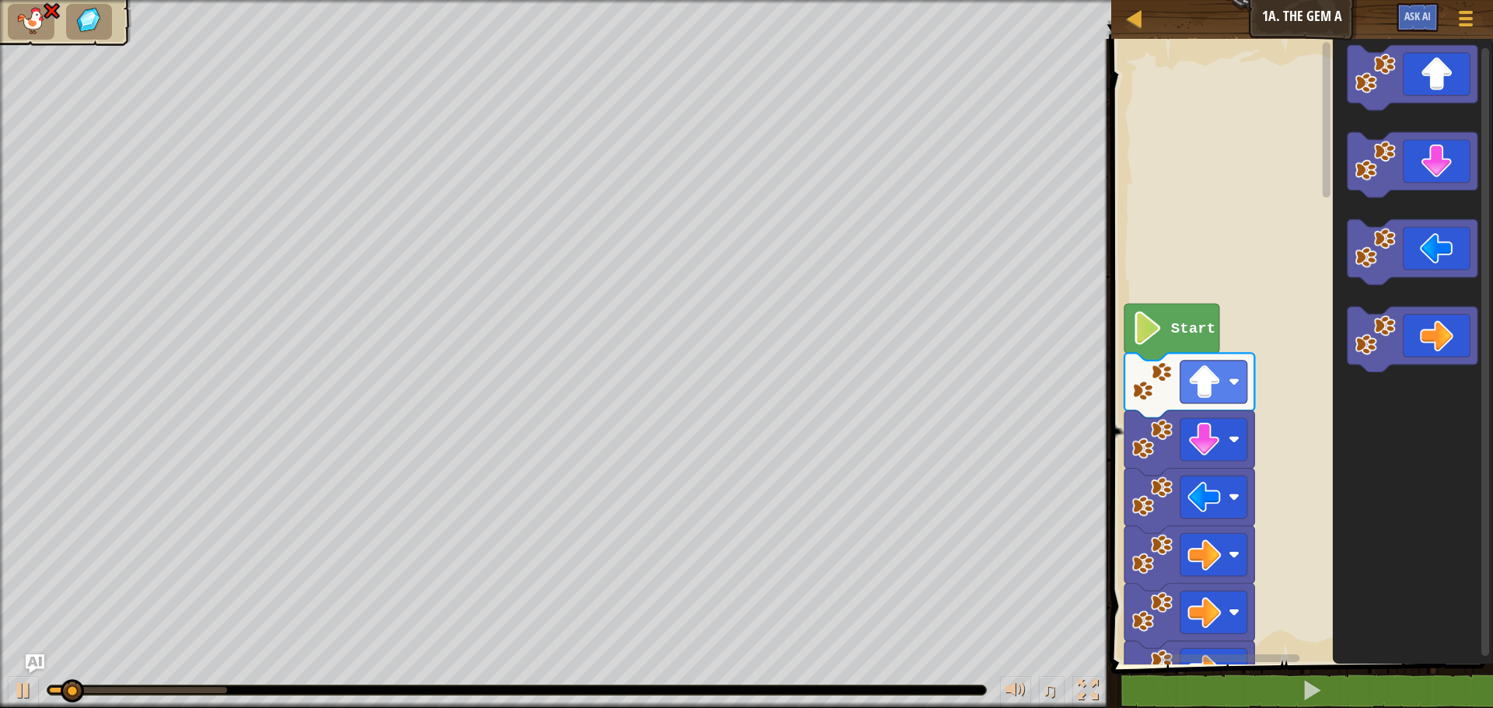
click at [1455, 330] on icon "Blockly Workspace" at bounding box center [1412, 339] width 130 height 65
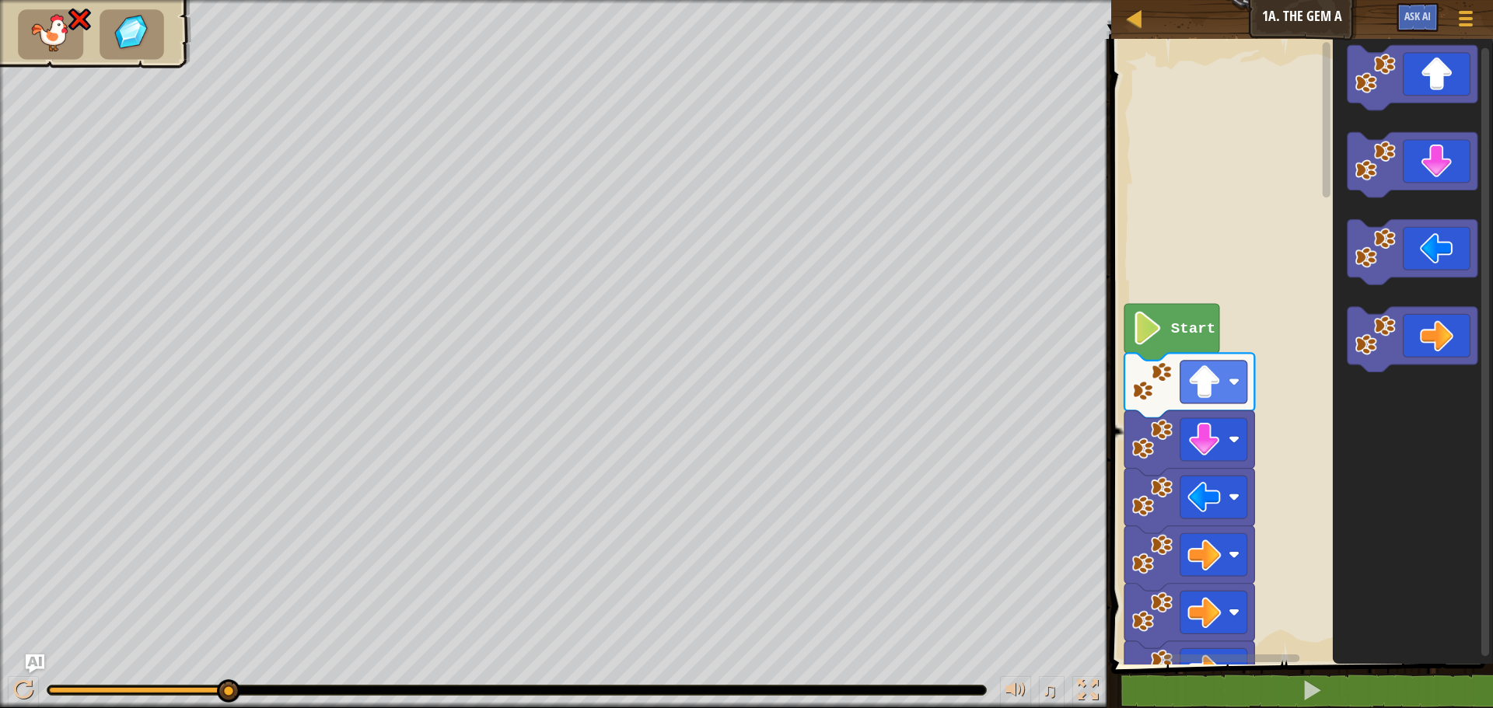
drag, startPoint x: 231, startPoint y: 694, endPoint x: 220, endPoint y: 680, distance: 17.7
click at [220, 680] on div at bounding box center [228, 691] width 23 height 23
drag, startPoint x: 221, startPoint y: 685, endPoint x: 447, endPoint y: 745, distance: 234.0
click at [447, 0] on html "Map Junior 1a. The Gem A Game Menu Ask AI 1 ההההההההההההההההההההההההההההההההההה…" at bounding box center [746, 0] width 1493 height 0
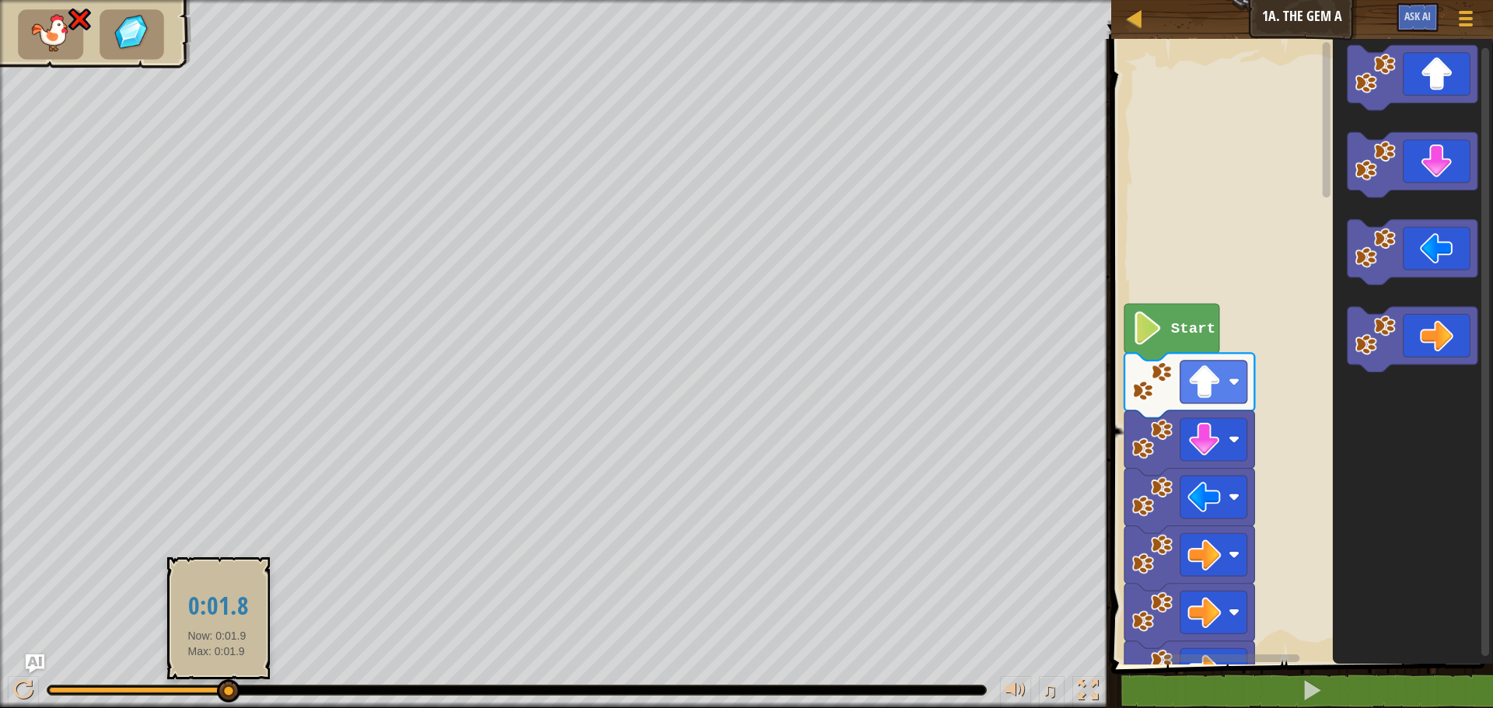
drag, startPoint x: 226, startPoint y: 677, endPoint x: 229, endPoint y: 691, distance: 14.3
click at [229, 691] on div "♫" at bounding box center [555, 686] width 1111 height 47
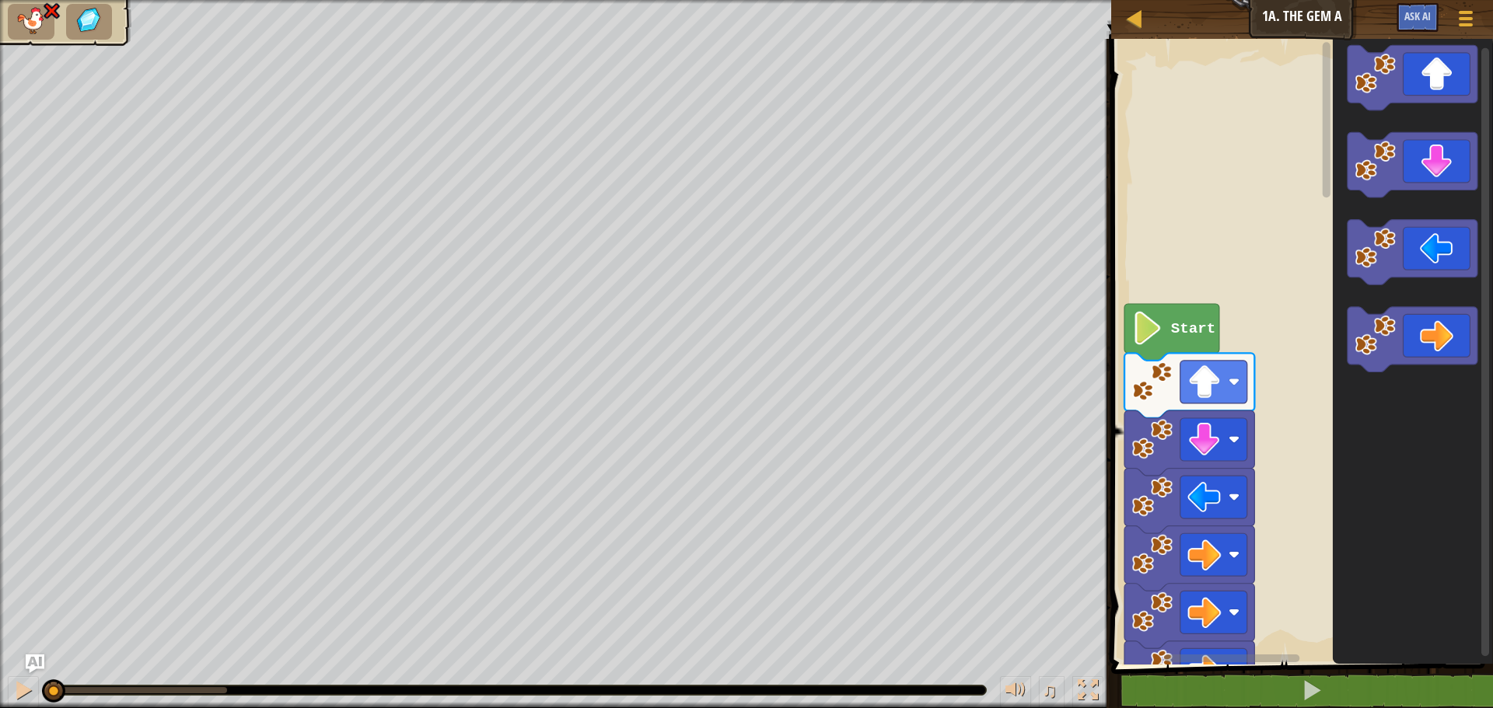
drag, startPoint x: 226, startPoint y: 691, endPoint x: 1, endPoint y: 609, distance: 240.1
click at [1, 610] on div "♫ Duck" at bounding box center [746, 354] width 1493 height 708
click at [1173, 562] on icon "Blockly Workspace" at bounding box center [1189, 558] width 130 height 65
click at [1399, 362] on icon "Blockly Workspace" at bounding box center [1412, 339] width 130 height 65
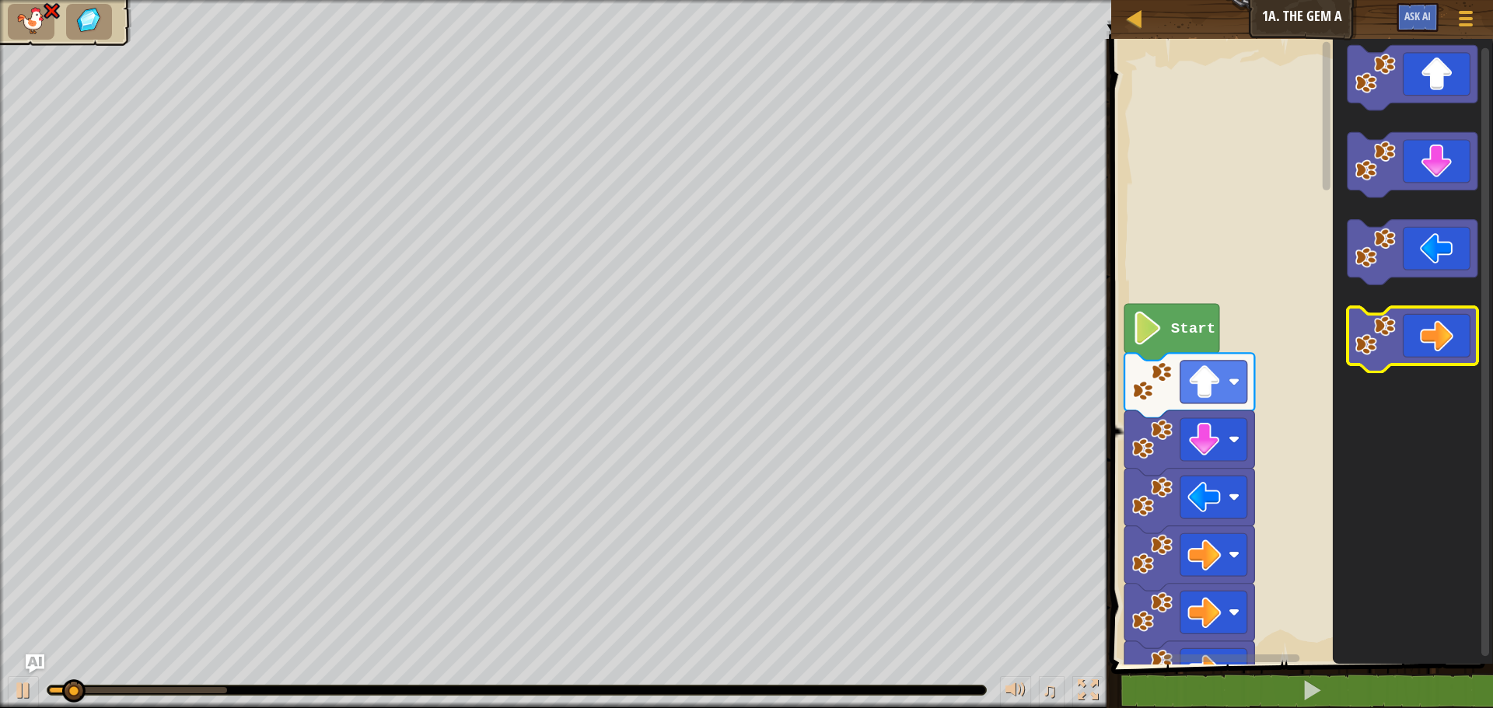
click at [1399, 362] on icon "Blockly Workspace" at bounding box center [1412, 339] width 130 height 65
click at [1406, 355] on icon "Blockly Workspace" at bounding box center [1412, 339] width 130 height 65
click at [1443, 370] on rect "Blockly Workspace" at bounding box center [1412, 339] width 130 height 65
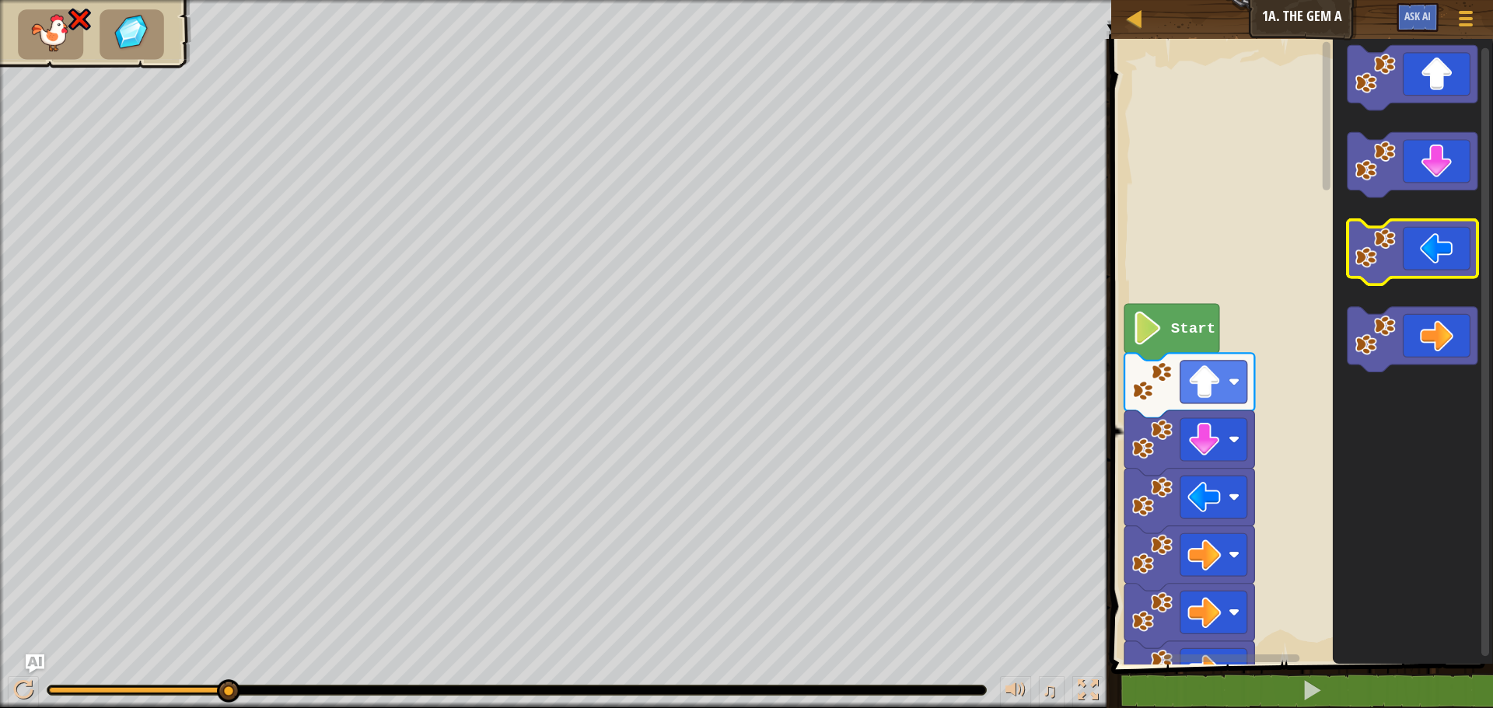
click at [1458, 259] on icon "Blockly Workspace" at bounding box center [1412, 252] width 130 height 65
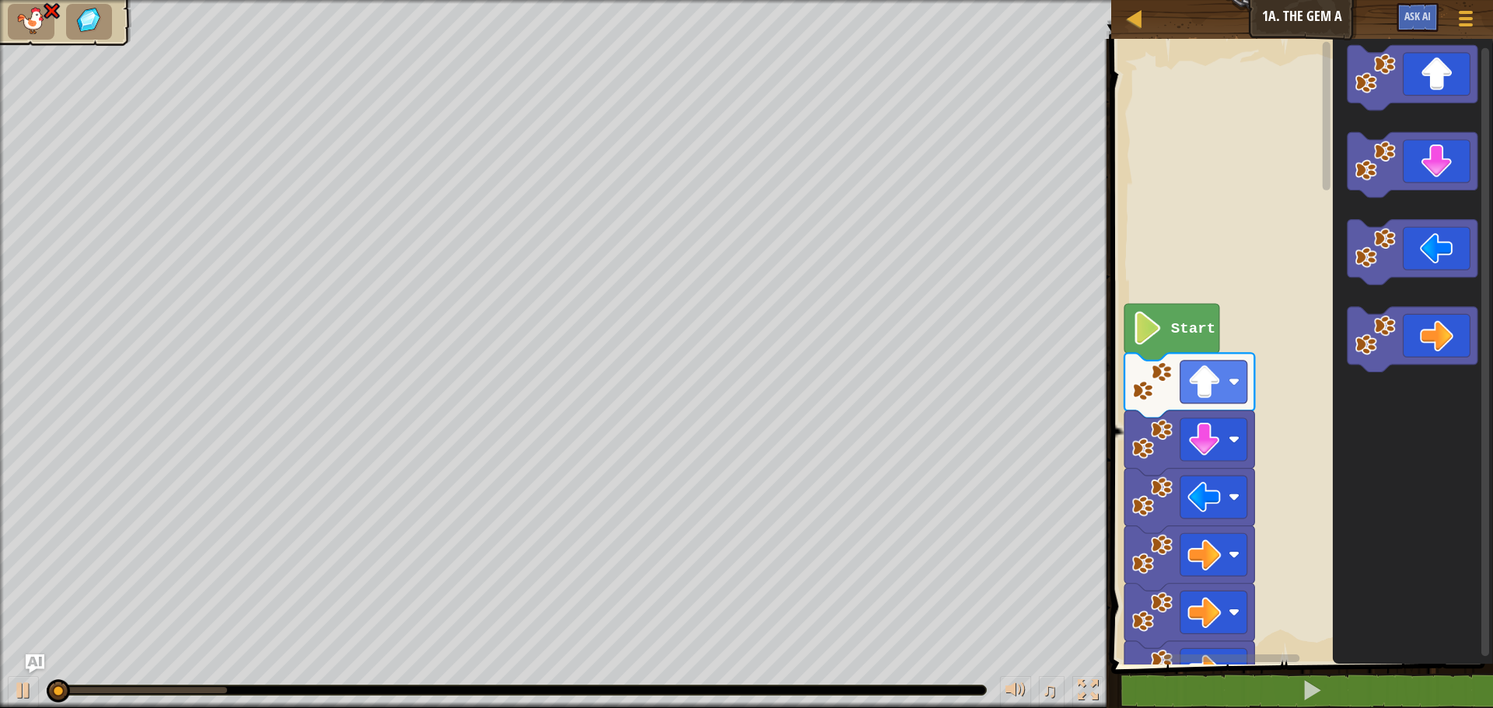
click at [1466, 206] on icon "Blockly Workspace" at bounding box center [1413, 348] width 160 height 634
click at [1460, 185] on rect "Blockly Workspace" at bounding box center [1412, 165] width 130 height 65
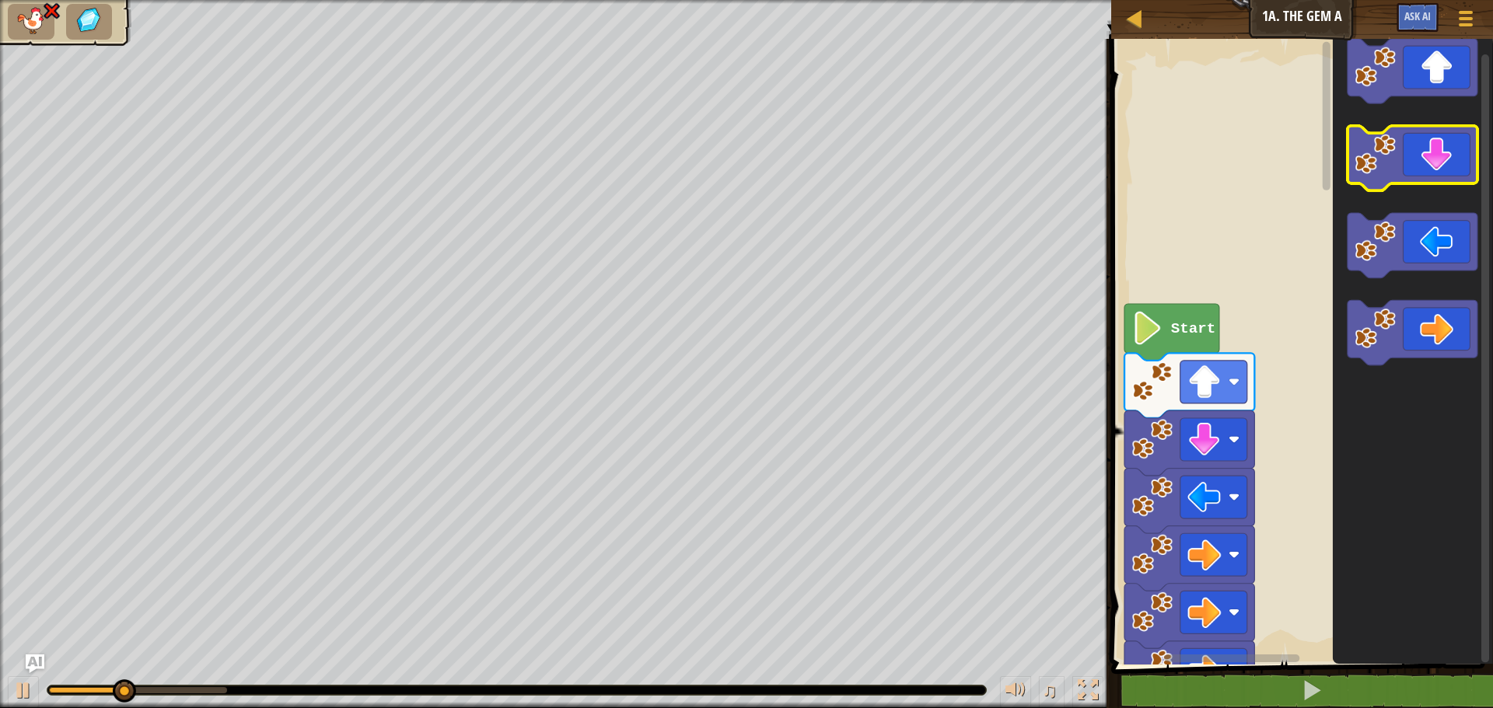
click at [1458, 187] on rect "Blockly Workspace" at bounding box center [1412, 158] width 130 height 65
click at [1433, 159] on icon "Blockly Workspace" at bounding box center [1412, 158] width 130 height 65
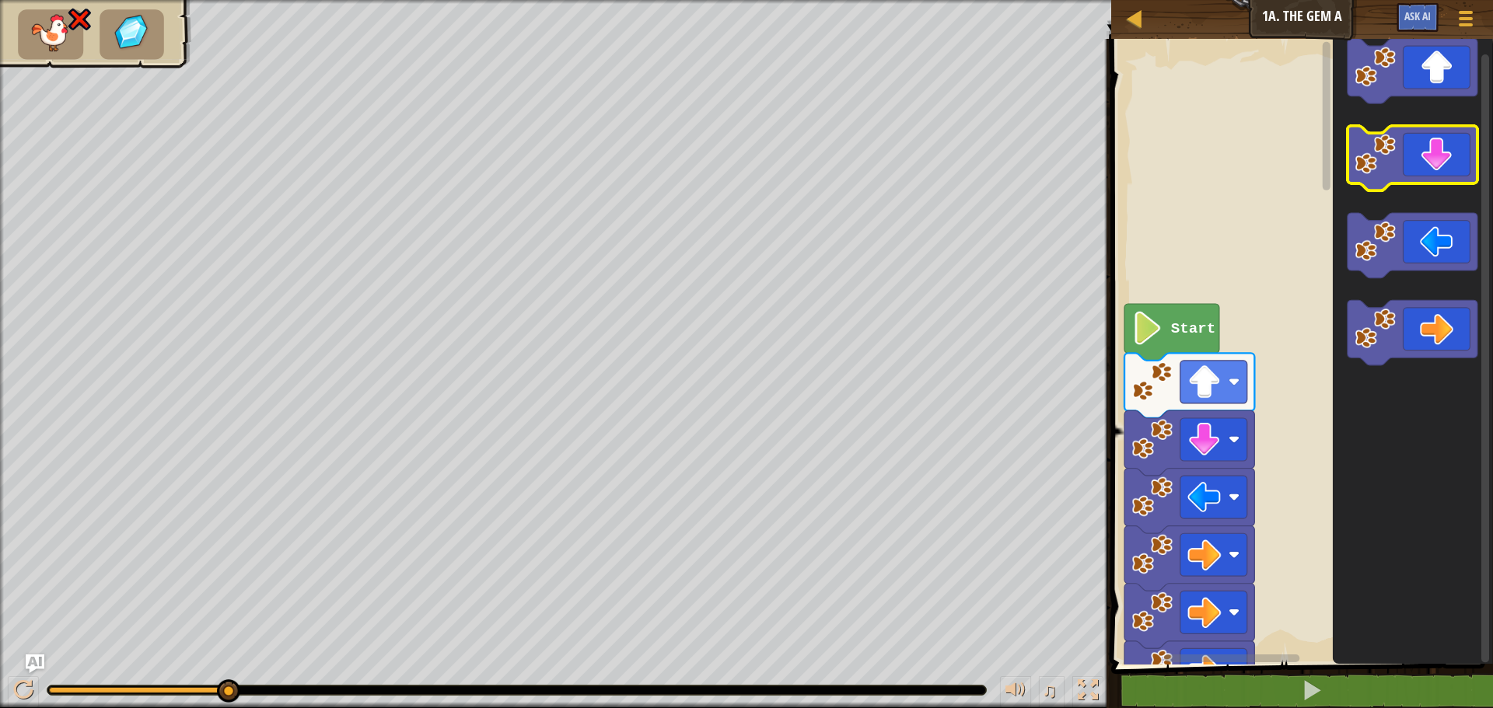
click at [1426, 166] on icon "Blockly Workspace" at bounding box center [1412, 158] width 130 height 65
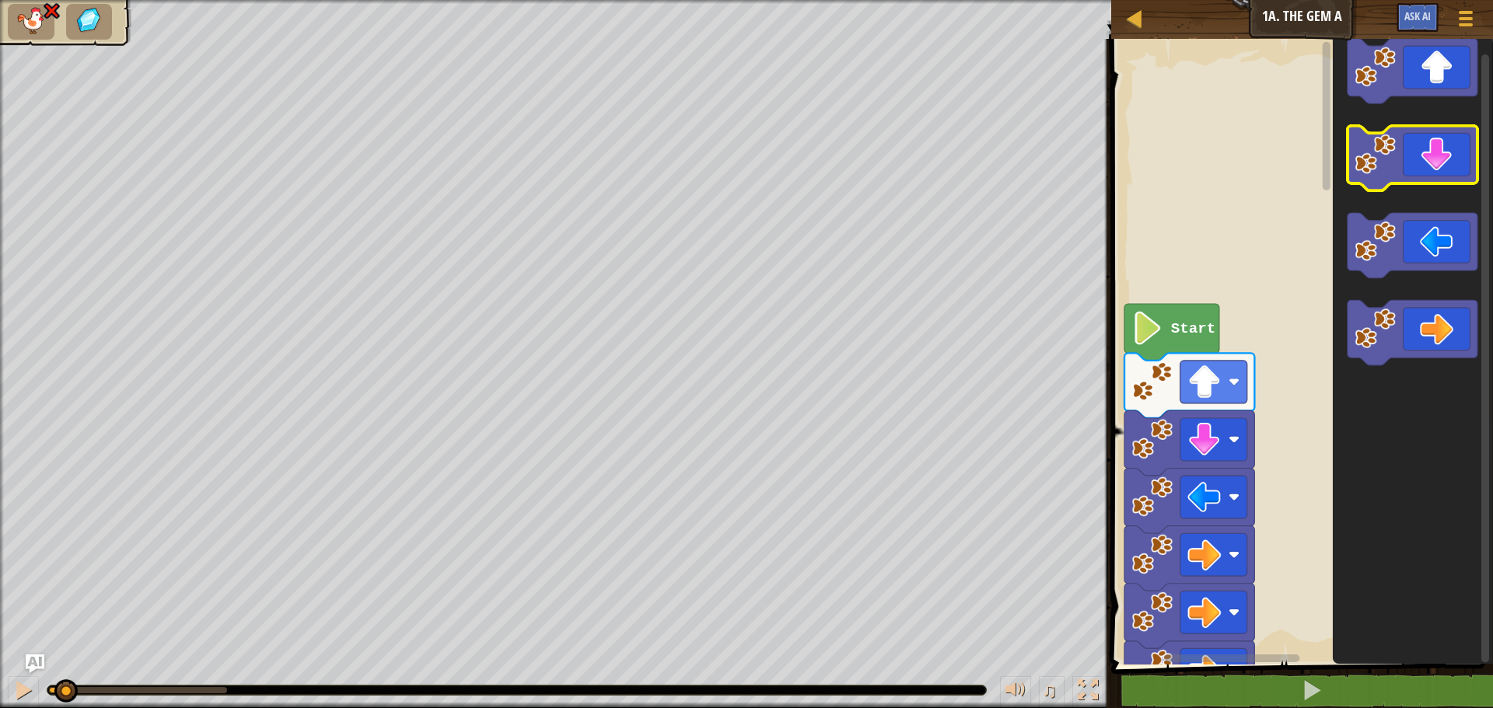
click at [1426, 166] on icon "Blockly Workspace" at bounding box center [1412, 158] width 130 height 65
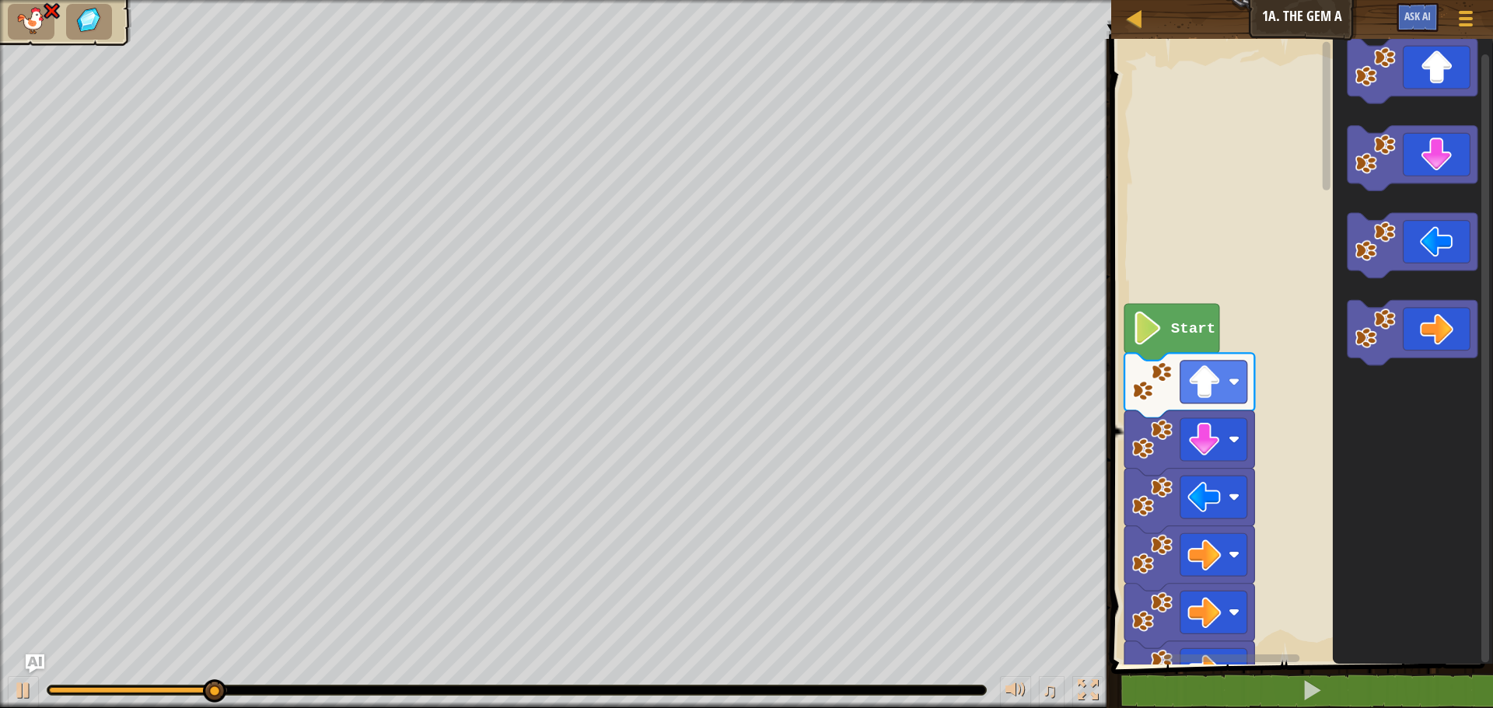
click at [1204, 330] on rect "Blockly Workspace" at bounding box center [1299, 348] width 386 height 634
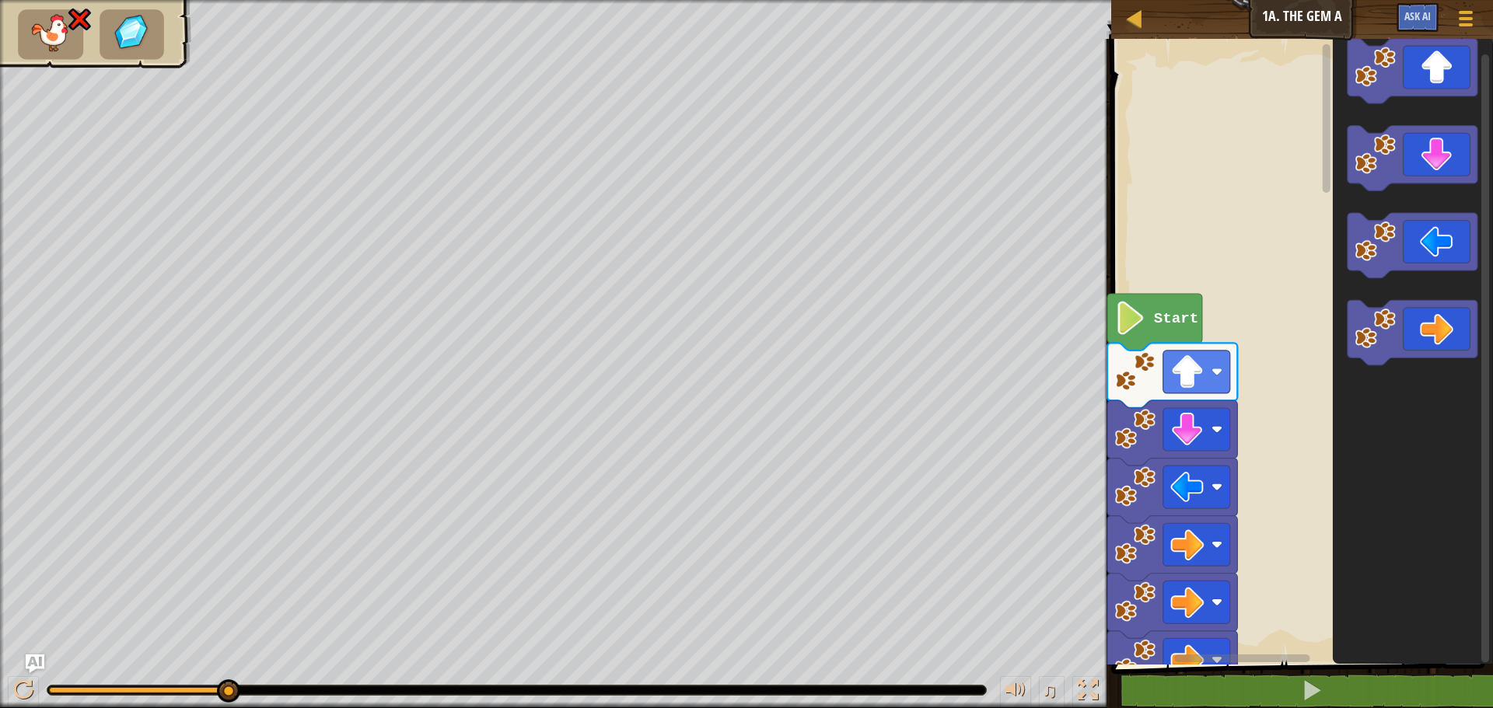
click at [1179, 331] on icon "Blockly Workspace" at bounding box center [1154, 322] width 95 height 57
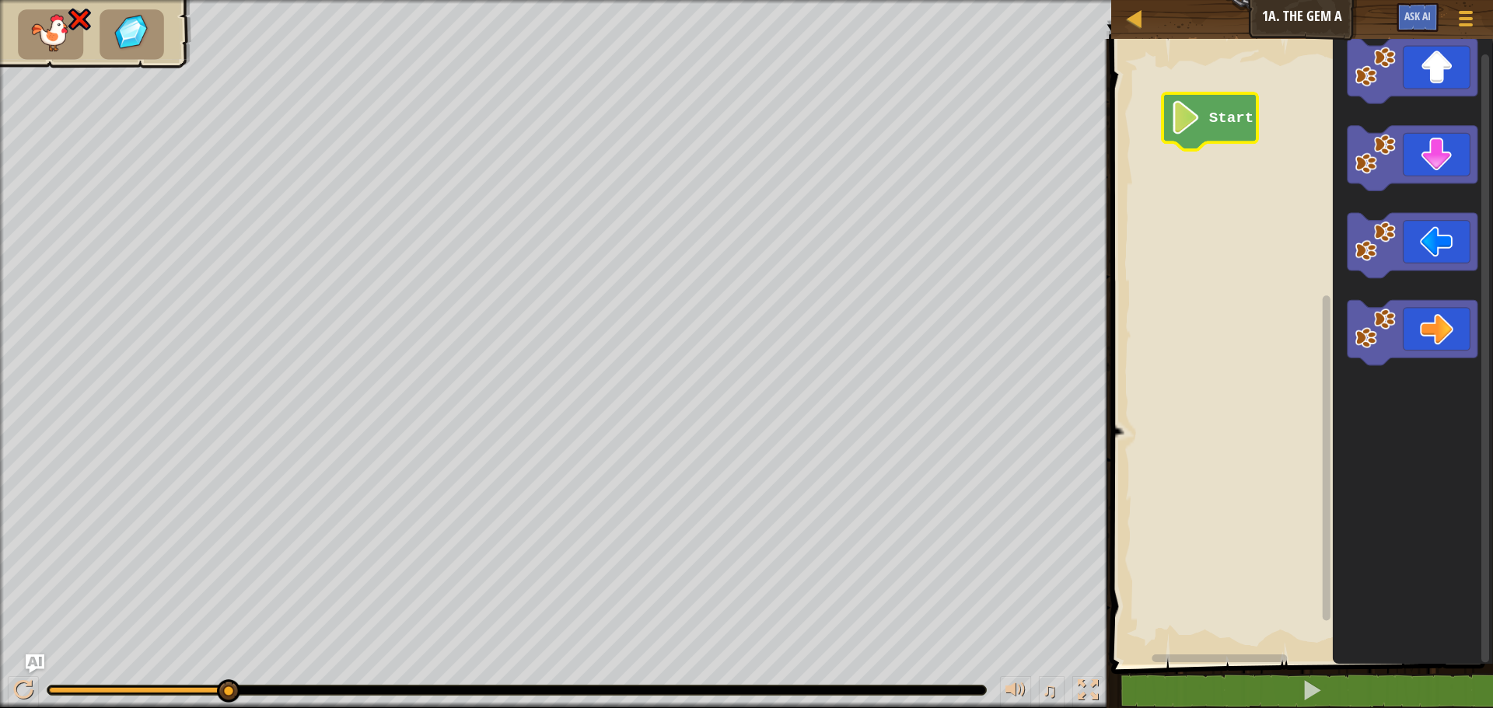
click at [1216, 135] on icon "Blockly Workspace" at bounding box center [1209, 121] width 95 height 57
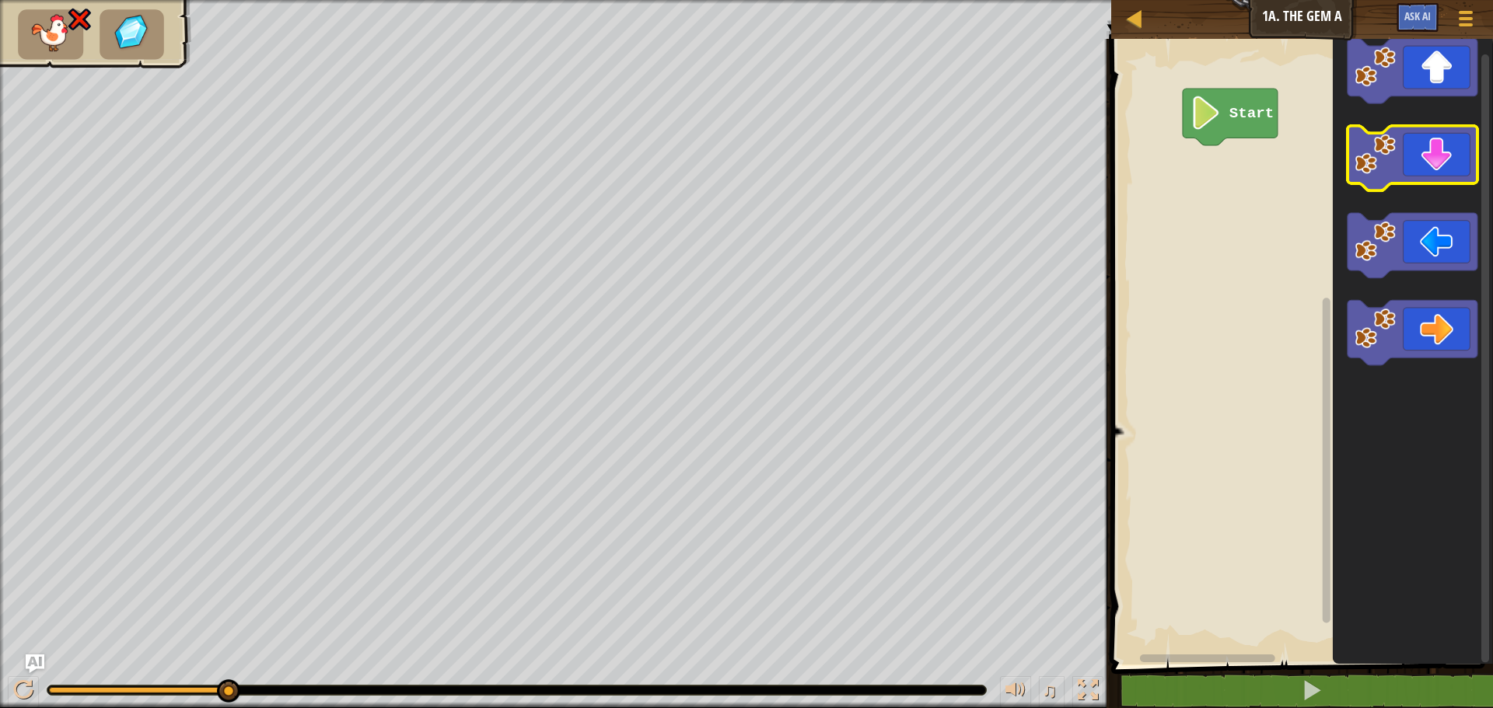
click at [1448, 185] on rect "Blockly Workspace" at bounding box center [1412, 158] width 130 height 65
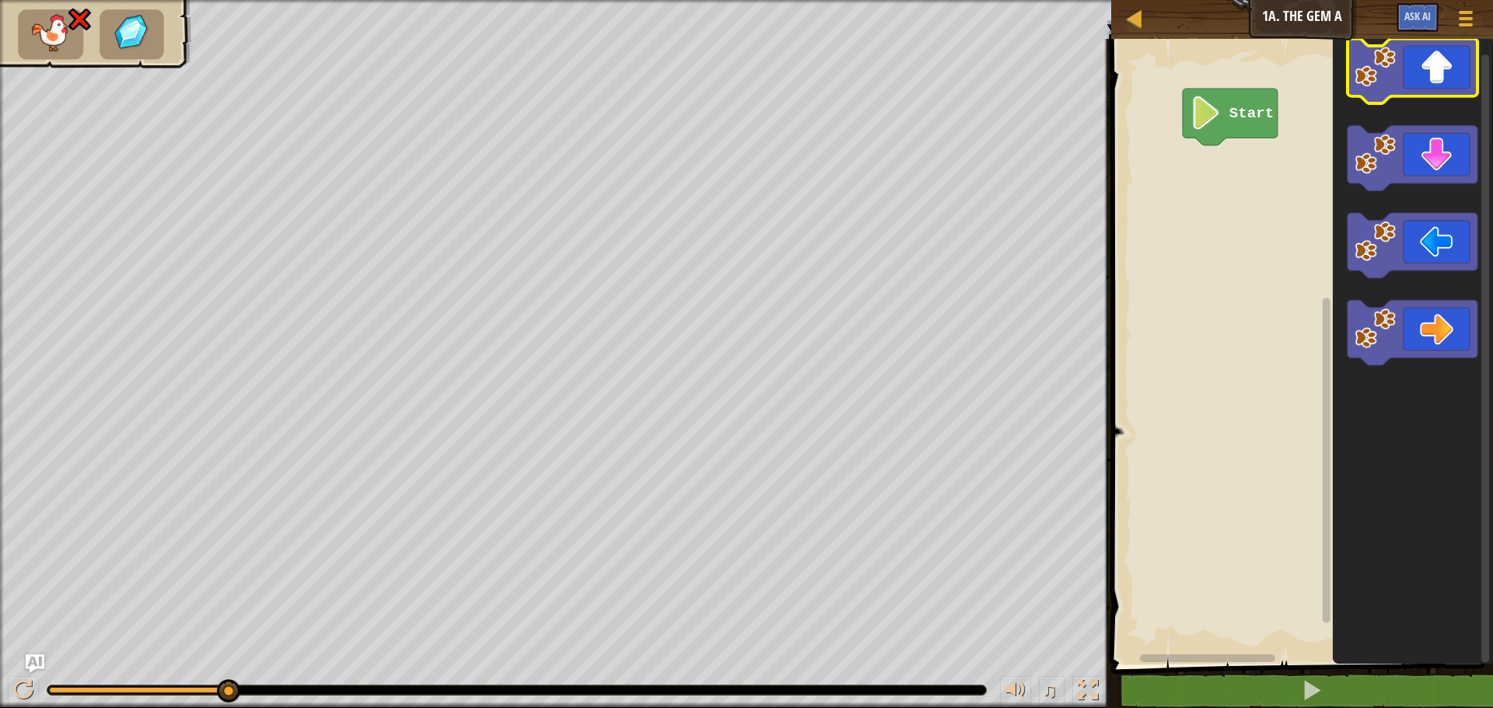
click at [1427, 80] on icon "Blockly Workspace" at bounding box center [1412, 71] width 130 height 65
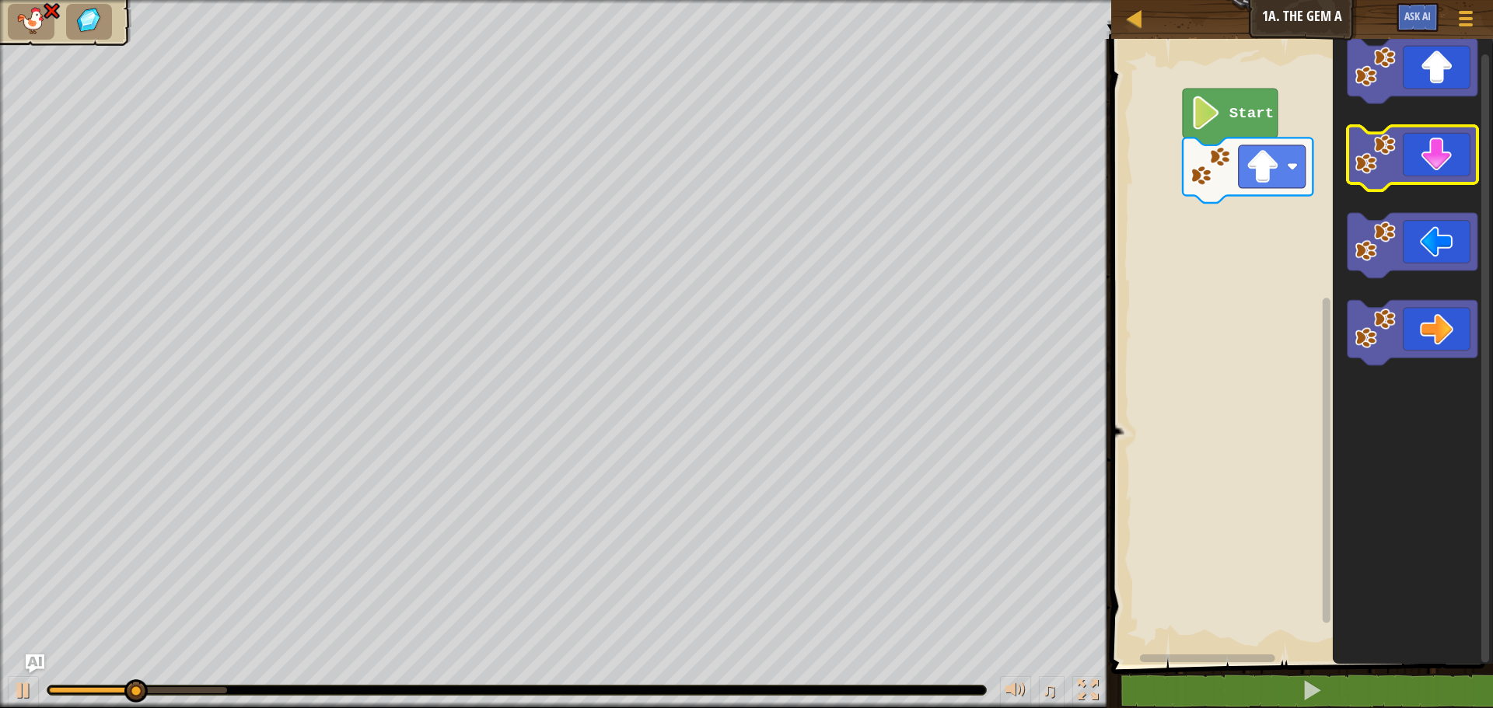
click at [1415, 154] on icon "Blockly Workspace" at bounding box center [1412, 158] width 130 height 65
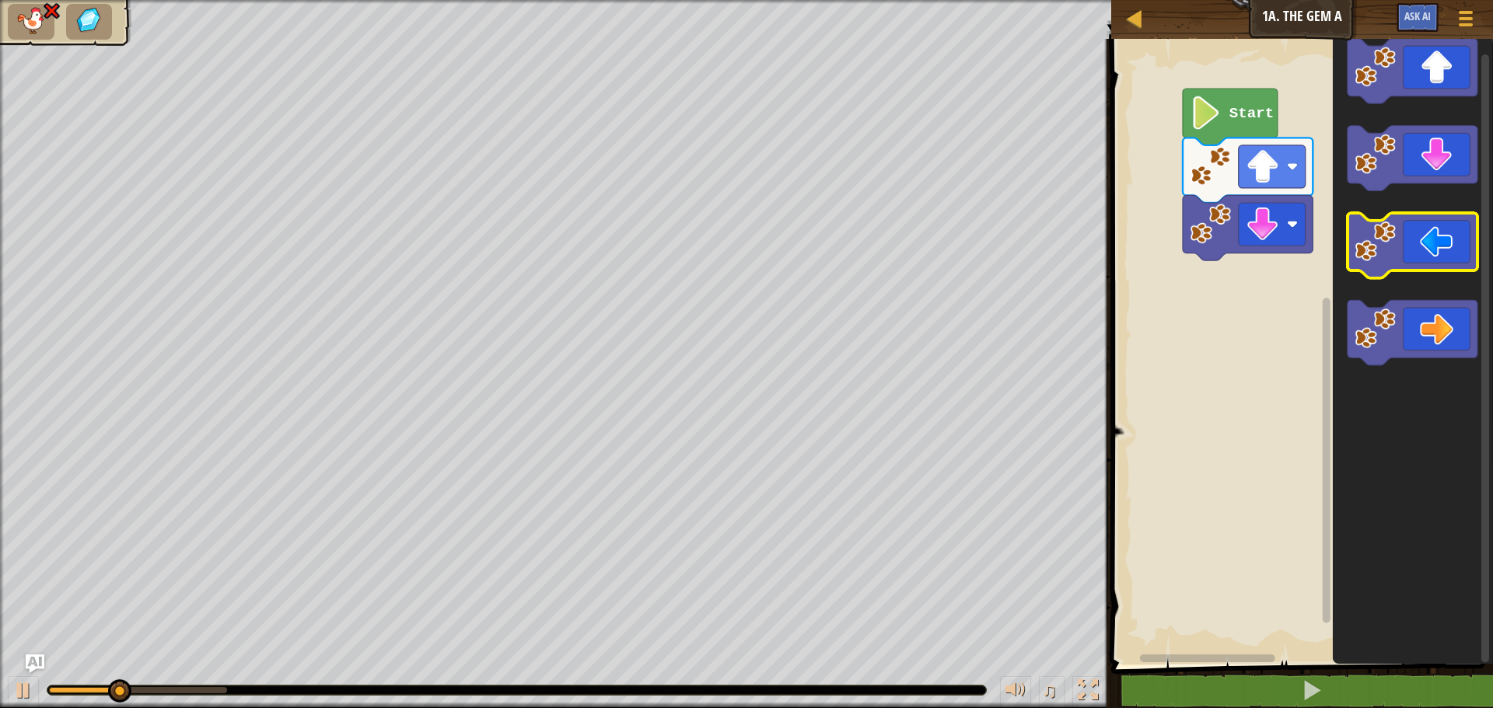
click at [1440, 254] on icon "Blockly Workspace" at bounding box center [1412, 245] width 130 height 65
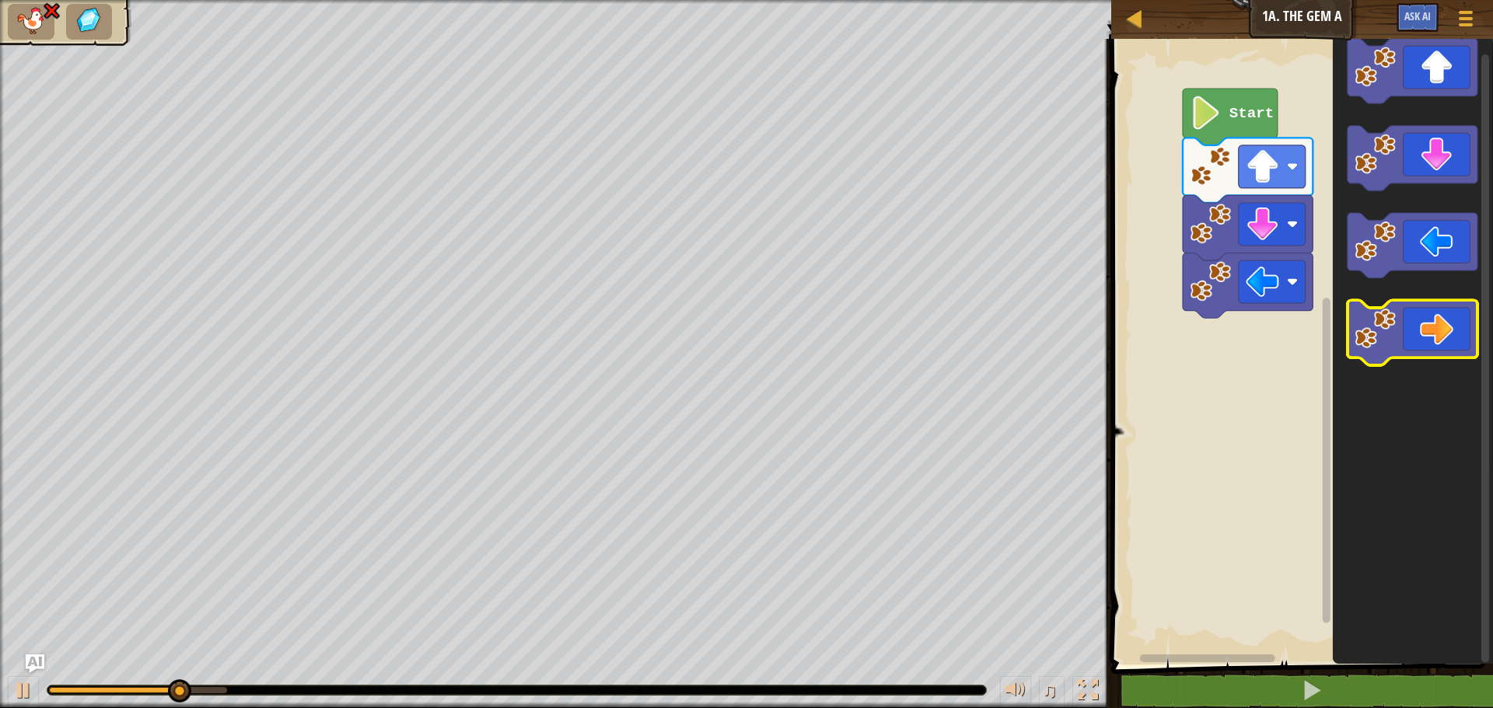
click at [1440, 319] on icon "Blockly Workspace" at bounding box center [1412, 333] width 130 height 65
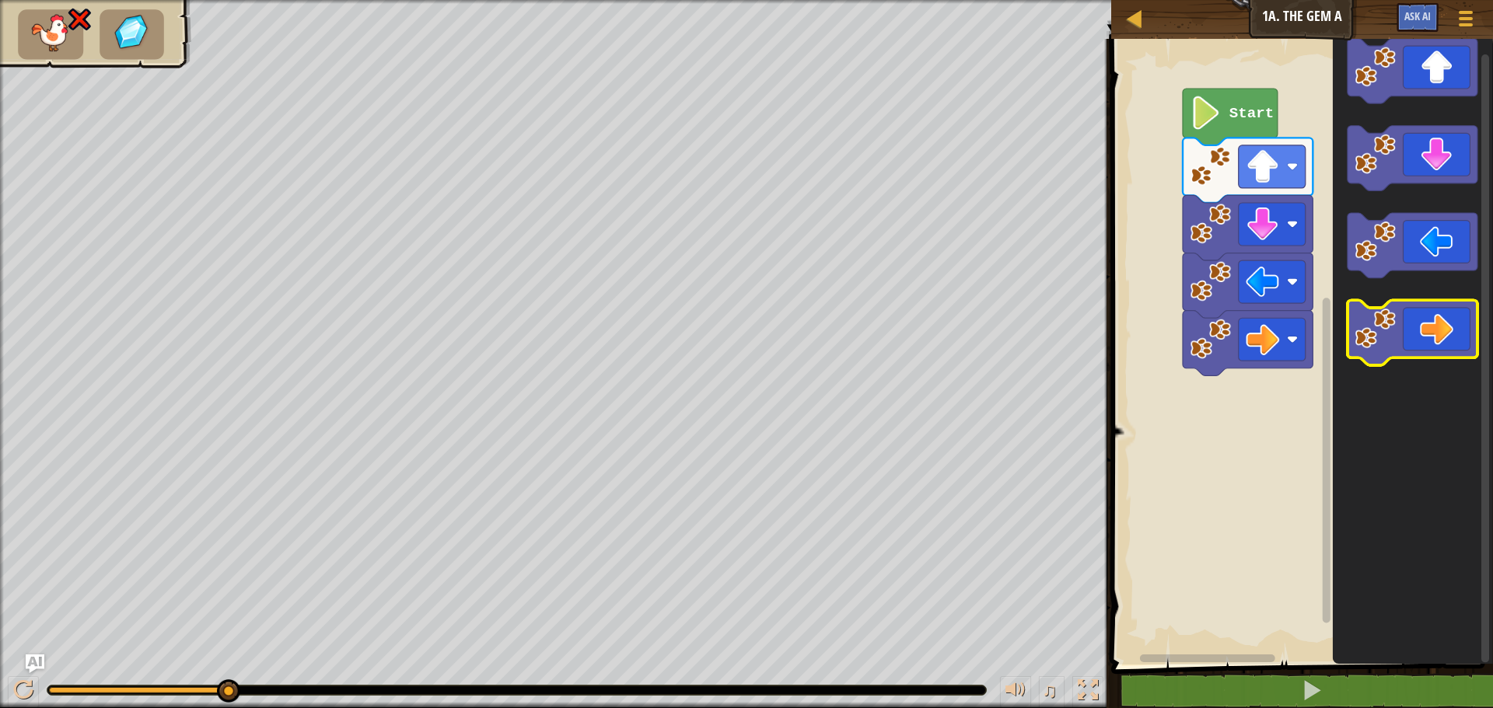
click at [1428, 348] on icon "Blockly Workspace" at bounding box center [1412, 333] width 130 height 65
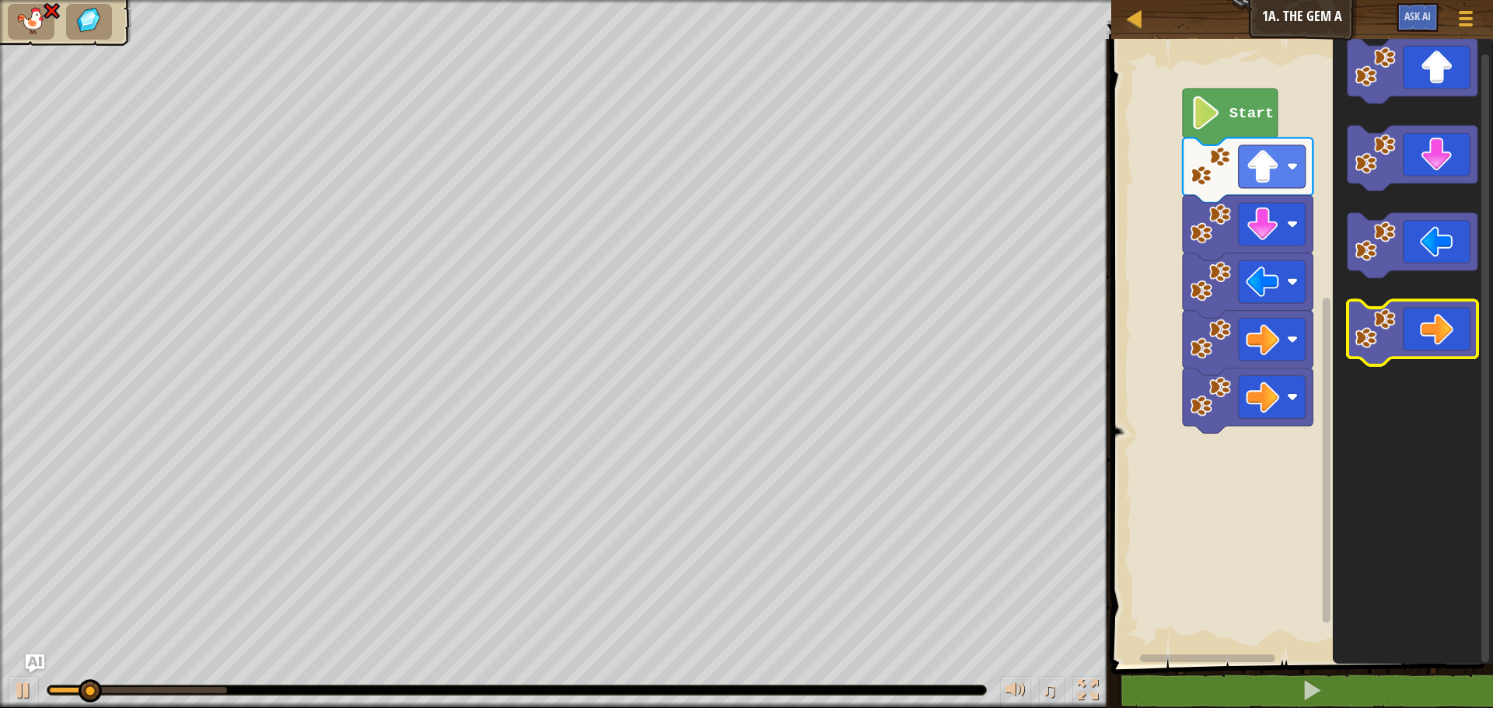
click at [1432, 344] on icon "Blockly Workspace" at bounding box center [1412, 333] width 130 height 65
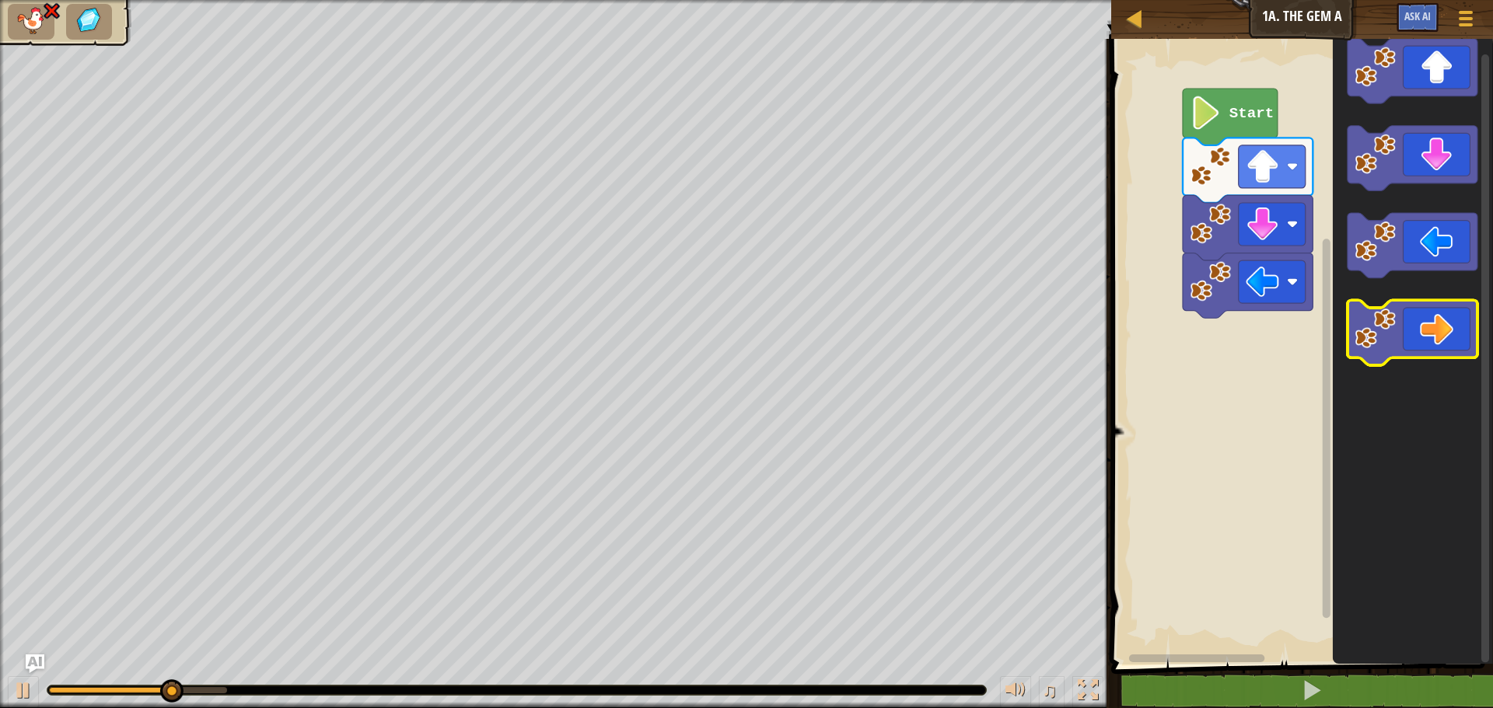
click at [1427, 327] on icon "Blockly Workspace" at bounding box center [1412, 333] width 130 height 65
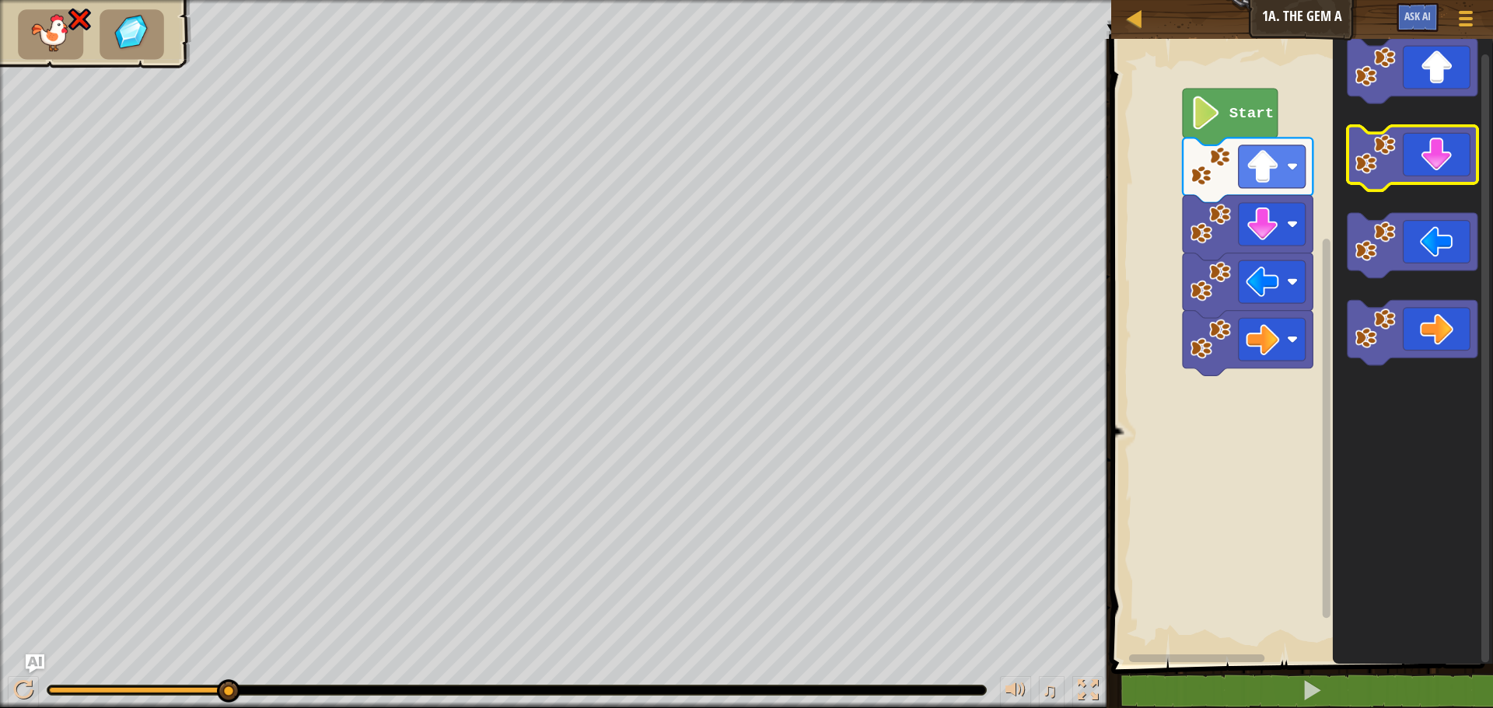
click at [1410, 152] on icon "Blockly Workspace" at bounding box center [1412, 158] width 130 height 65
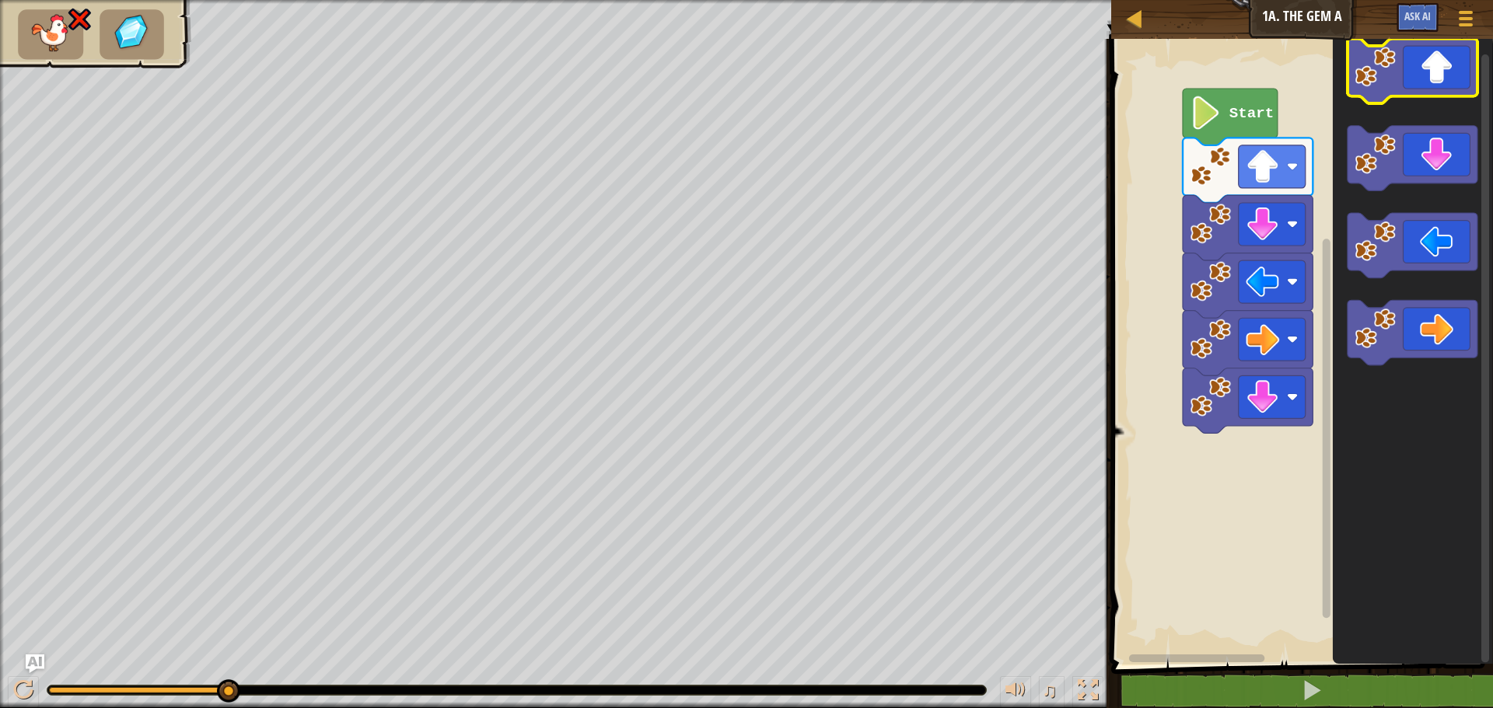
click at [1417, 68] on icon "Blockly Workspace" at bounding box center [1412, 71] width 130 height 65
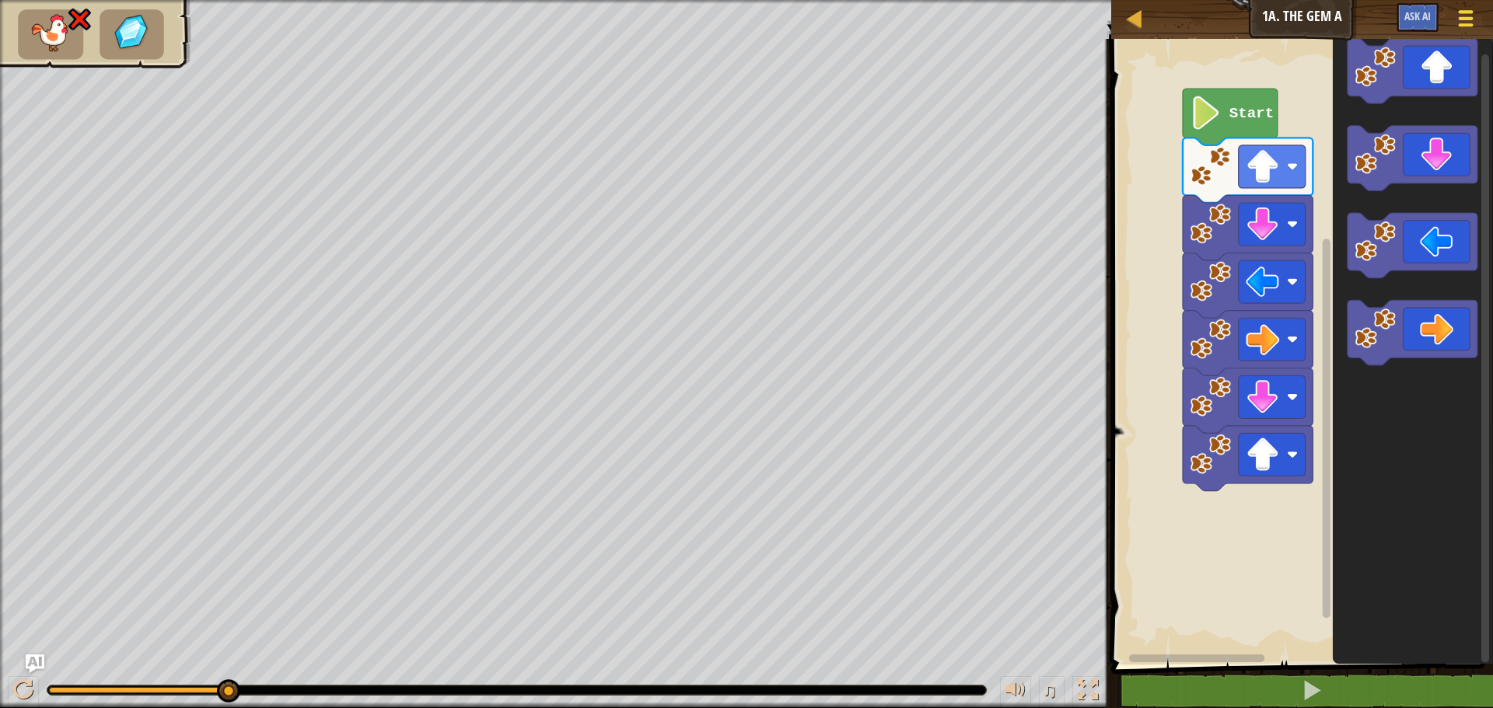
click at [1462, 16] on div at bounding box center [1465, 18] width 21 height 23
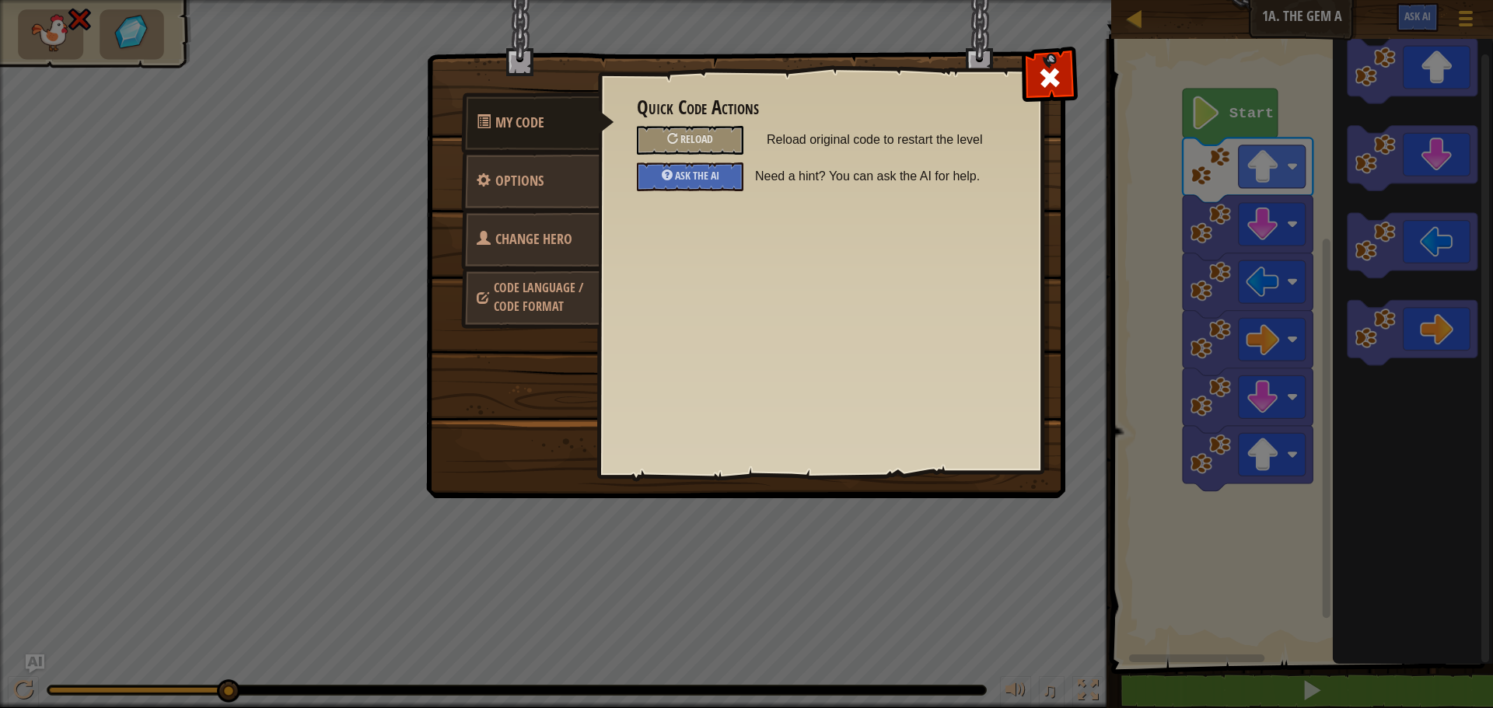
click at [1459, 24] on div "My Code Options Change Hero Code Language / Code Format Quick Code Actions Relo…" at bounding box center [746, 354] width 1493 height 708
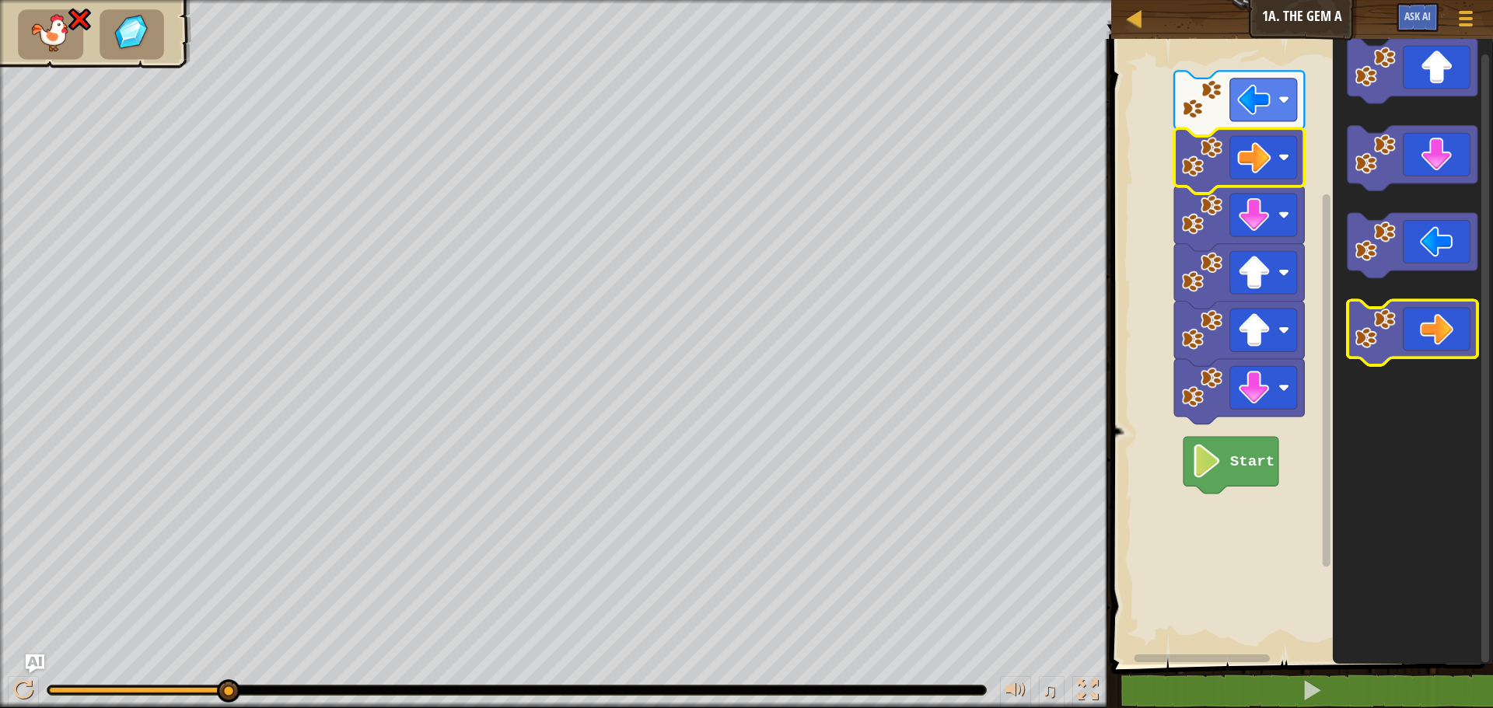
click at [1414, 320] on icon "Blockly Workspace" at bounding box center [1412, 333] width 130 height 65
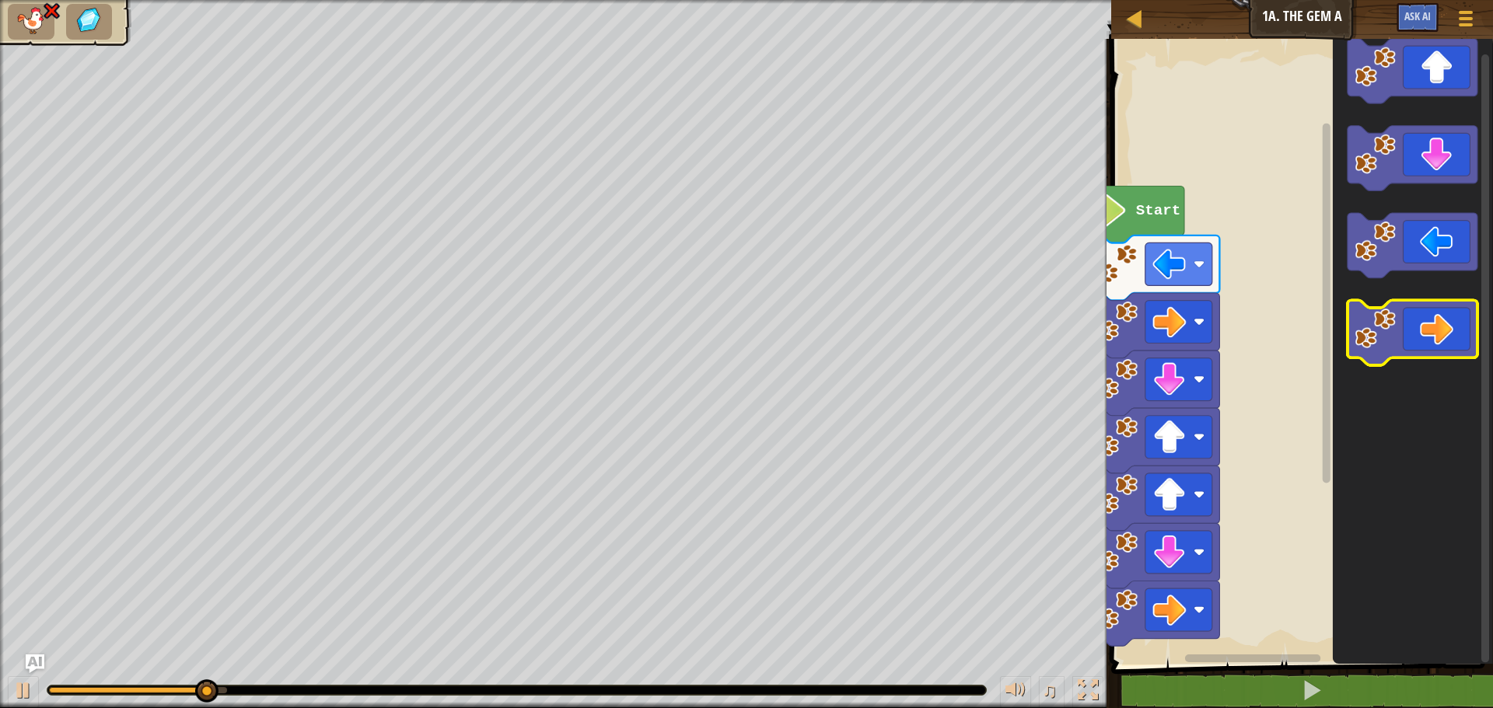
click at [1441, 336] on icon "Blockly Workspace" at bounding box center [1412, 333] width 130 height 65
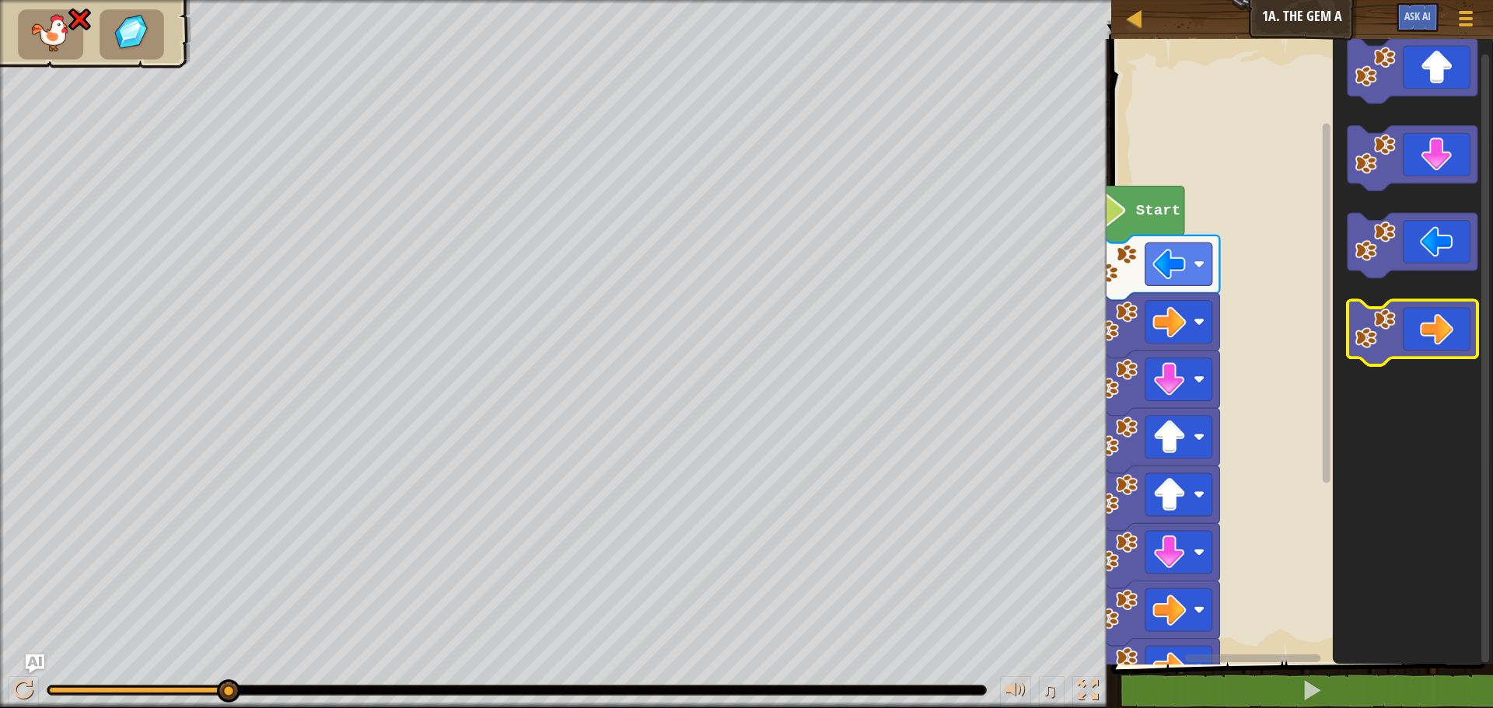
click at [1447, 339] on icon "Blockly Workspace" at bounding box center [1412, 333] width 130 height 65
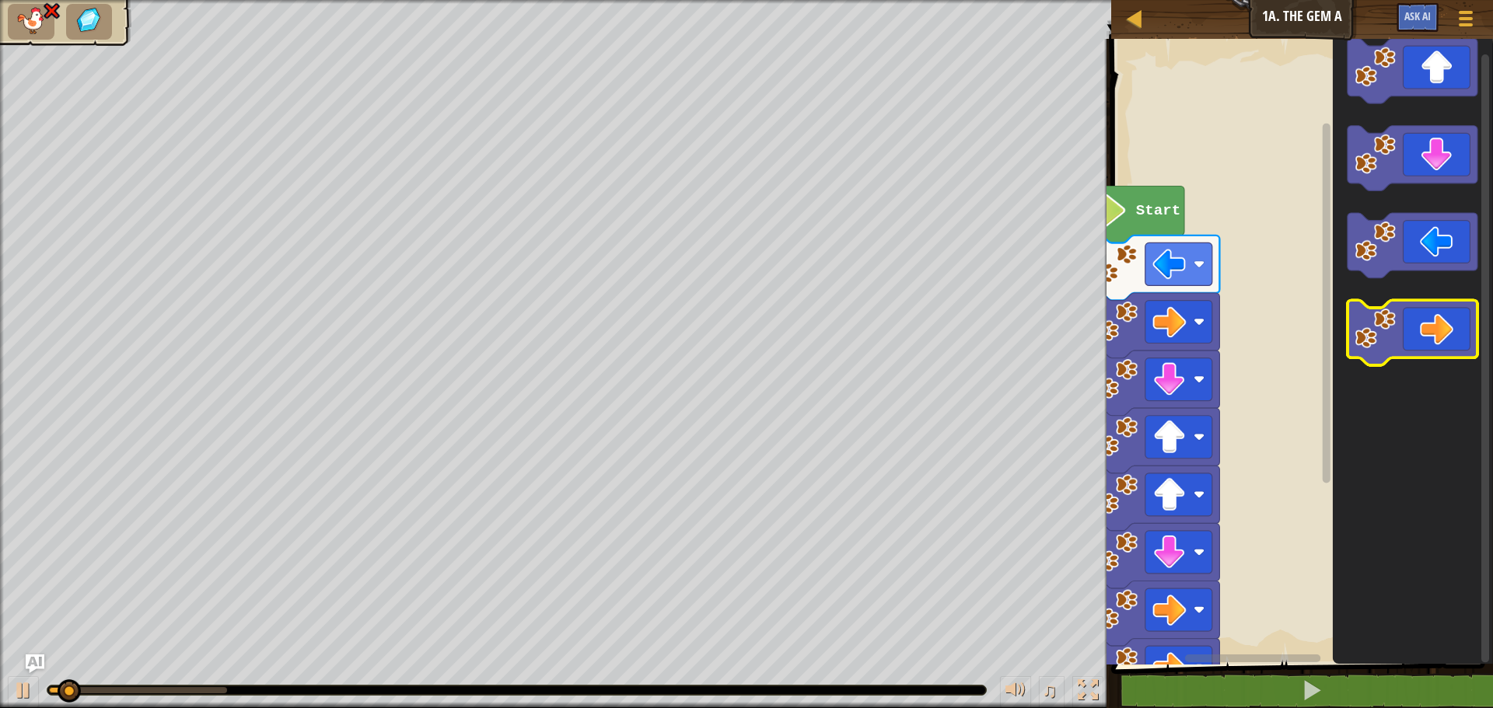
click at [1447, 339] on icon "Blockly Workspace" at bounding box center [1412, 333] width 130 height 65
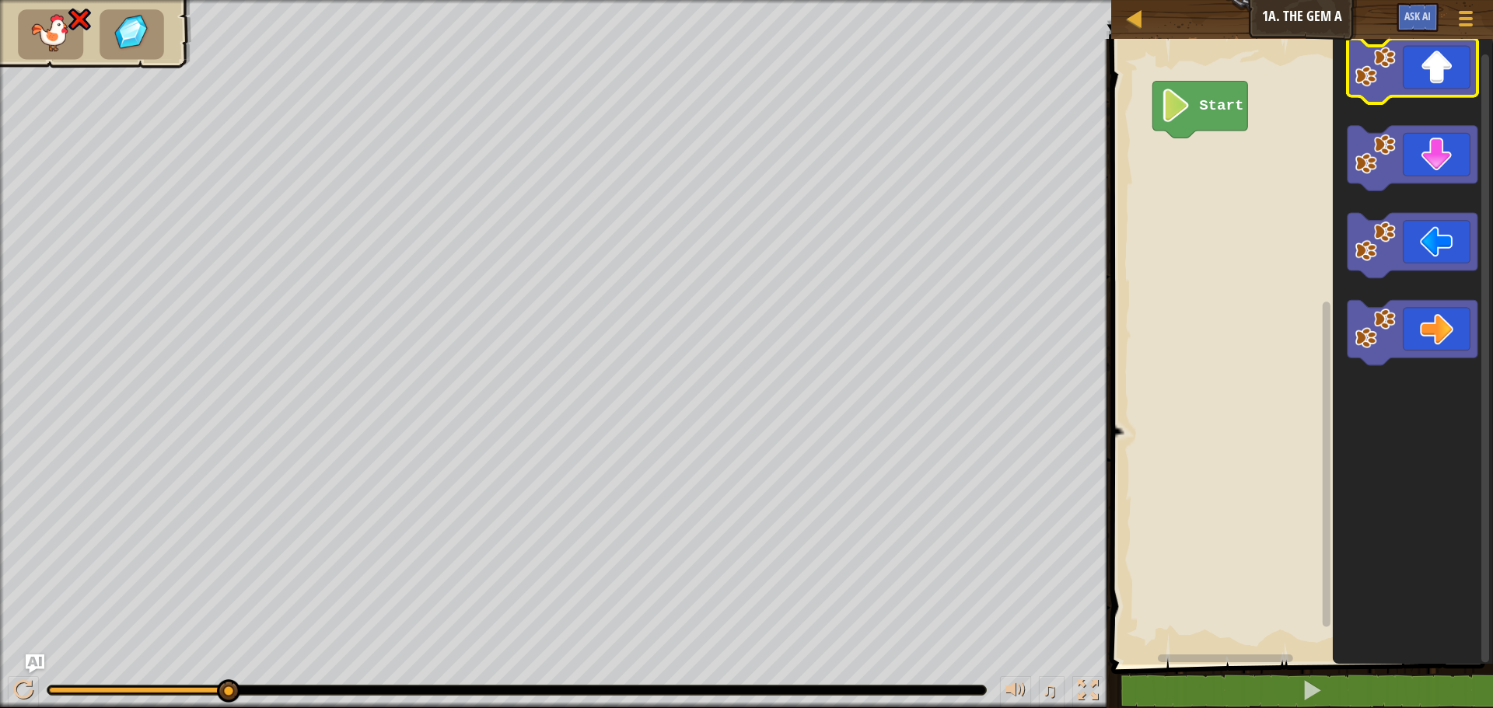
click at [1451, 85] on icon "Blockly Workspace" at bounding box center [1412, 71] width 130 height 65
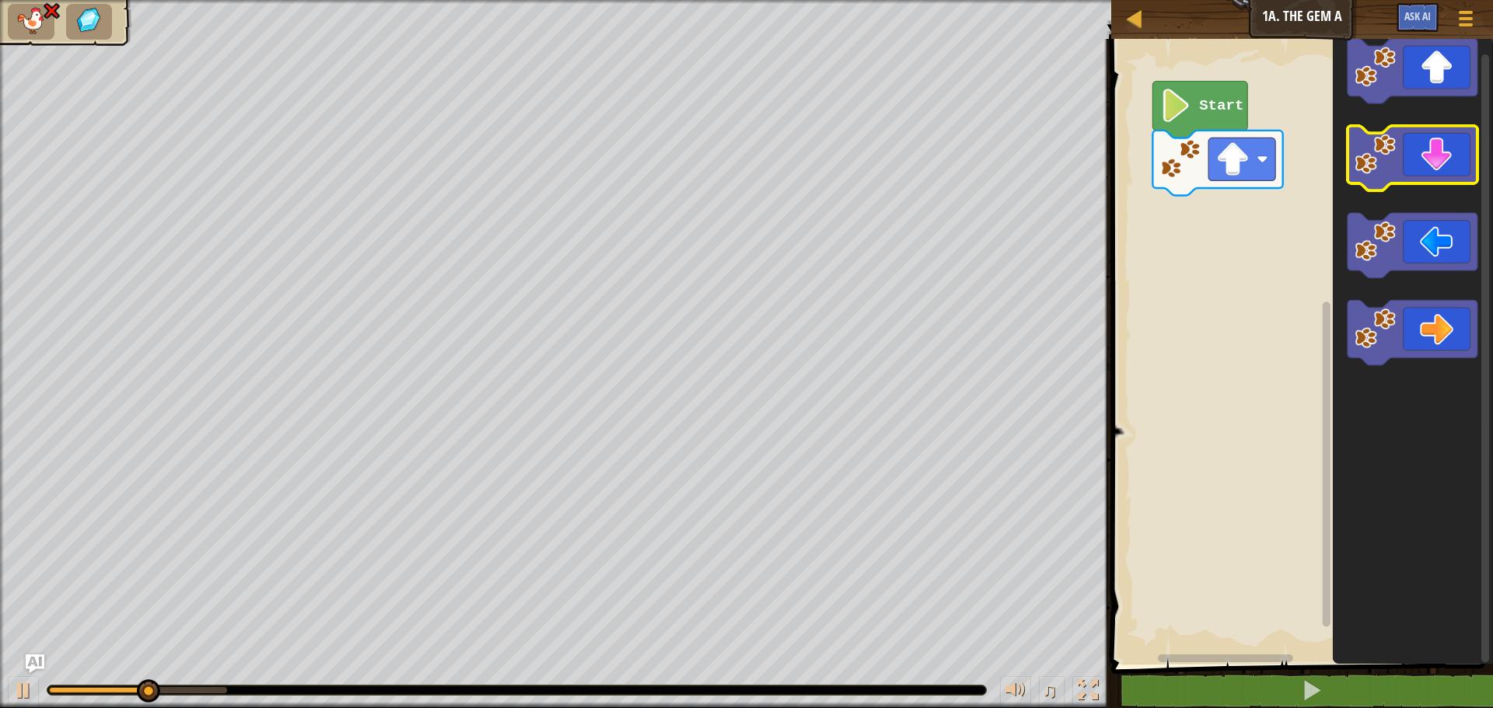
click at [1432, 173] on icon "Blockly Workspace" at bounding box center [1412, 158] width 130 height 65
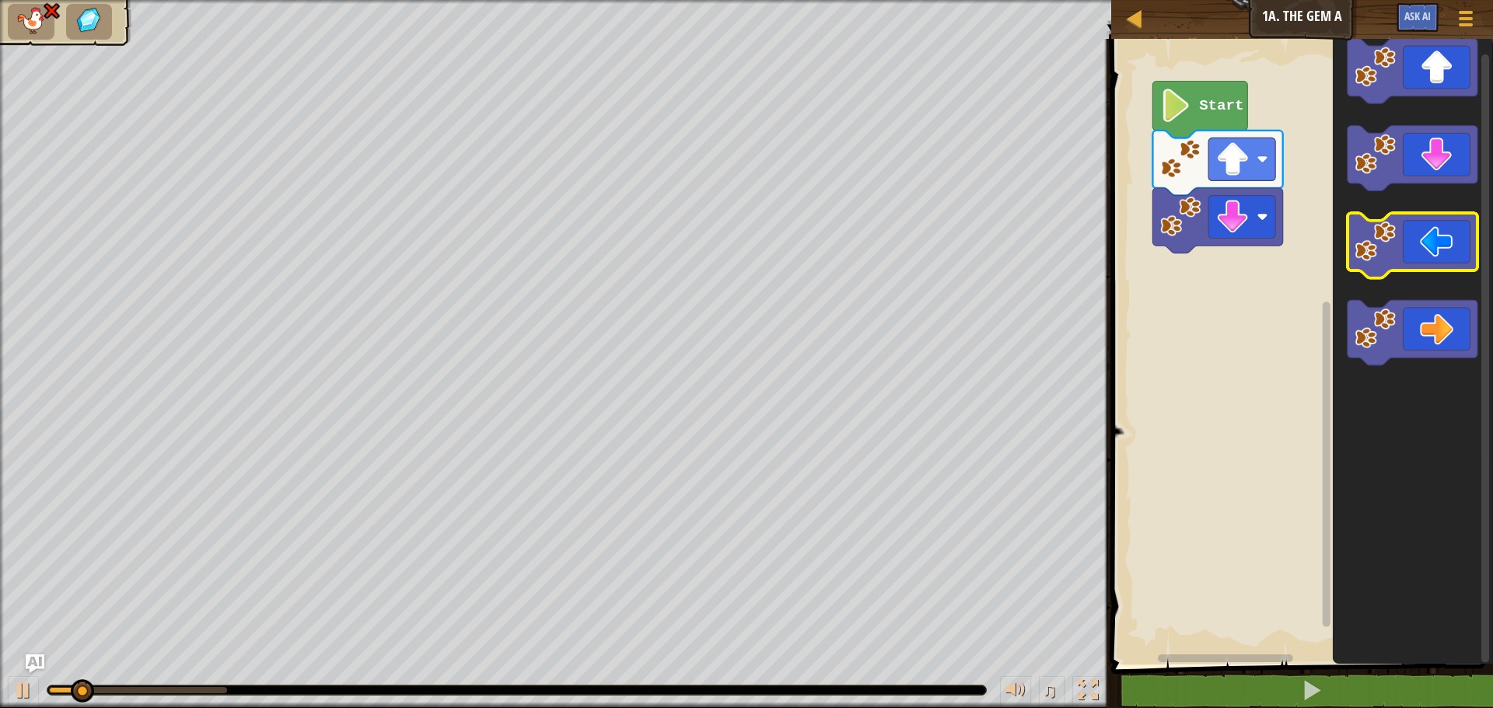
click at [1443, 253] on icon "Blockly Workspace" at bounding box center [1412, 245] width 130 height 65
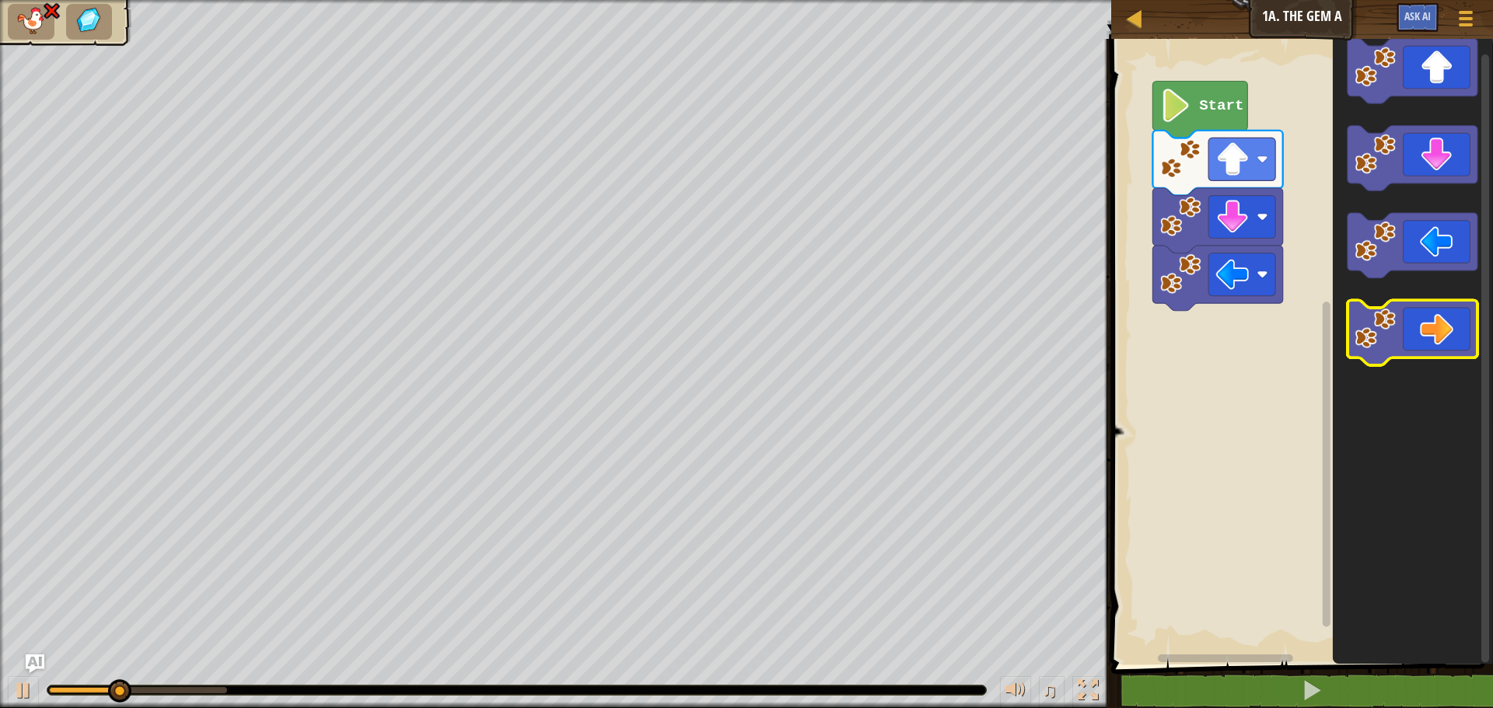
click at [1427, 335] on icon "Blockly Workspace" at bounding box center [1412, 333] width 130 height 65
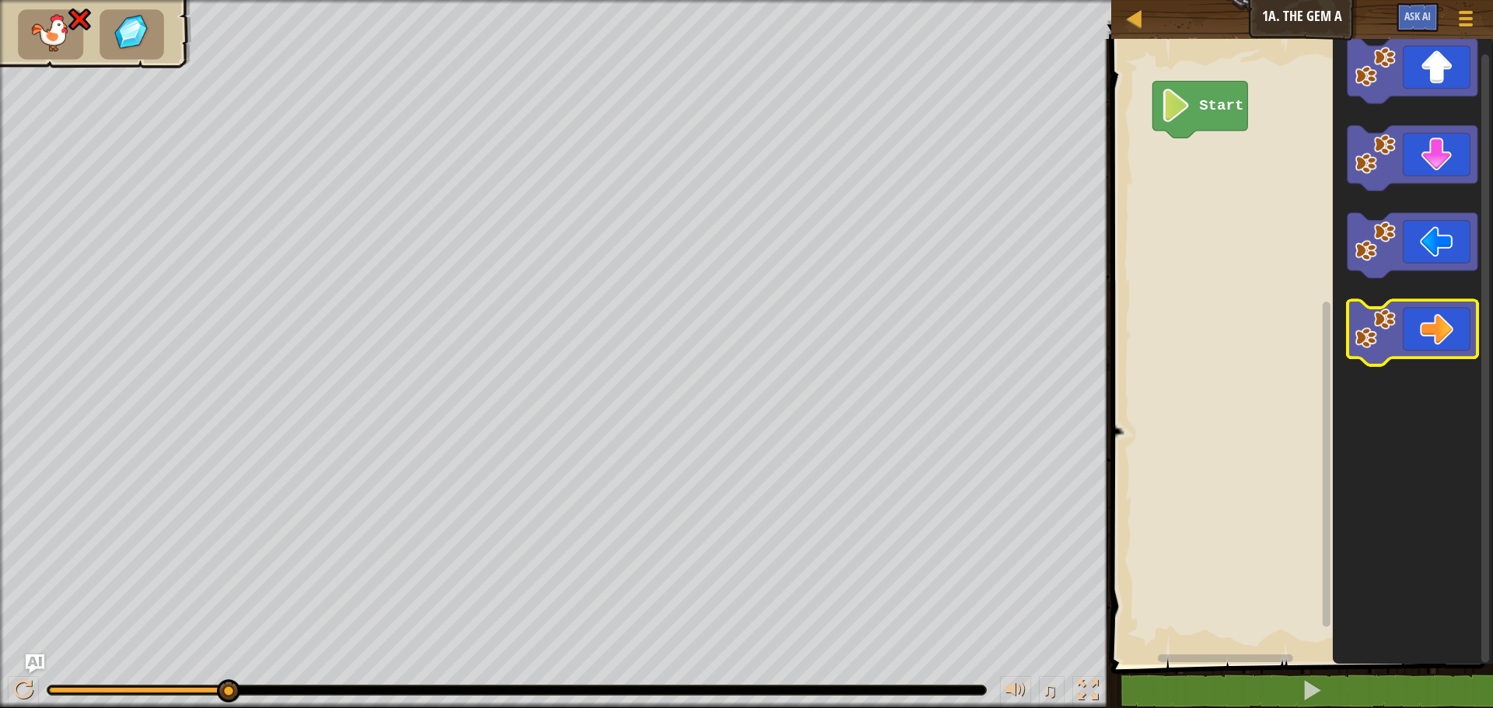
click at [1403, 336] on icon "Blockly Workspace" at bounding box center [1412, 333] width 130 height 65
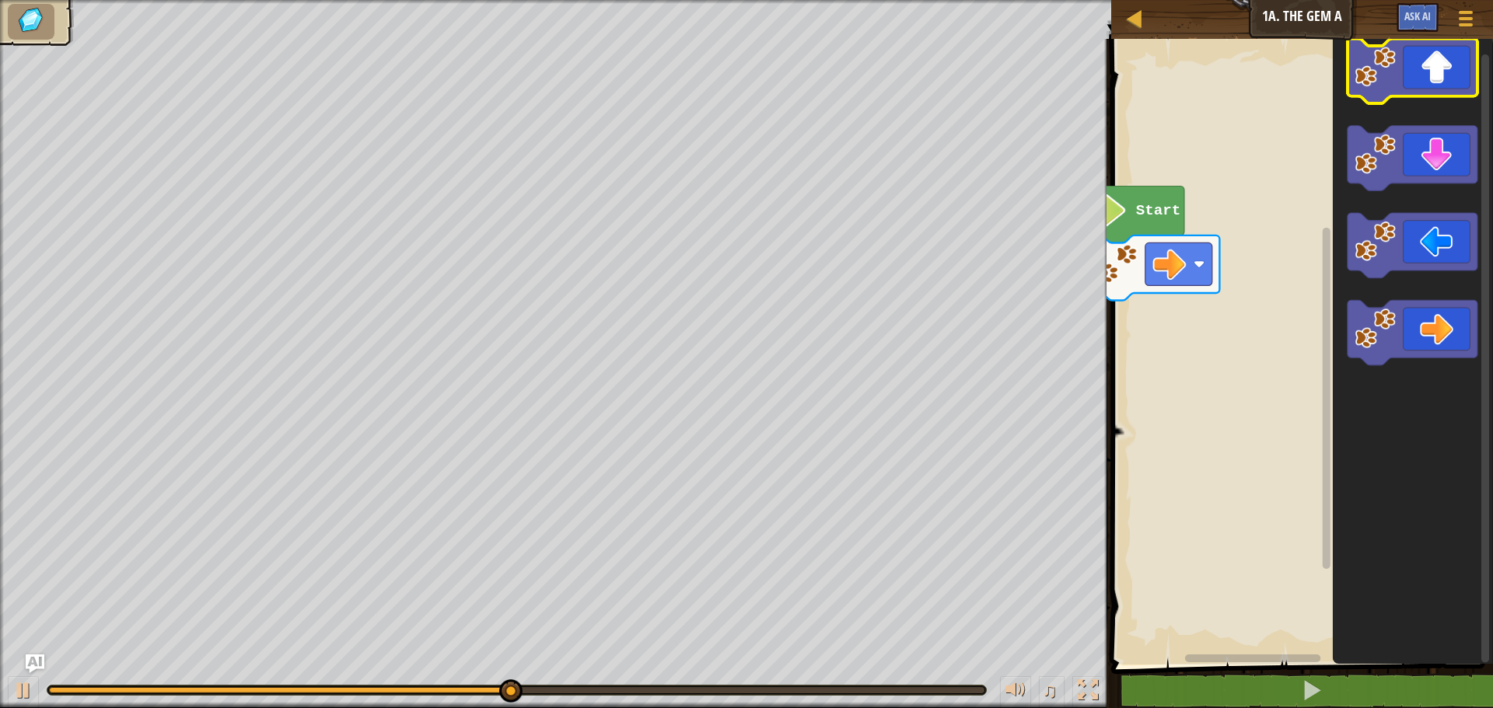
click at [1454, 81] on icon "Blockly Workspace" at bounding box center [1412, 71] width 130 height 65
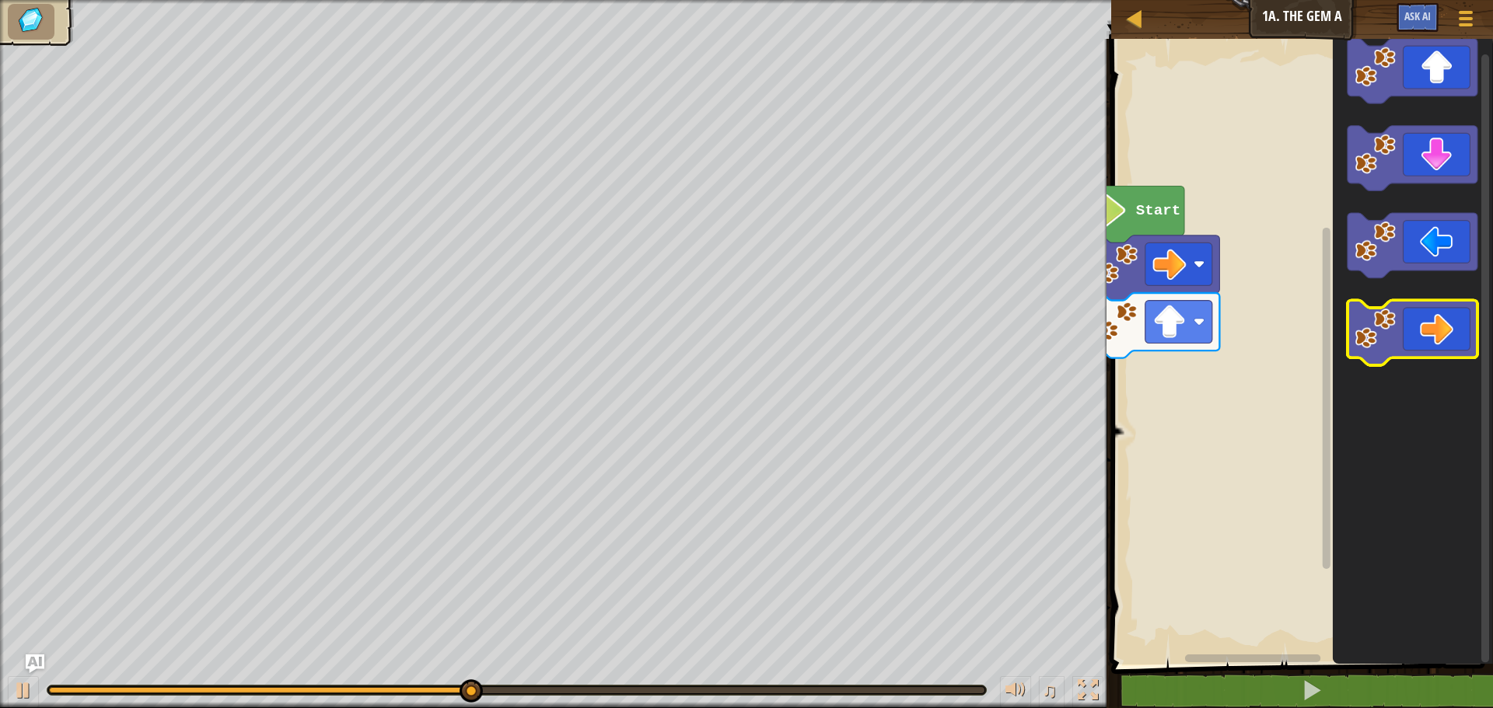
click at [1433, 309] on icon "Blockly Workspace" at bounding box center [1412, 333] width 130 height 65
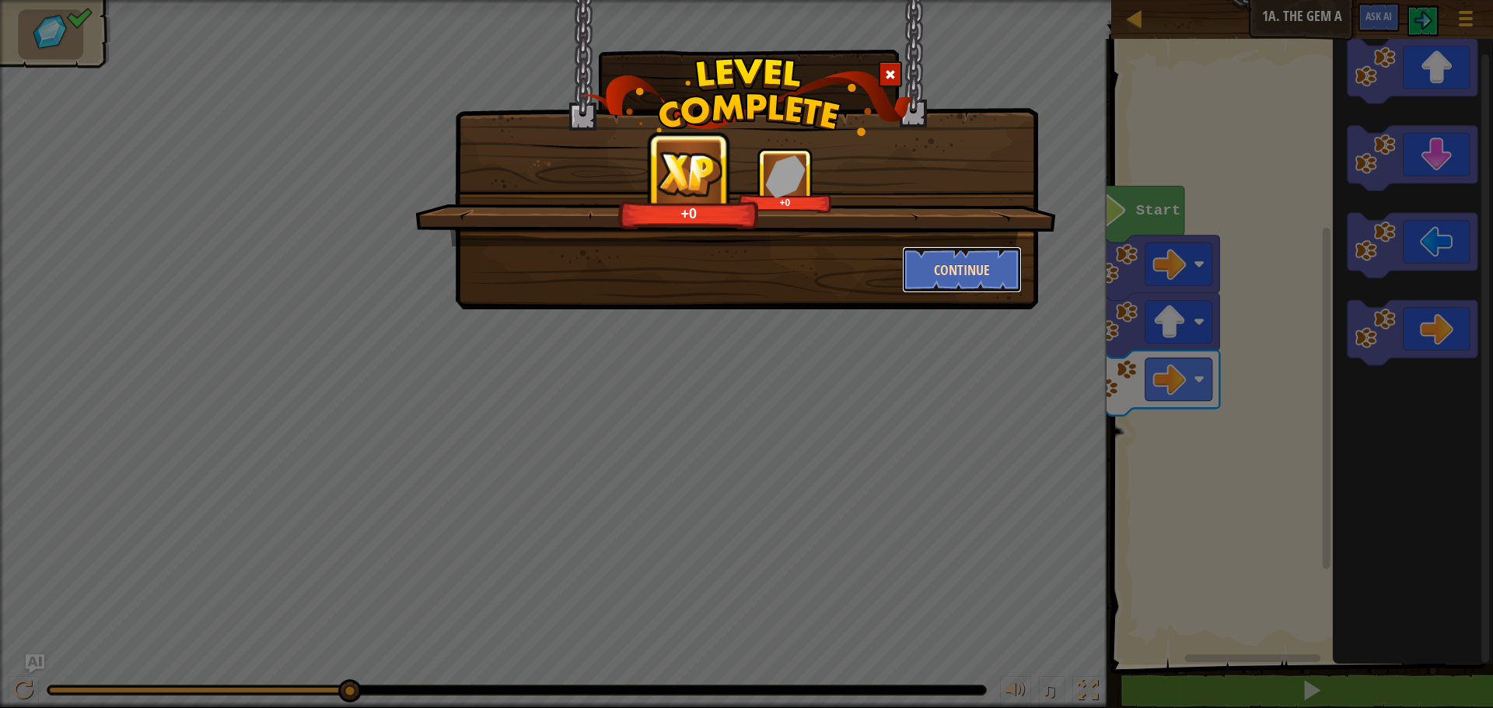
click at [1011, 285] on button "Continue" at bounding box center [962, 269] width 121 height 47
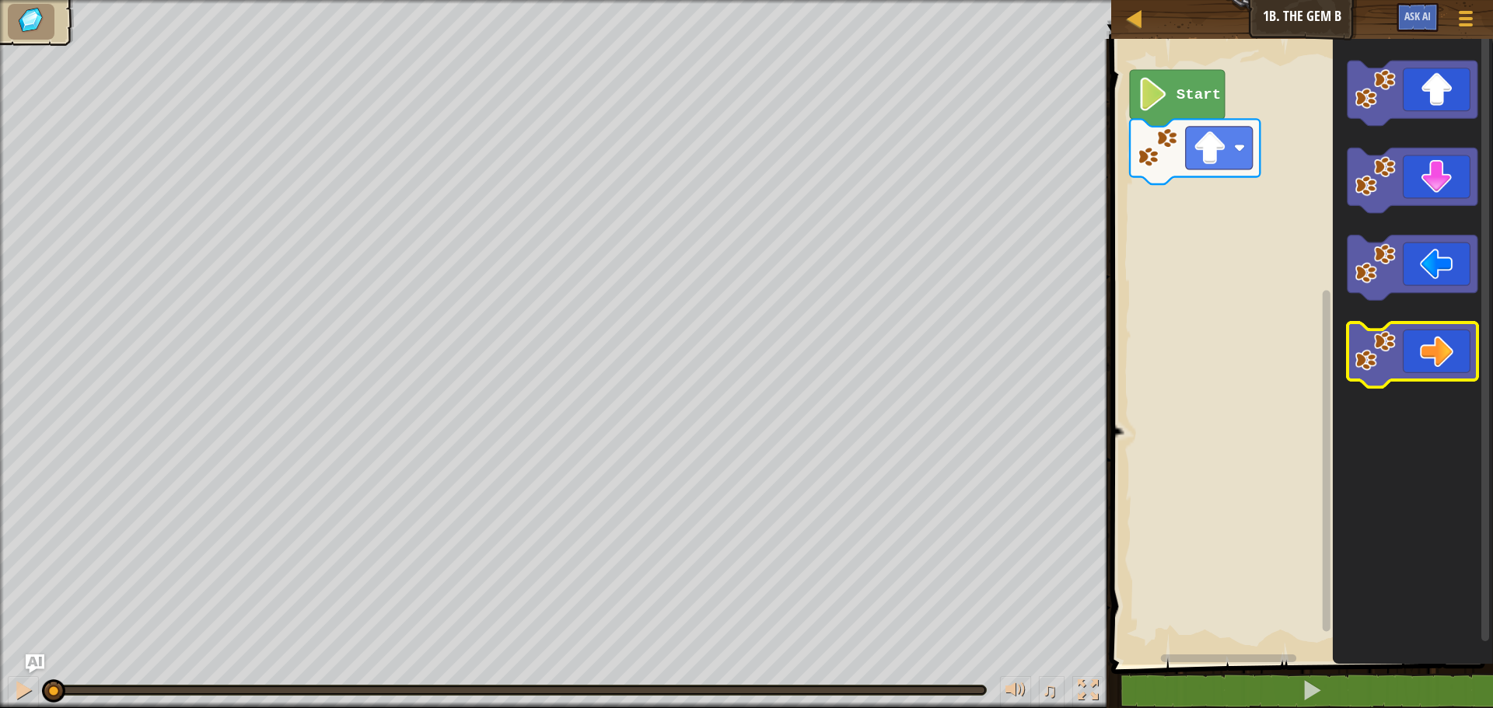
click at [1441, 371] on icon "Blockly Workspace" at bounding box center [1412, 355] width 130 height 65
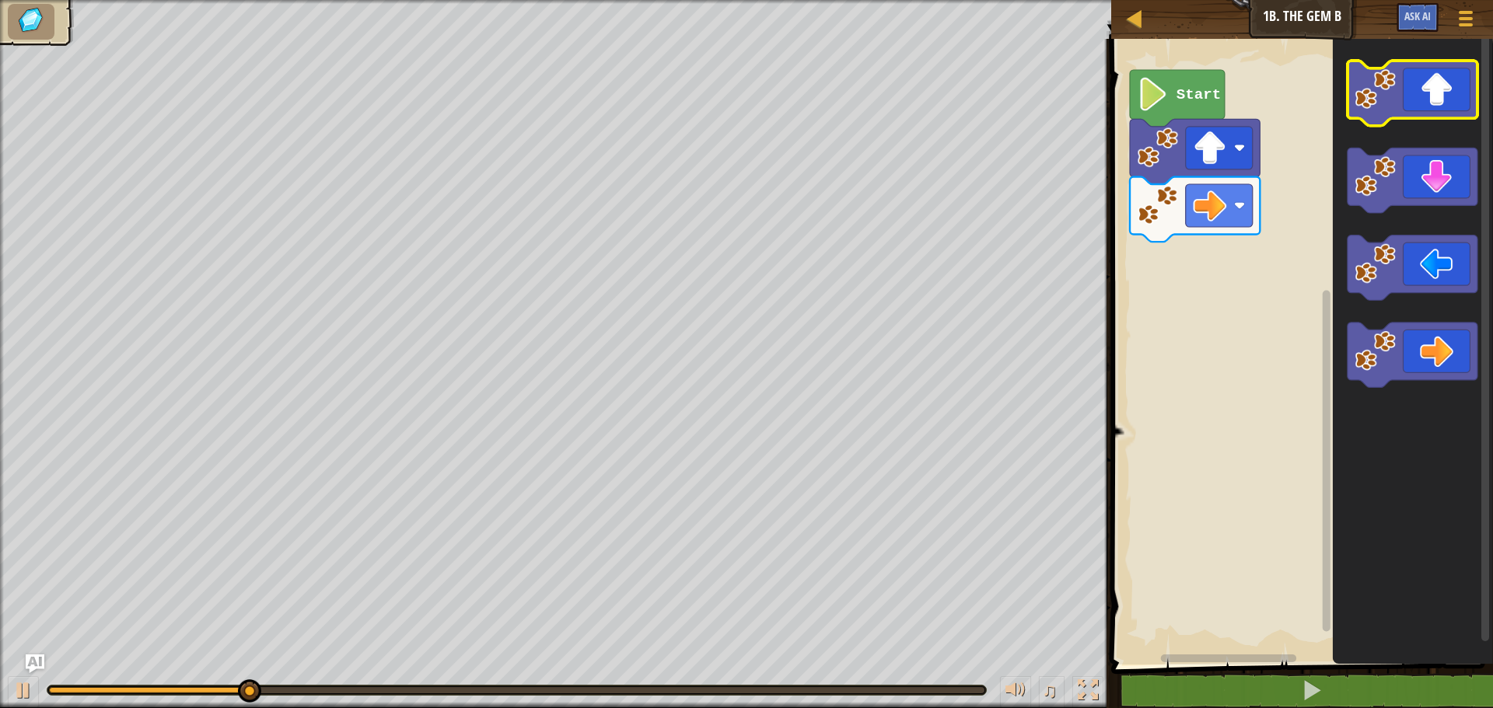
click at [1434, 120] on rect "Blockly Workspace" at bounding box center [1412, 93] width 130 height 65
click at [1431, 105] on icon "Blockly Workspace" at bounding box center [1412, 93] width 130 height 65
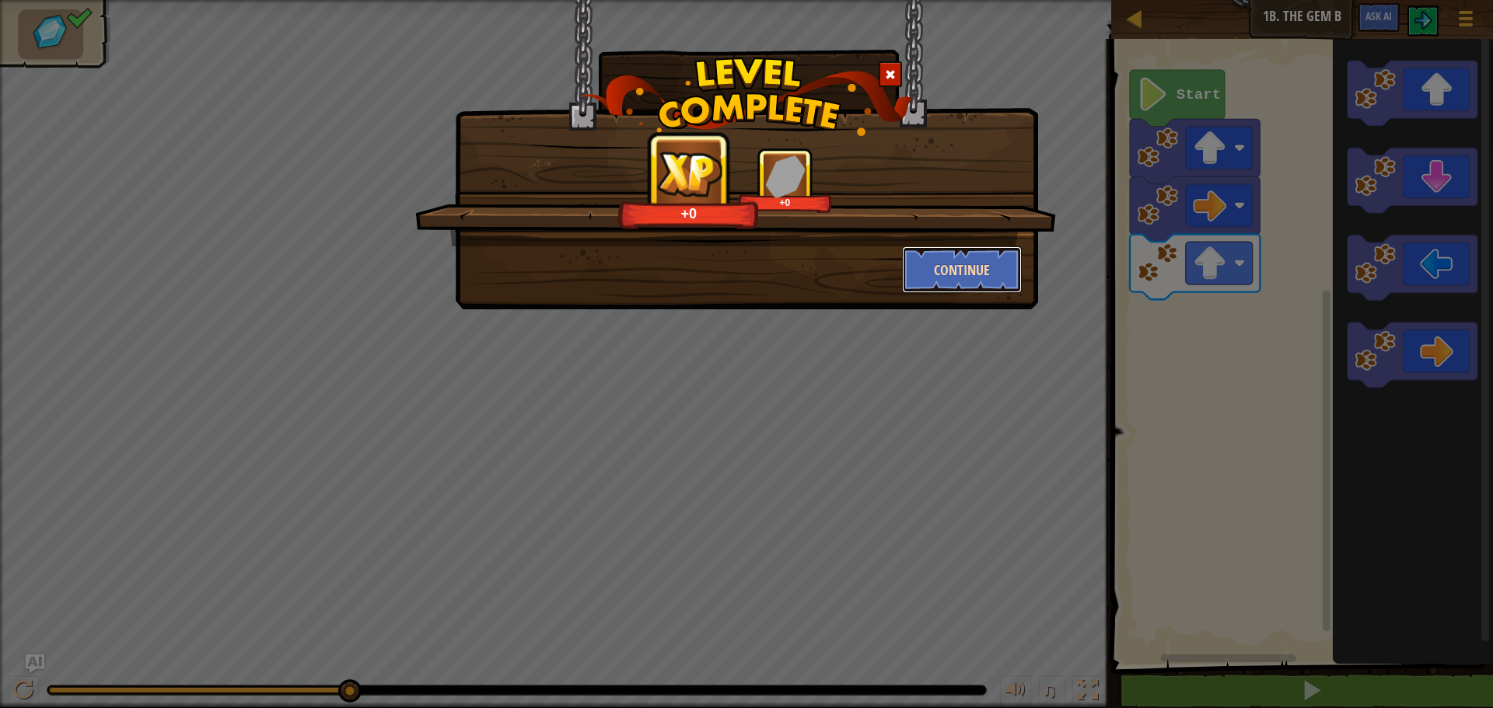
click at [974, 273] on button "Continue" at bounding box center [962, 269] width 121 height 47
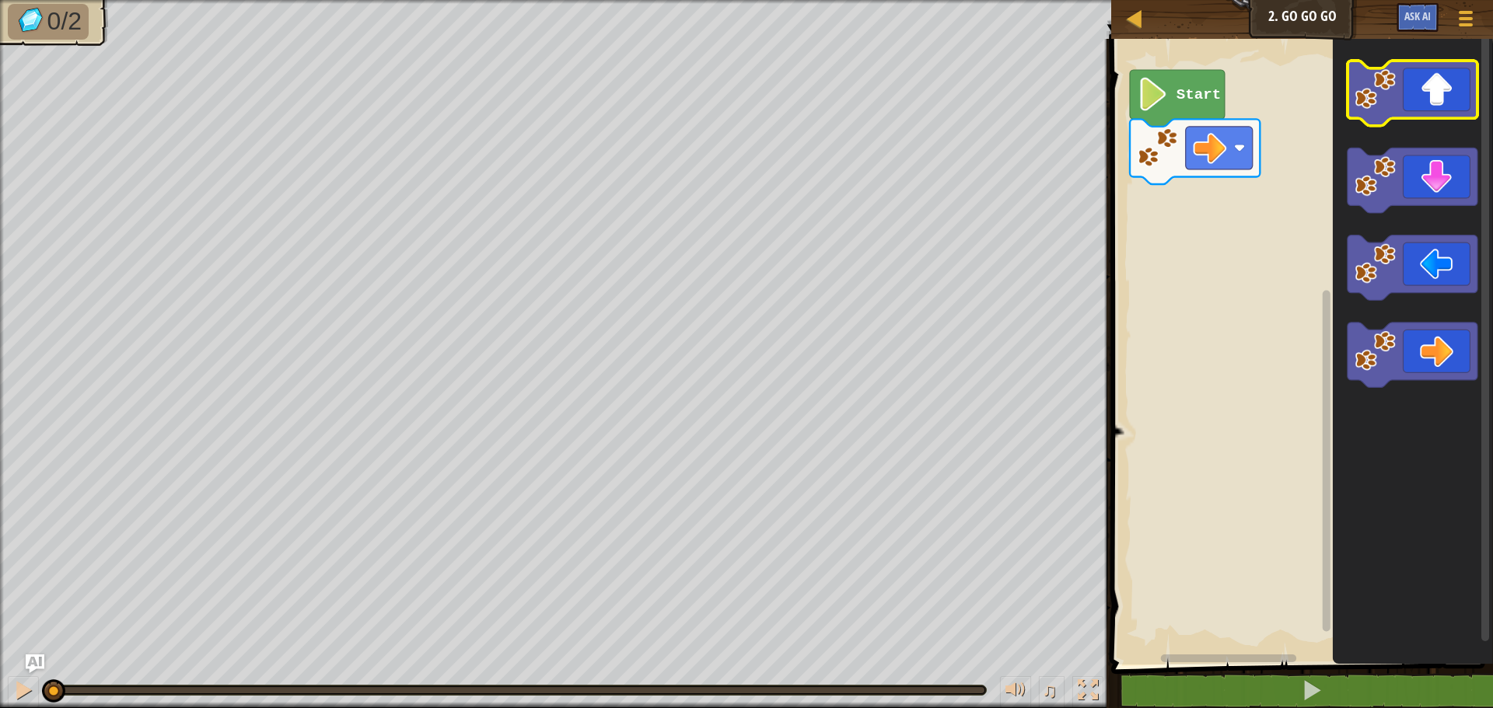
click at [1448, 96] on icon "Blockly Workspace" at bounding box center [1412, 93] width 130 height 65
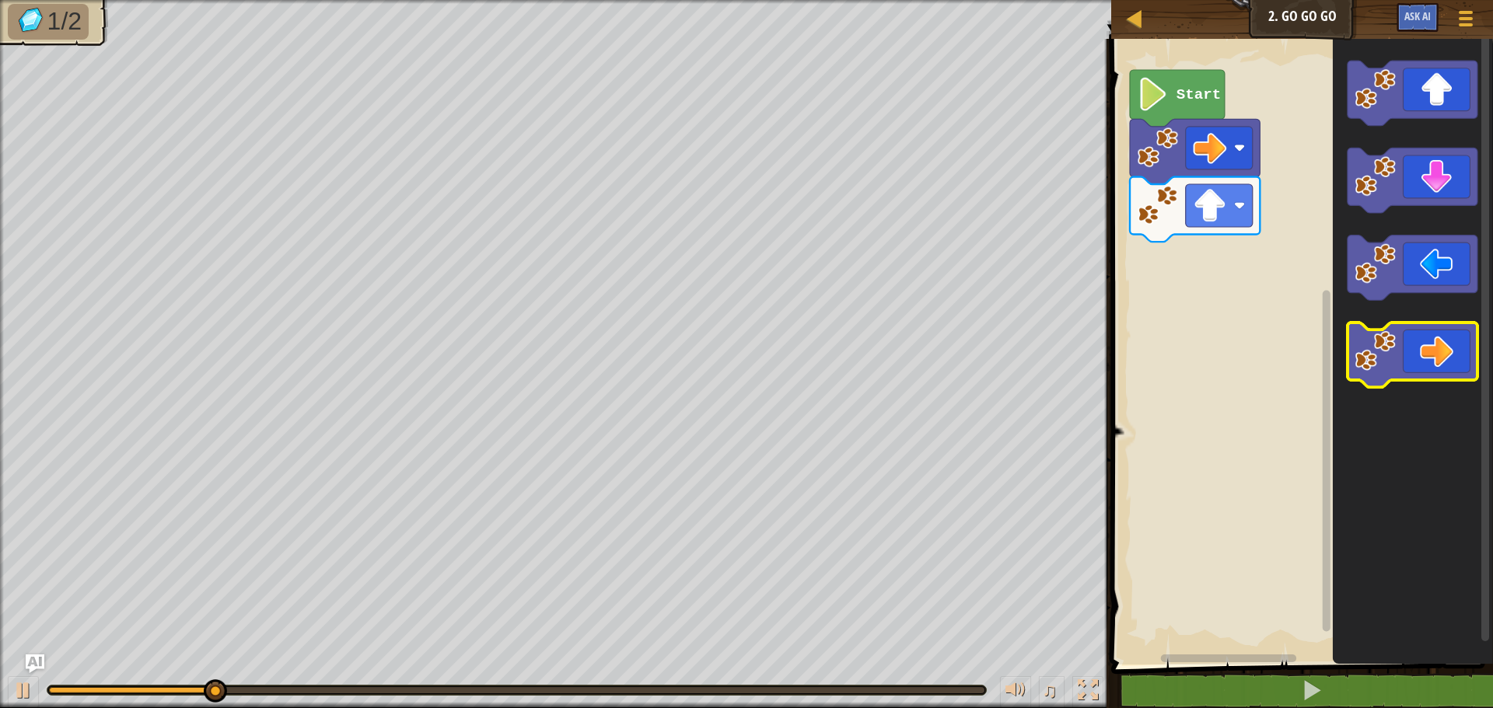
click at [1418, 366] on icon "Blockly Workspace" at bounding box center [1412, 355] width 130 height 65
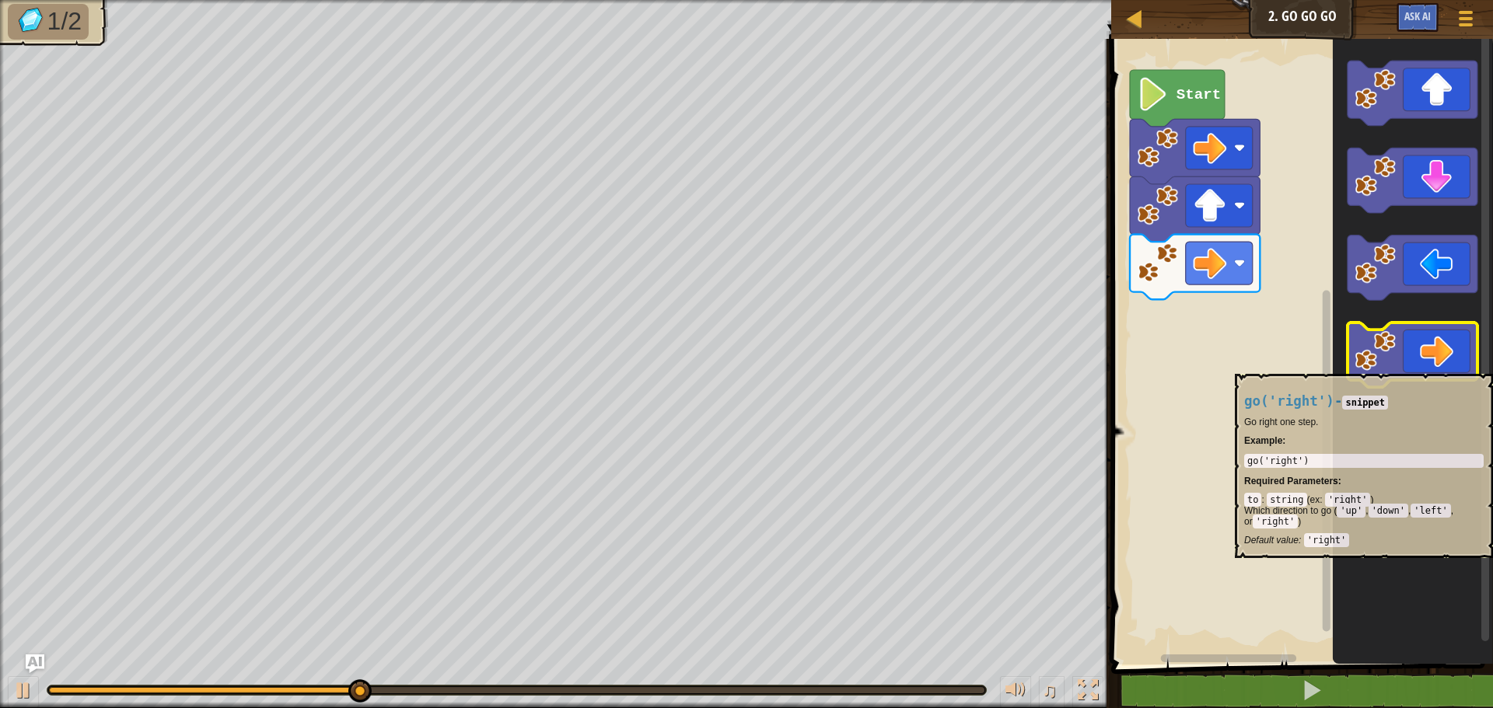
click at [1420, 361] on icon "Blockly Workspace" at bounding box center [1412, 355] width 130 height 65
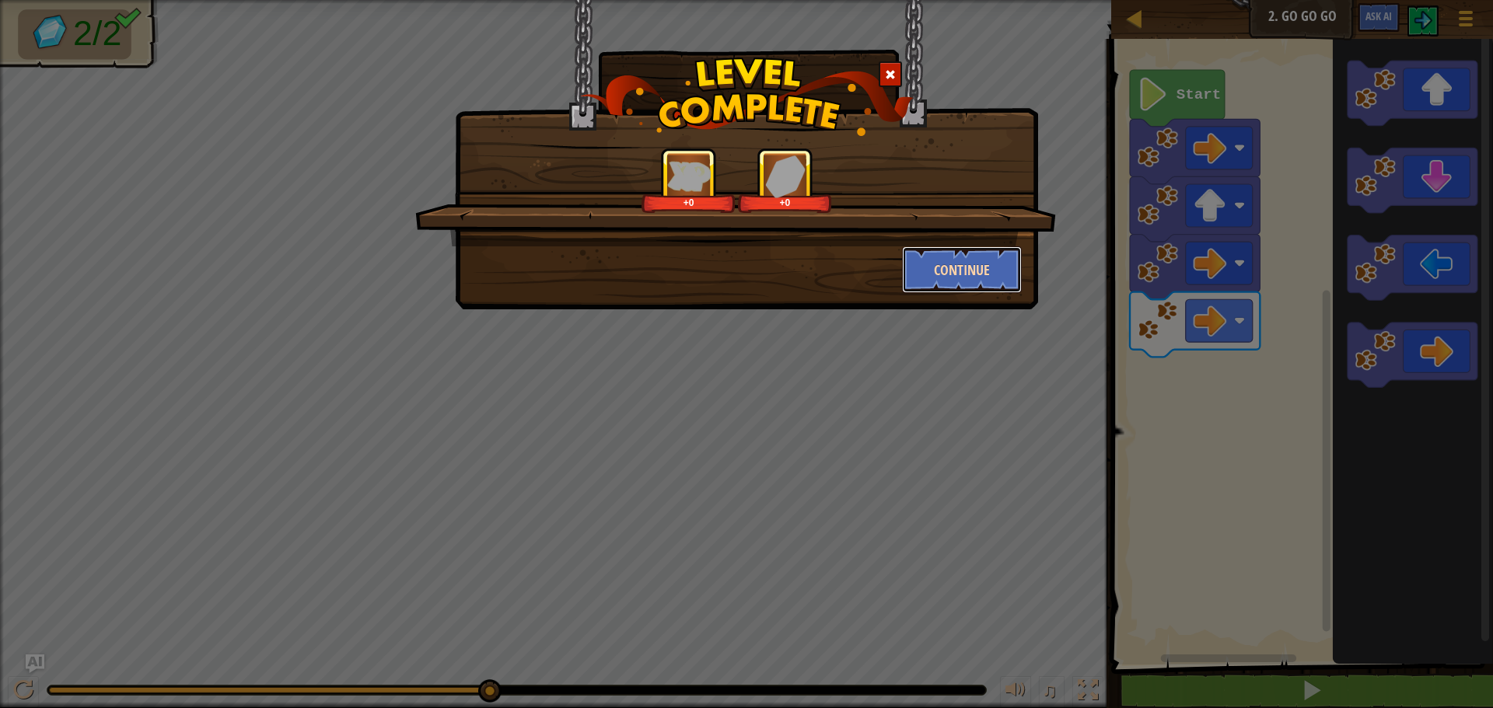
drag, startPoint x: 946, startPoint y: 280, endPoint x: 947, endPoint y: 266, distance: 14.0
click at [947, 266] on button "Continue" at bounding box center [962, 269] width 121 height 47
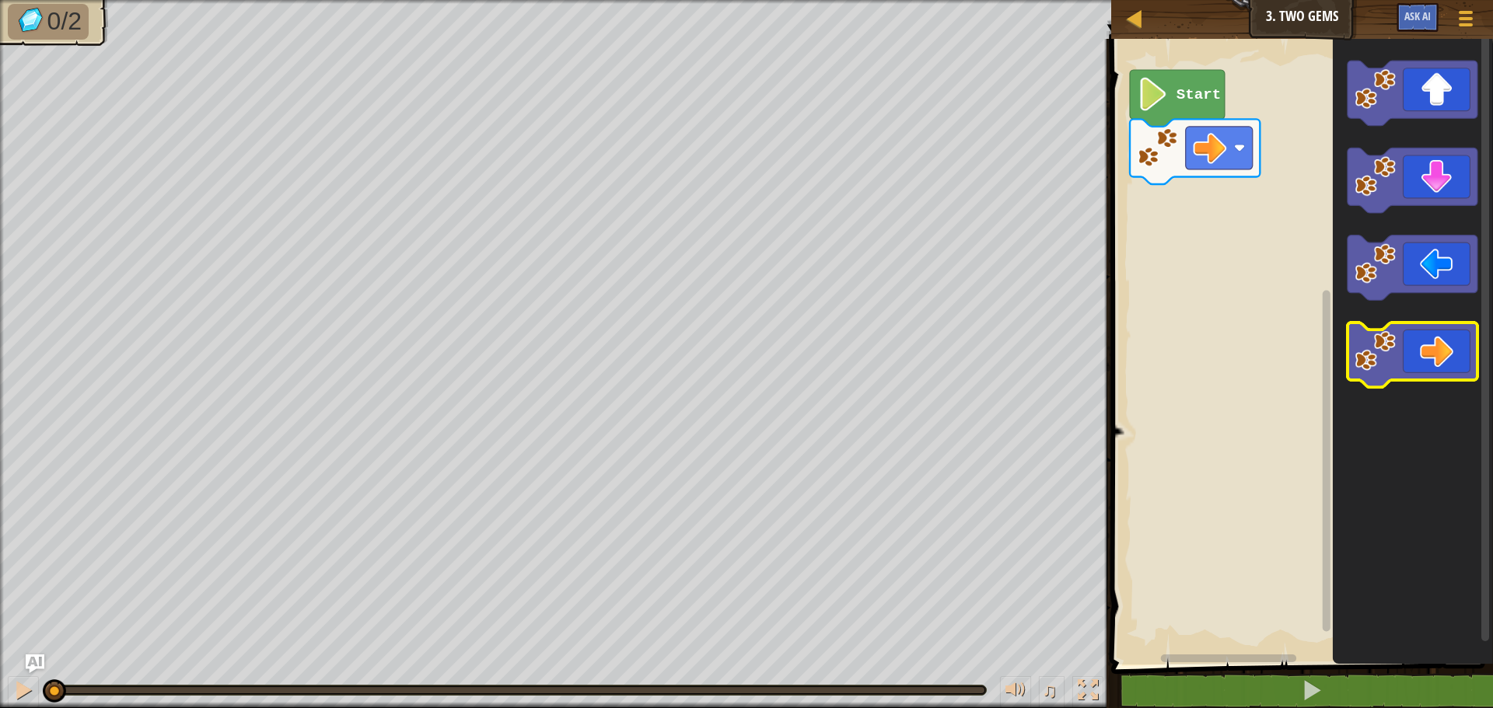
click at [1399, 376] on icon "Blockly Workspace" at bounding box center [1412, 355] width 130 height 65
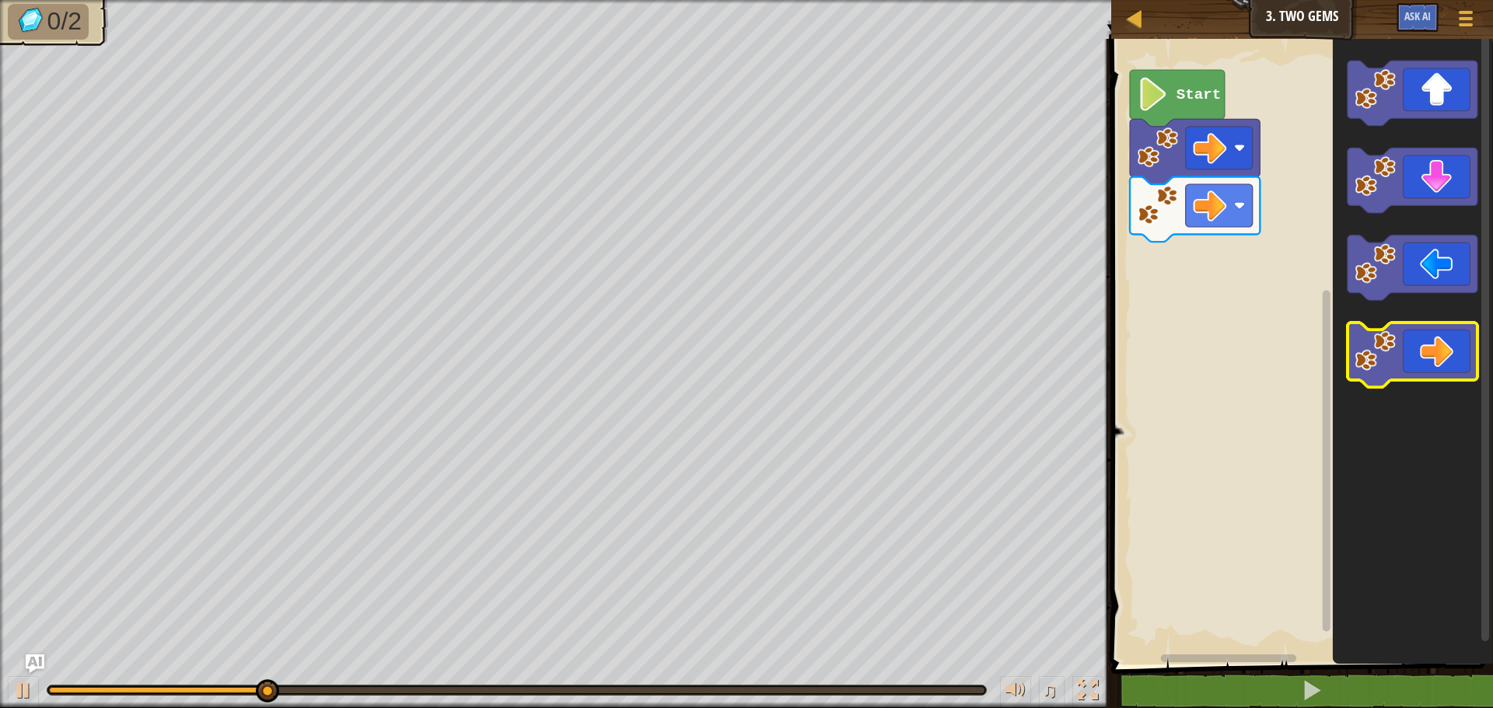
click at [1399, 357] on icon "Blockly Workspace" at bounding box center [1412, 355] width 130 height 65
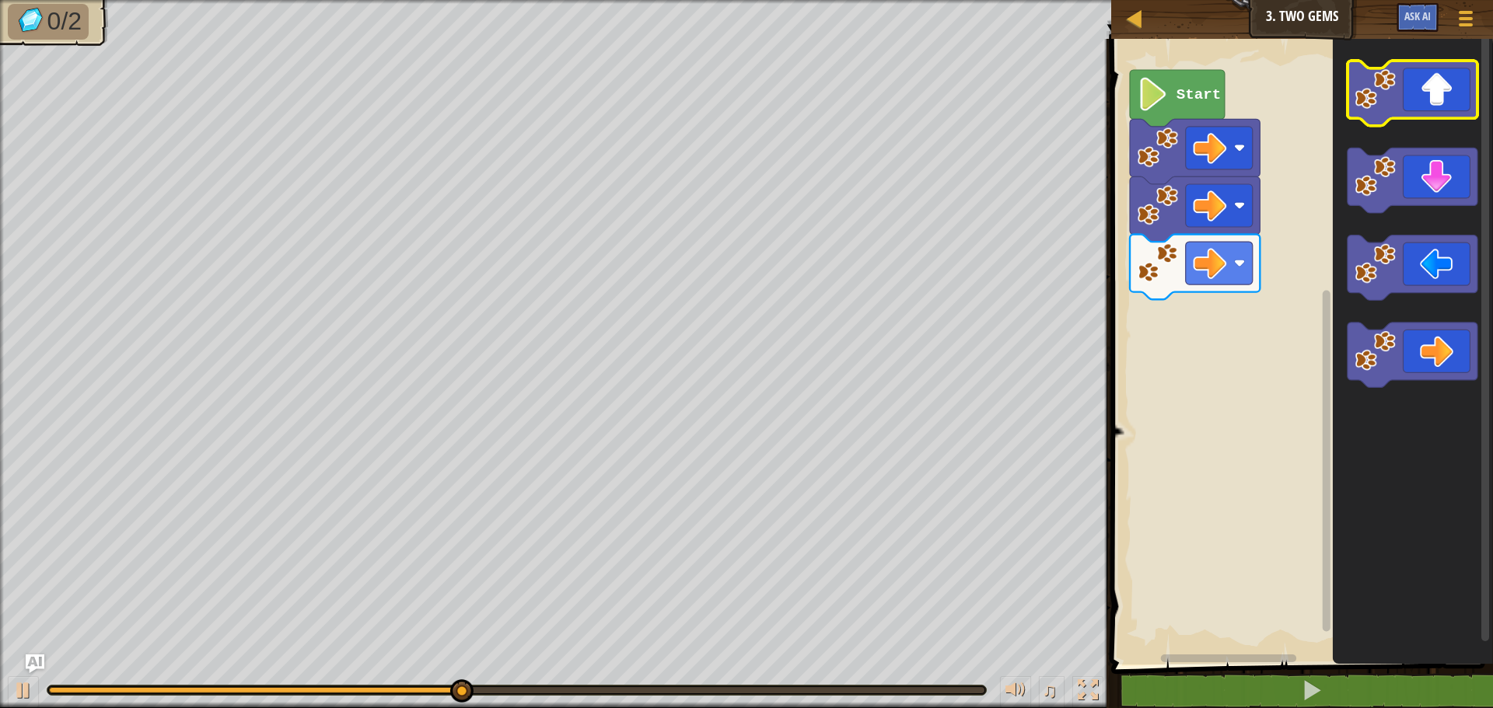
click at [1427, 118] on g "Blockly Workspace" at bounding box center [1412, 93] width 130 height 65
click at [1455, 93] on icon "Blockly Workspace" at bounding box center [1412, 93] width 130 height 65
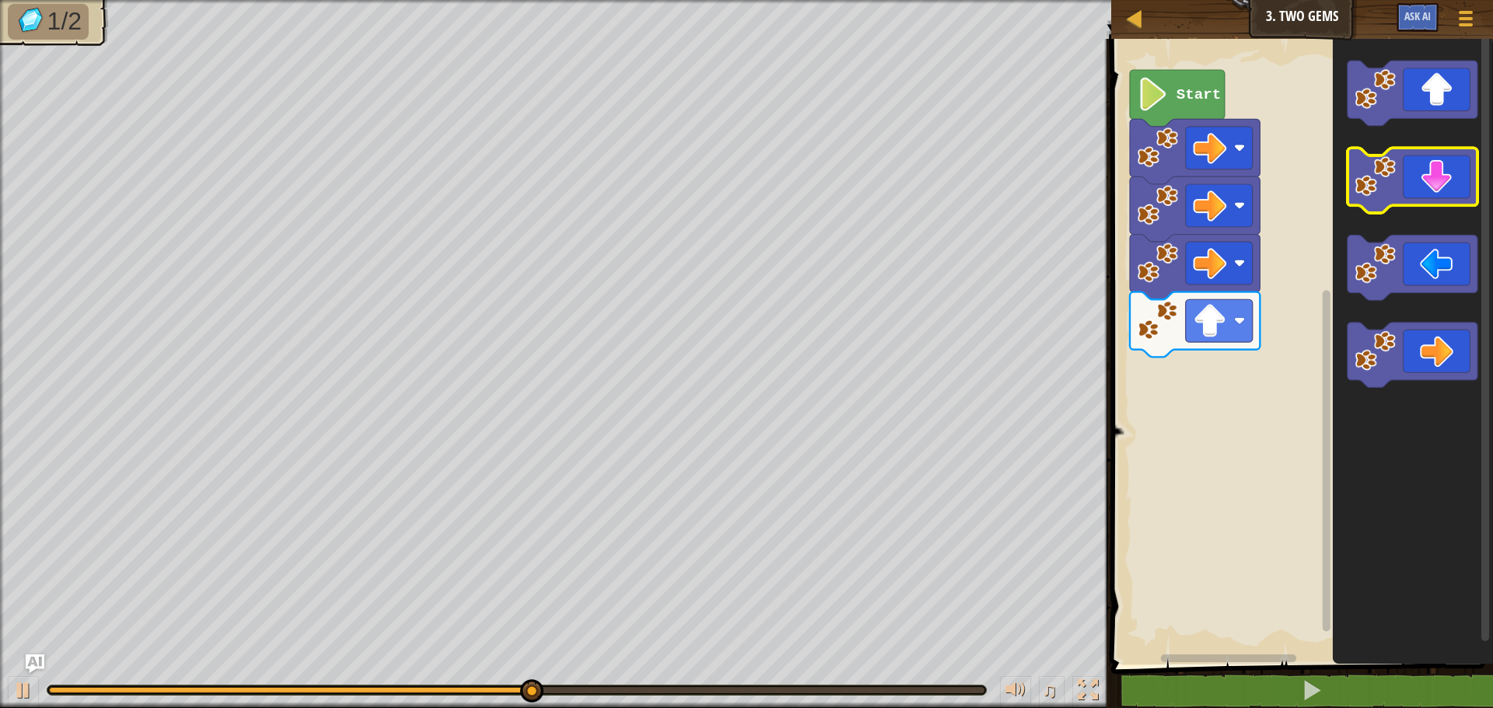
click at [1434, 184] on icon "Blockly Workspace" at bounding box center [1412, 180] width 130 height 65
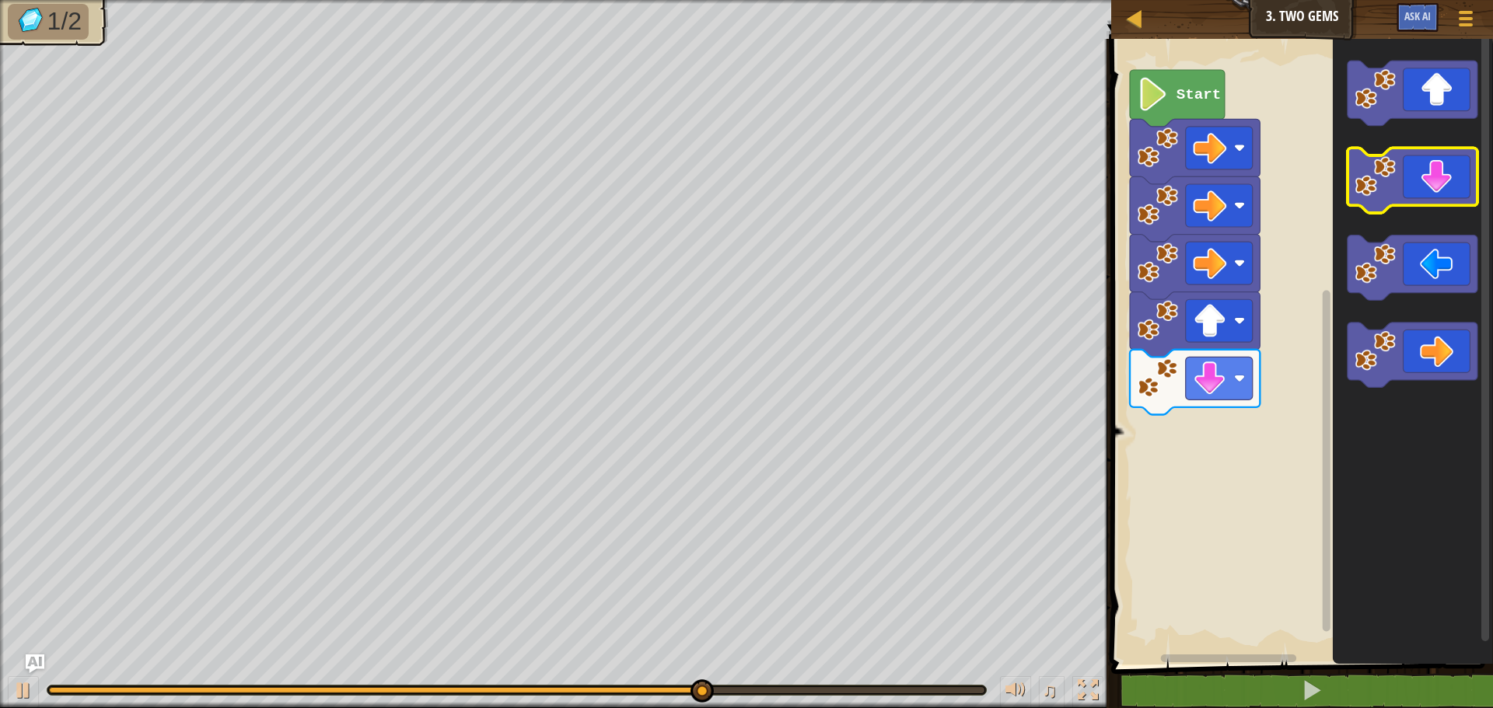
click at [1438, 186] on icon "Blockly Workspace" at bounding box center [1412, 180] width 130 height 65
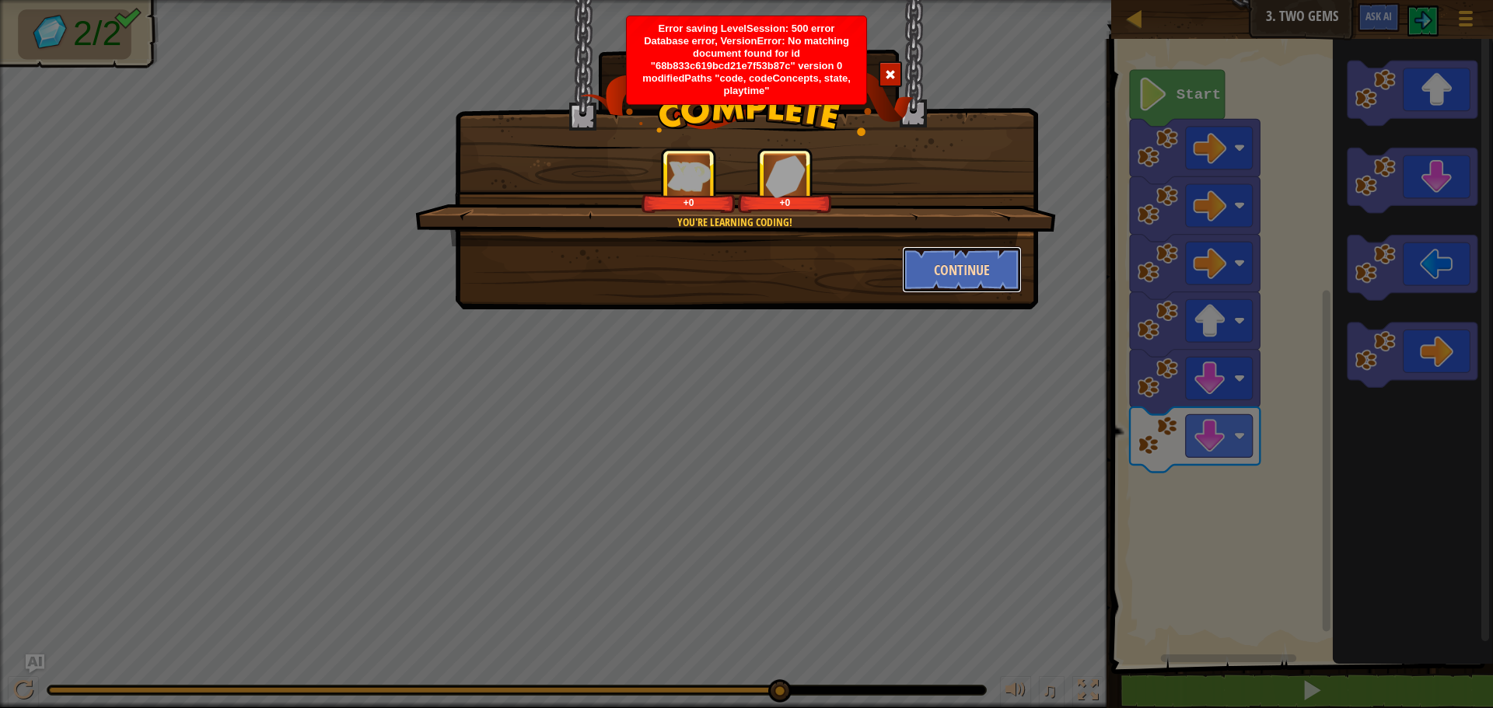
drag, startPoint x: 958, startPoint y: 268, endPoint x: 991, endPoint y: 262, distance: 33.2
click at [991, 262] on button "Continue" at bounding box center [962, 269] width 121 height 47
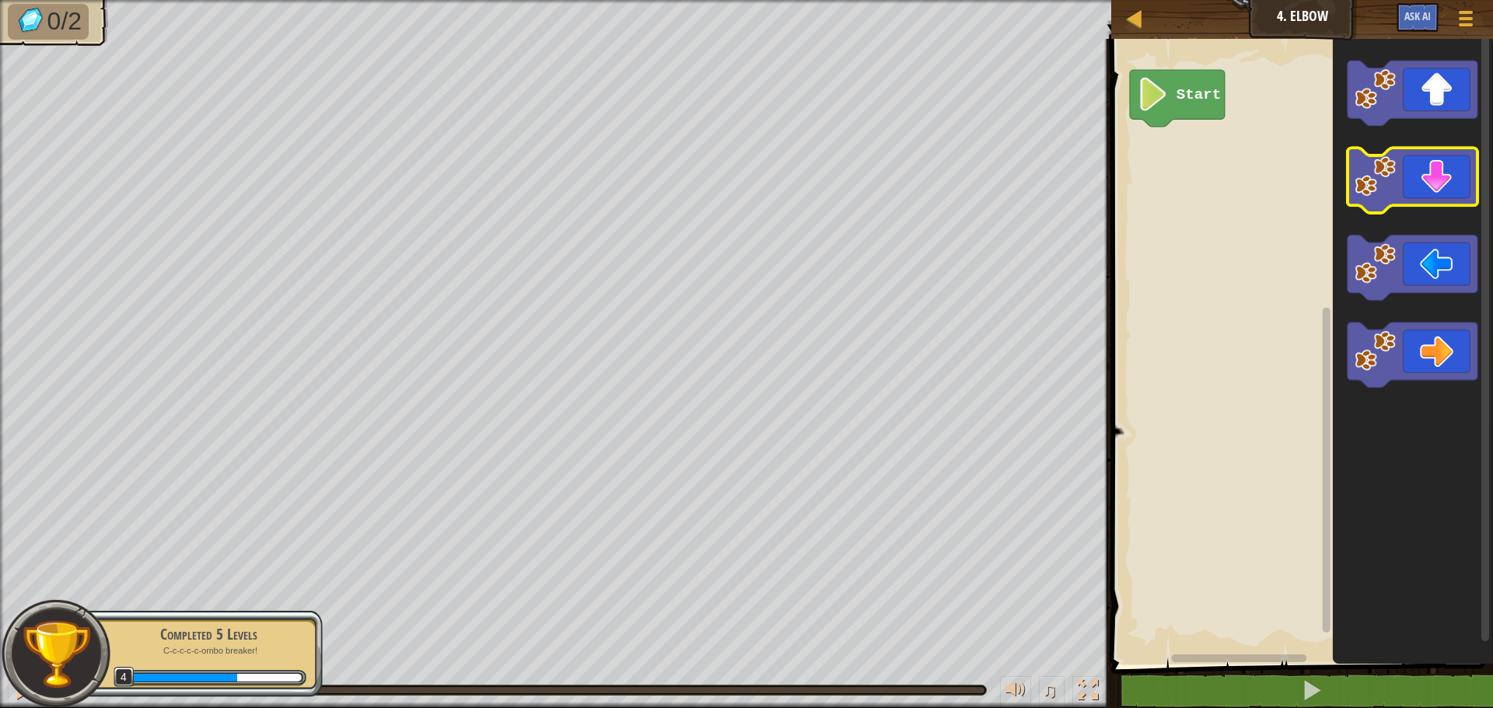
click at [1444, 177] on icon "Blockly Workspace" at bounding box center [1412, 180] width 130 height 65
click at [1456, 161] on icon "Blockly Workspace" at bounding box center [1412, 180] width 130 height 65
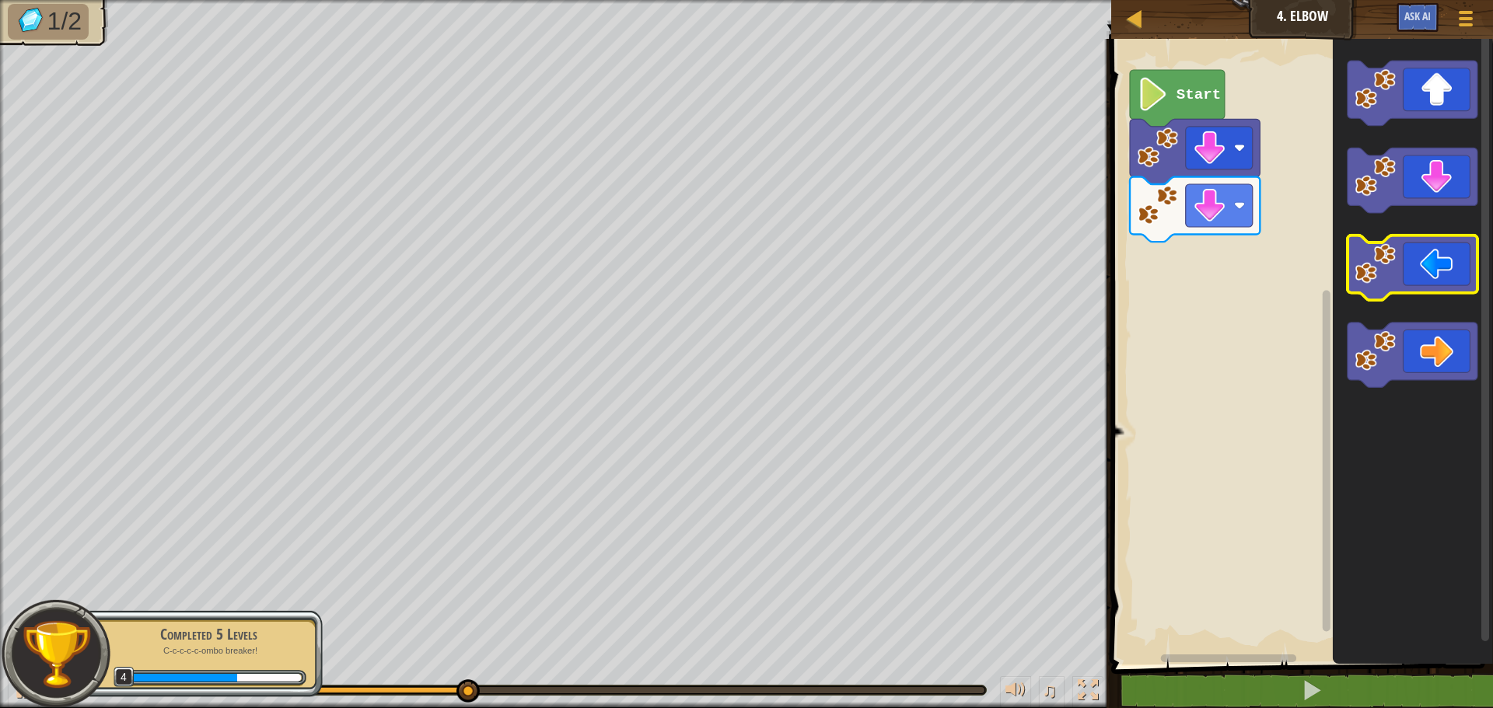
click at [1440, 279] on icon "Blockly Workspace" at bounding box center [1412, 268] width 130 height 65
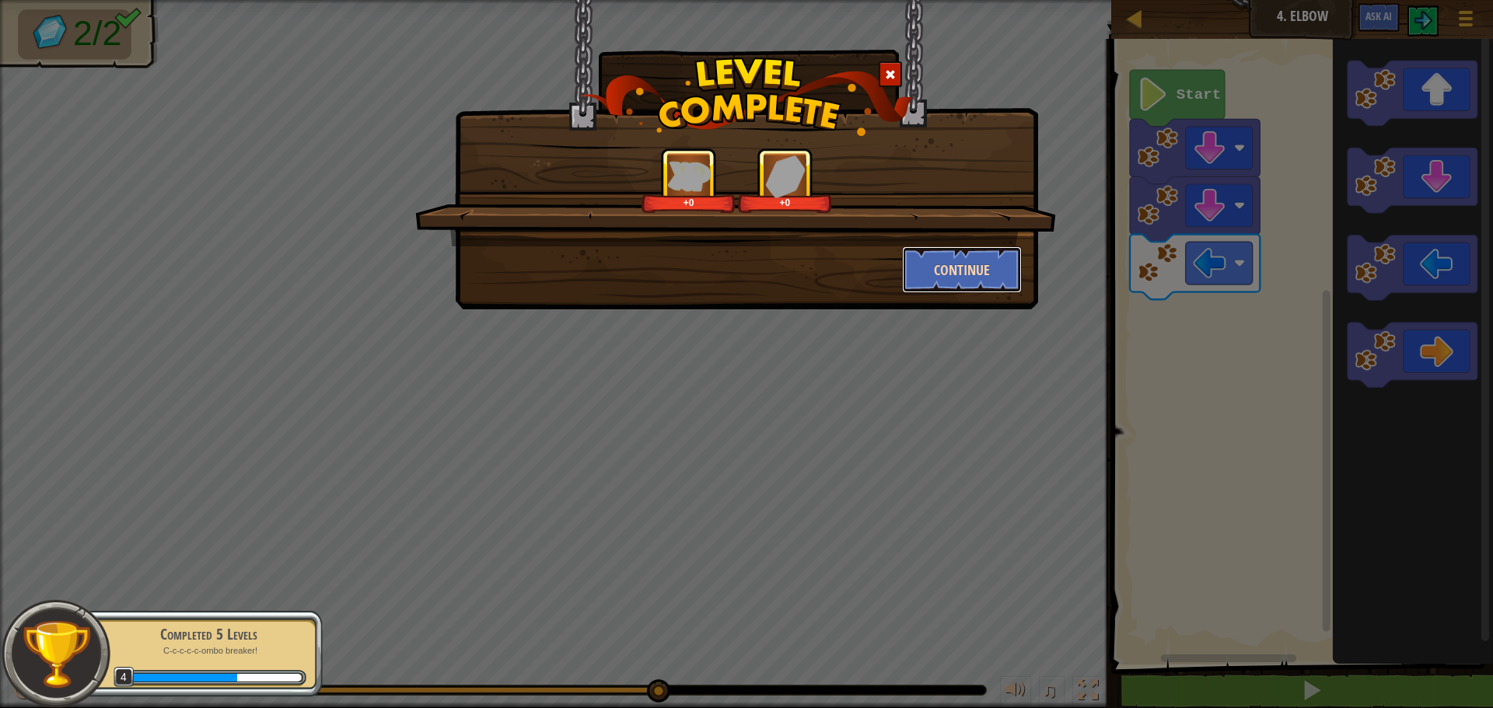
click at [1009, 287] on button "Continue" at bounding box center [962, 269] width 121 height 47
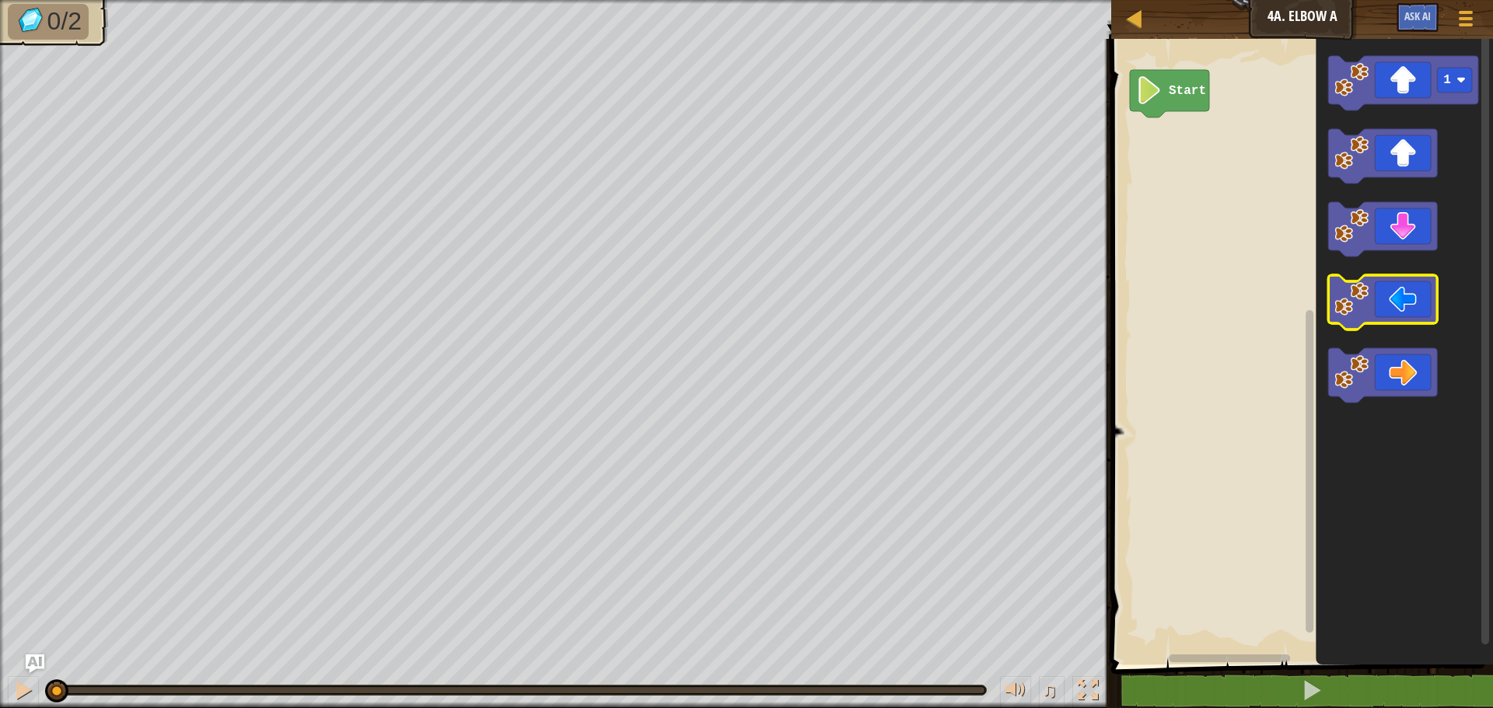
click at [1396, 289] on icon "Blockly Workspace" at bounding box center [1382, 302] width 109 height 54
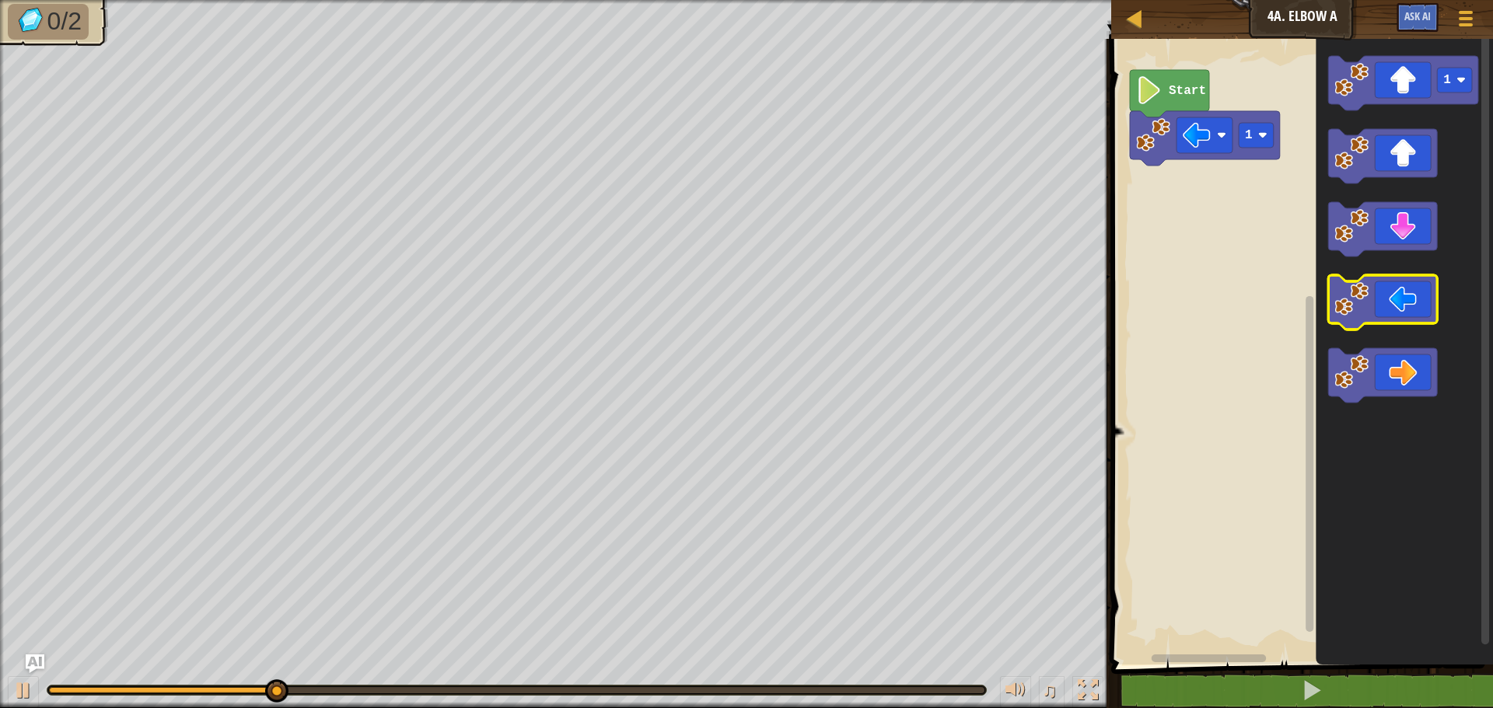
click at [1394, 295] on icon "Blockly Workspace" at bounding box center [1382, 302] width 109 height 54
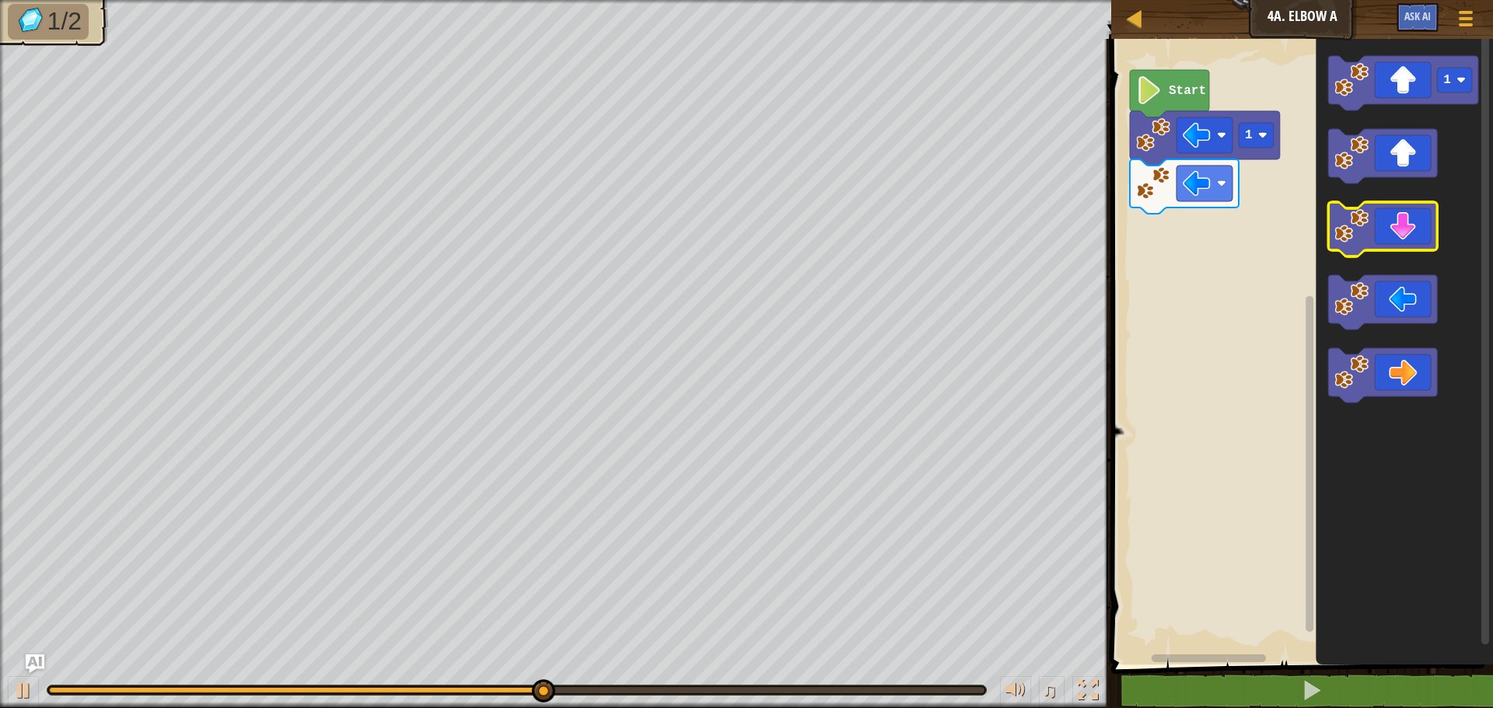
click at [1419, 222] on icon "Blockly Workspace" at bounding box center [1382, 229] width 109 height 54
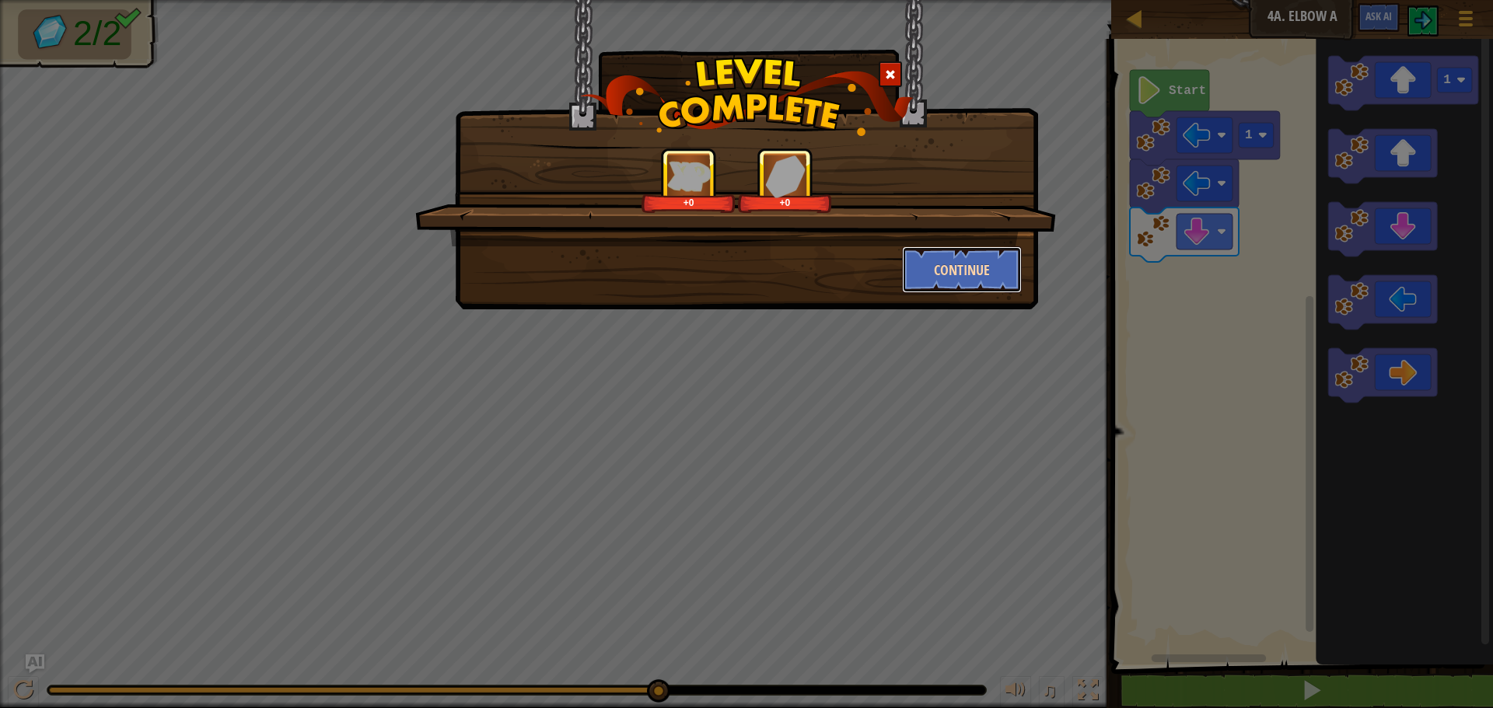
click at [931, 268] on button "Continue" at bounding box center [962, 269] width 121 height 47
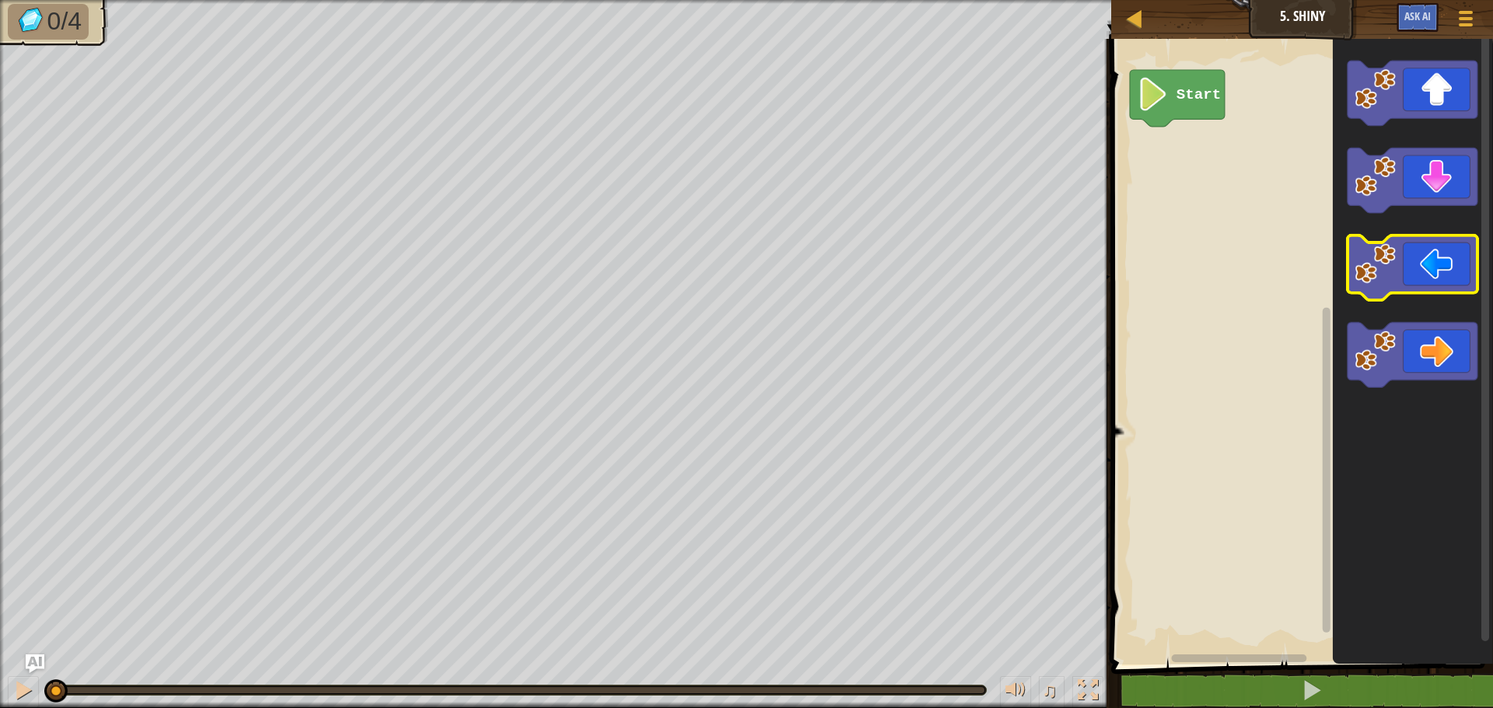
click at [1430, 266] on icon "Blockly Workspace" at bounding box center [1412, 268] width 130 height 65
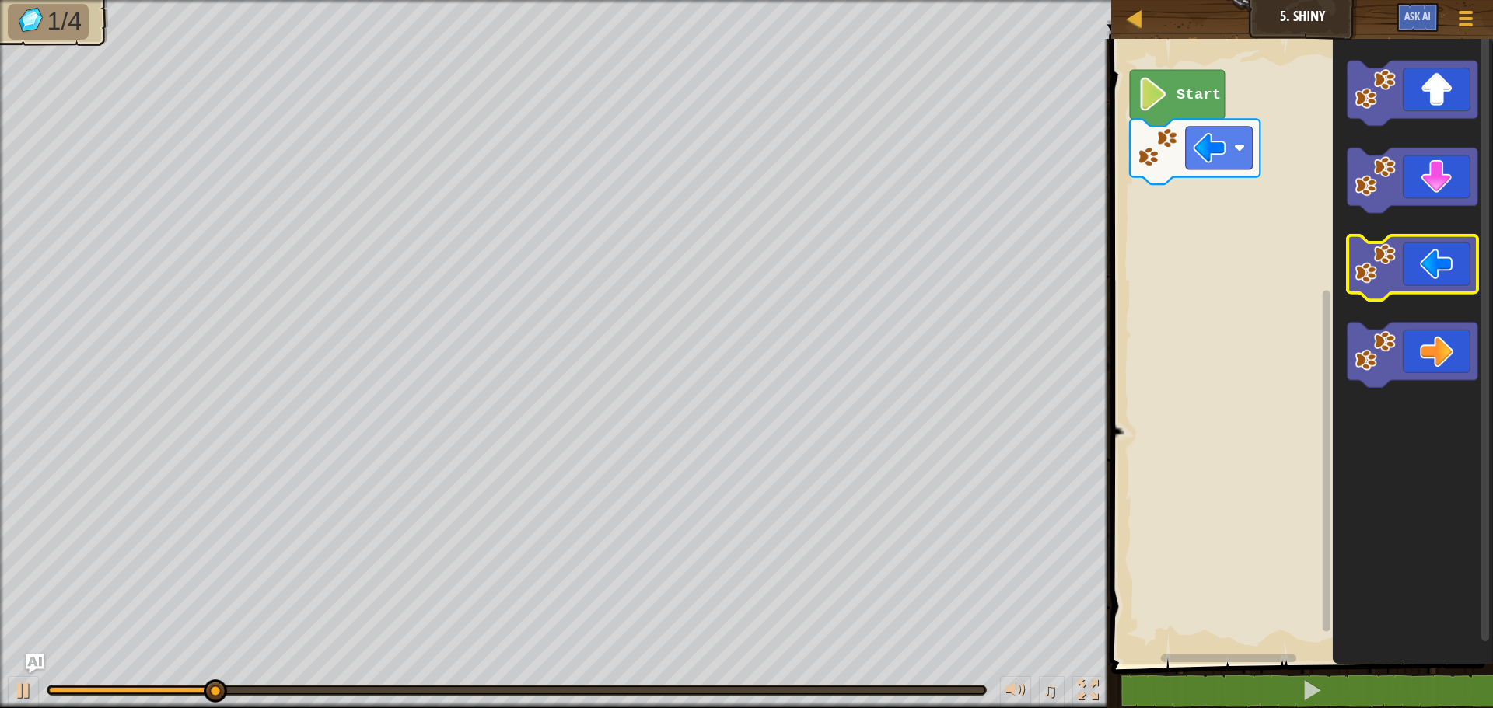
click at [1428, 267] on icon "Blockly Workspace" at bounding box center [1412, 268] width 130 height 65
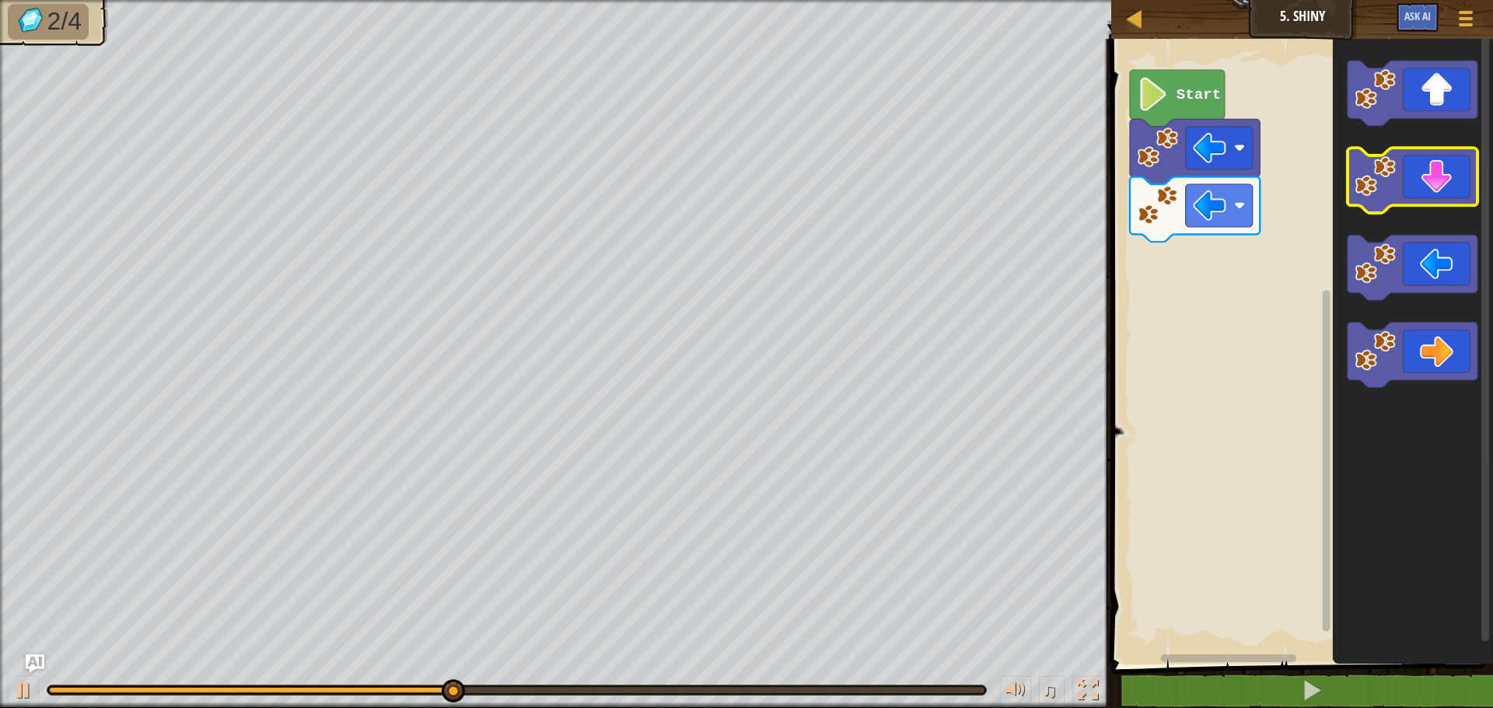
click at [1438, 173] on icon "Blockly Workspace" at bounding box center [1412, 180] width 130 height 65
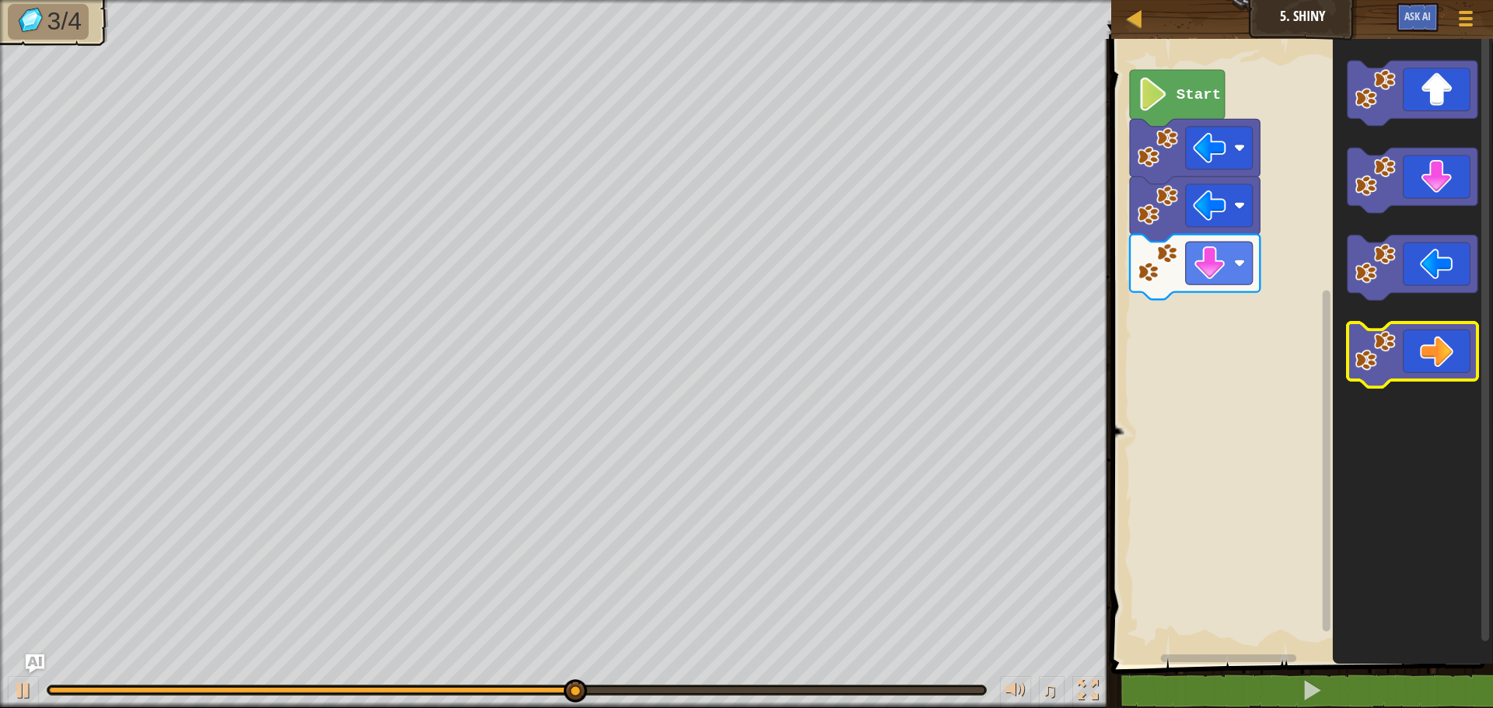
click at [1416, 327] on icon "Blockly Workspace" at bounding box center [1412, 355] width 130 height 65
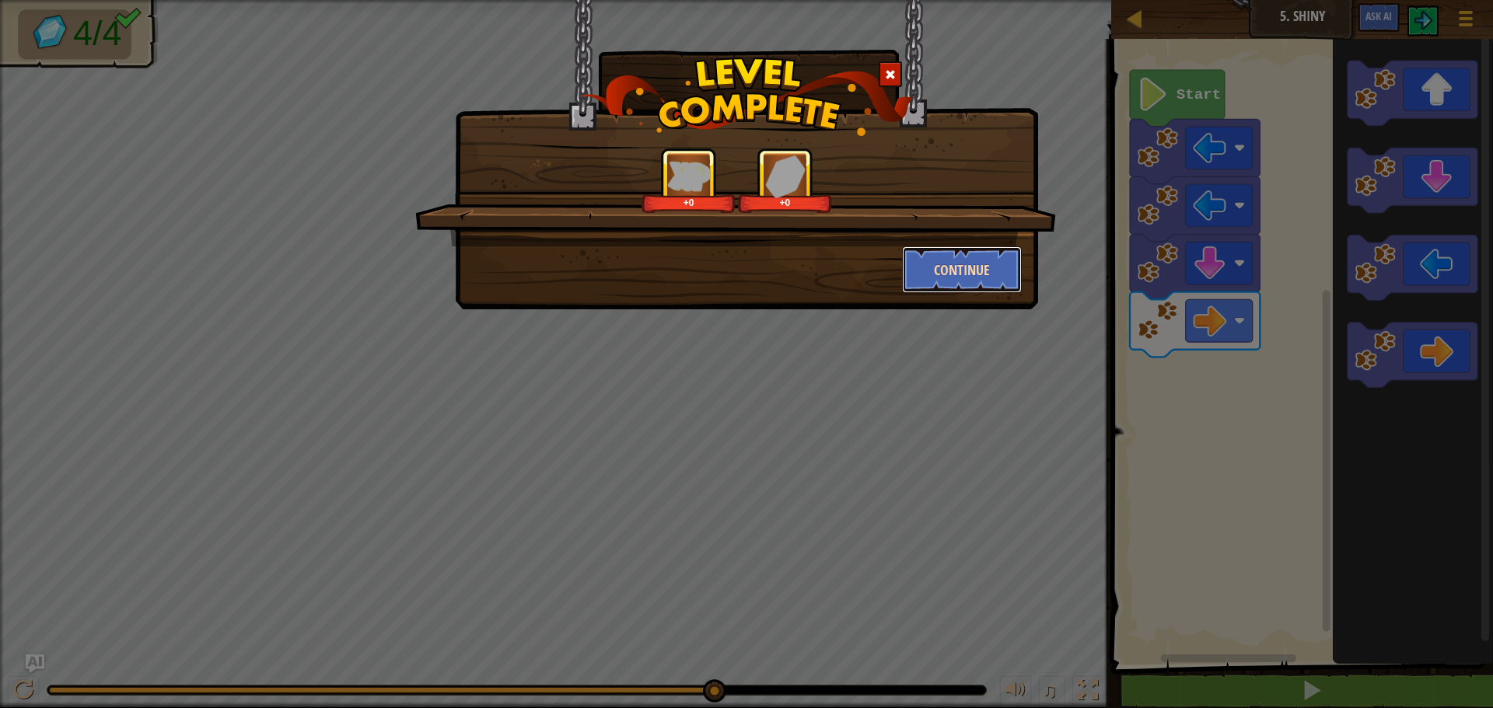
click at [919, 264] on button "Continue" at bounding box center [962, 269] width 121 height 47
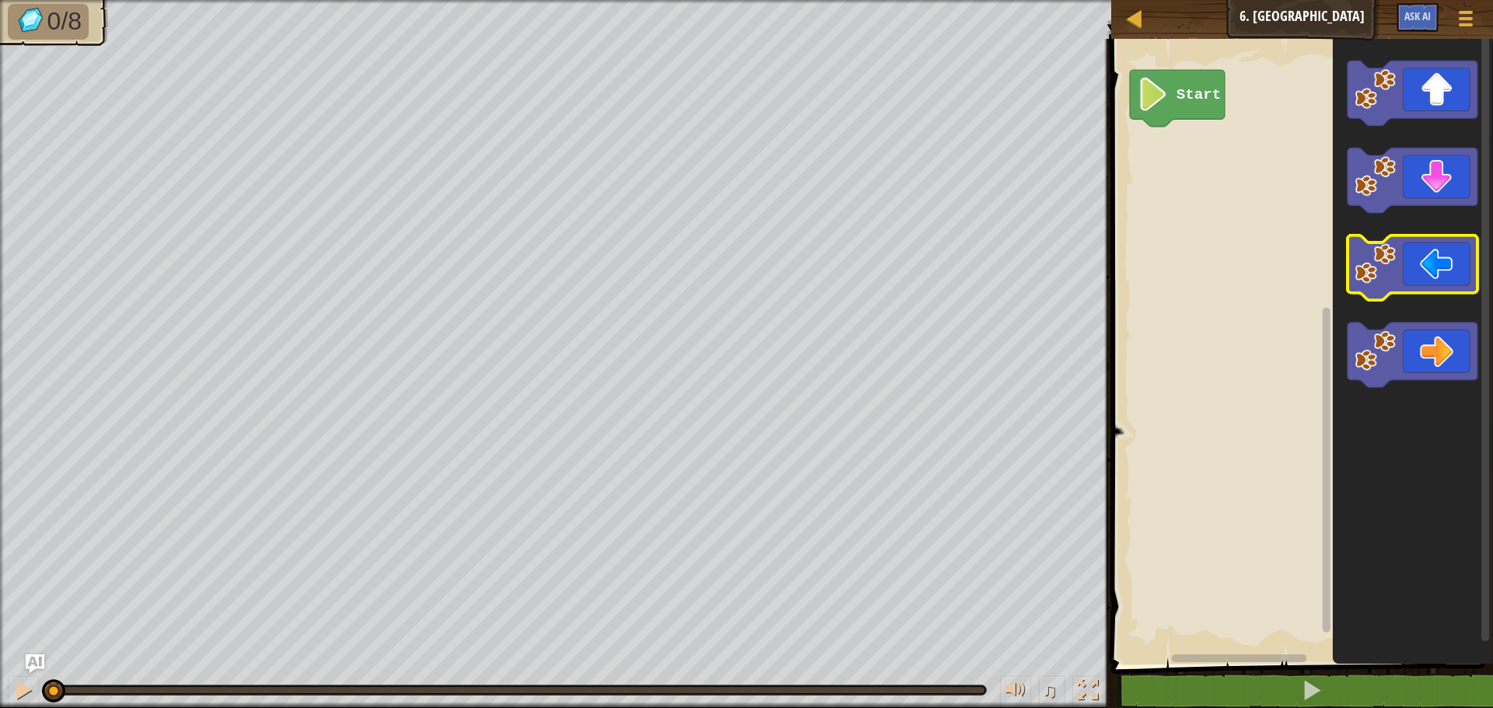
click at [1451, 272] on icon "Blockly Workspace" at bounding box center [1412, 268] width 130 height 65
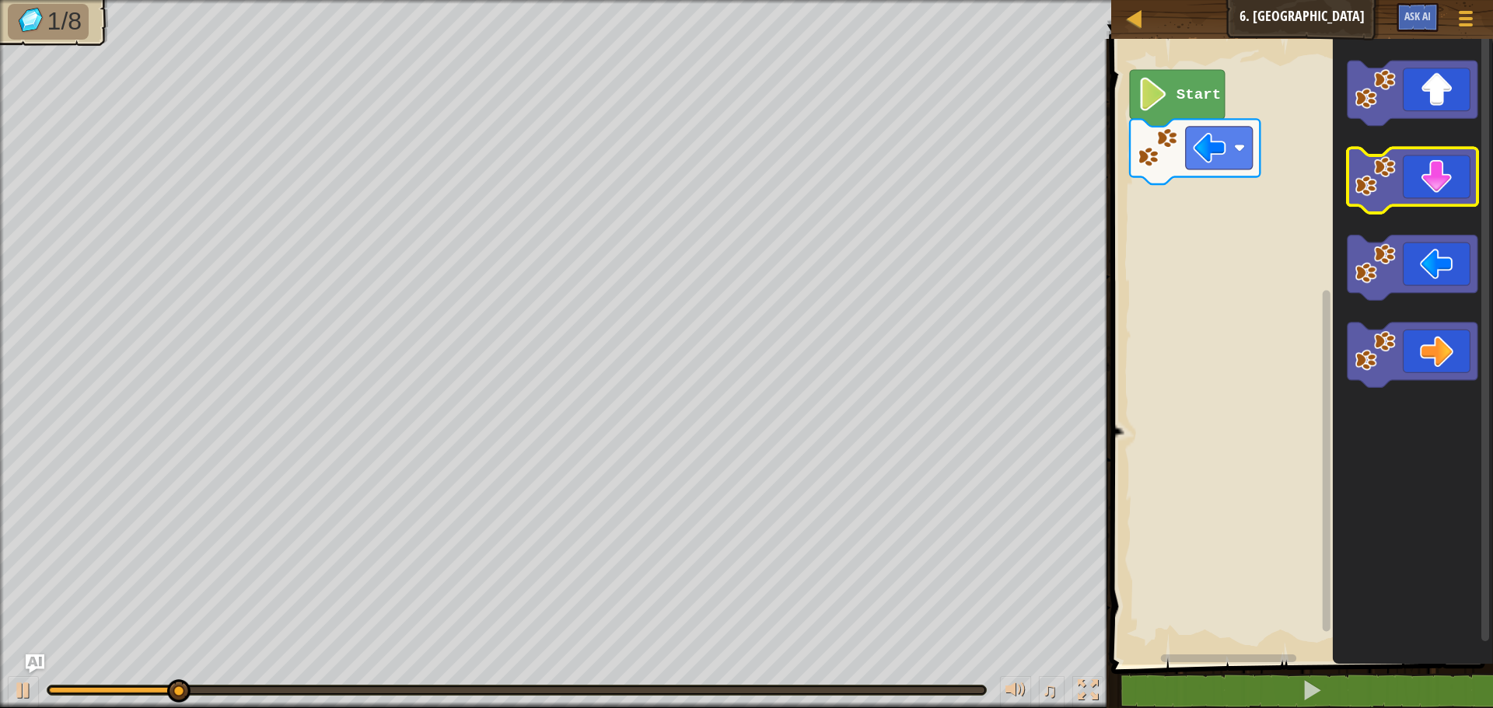
click at [1419, 180] on icon "Blockly Workspace" at bounding box center [1412, 180] width 130 height 65
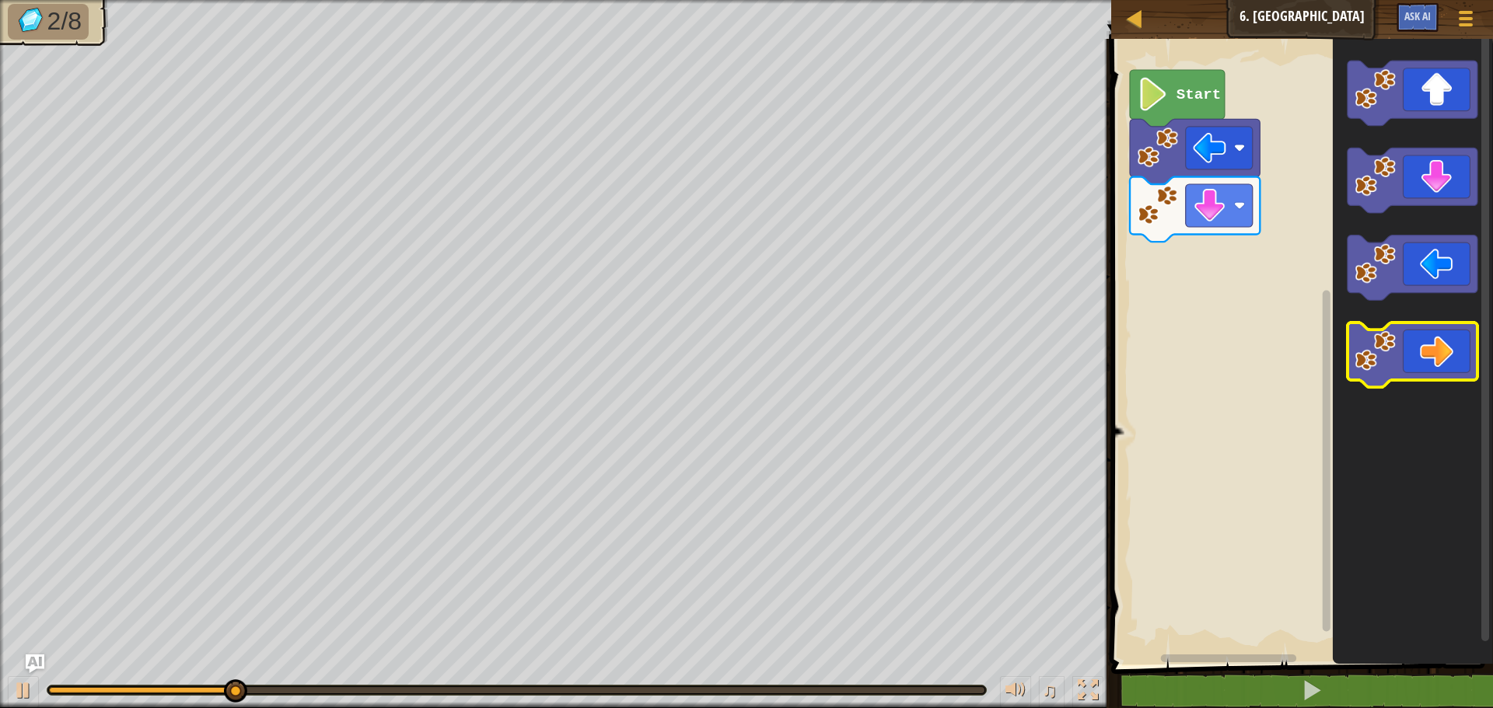
click at [1441, 351] on icon "Blockly Workspace" at bounding box center [1412, 355] width 130 height 65
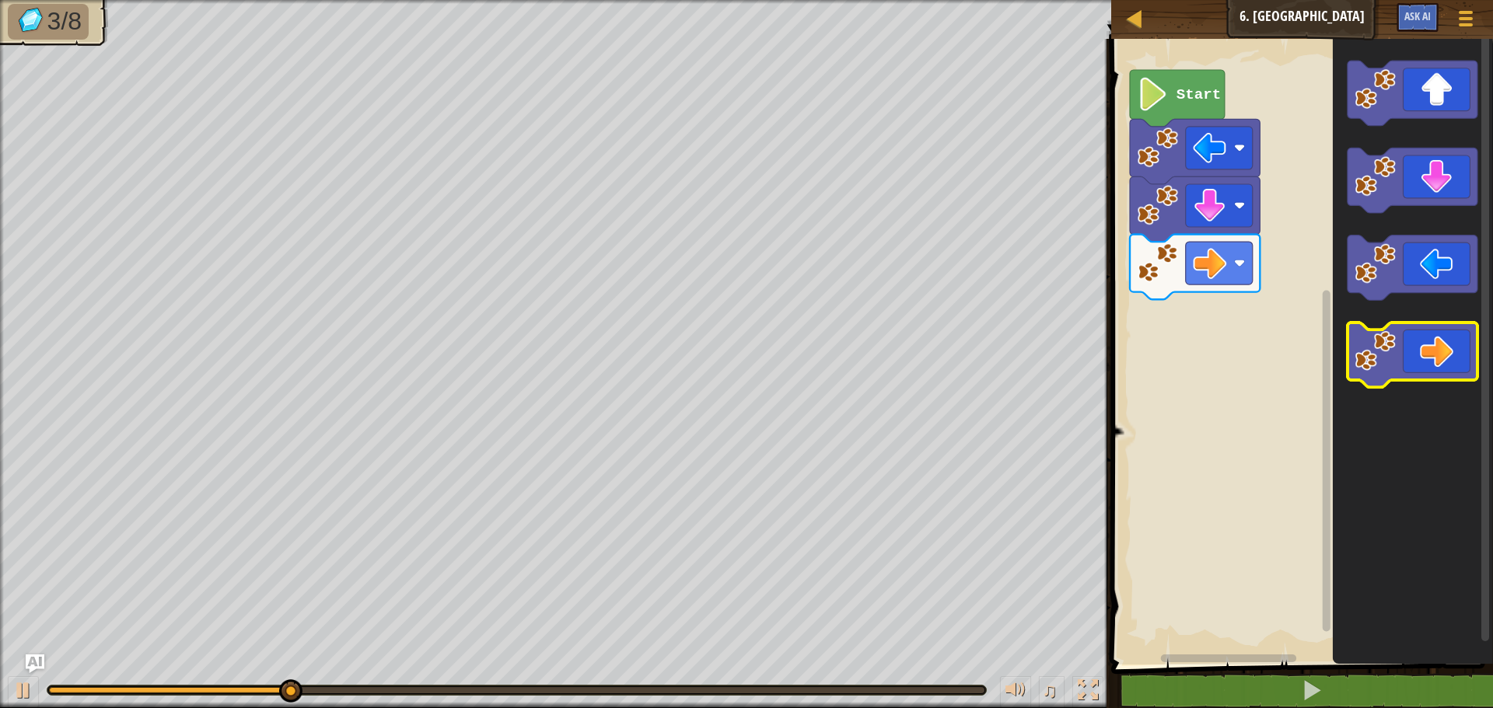
click at [1440, 351] on icon "Blockly Workspace" at bounding box center [1412, 355] width 130 height 65
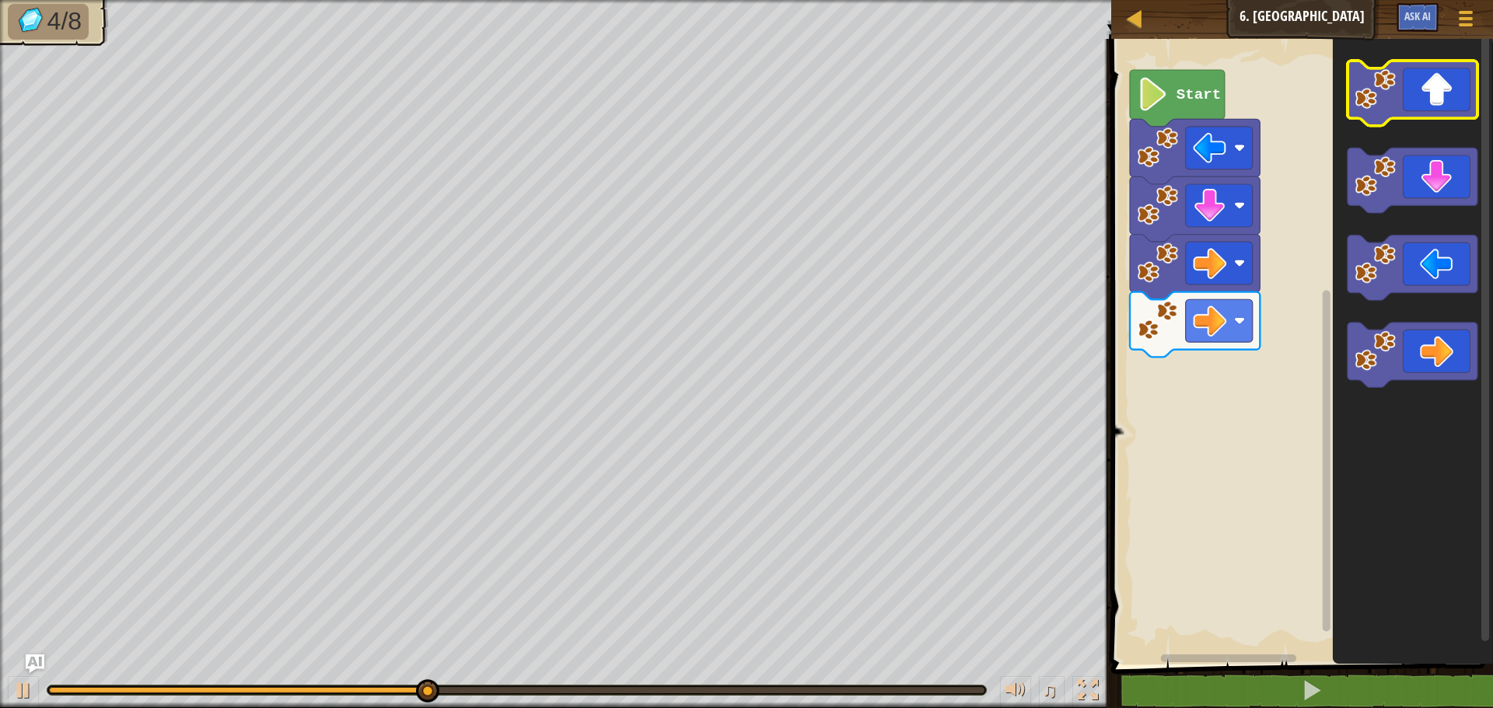
click at [1436, 107] on icon "Blockly Workspace" at bounding box center [1412, 93] width 130 height 65
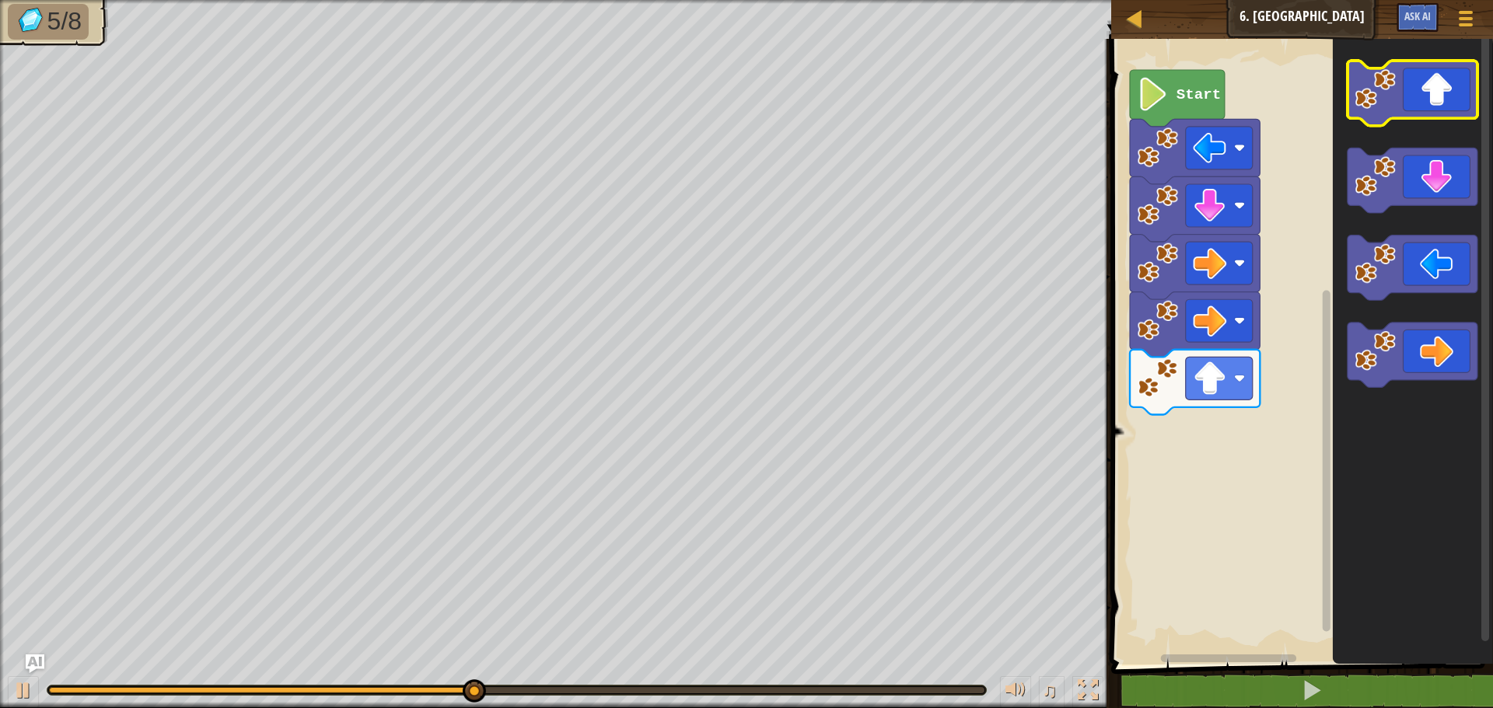
click at [1439, 107] on icon "Blockly Workspace" at bounding box center [1412, 93] width 130 height 65
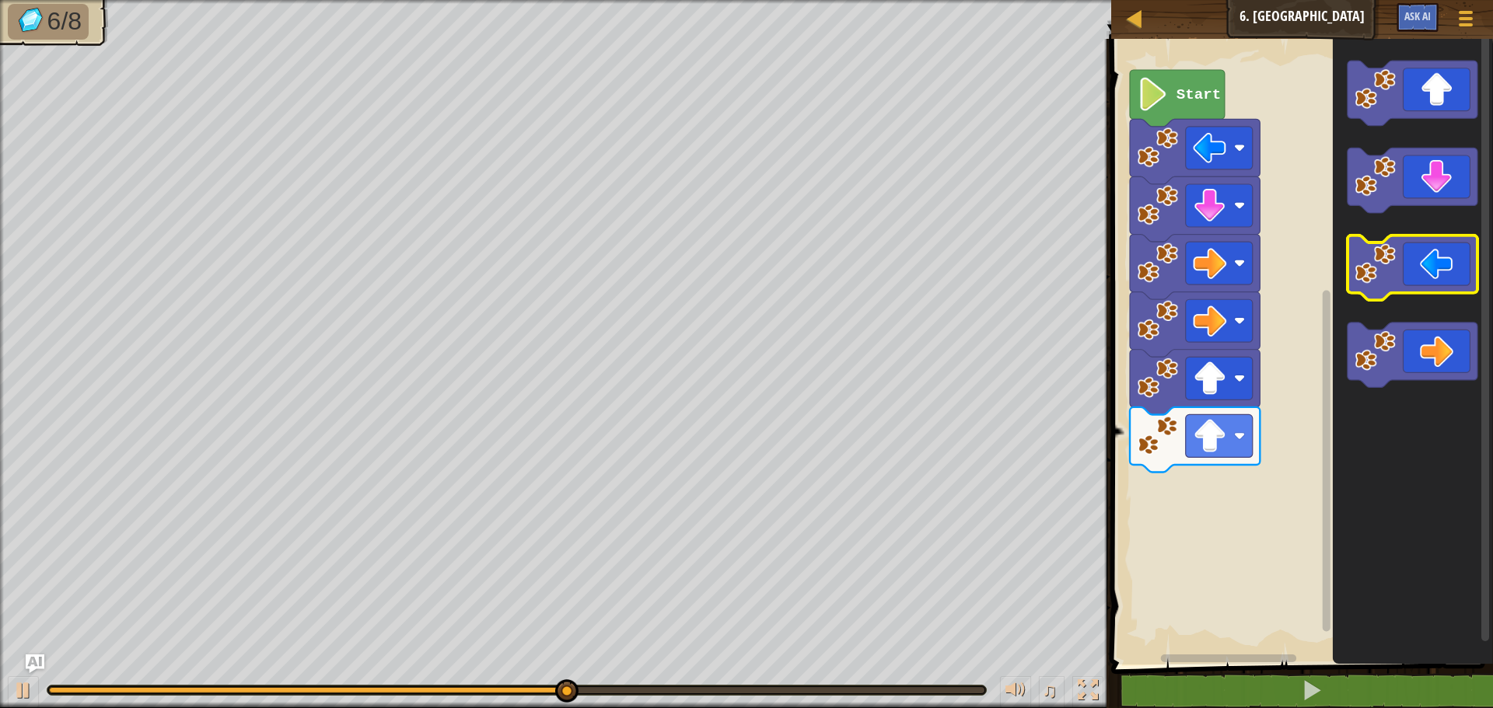
click at [1458, 281] on icon "Blockly Workspace" at bounding box center [1412, 268] width 130 height 65
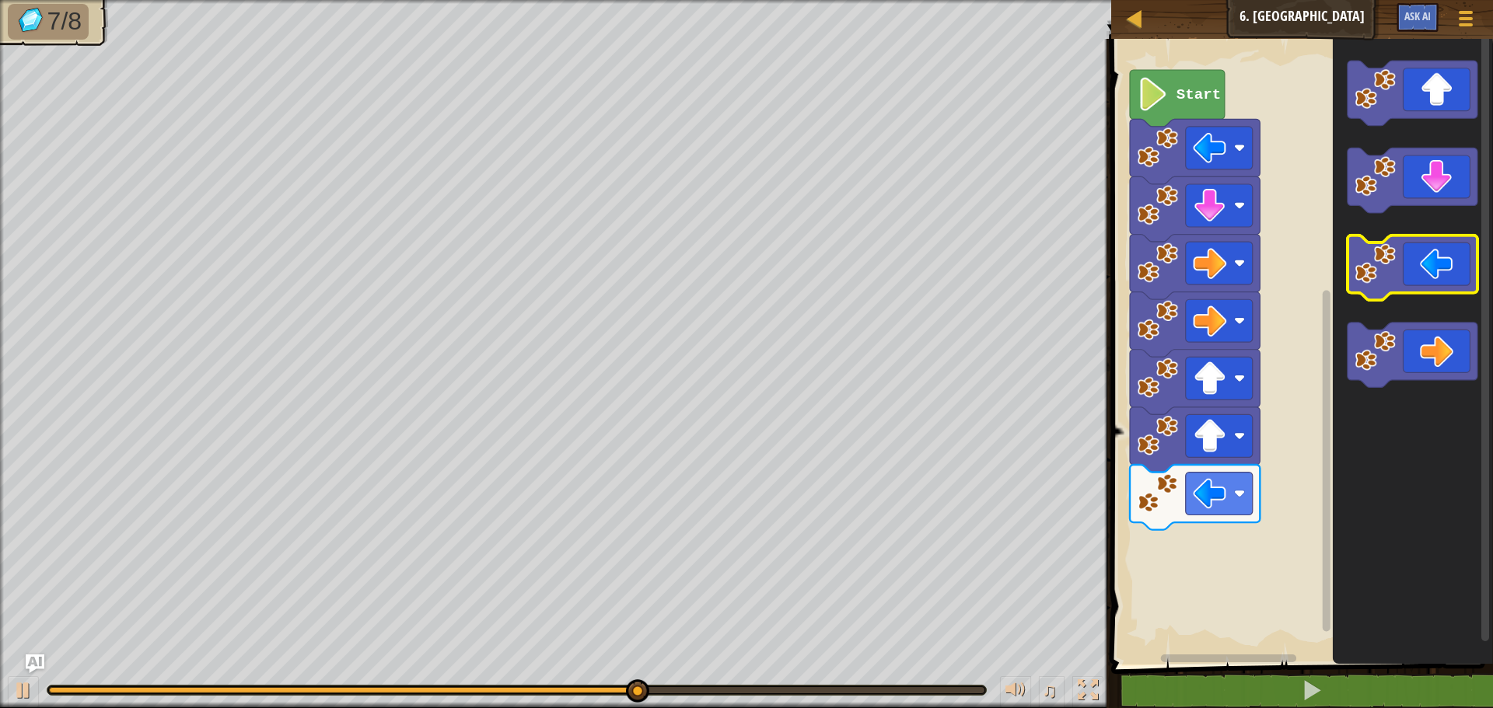
click at [1459, 278] on icon "Blockly Workspace" at bounding box center [1412, 268] width 130 height 65
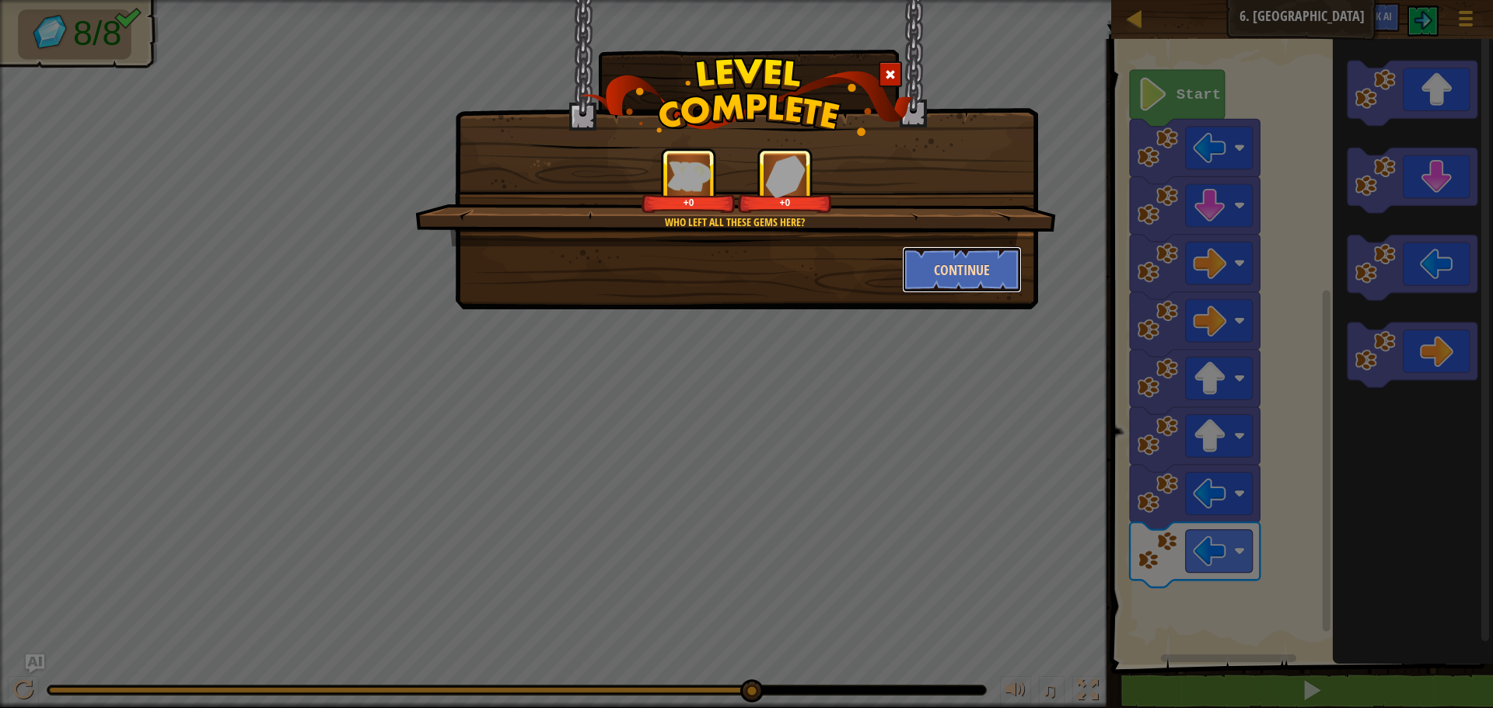
click at [935, 270] on button "Continue" at bounding box center [962, 269] width 121 height 47
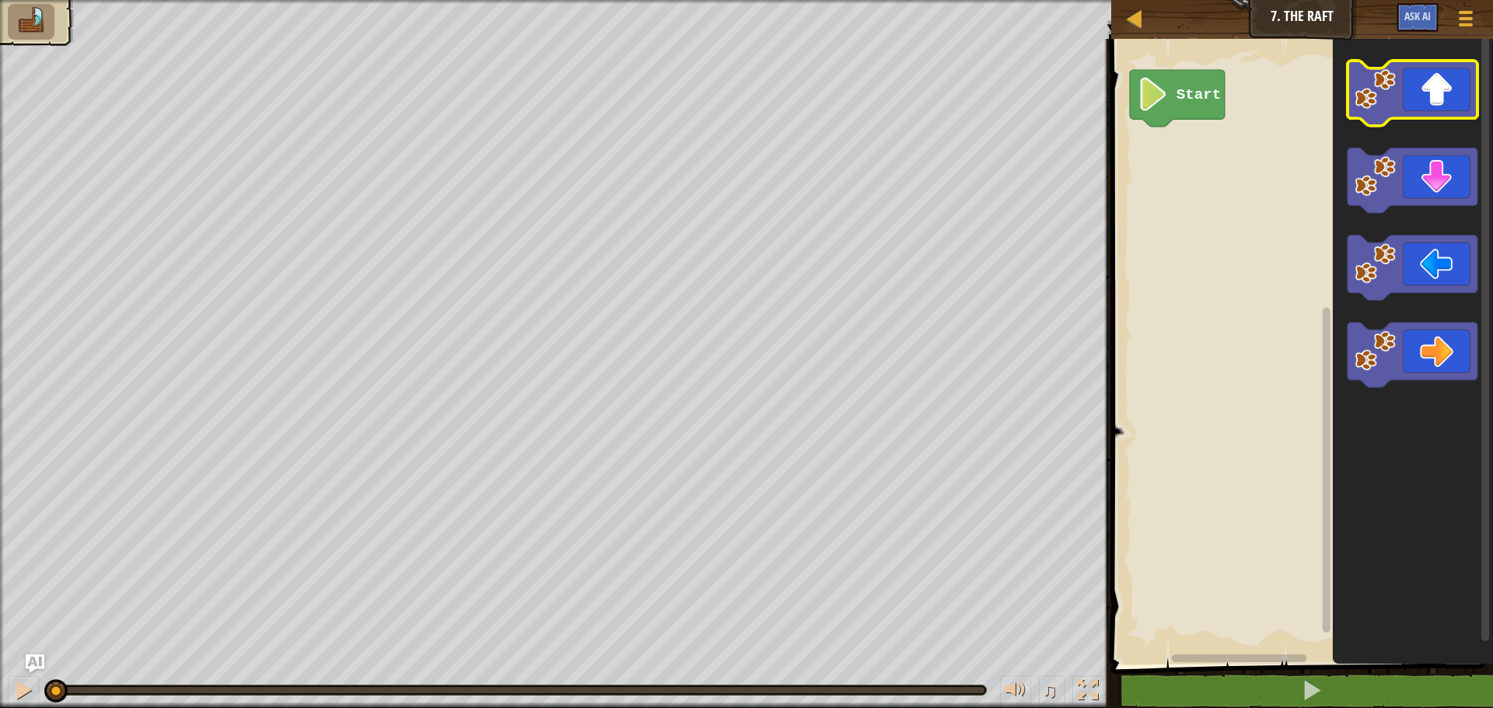
click at [1426, 99] on icon "Blockly Workspace" at bounding box center [1412, 93] width 130 height 65
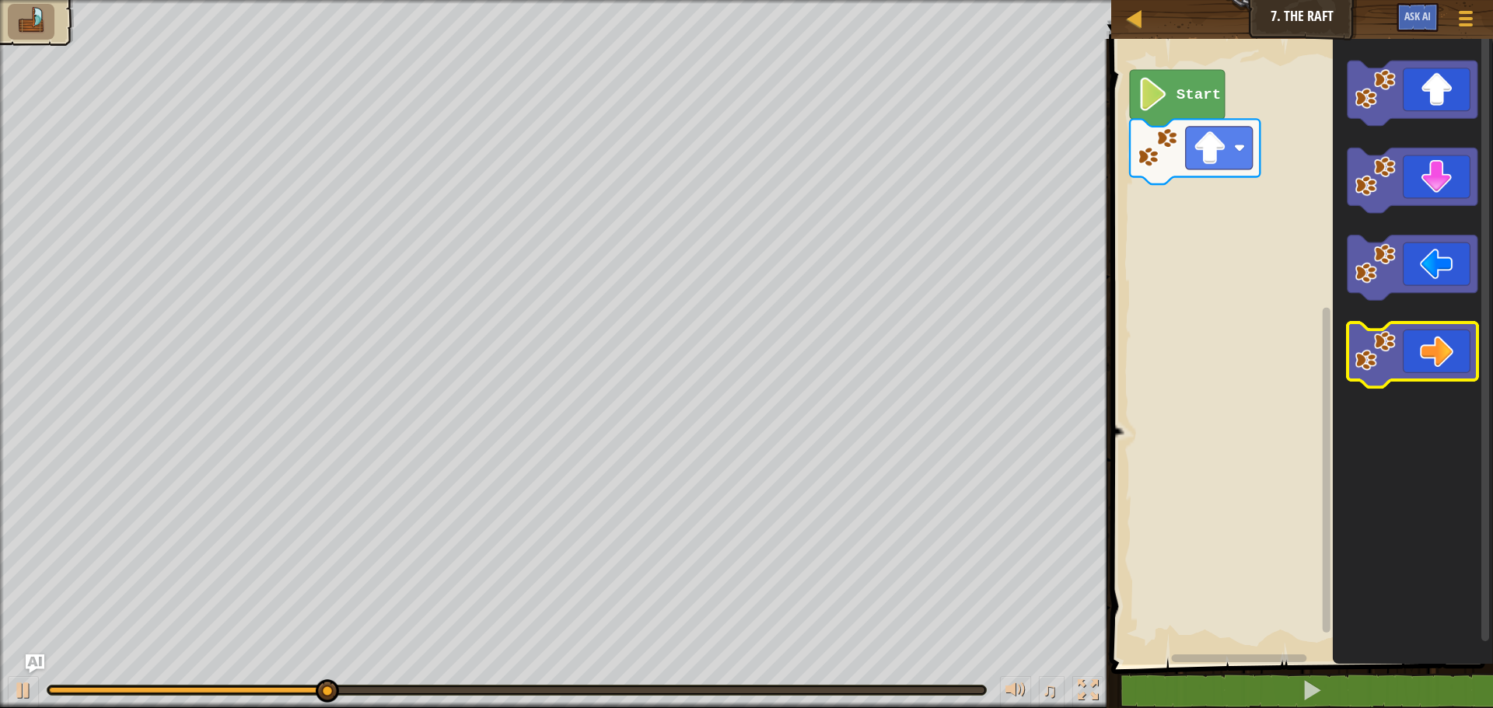
click at [1429, 351] on icon "Blockly Workspace" at bounding box center [1412, 355] width 130 height 65
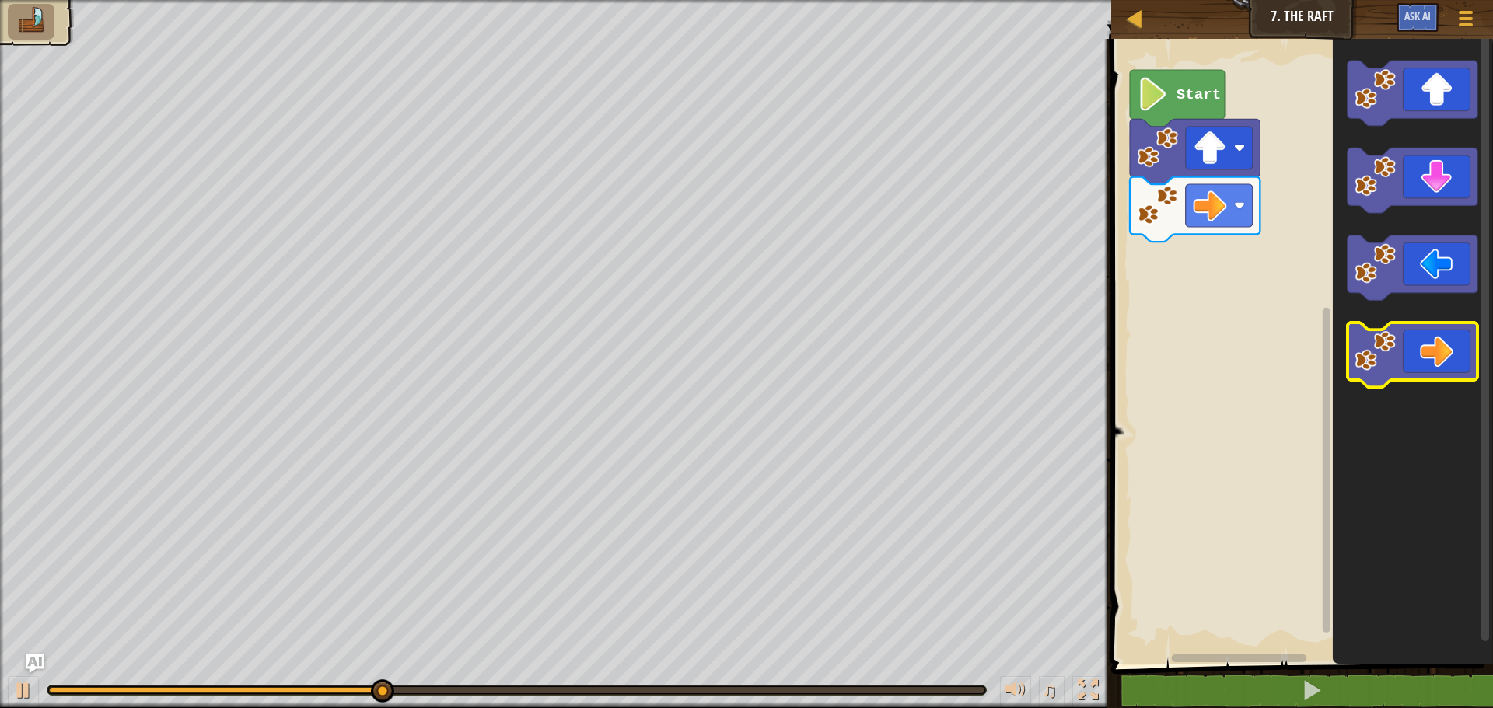
click at [1430, 353] on icon "Blockly Workspace" at bounding box center [1412, 355] width 130 height 65
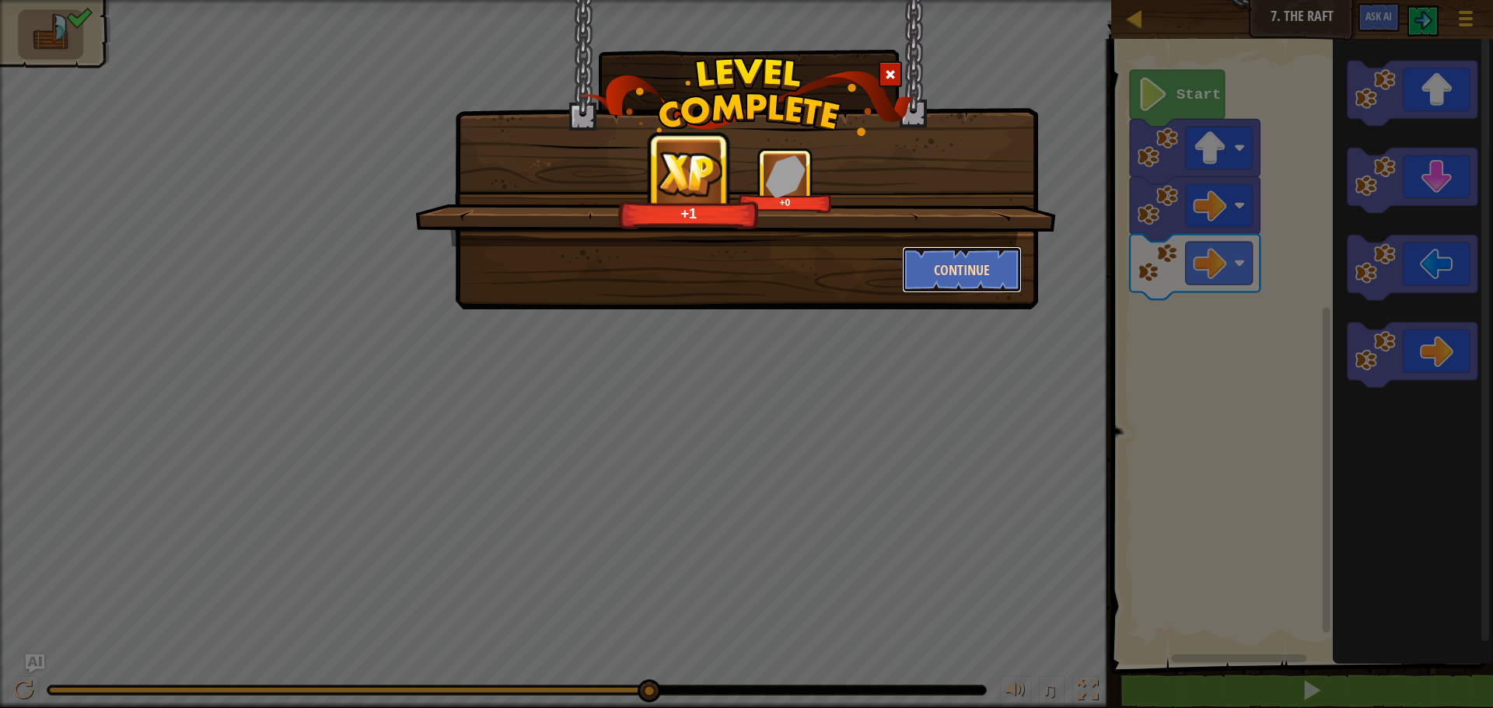
click at [949, 268] on button "Continue" at bounding box center [962, 269] width 121 height 47
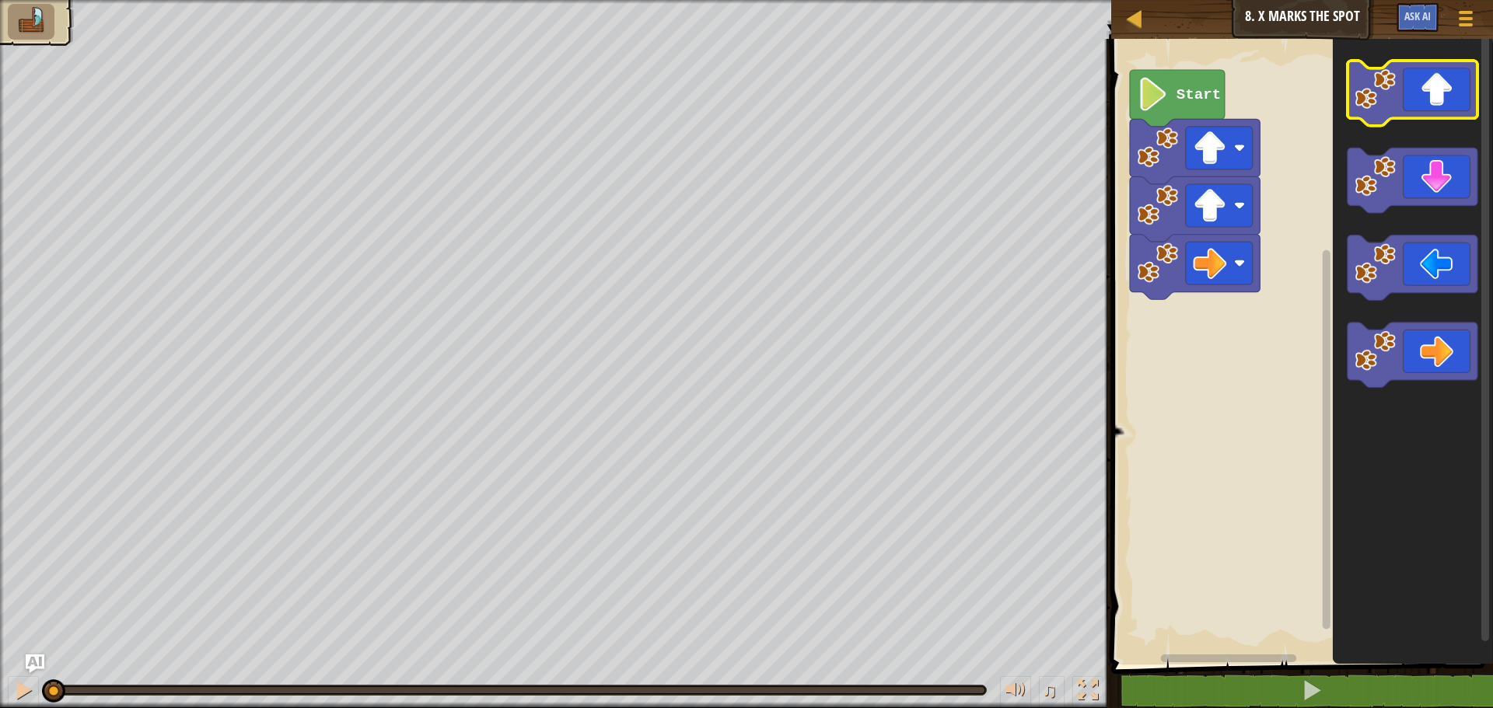
click at [1460, 114] on icon "Blockly Workspace" at bounding box center [1412, 93] width 130 height 65
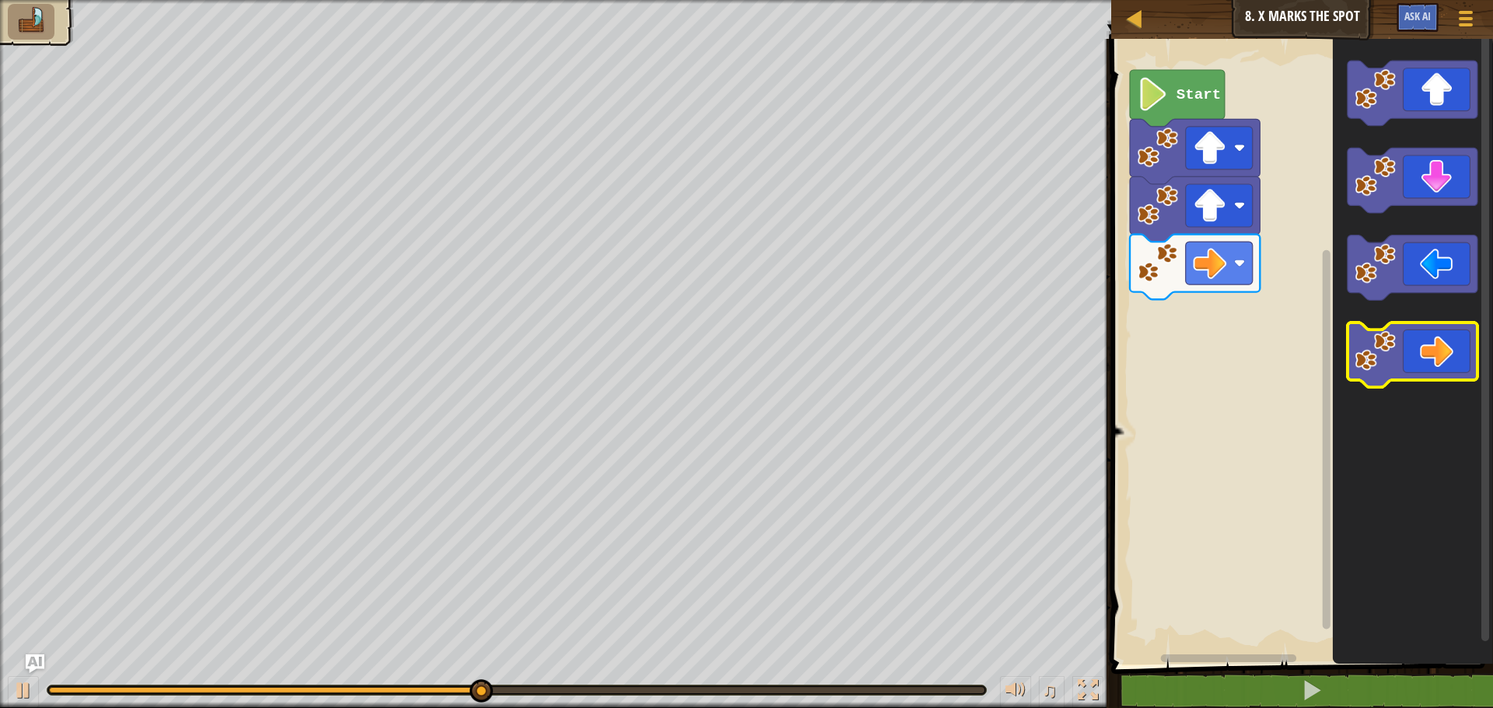
click at [1424, 350] on icon "Blockly Workspace" at bounding box center [1412, 355] width 130 height 65
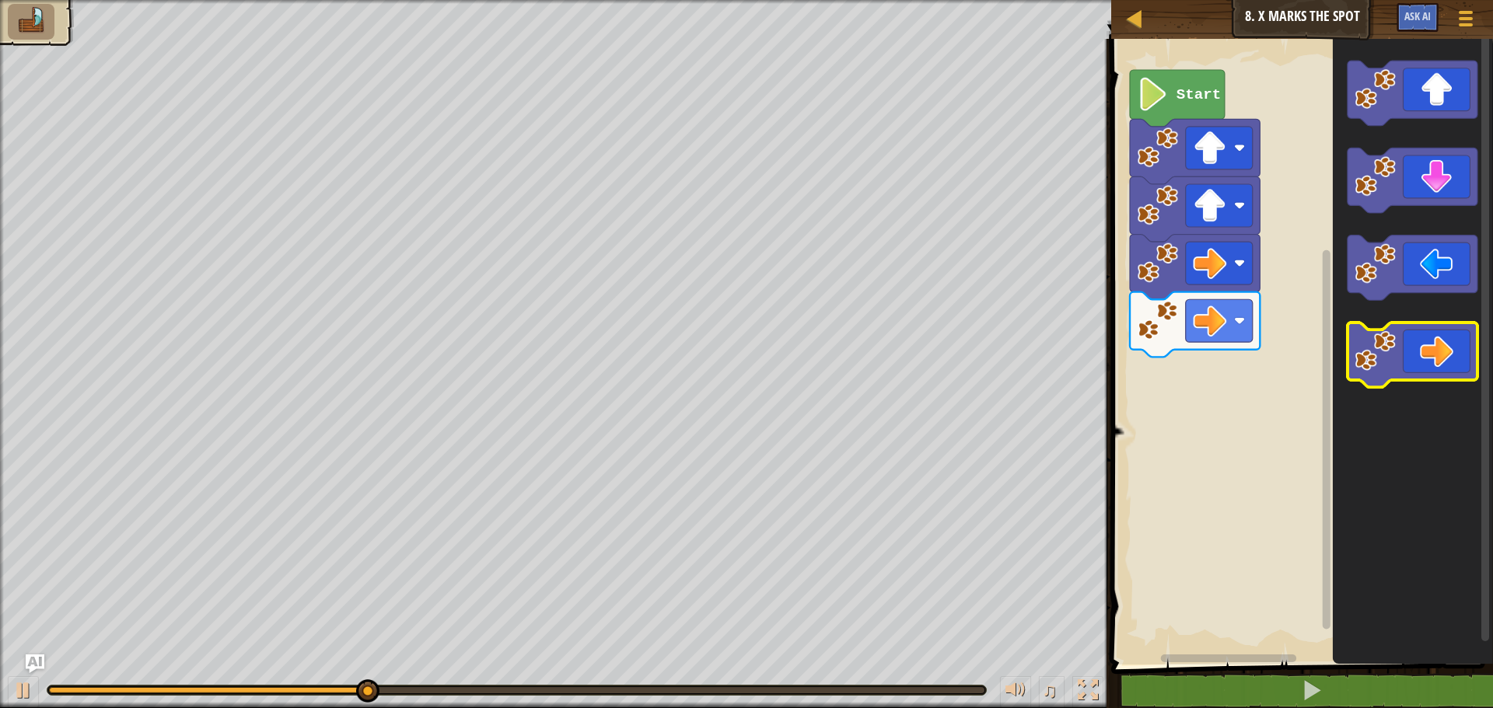
click at [1428, 349] on icon "Blockly Workspace" at bounding box center [1412, 355] width 130 height 65
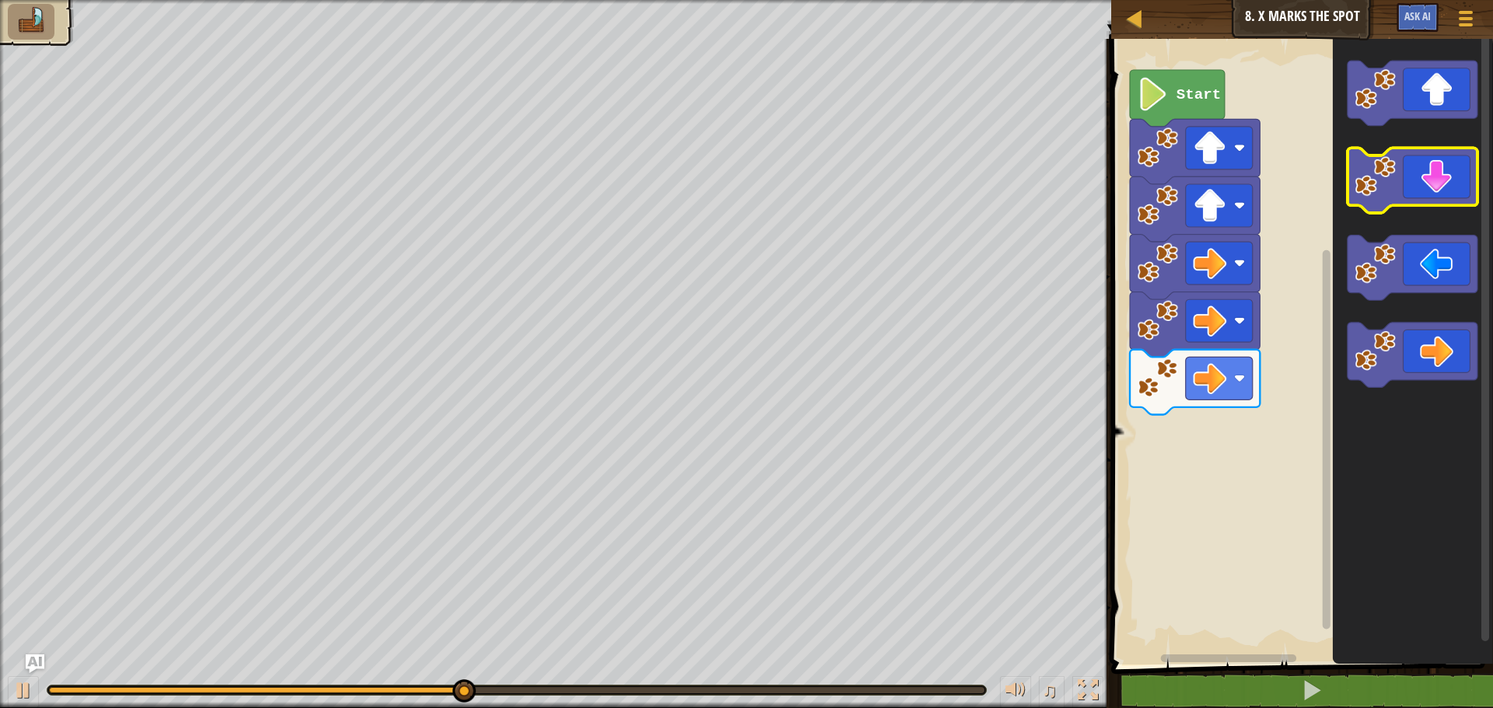
click at [1445, 170] on icon "Blockly Workspace" at bounding box center [1412, 180] width 130 height 65
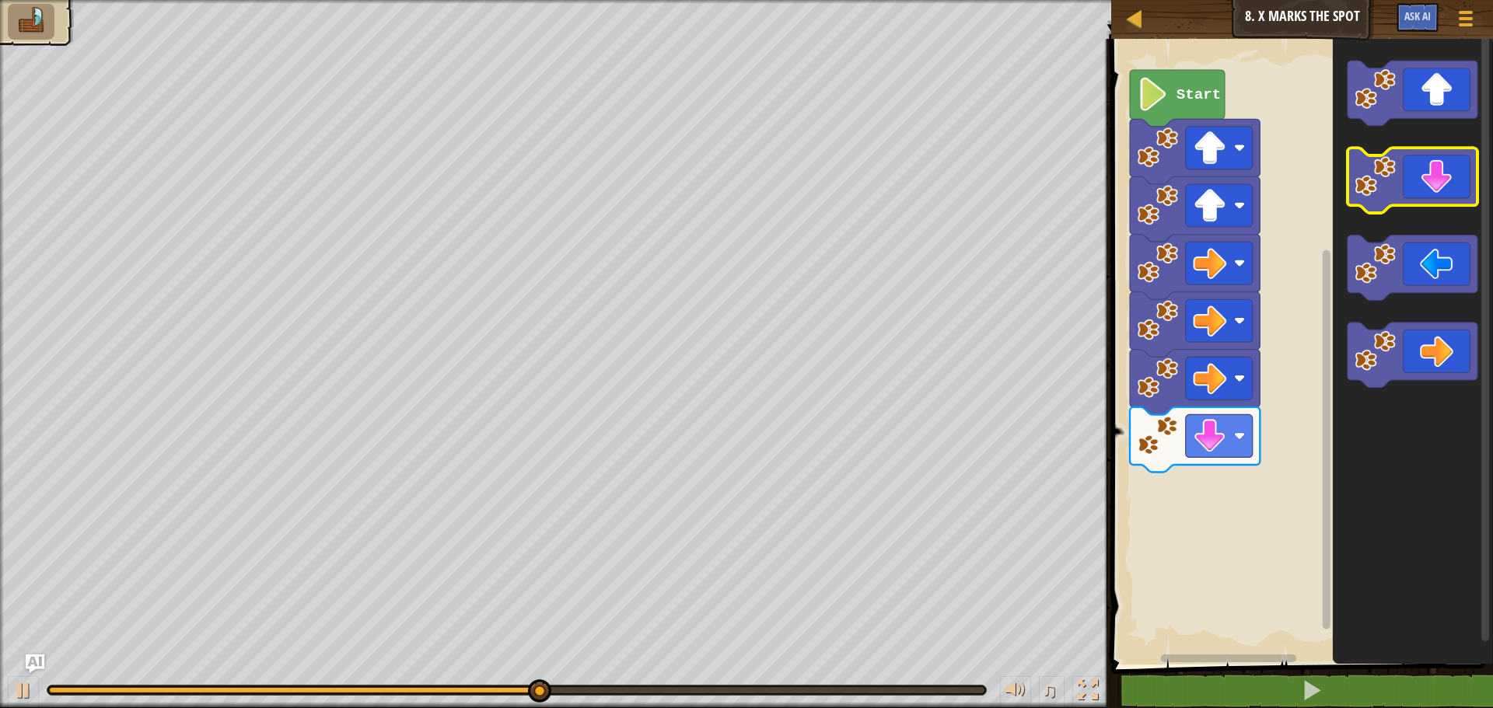
click at [1446, 187] on icon "Blockly Workspace" at bounding box center [1412, 180] width 130 height 65
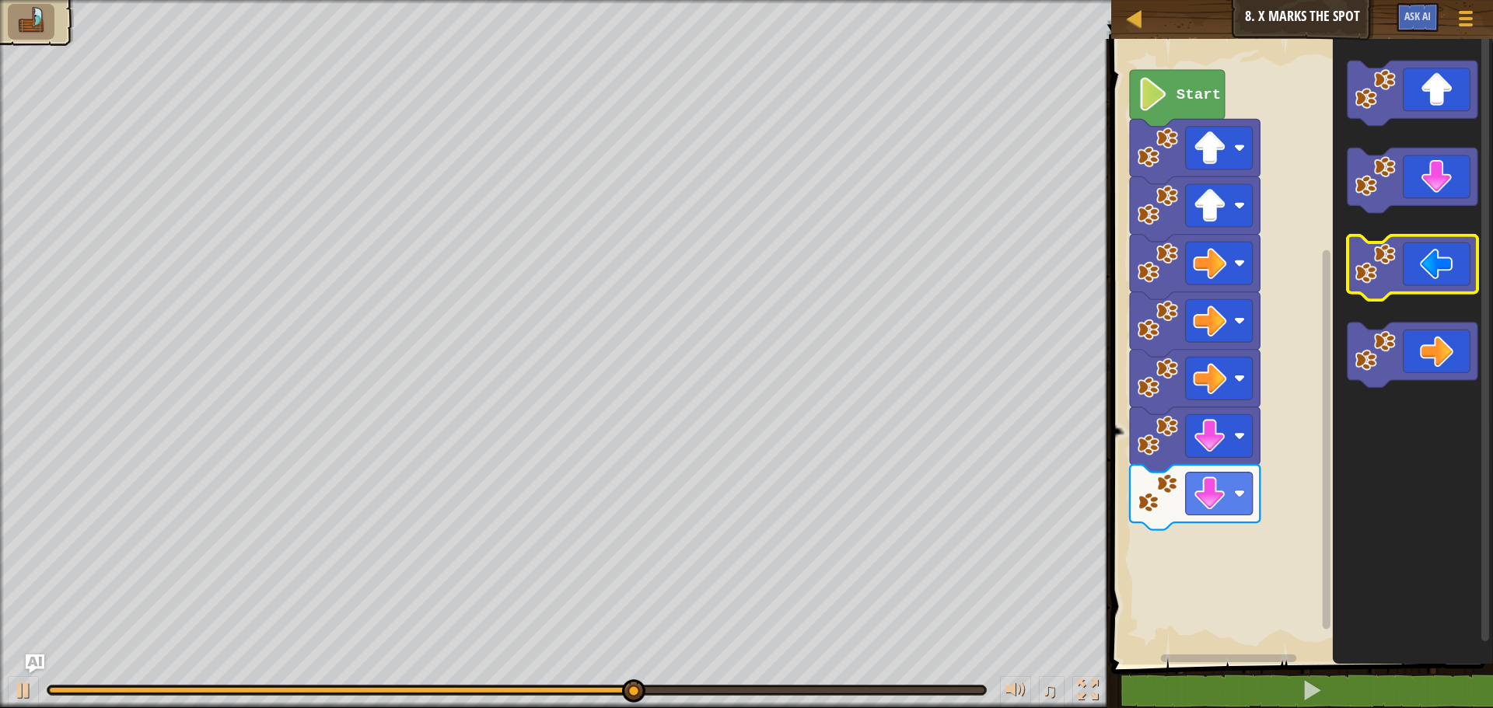
click at [1424, 282] on icon "Blockly Workspace" at bounding box center [1412, 268] width 130 height 65
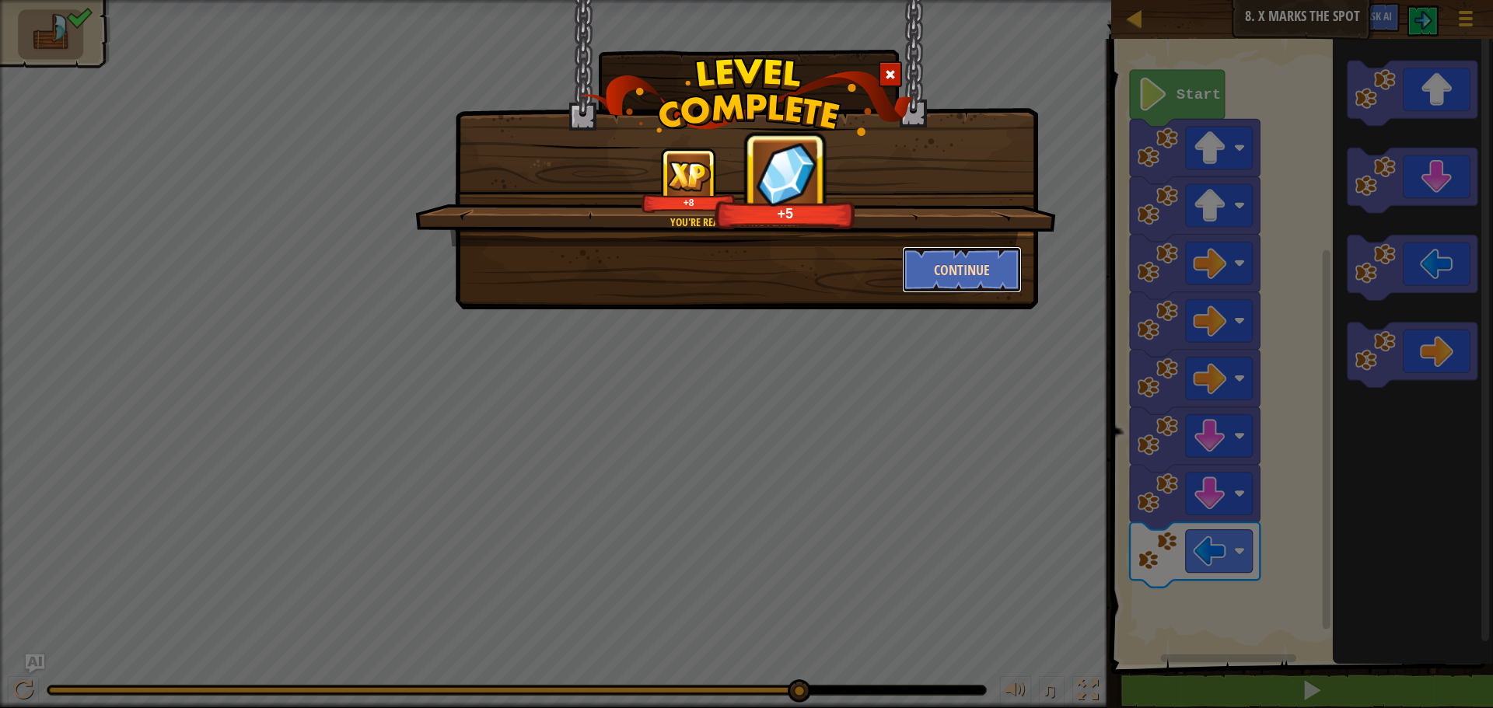
drag, startPoint x: 989, startPoint y: 275, endPoint x: 1004, endPoint y: 280, distance: 15.5
click at [1004, 280] on button "Continue" at bounding box center [962, 269] width 121 height 47
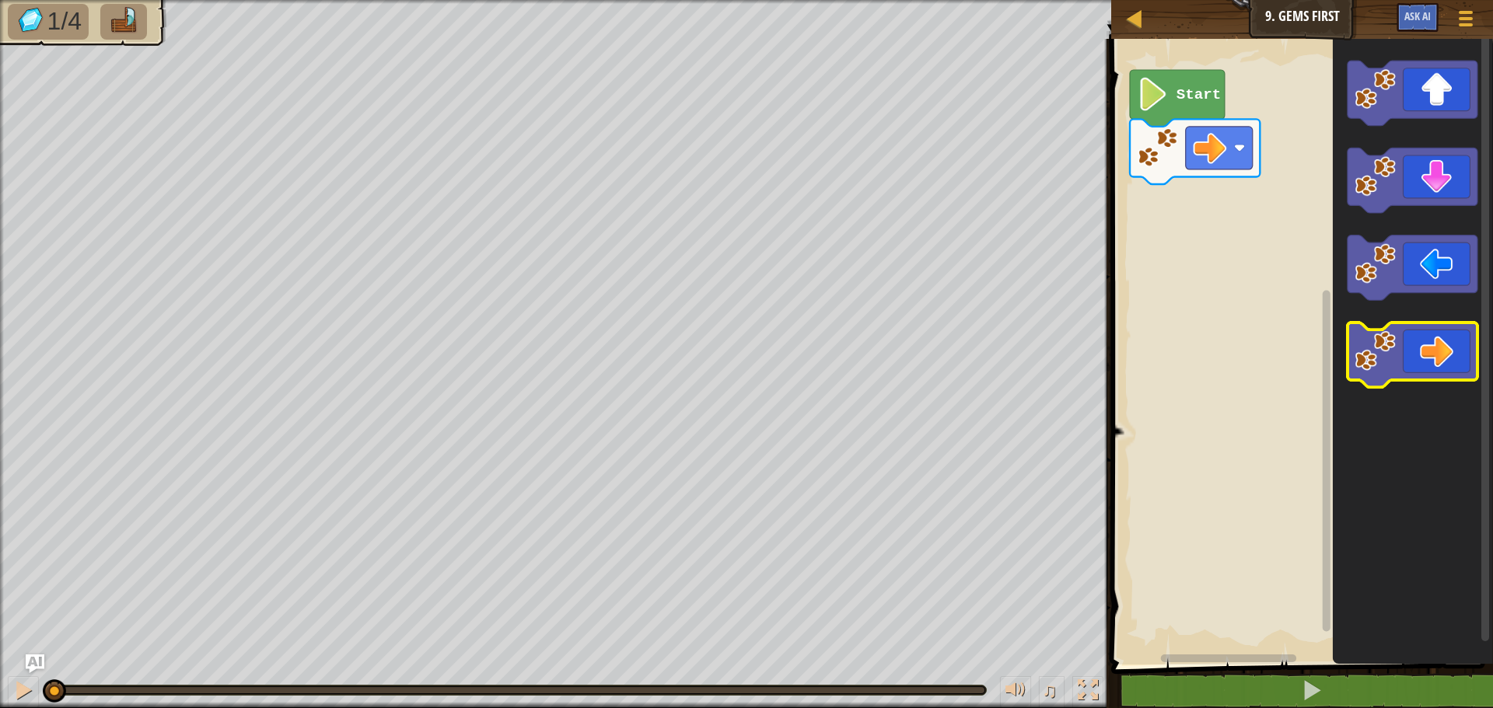
click at [1437, 361] on icon "Blockly Workspace" at bounding box center [1412, 355] width 130 height 65
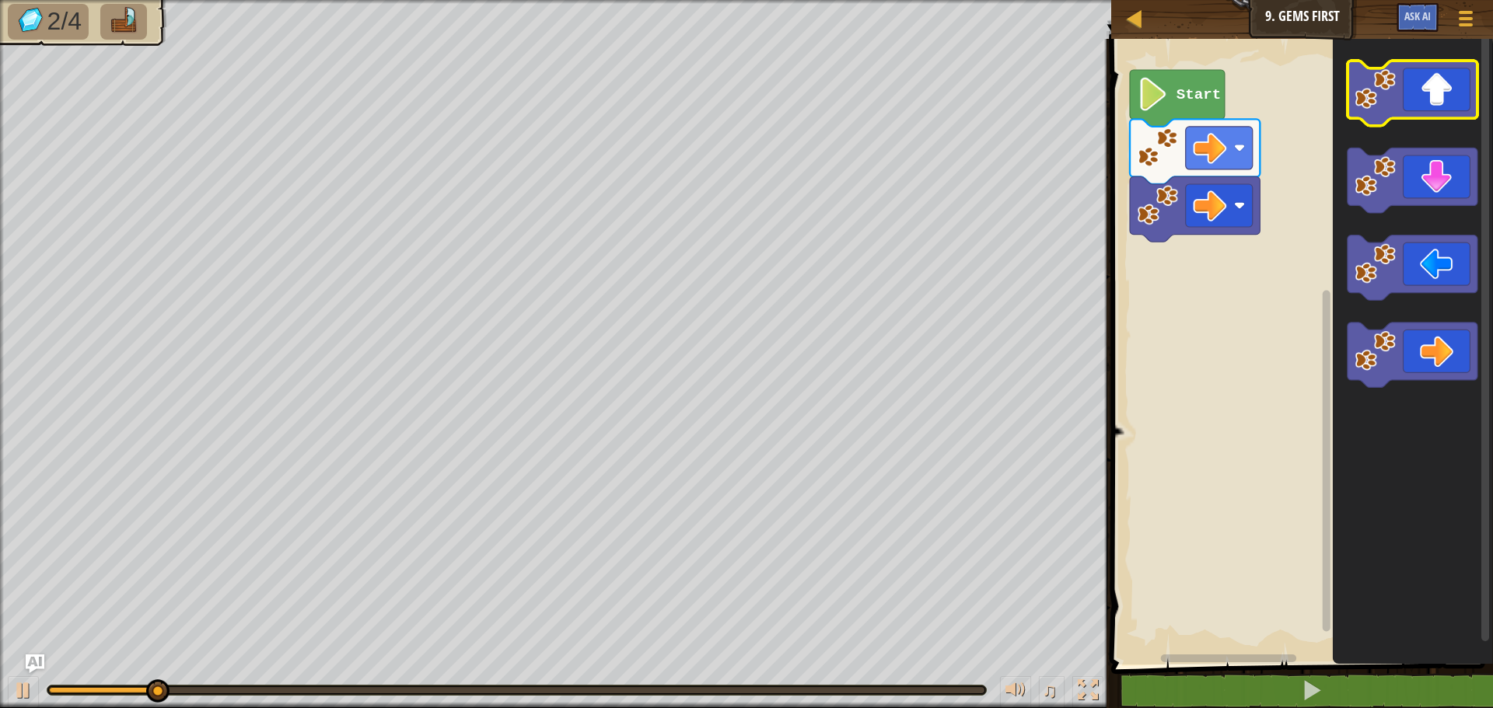
click at [1423, 123] on rect "Blockly Workspace" at bounding box center [1412, 93] width 130 height 65
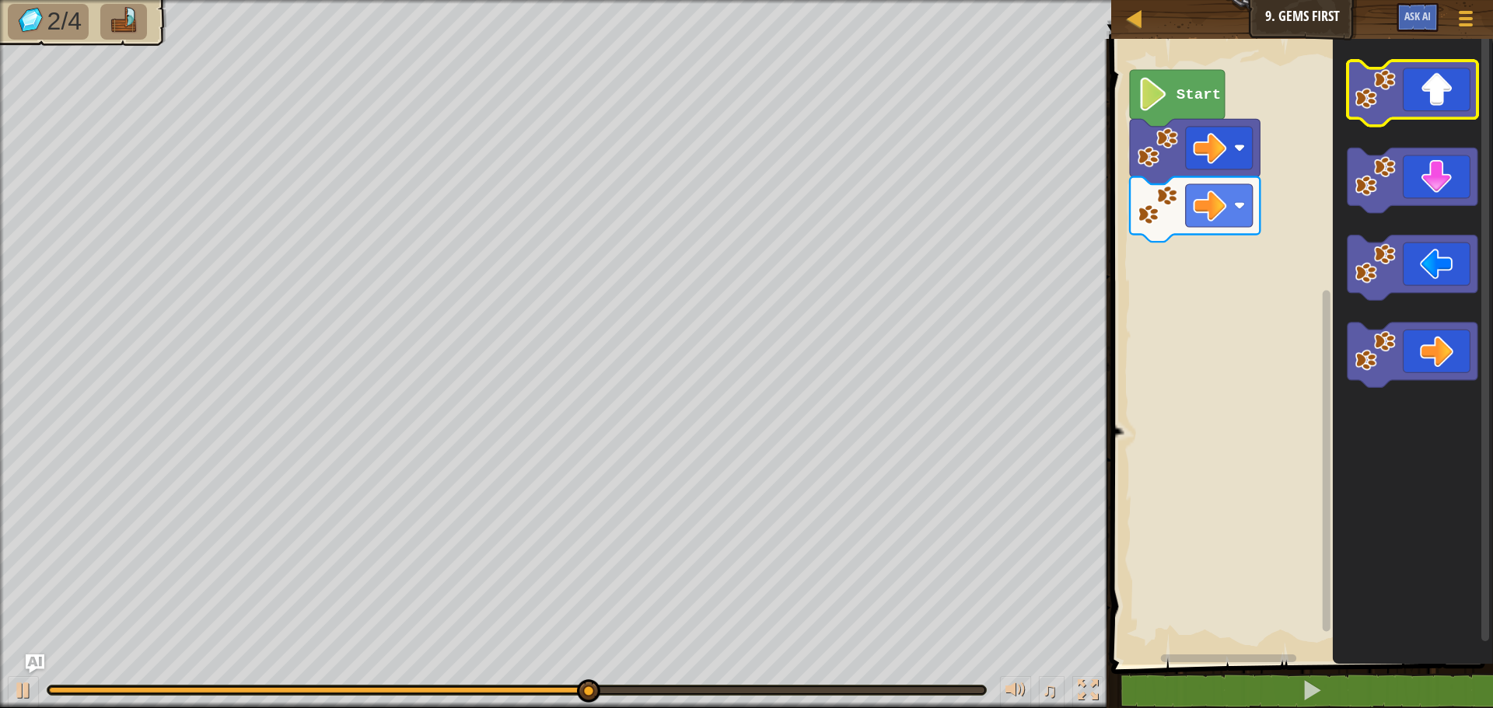
click at [1427, 105] on icon "Blockly Workspace" at bounding box center [1412, 93] width 130 height 65
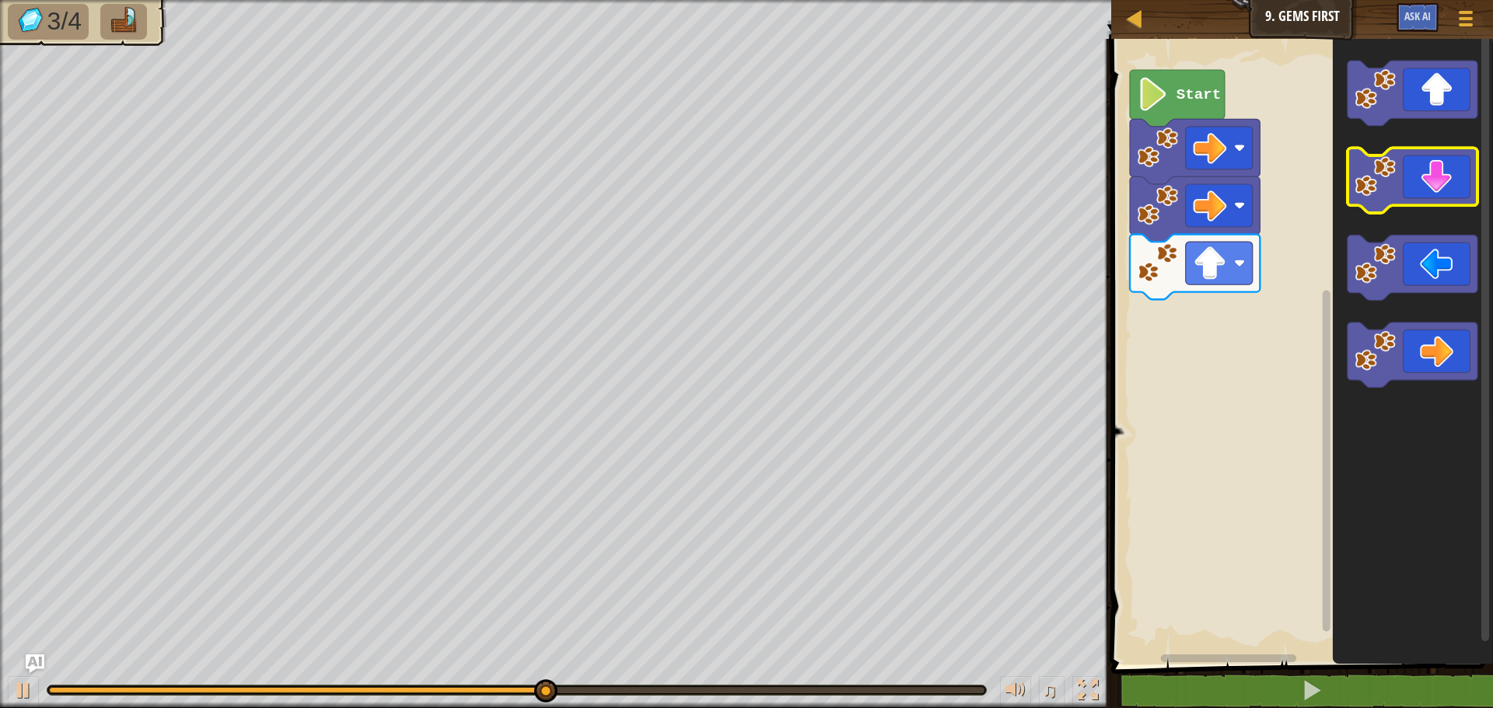
click at [1413, 173] on icon "Blockly Workspace" at bounding box center [1412, 180] width 130 height 65
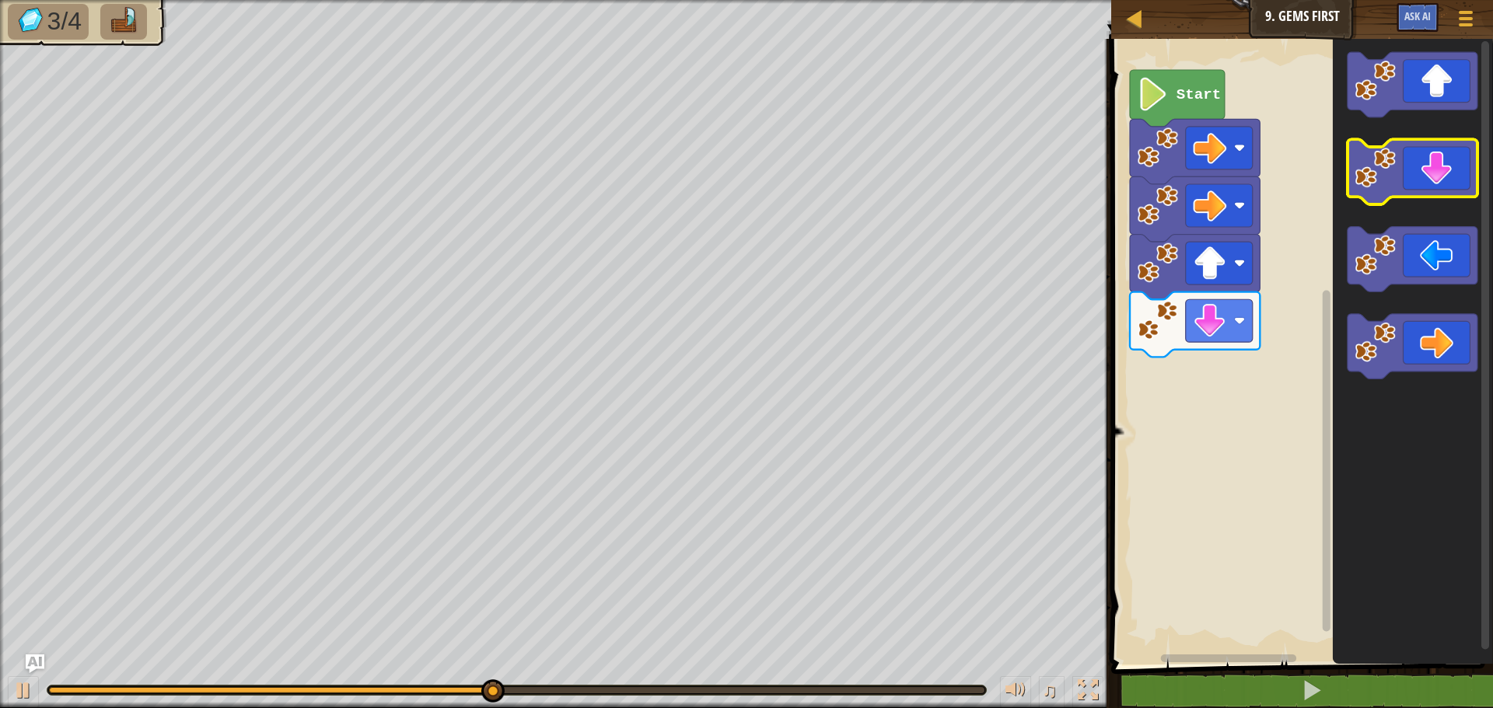
click at [1416, 173] on icon "Blockly Workspace" at bounding box center [1412, 172] width 130 height 65
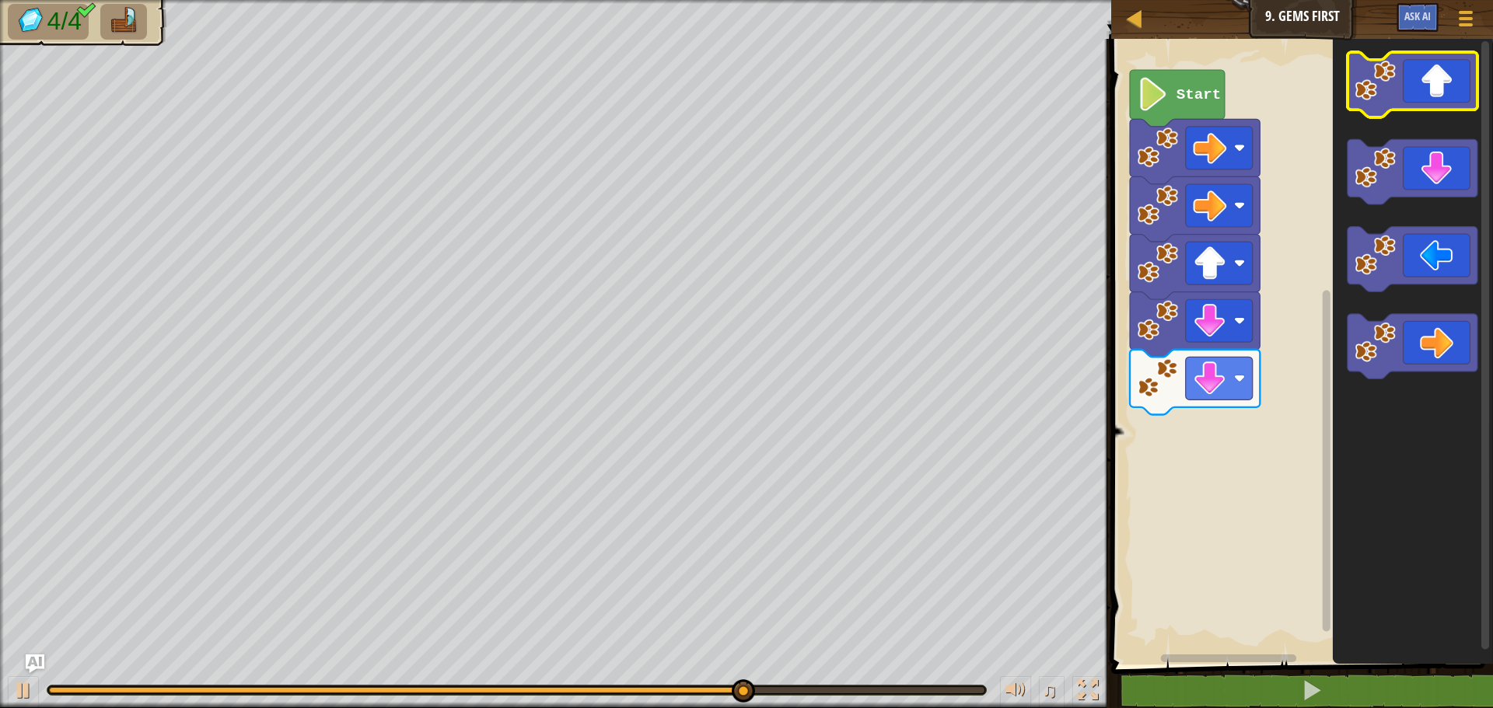
click at [1441, 78] on icon "Blockly Workspace" at bounding box center [1412, 84] width 130 height 65
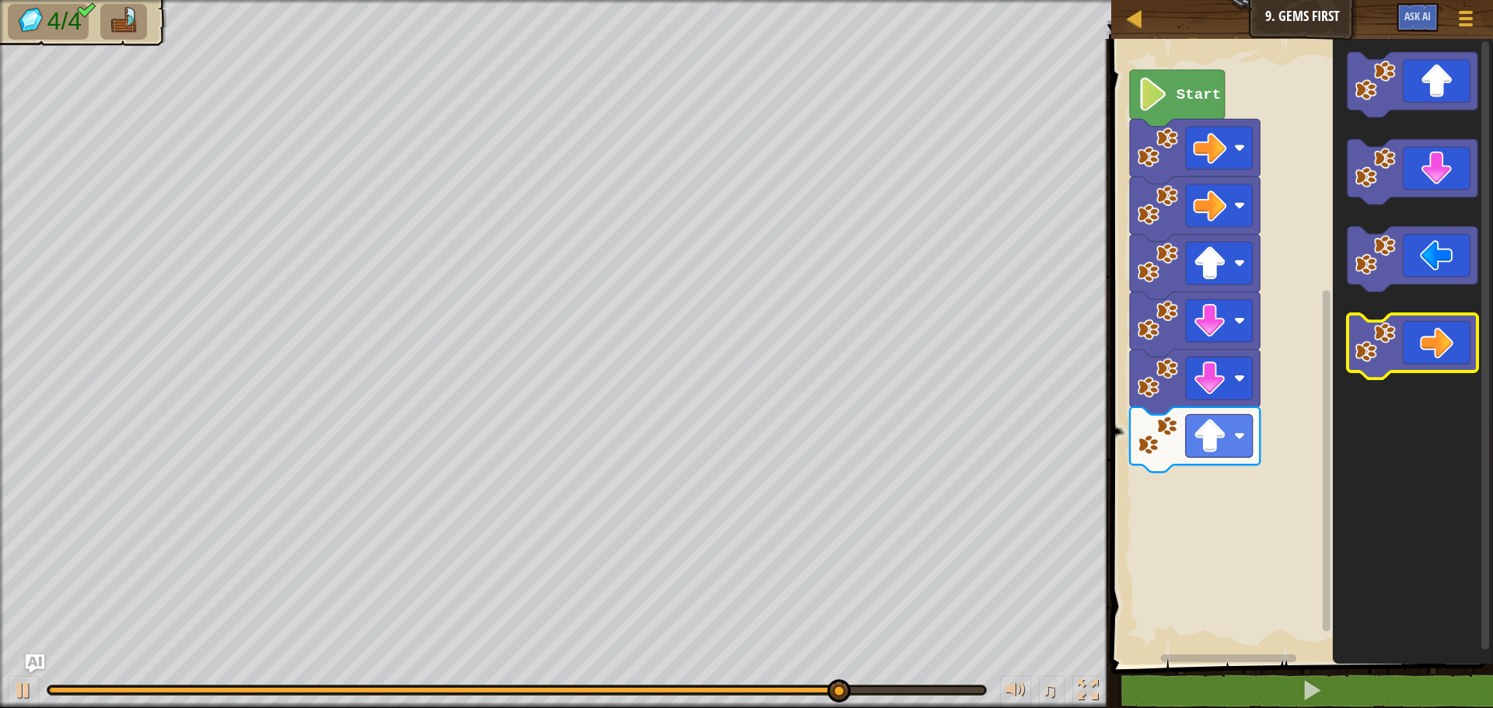
click at [1420, 334] on icon "Blockly Workspace" at bounding box center [1412, 346] width 130 height 65
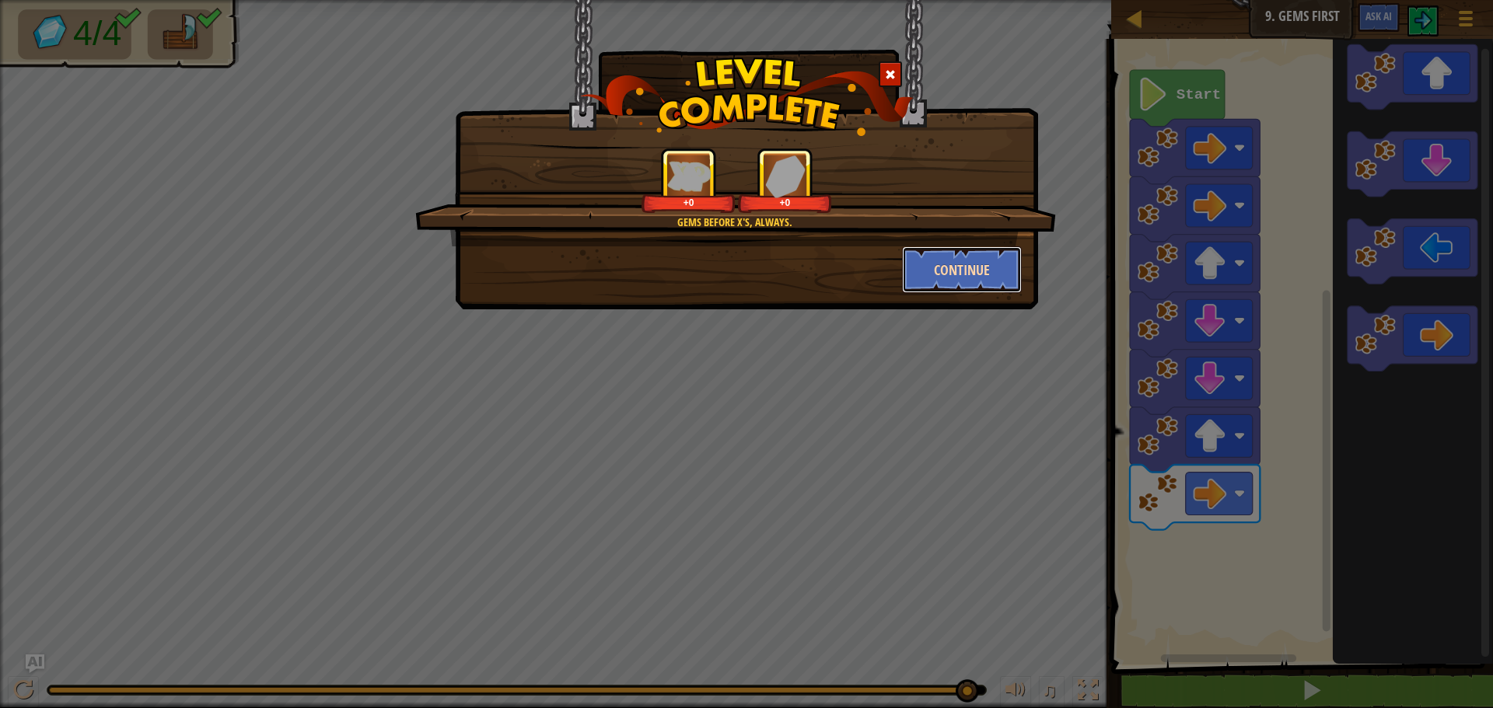
click at [993, 265] on button "Continue" at bounding box center [962, 269] width 121 height 47
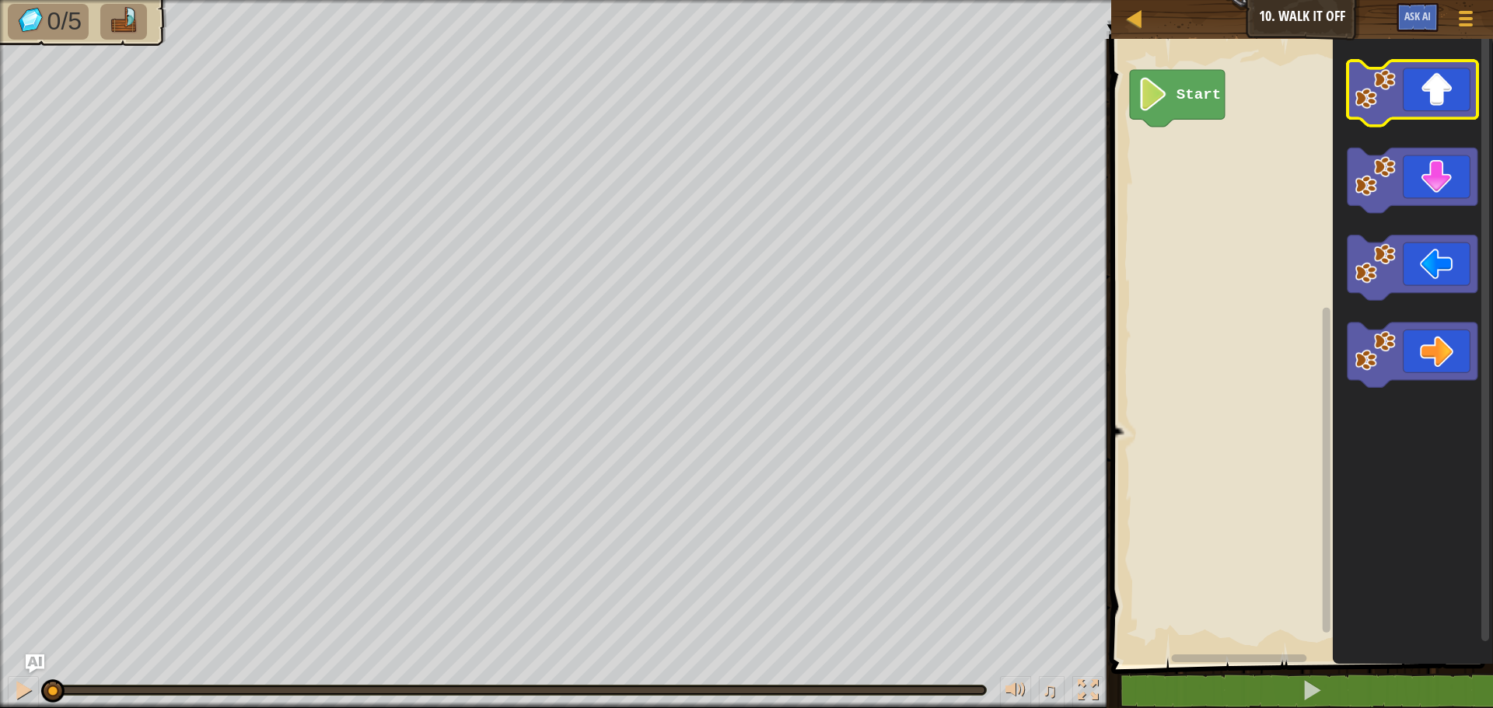
click at [1447, 100] on icon "Blockly Workspace" at bounding box center [1412, 93] width 130 height 65
click at [1434, 102] on icon "Blockly Workspace" at bounding box center [1412, 93] width 130 height 65
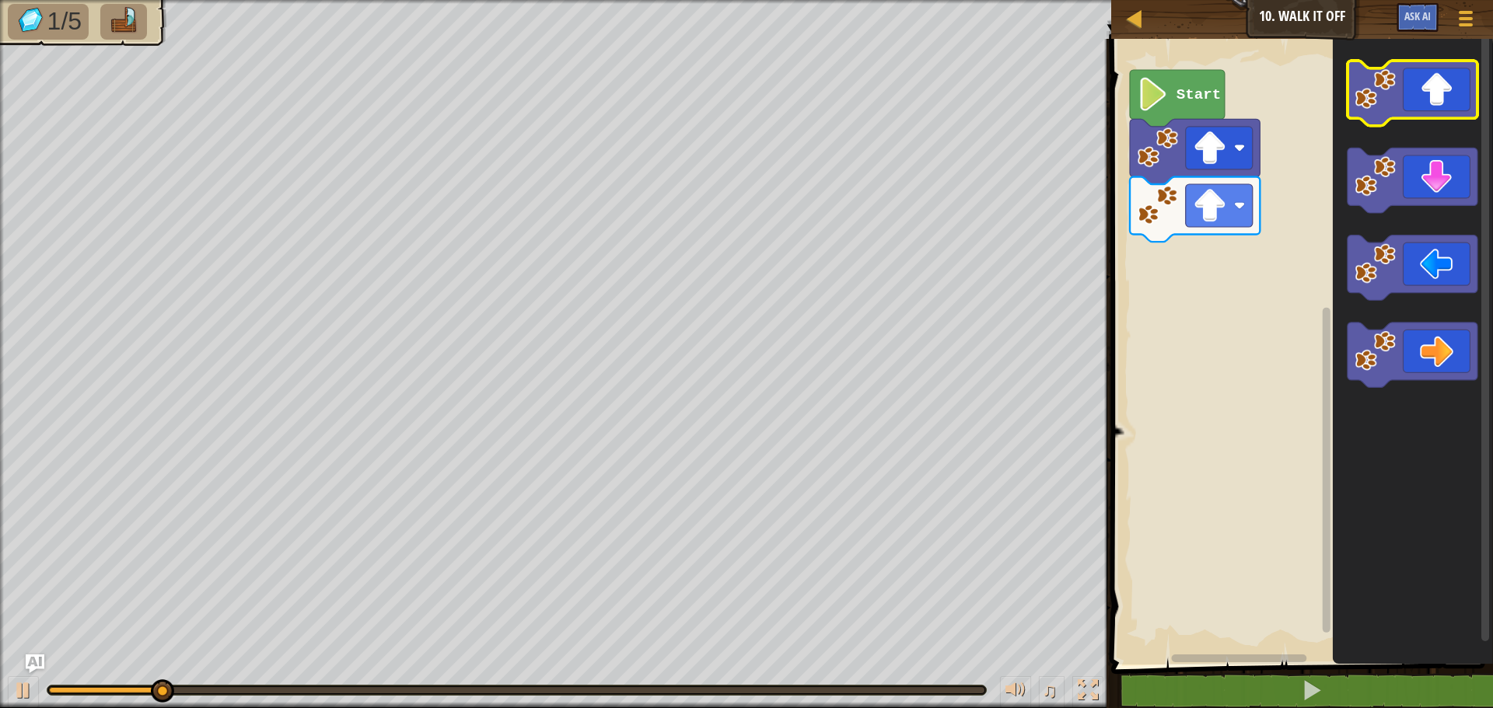
click at [1431, 100] on icon "Blockly Workspace" at bounding box center [1412, 93] width 130 height 65
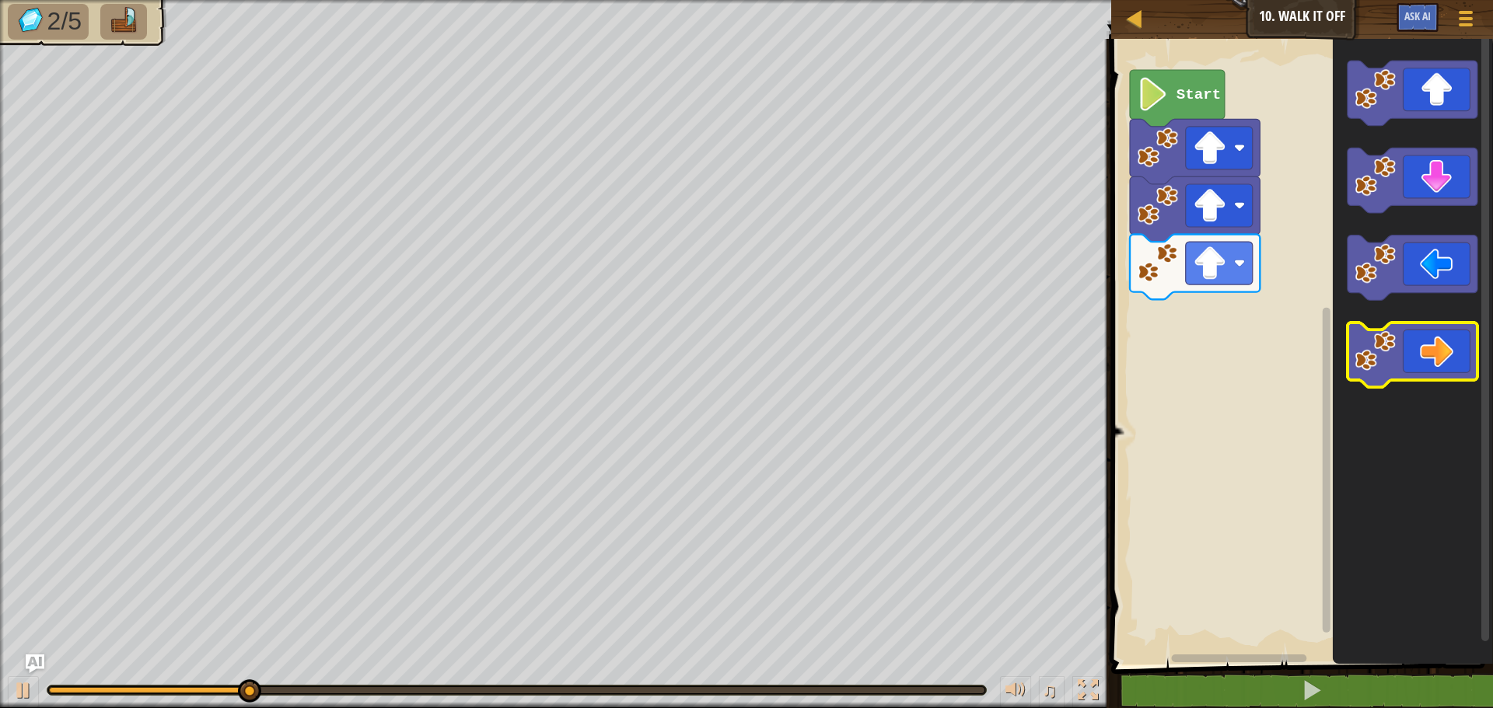
click at [1413, 348] on icon "Blockly Workspace" at bounding box center [1412, 355] width 130 height 65
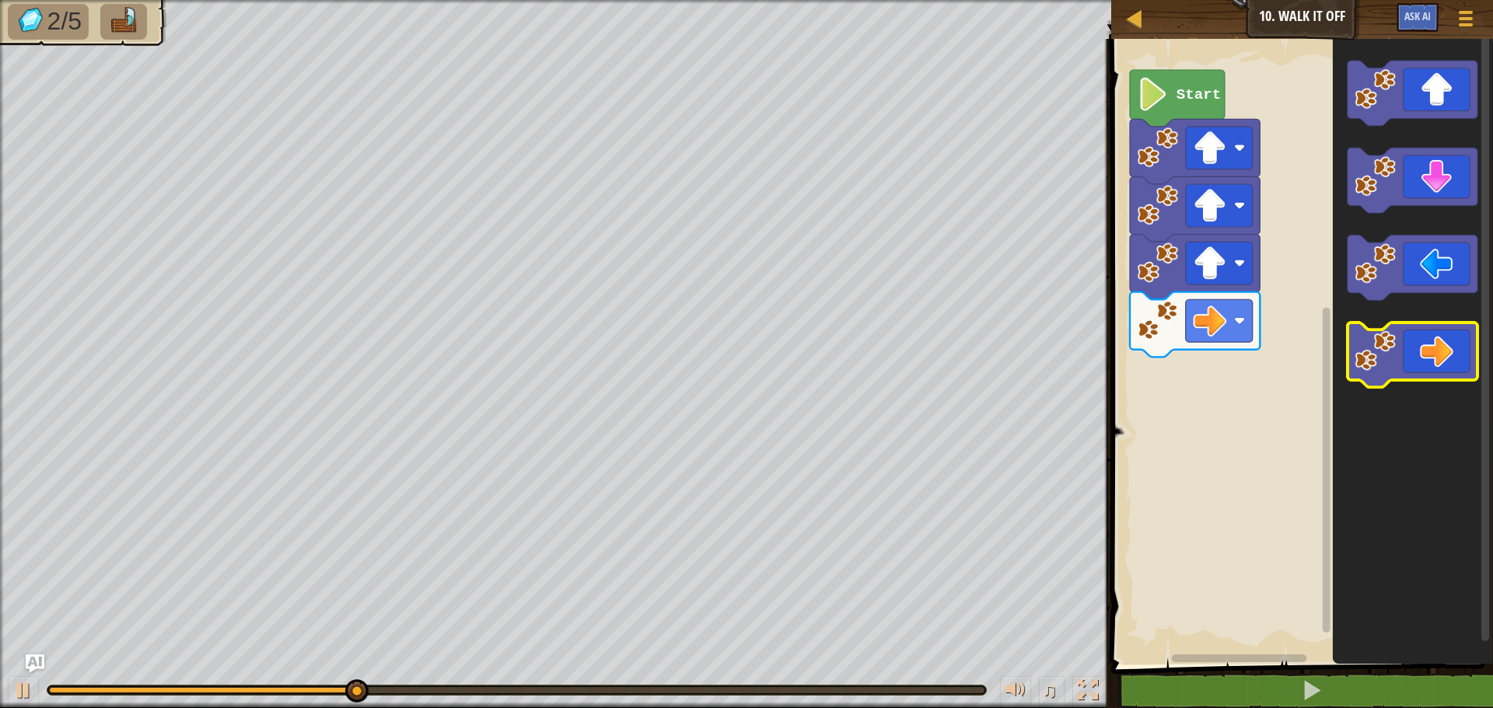
click at [1427, 347] on icon "Blockly Workspace" at bounding box center [1412, 355] width 130 height 65
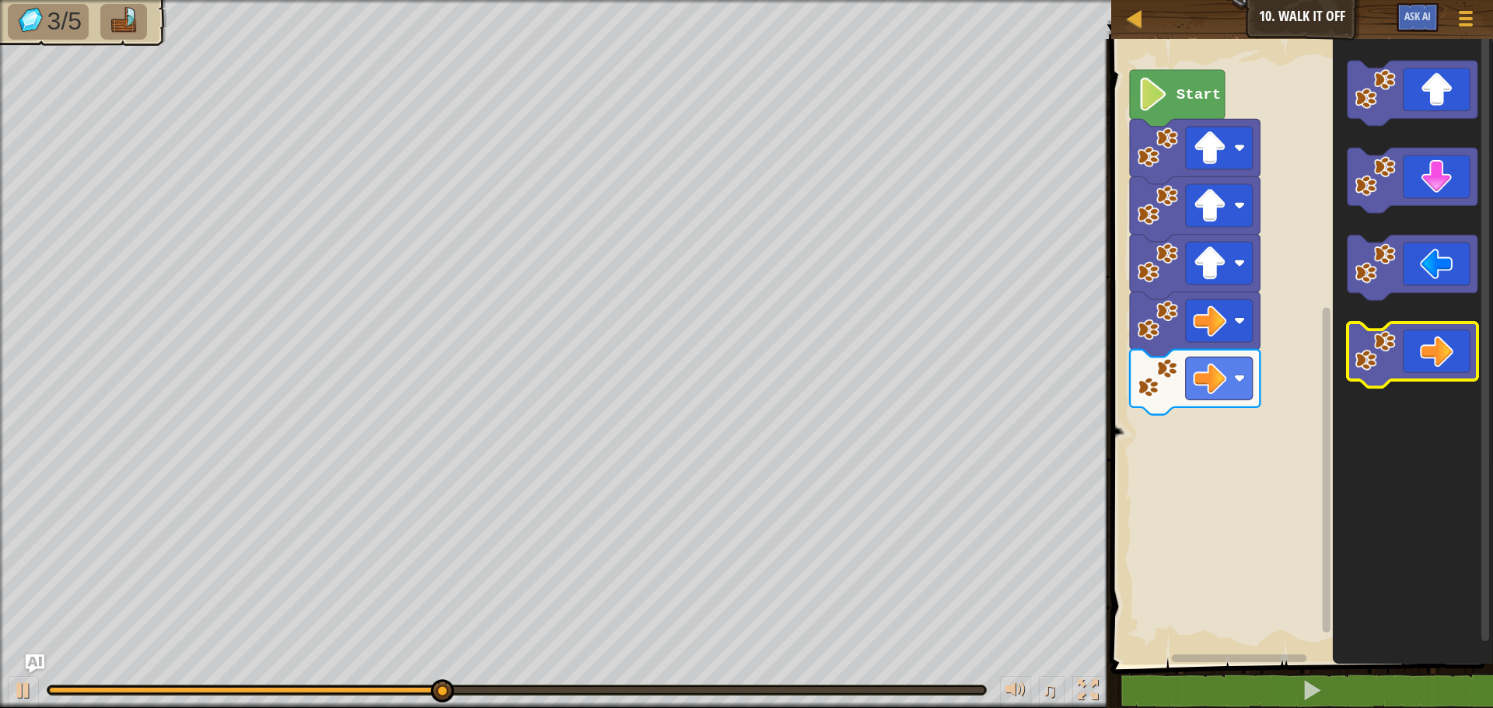
click at [1428, 347] on icon "Blockly Workspace" at bounding box center [1412, 355] width 130 height 65
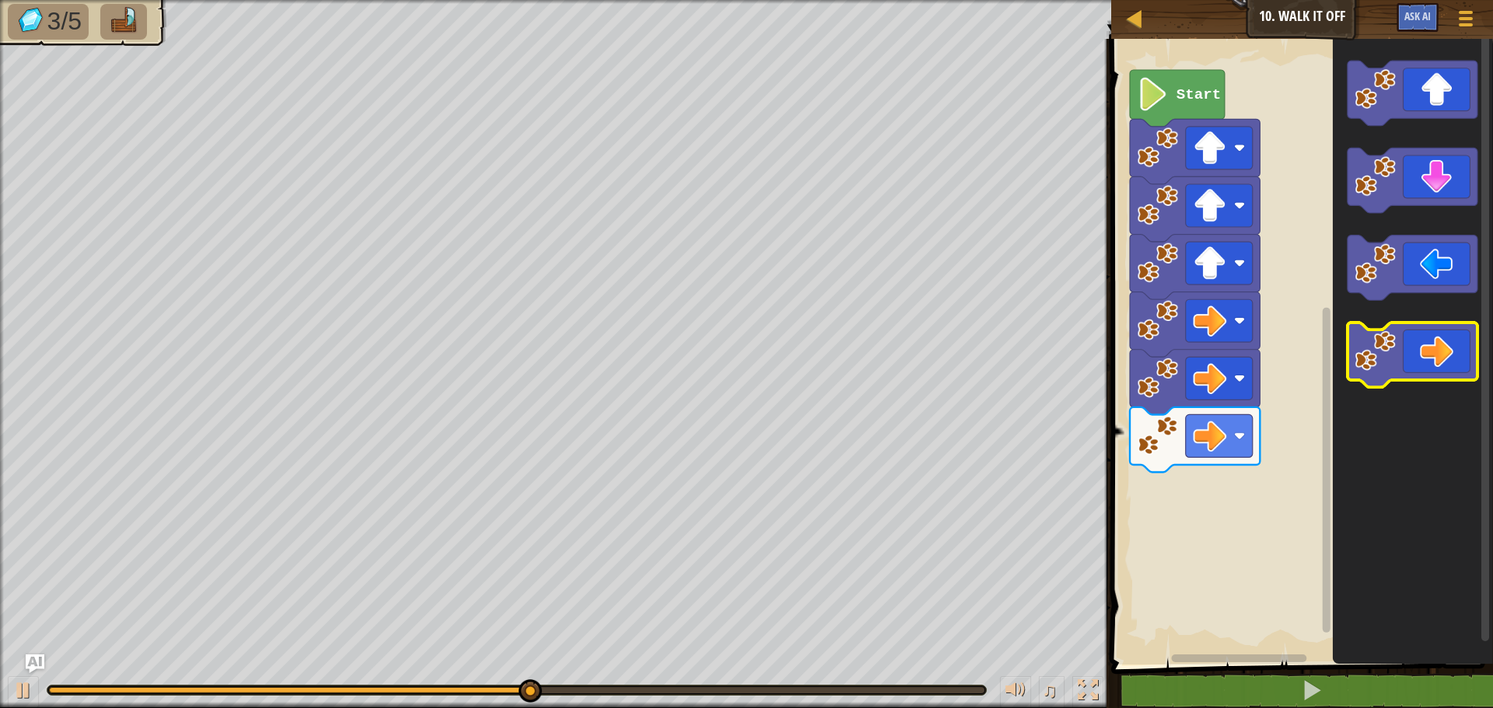
click at [1431, 350] on icon "Blockly Workspace" at bounding box center [1412, 355] width 130 height 65
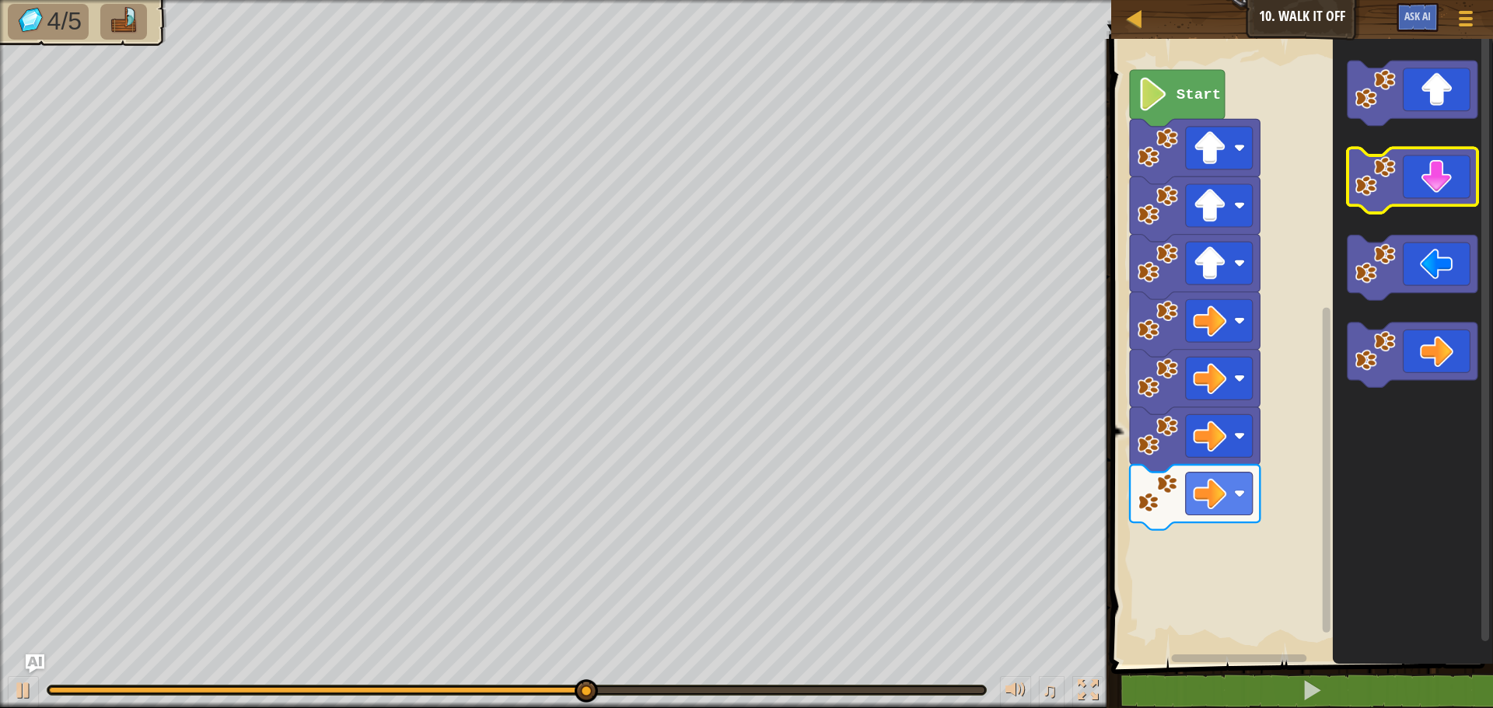
click at [1438, 189] on icon "Blockly Workspace" at bounding box center [1412, 180] width 130 height 65
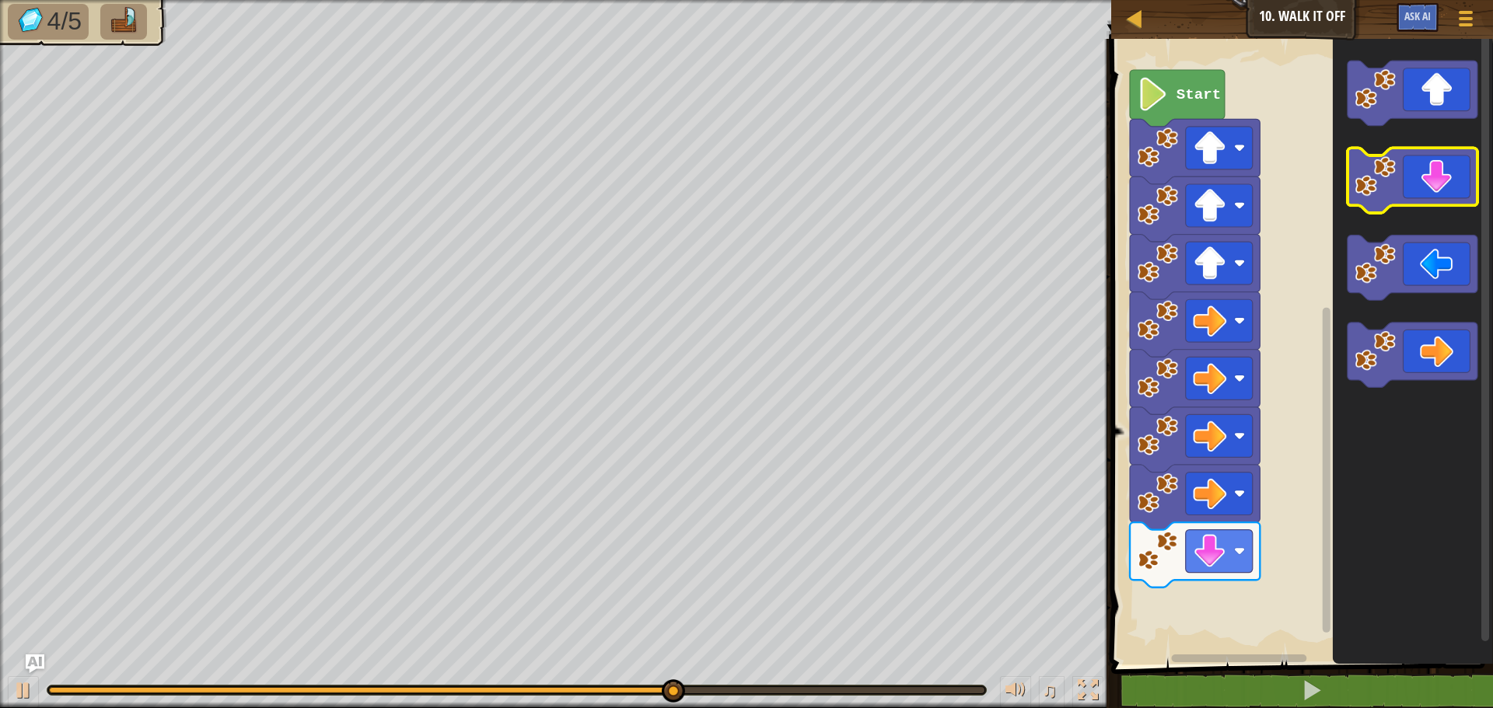
click at [1438, 189] on icon "Blockly Workspace" at bounding box center [1412, 180] width 130 height 65
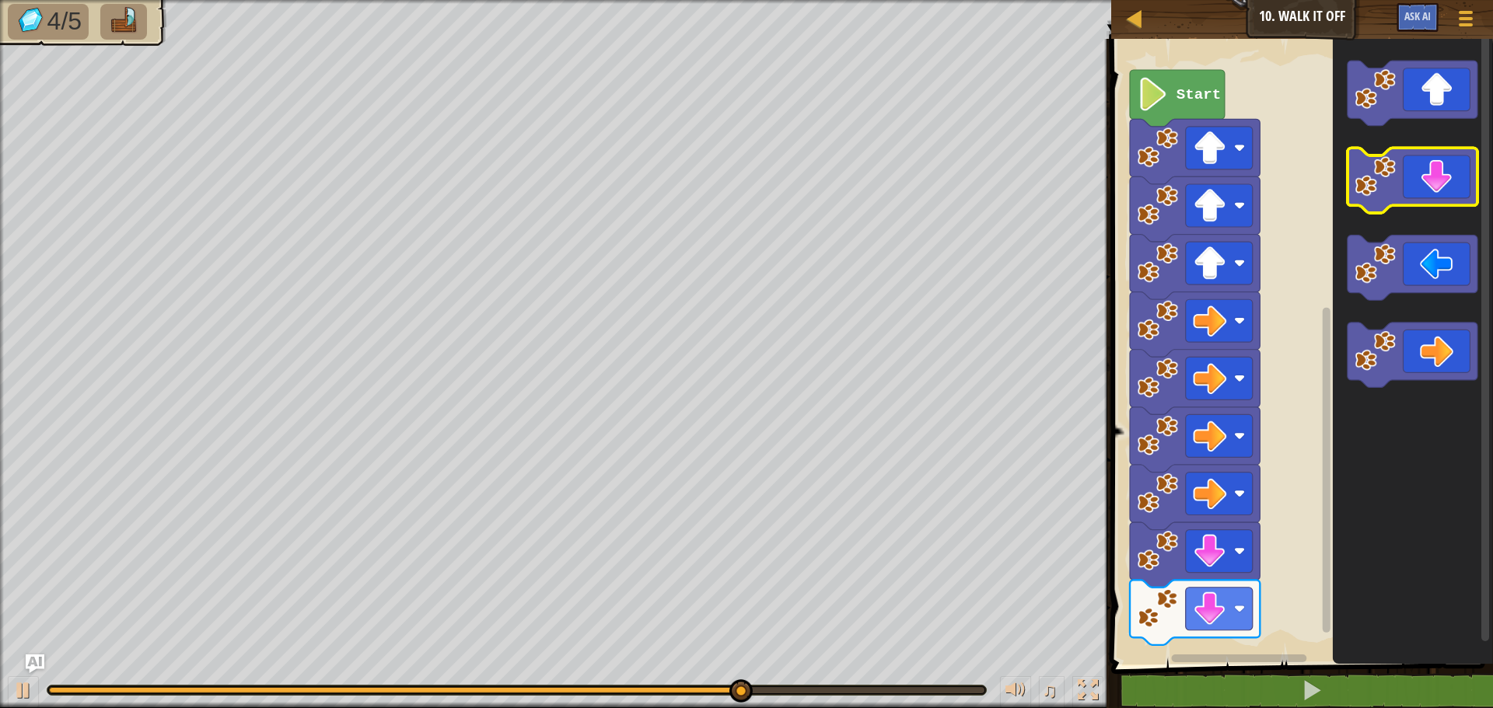
click at [1438, 189] on icon "Blockly Workspace" at bounding box center [1412, 180] width 130 height 65
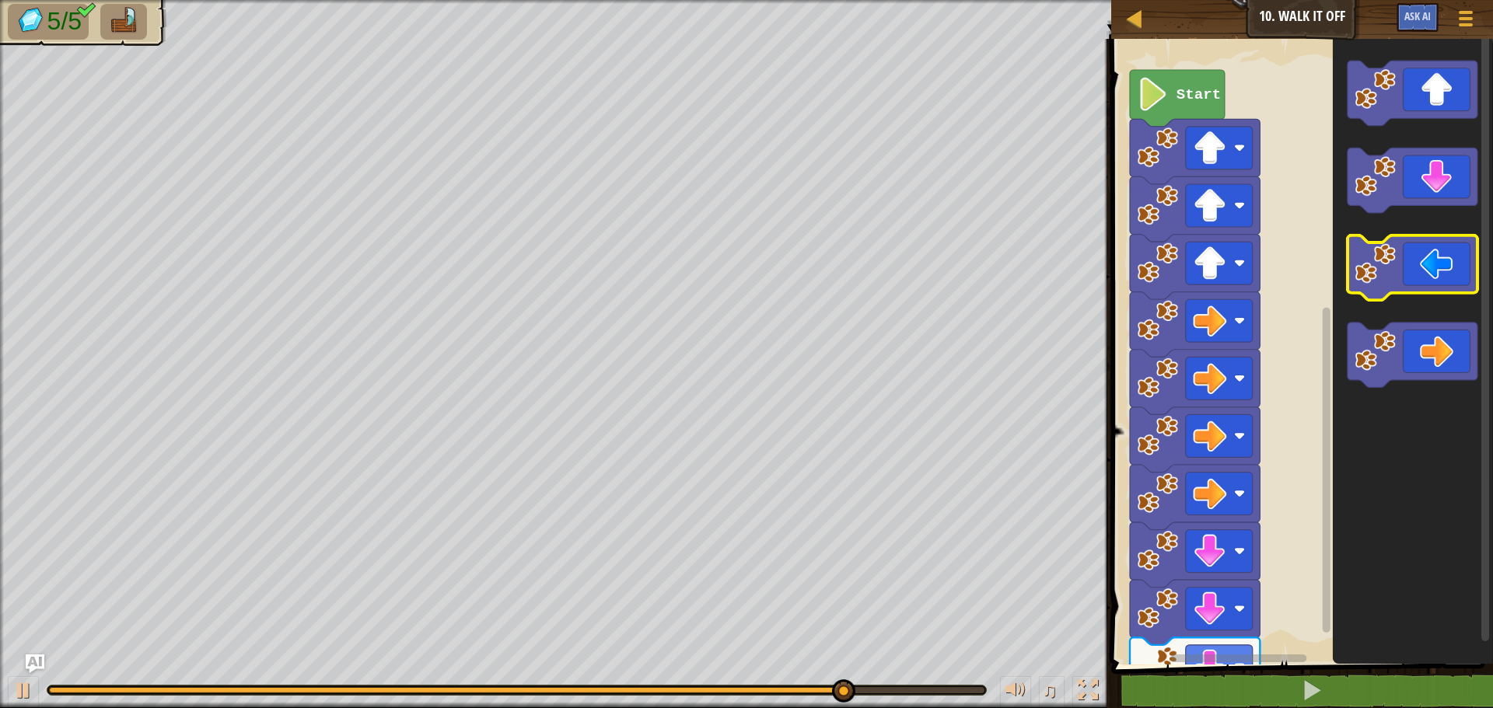
click at [1443, 274] on icon "Blockly Workspace" at bounding box center [1412, 268] width 130 height 65
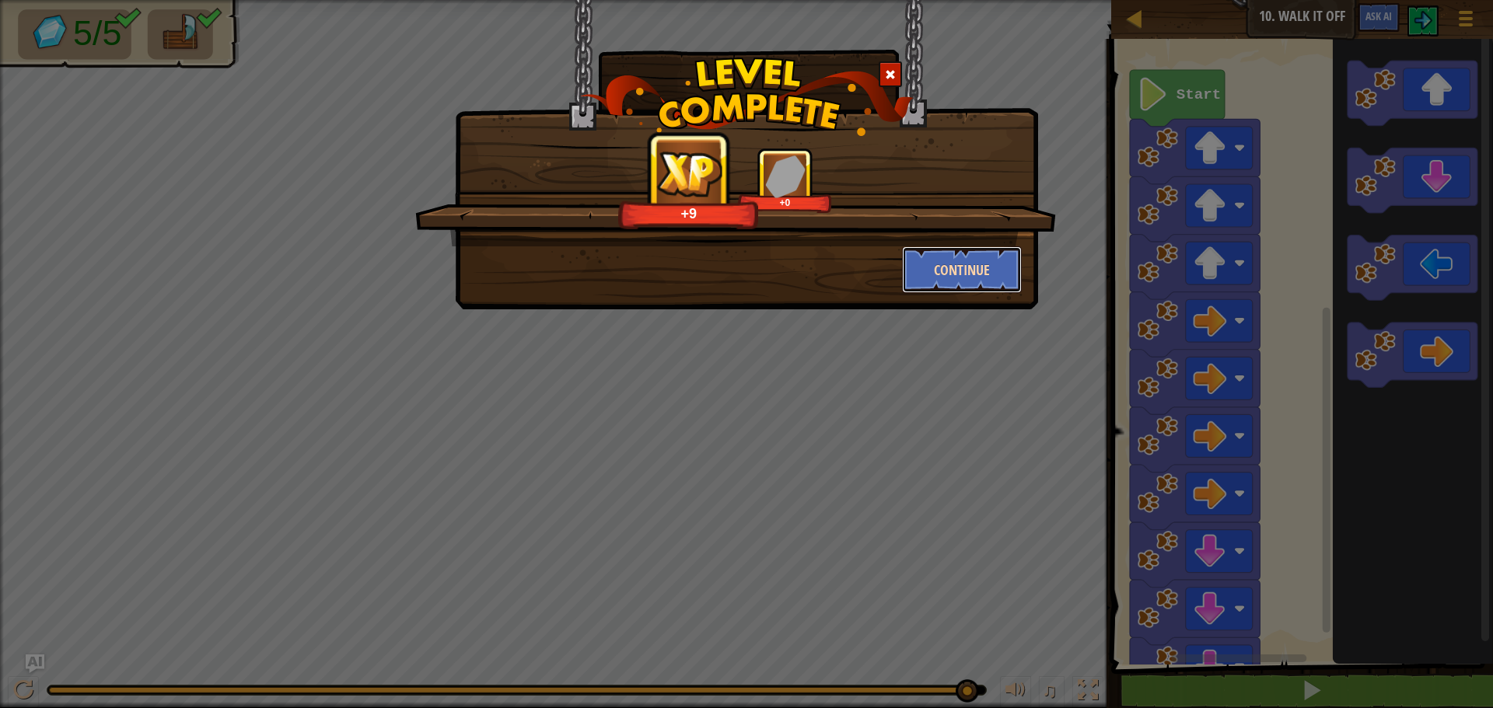
click at [938, 290] on button "Continue" at bounding box center [962, 269] width 121 height 47
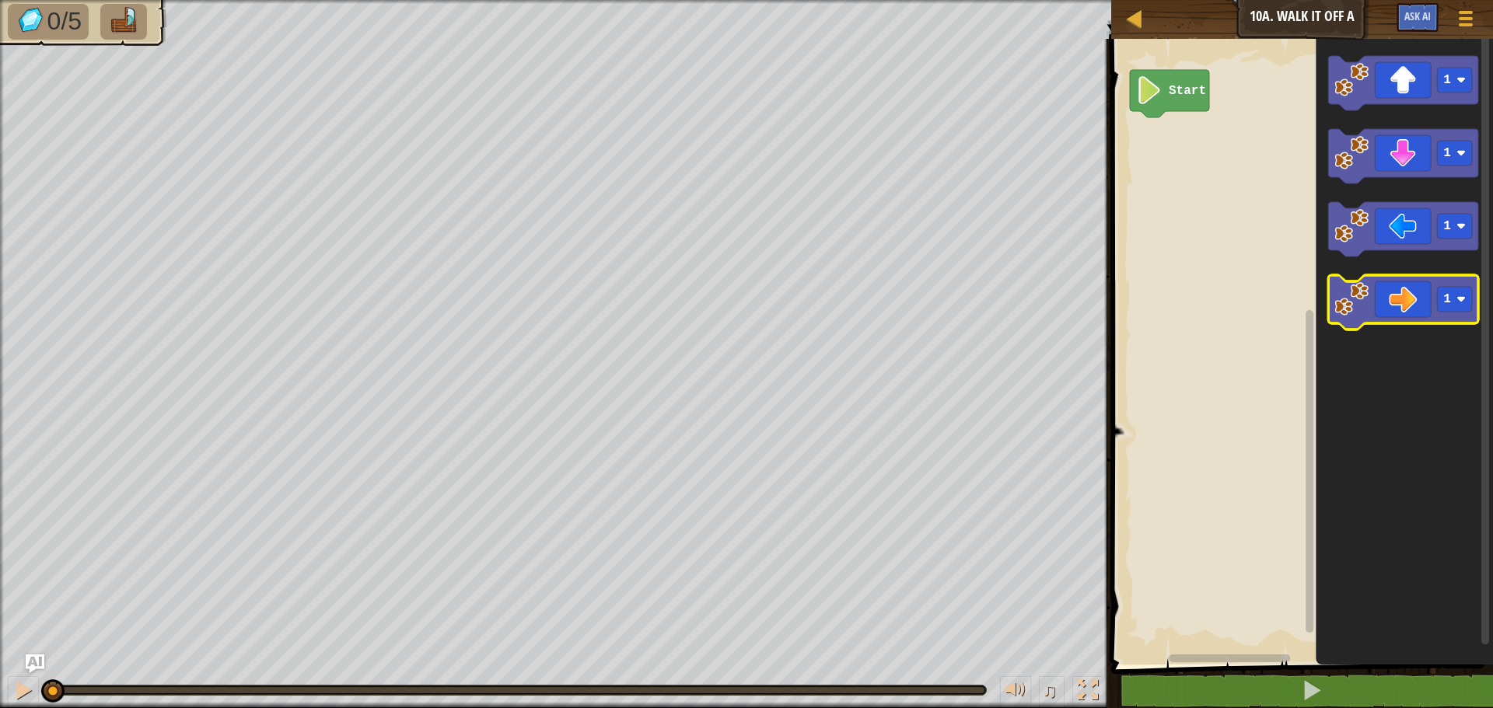
click at [1405, 312] on icon "Blockly Workspace" at bounding box center [1403, 302] width 150 height 54
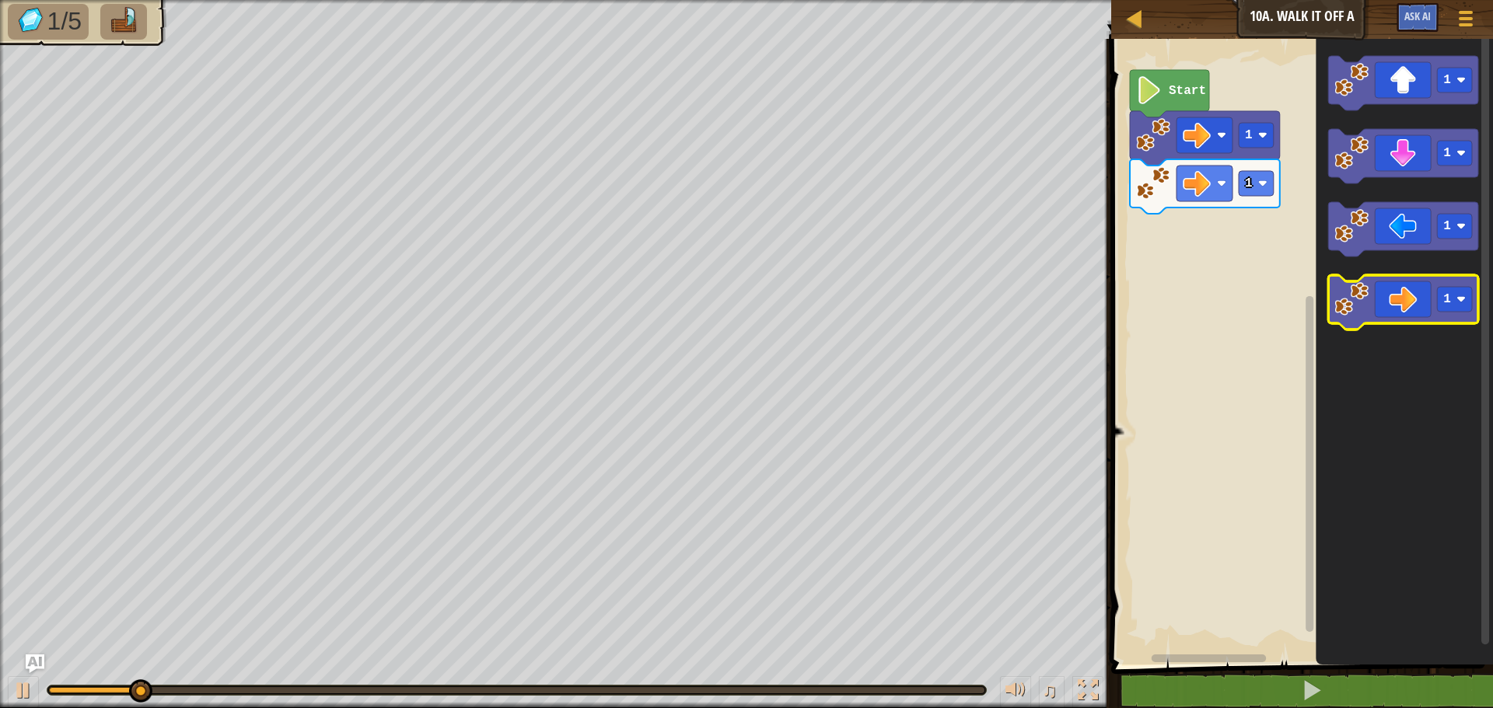
click at [1405, 312] on icon "Blockly Workspace" at bounding box center [1403, 302] width 150 height 54
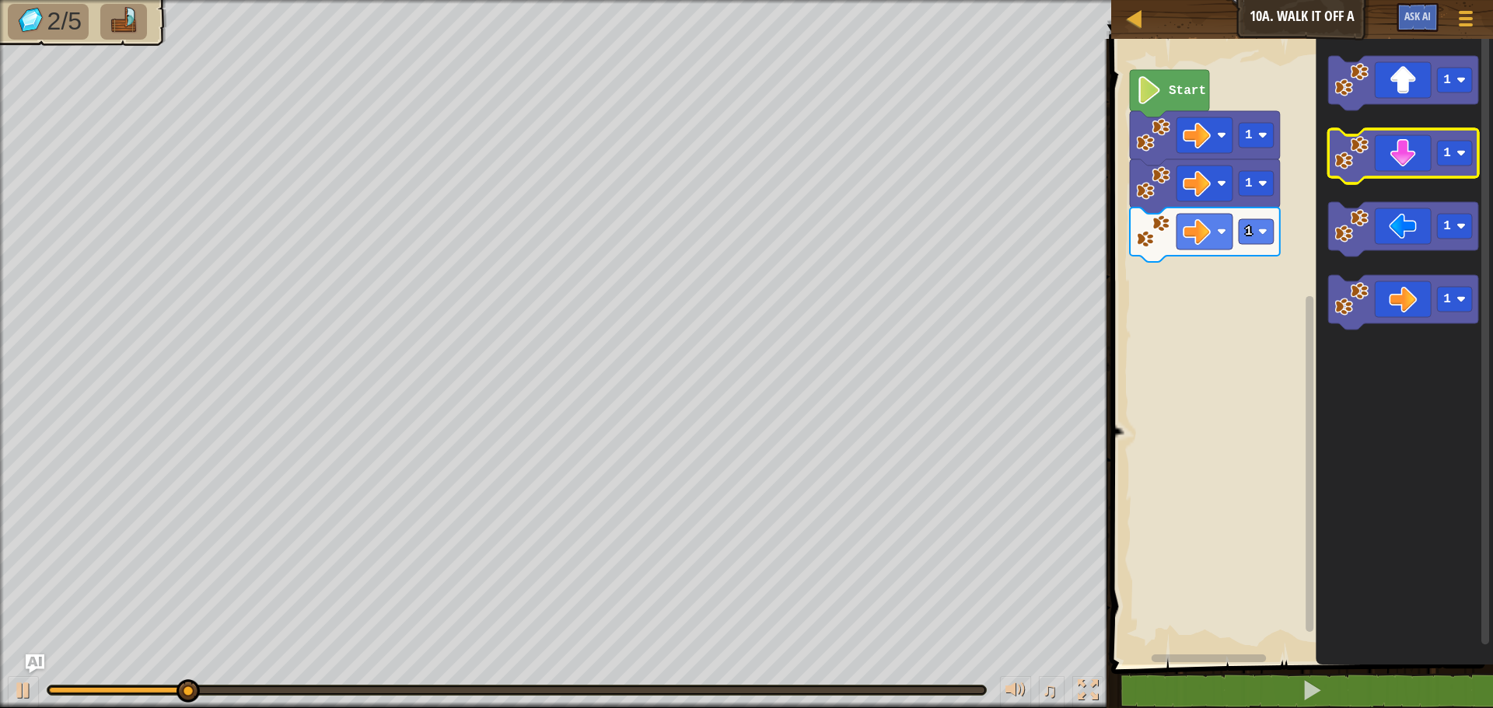
click at [1403, 156] on icon "Blockly Workspace" at bounding box center [1403, 156] width 150 height 54
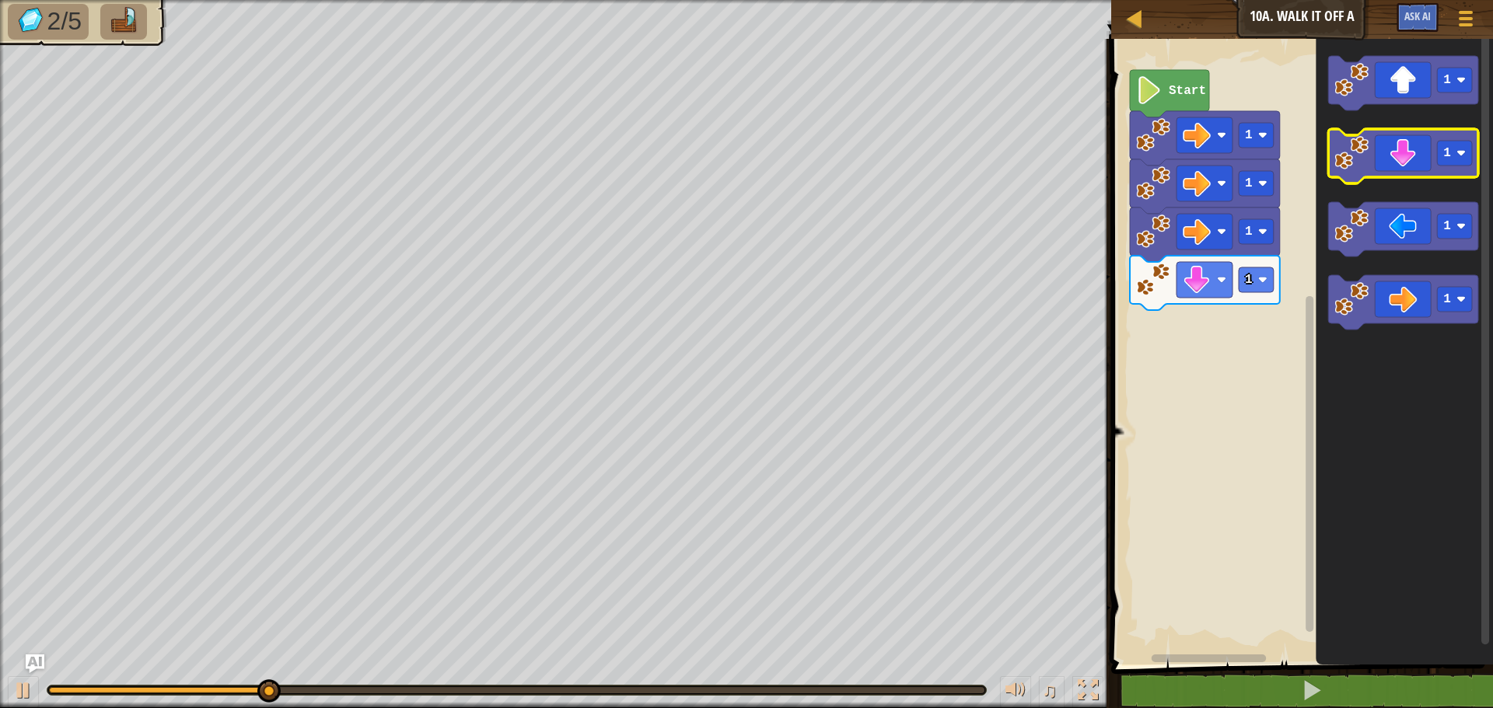
click at [1406, 156] on icon "Blockly Workspace" at bounding box center [1403, 156] width 150 height 54
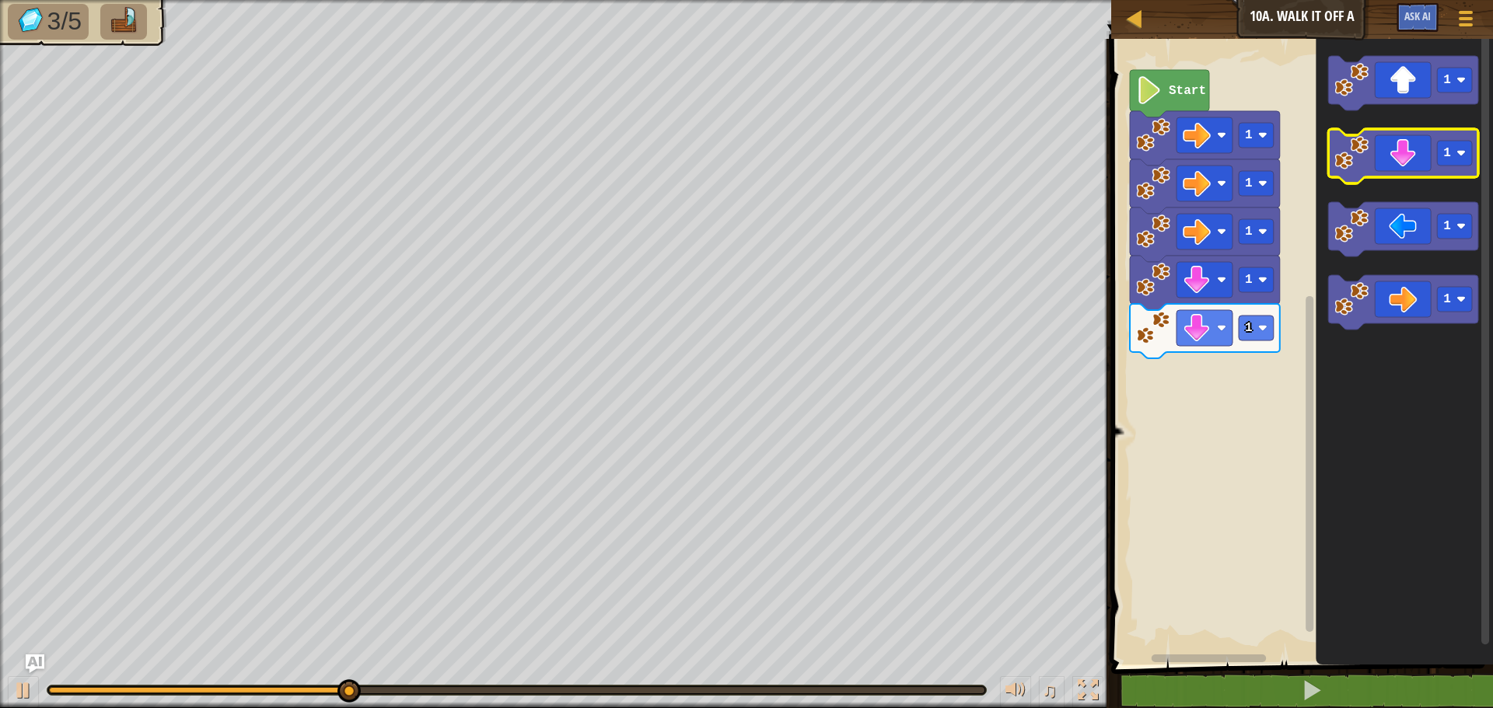
click at [1406, 156] on icon "Blockly Workspace" at bounding box center [1403, 156] width 150 height 54
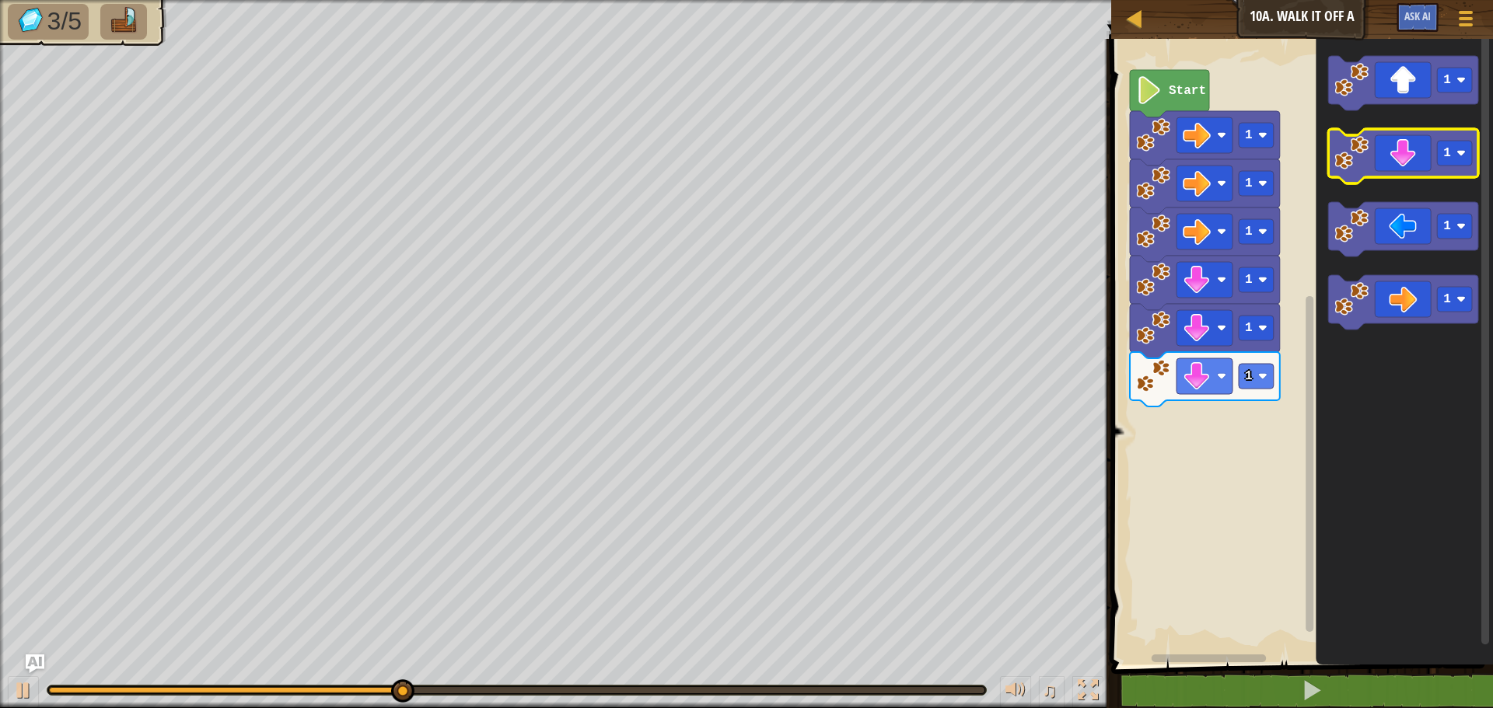
click at [1406, 156] on icon "Blockly Workspace" at bounding box center [1403, 156] width 150 height 54
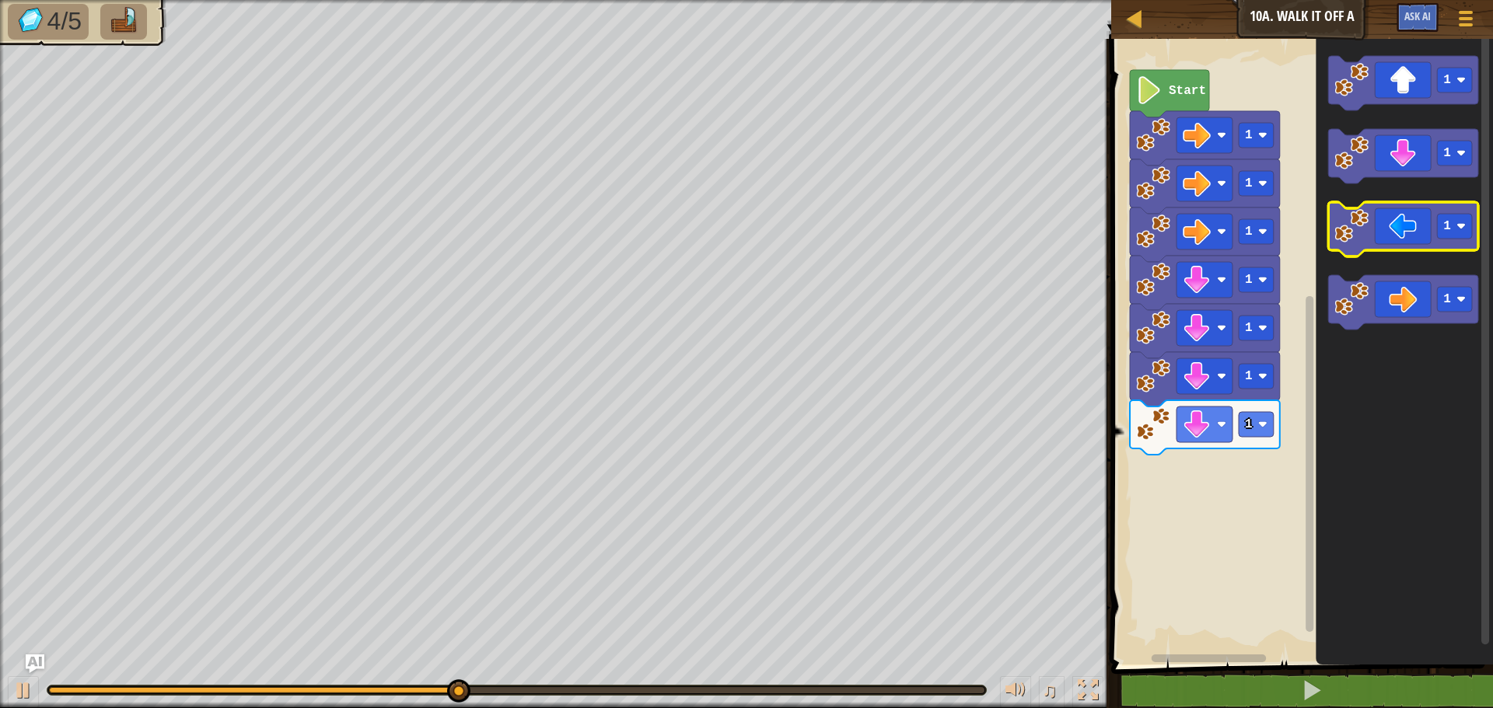
click at [1363, 236] on image "Blockly Workspace" at bounding box center [1351, 226] width 34 height 34
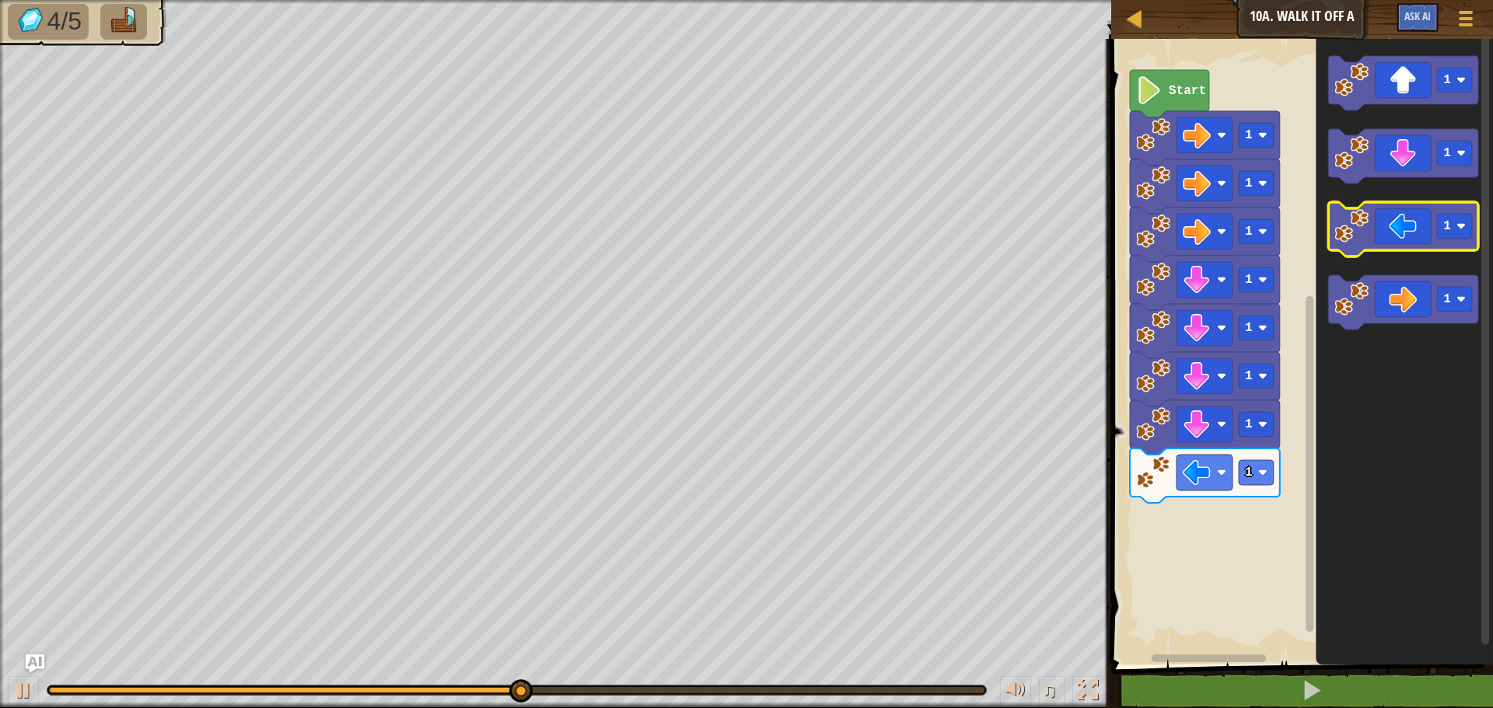
click at [1364, 236] on image "Blockly Workspace" at bounding box center [1351, 226] width 34 height 34
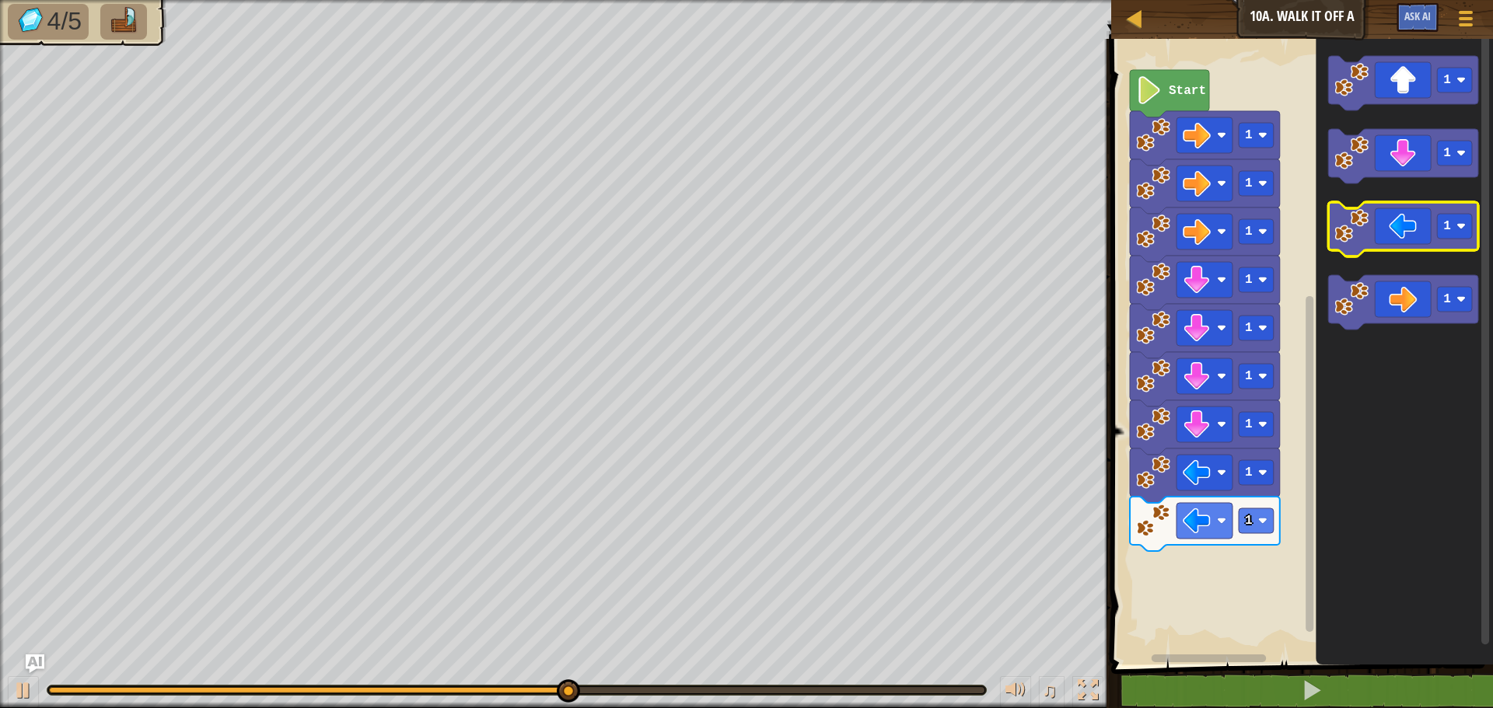
click at [1364, 236] on image "Blockly Workspace" at bounding box center [1351, 226] width 34 height 34
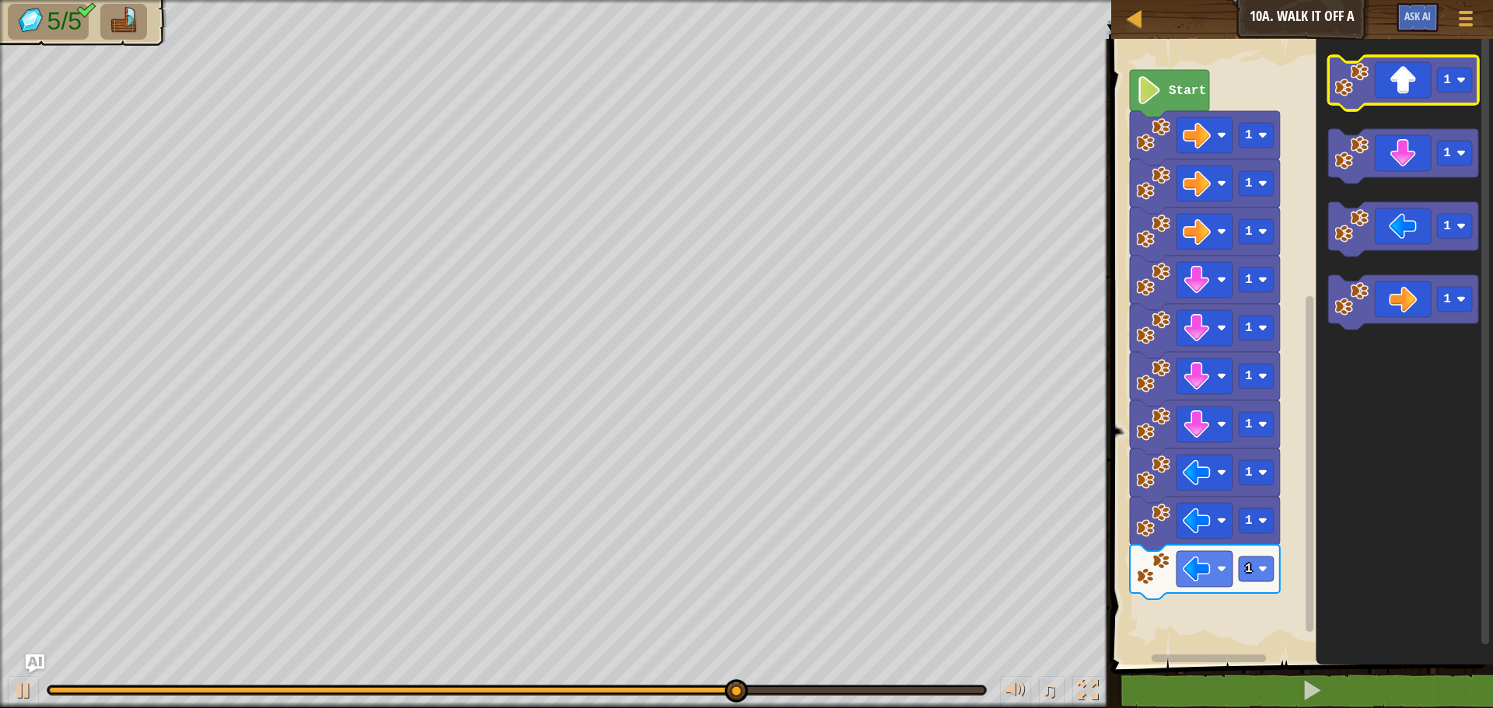
click at [1384, 79] on icon "Blockly Workspace" at bounding box center [1403, 83] width 150 height 54
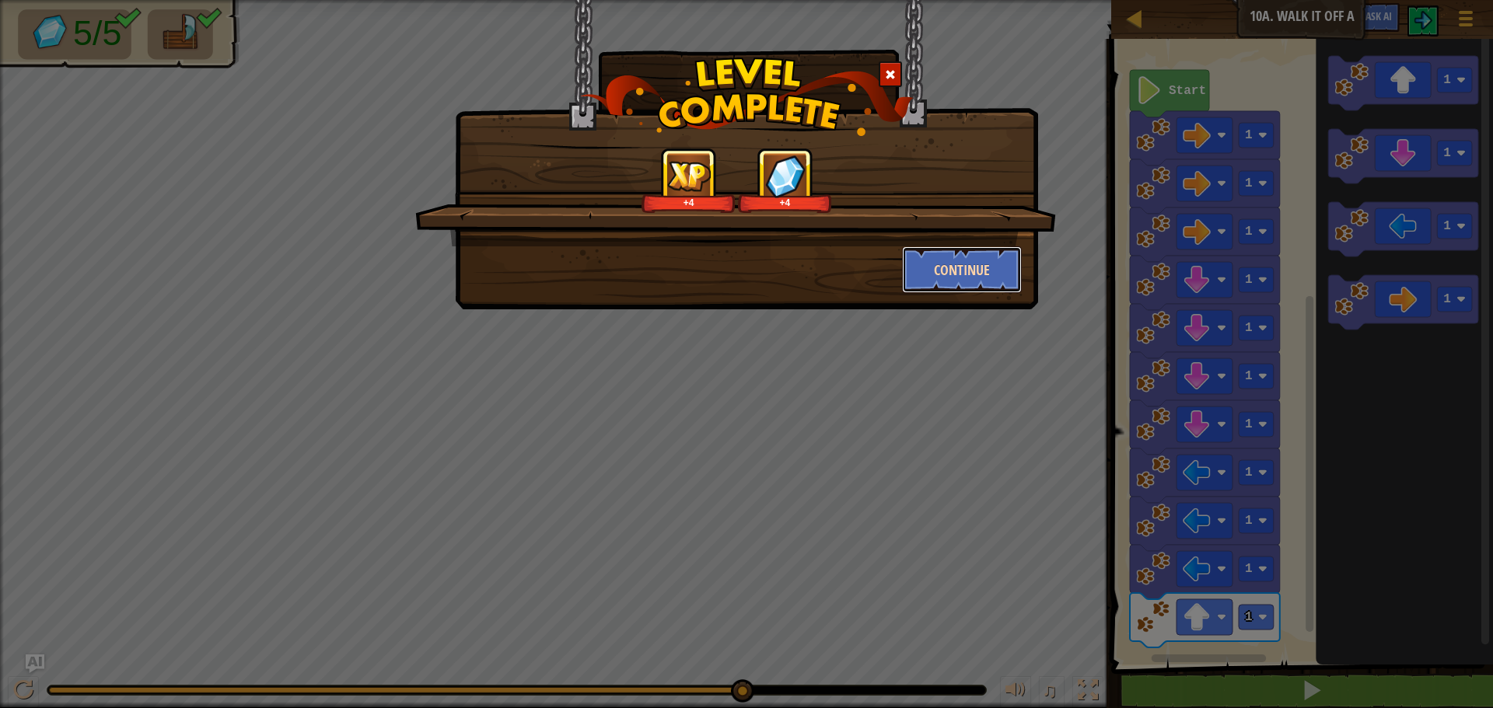
click at [991, 268] on button "Continue" at bounding box center [962, 269] width 121 height 47
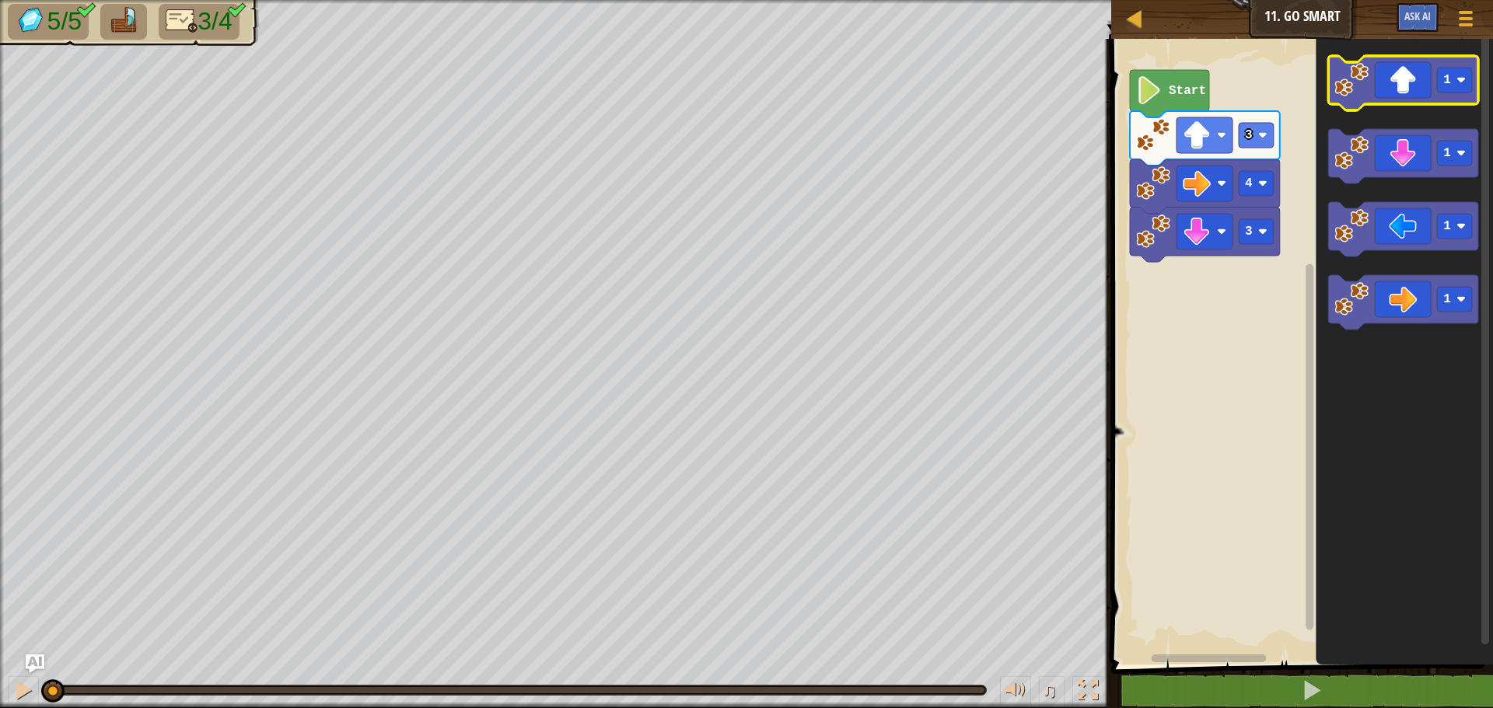
click at [1418, 86] on icon "Blockly Workspace" at bounding box center [1403, 83] width 150 height 54
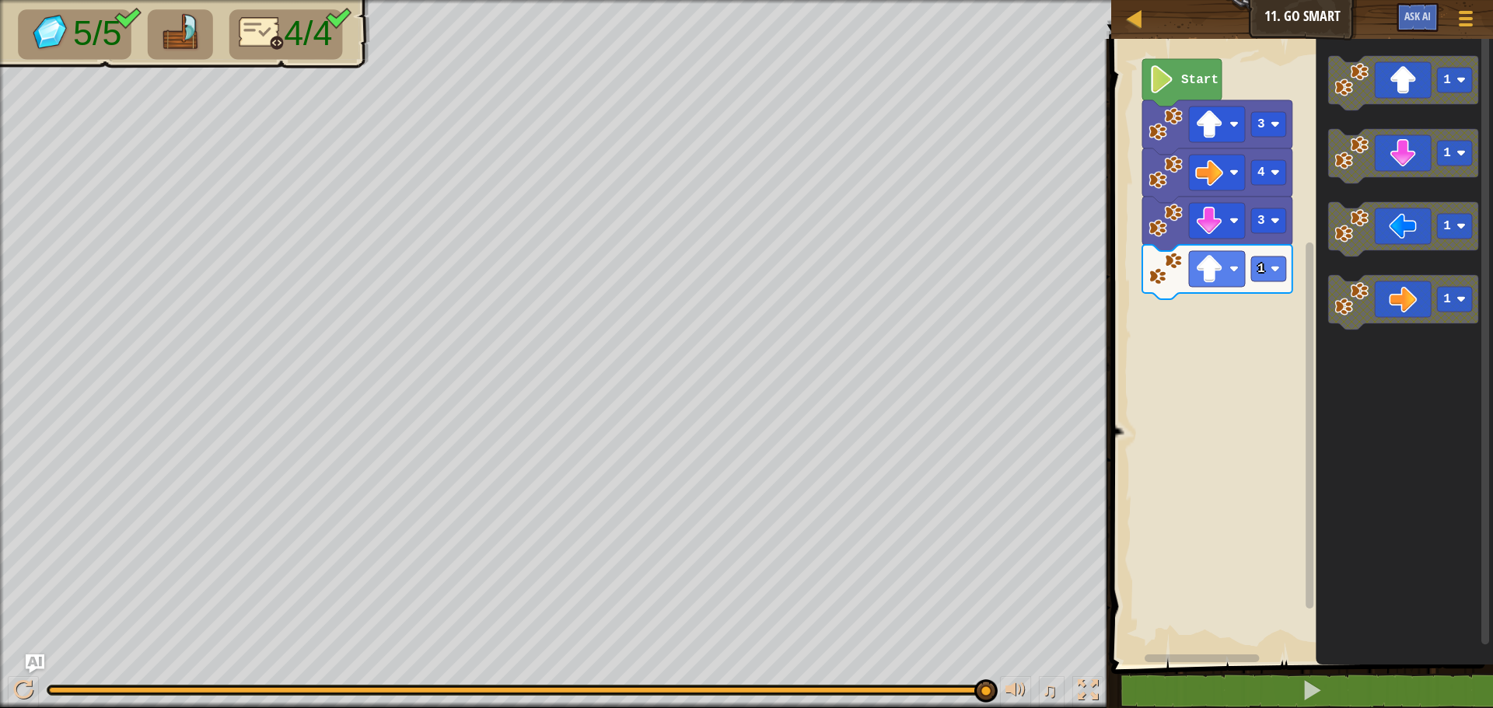
click at [1127, 275] on rect "Blockly Workspace" at bounding box center [1299, 348] width 386 height 634
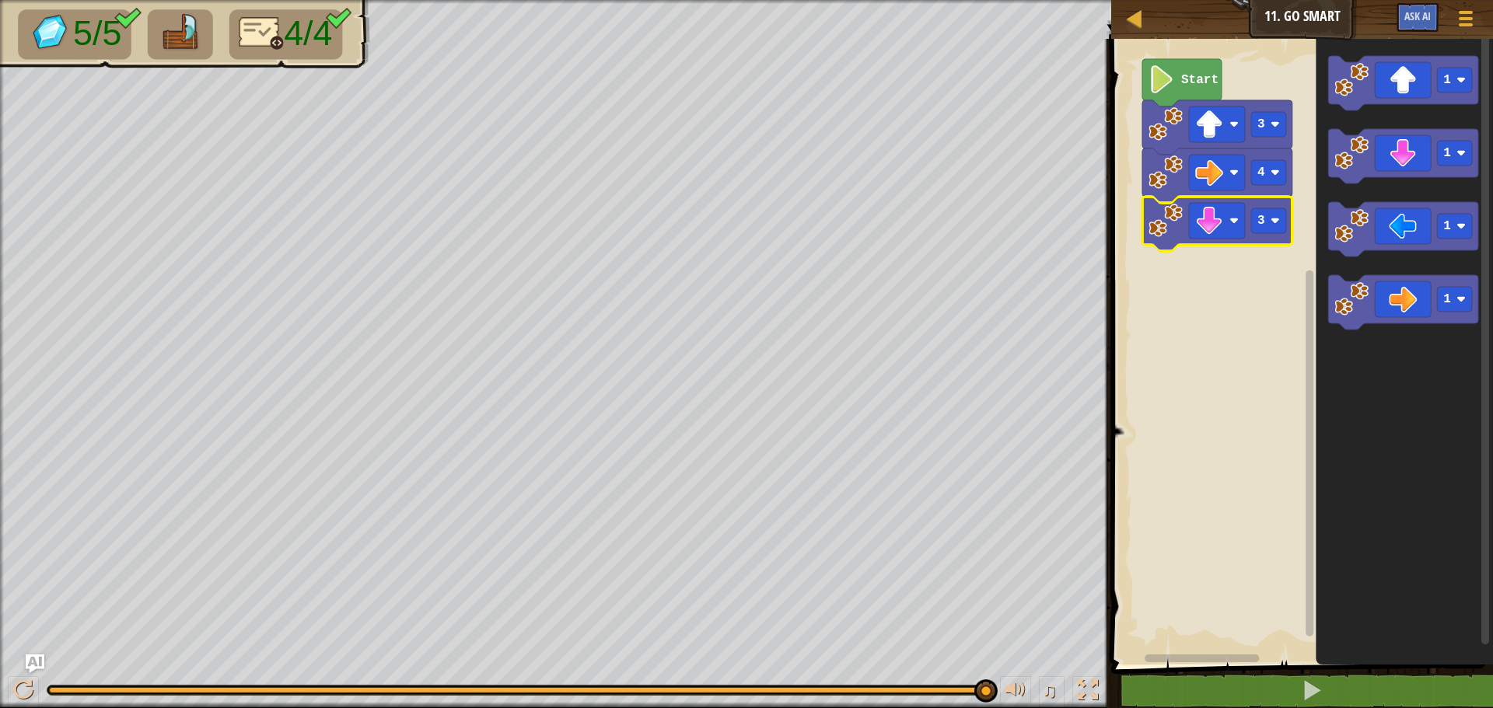
click at [1212, 226] on image "Blockly Workspace" at bounding box center [1209, 221] width 28 height 28
click at [1249, 289] on rect "Blockly Workspace" at bounding box center [1299, 348] width 386 height 634
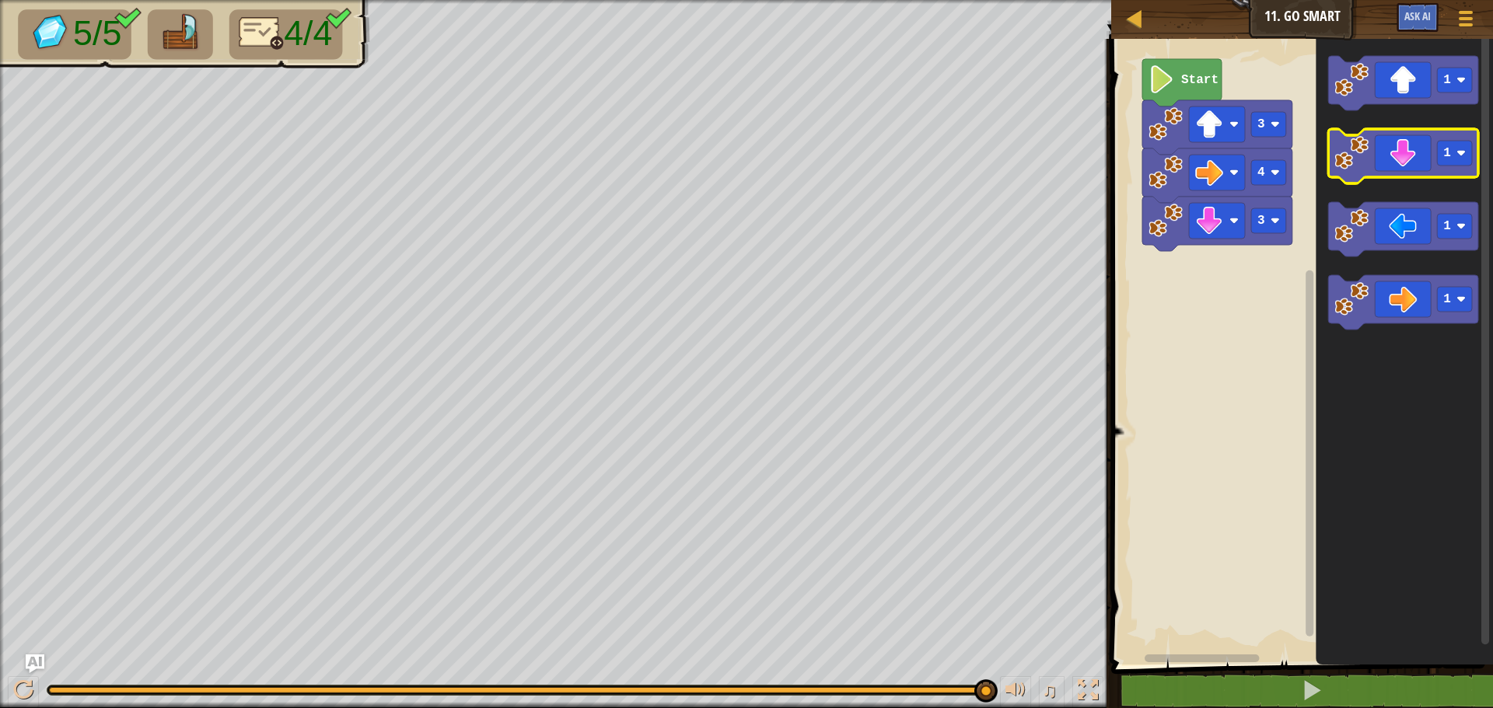
click at [1403, 178] on g "1 1 1 1" at bounding box center [1403, 193] width 150 height 274
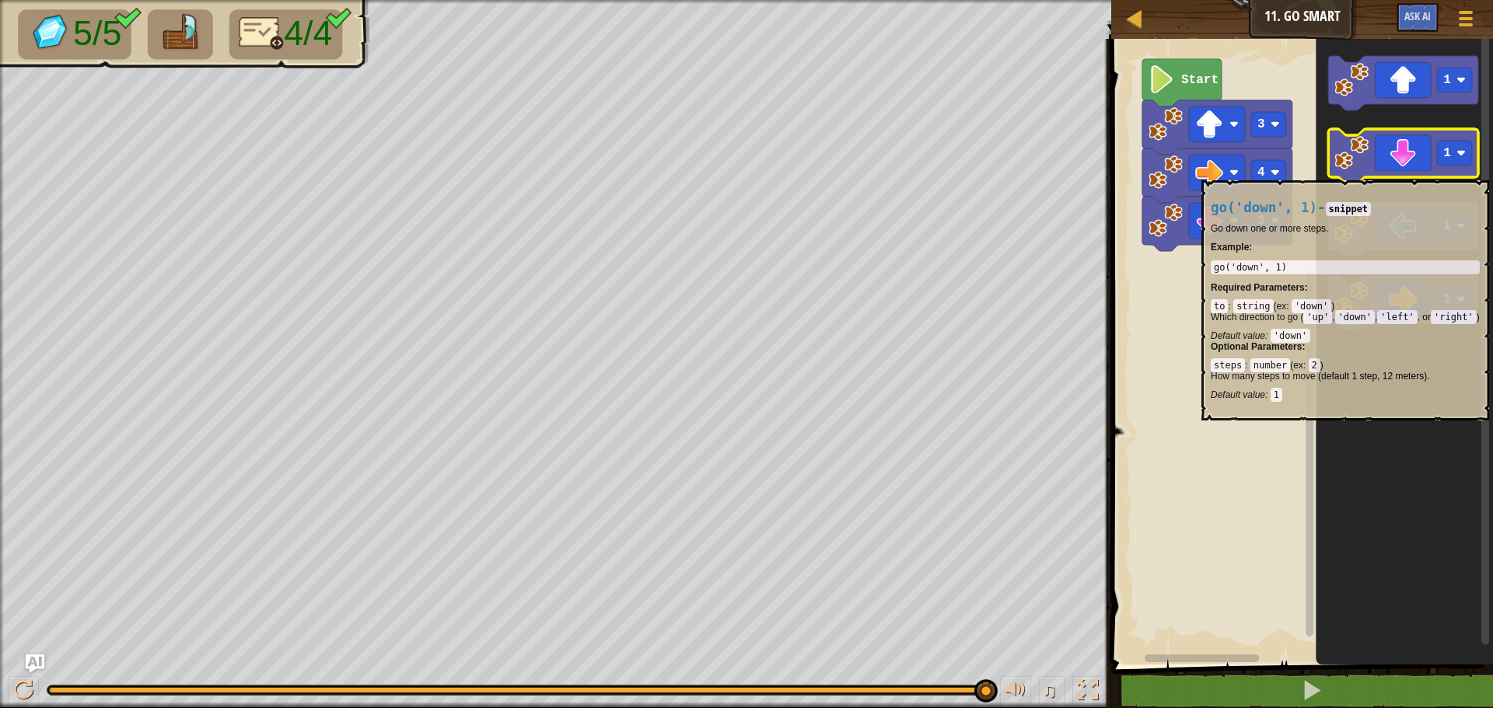
click at [1378, 173] on icon "Blockly Workspace" at bounding box center [1403, 156] width 150 height 54
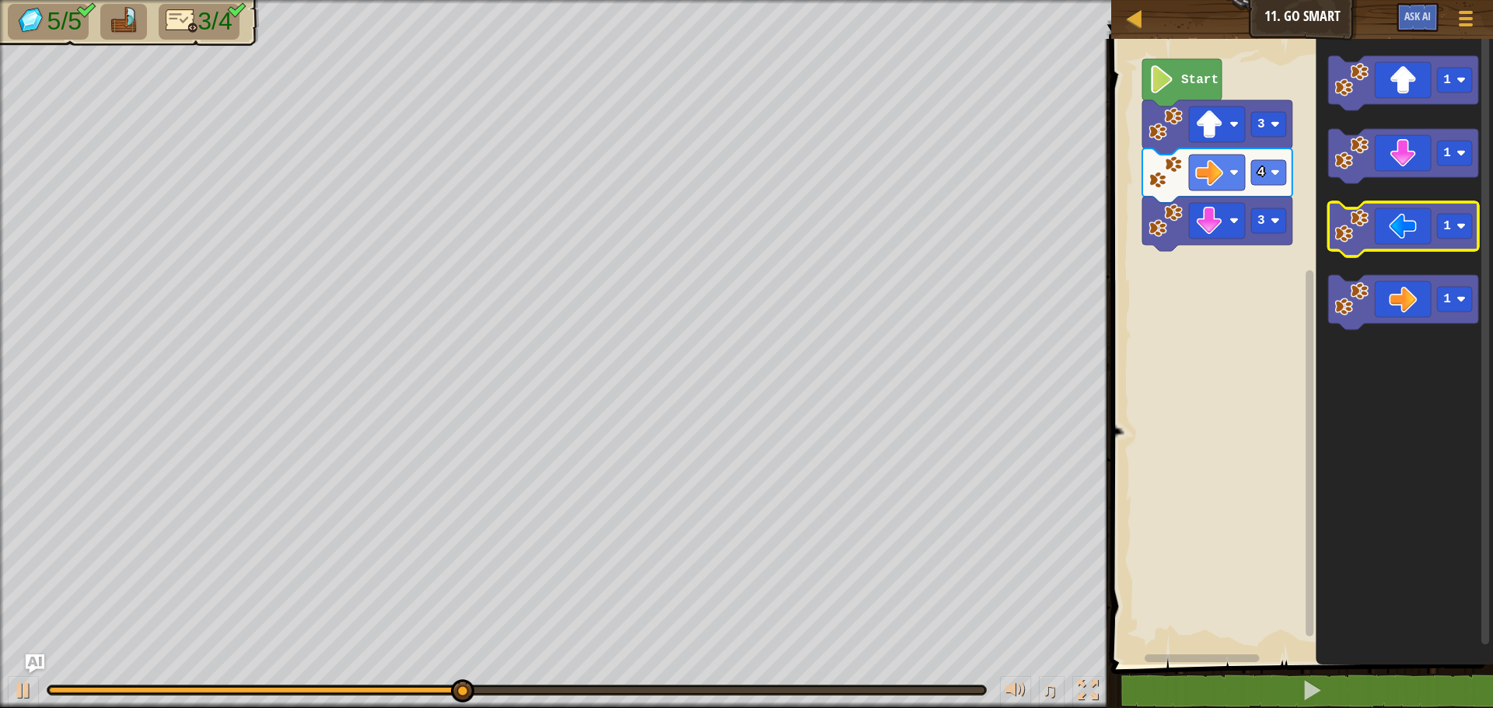
click at [1401, 226] on icon "Blockly Workspace" at bounding box center [1403, 229] width 150 height 54
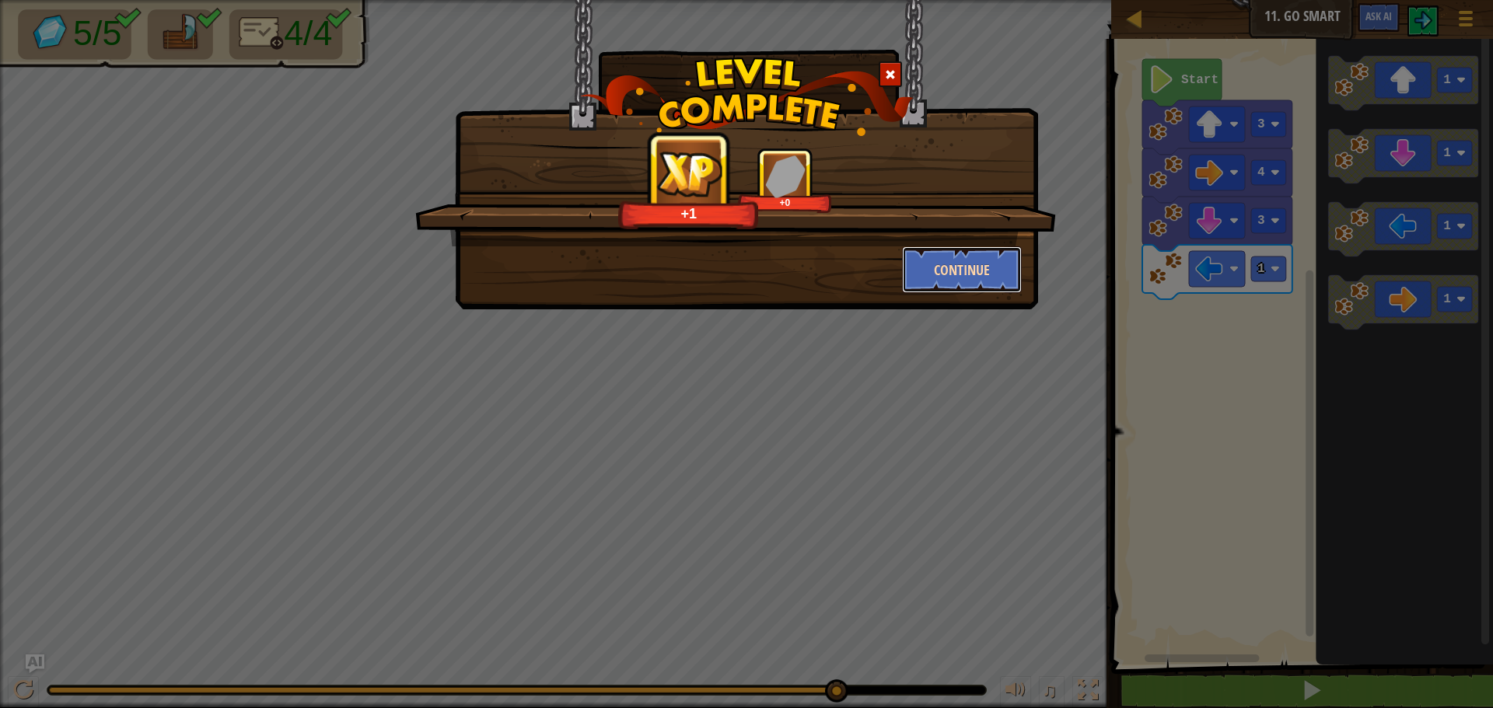
click at [985, 277] on button "Continue" at bounding box center [962, 269] width 121 height 47
